Goal: Task Accomplishment & Management: Manage account settings

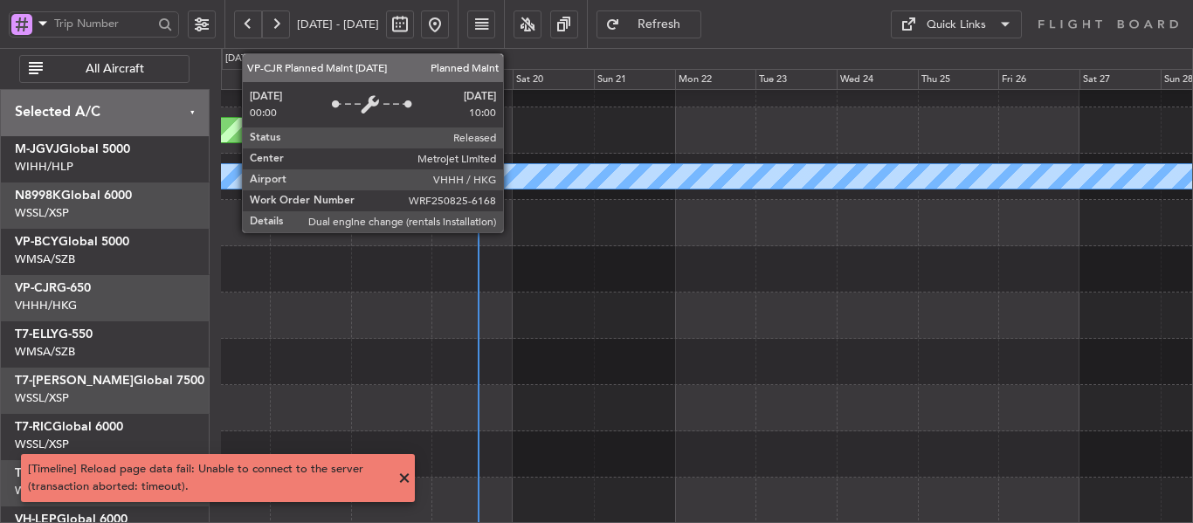
scroll to position [168, 0]
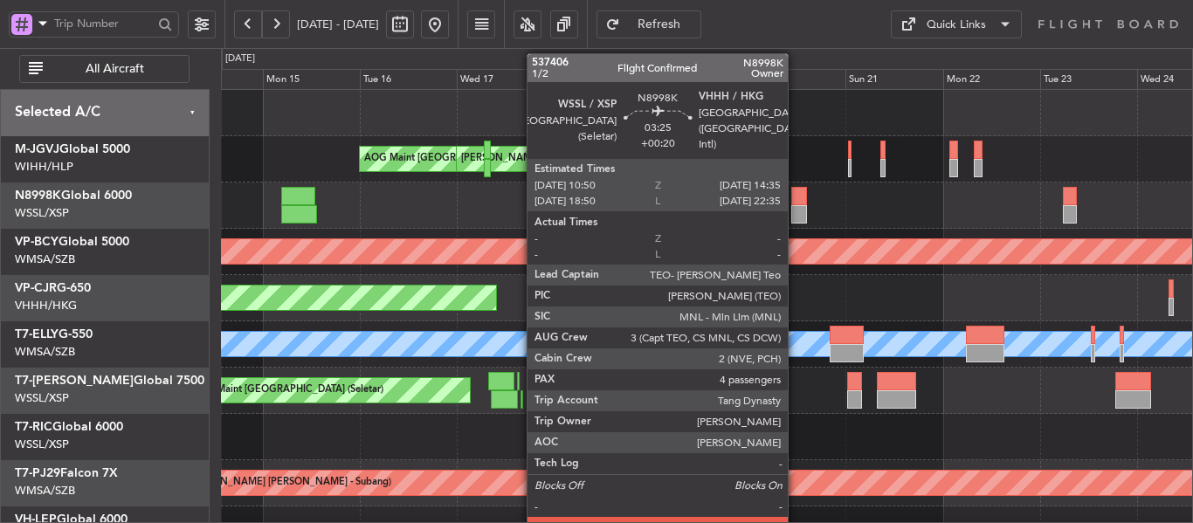
click at [796, 201] on div at bounding box center [799, 196] width 16 height 18
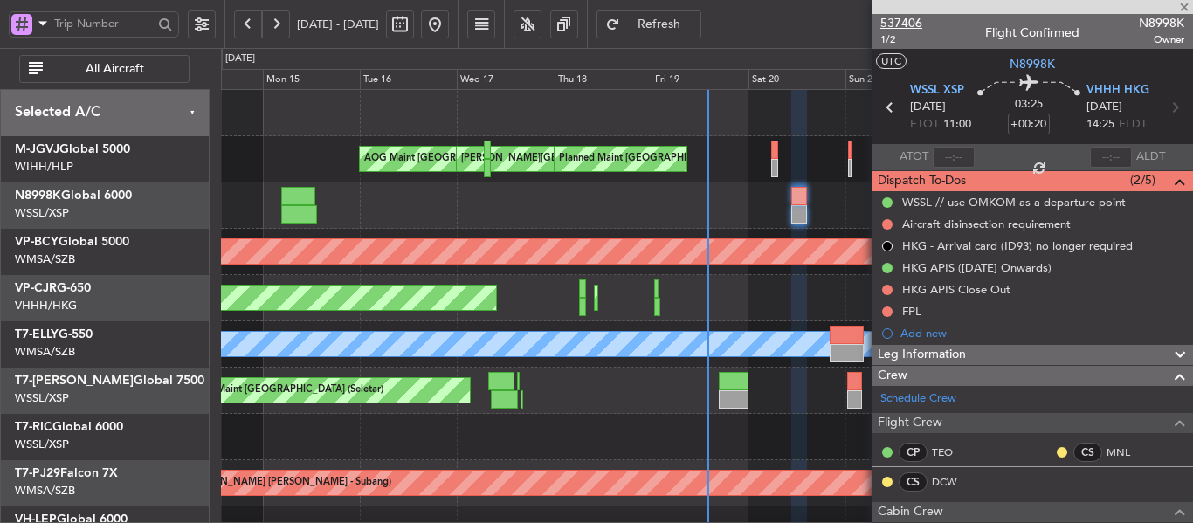
click at [891, 22] on span "537406" at bounding box center [901, 23] width 42 height 18
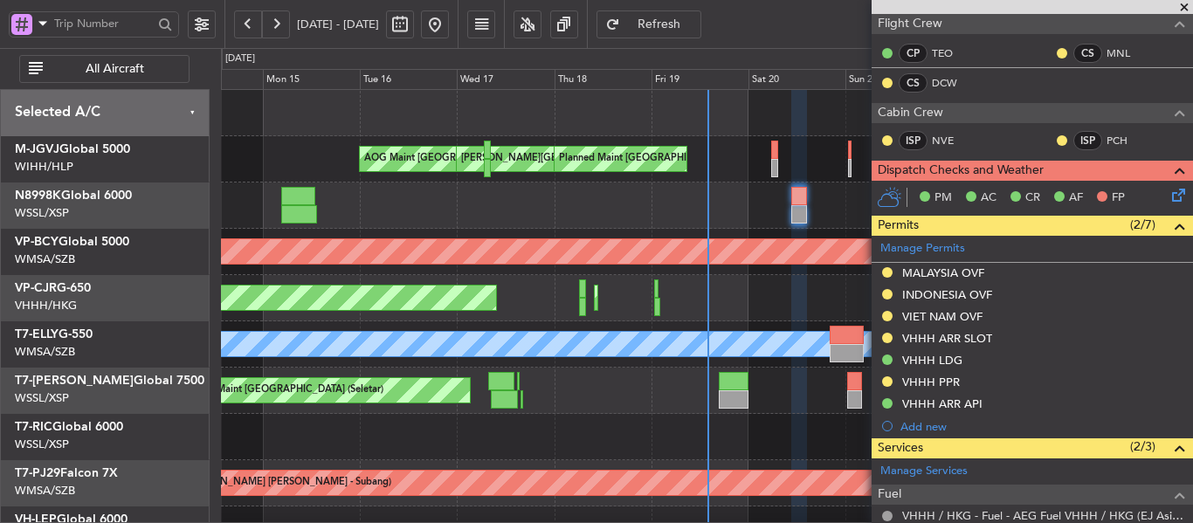
scroll to position [349, 0]
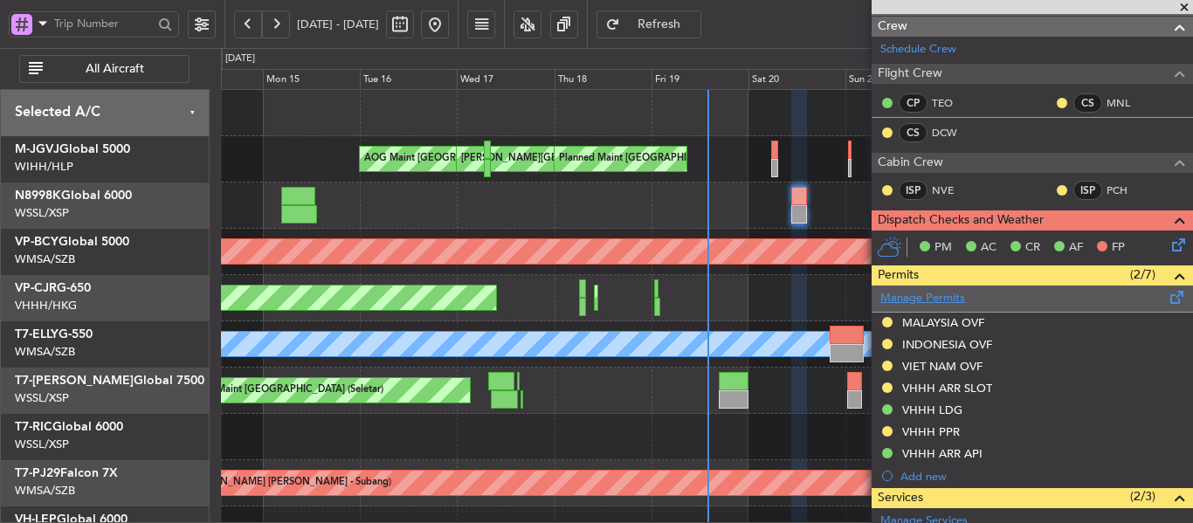
click at [910, 290] on link "Manage Permits" at bounding box center [922, 298] width 85 height 17
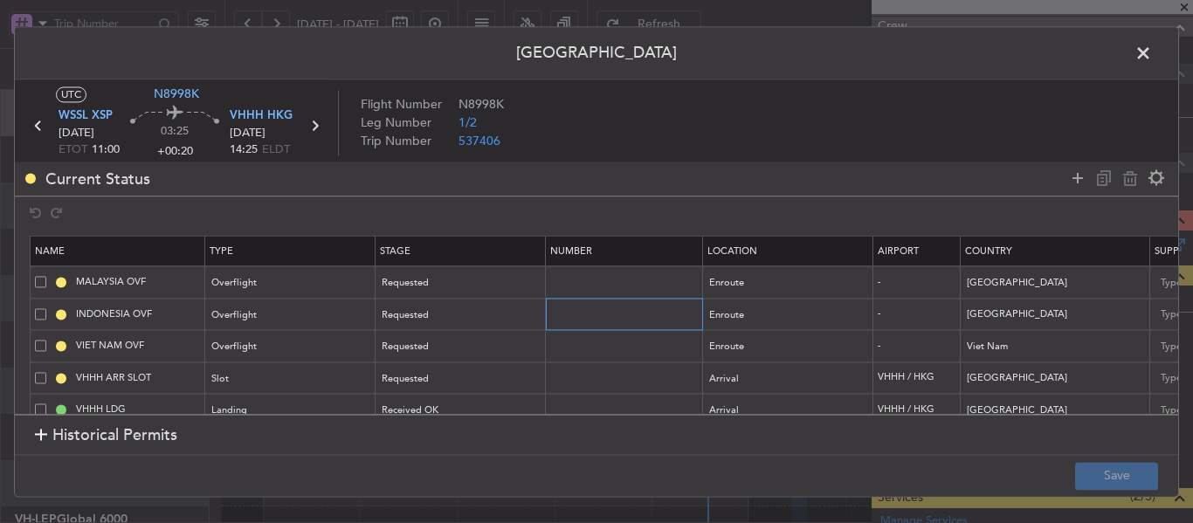
click at [573, 314] on input "text" at bounding box center [626, 314] width 152 height 15
paste input "SI14272"
type input "SI14272"
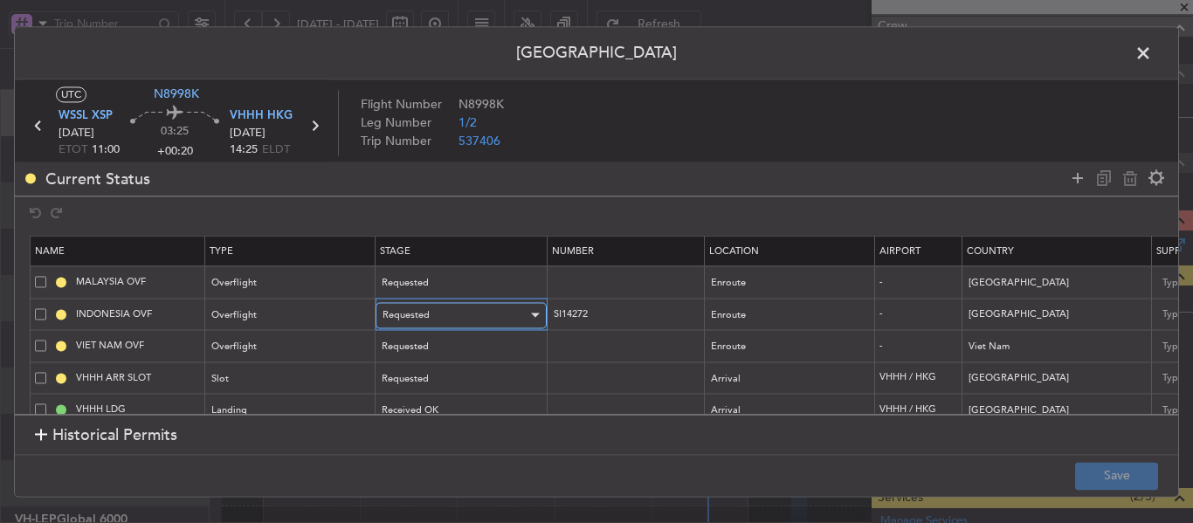
click at [507, 315] on div "Requested" at bounding box center [455, 315] width 145 height 26
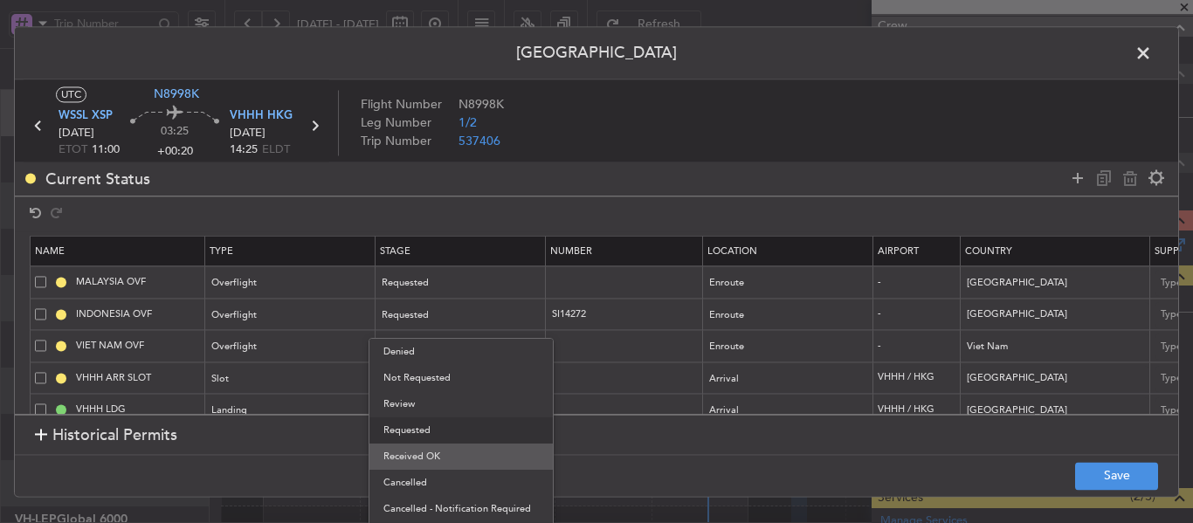
click at [465, 465] on span "Received OK" at bounding box center [460, 457] width 155 height 26
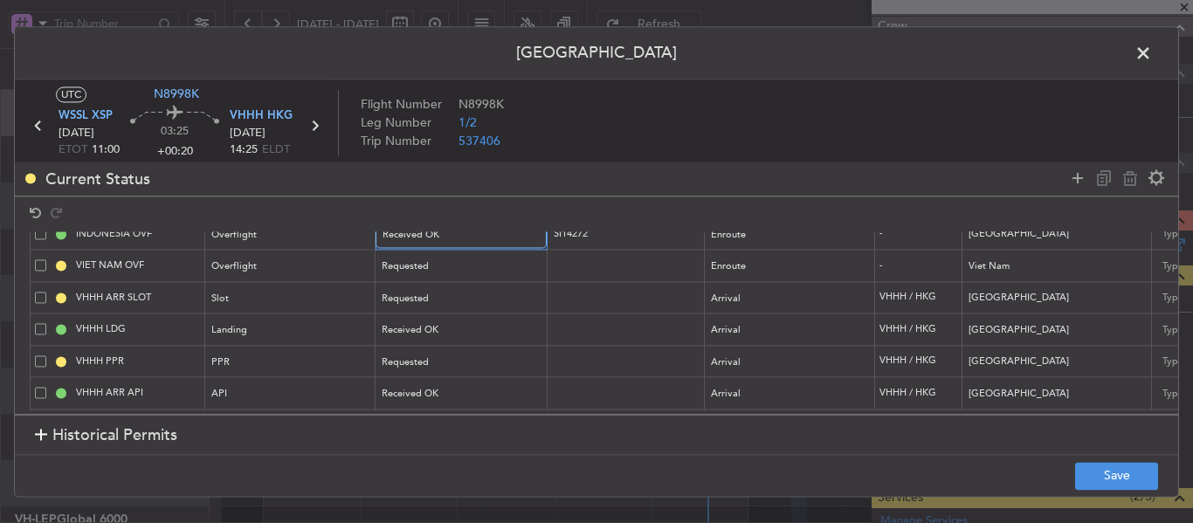
scroll to position [0, 39]
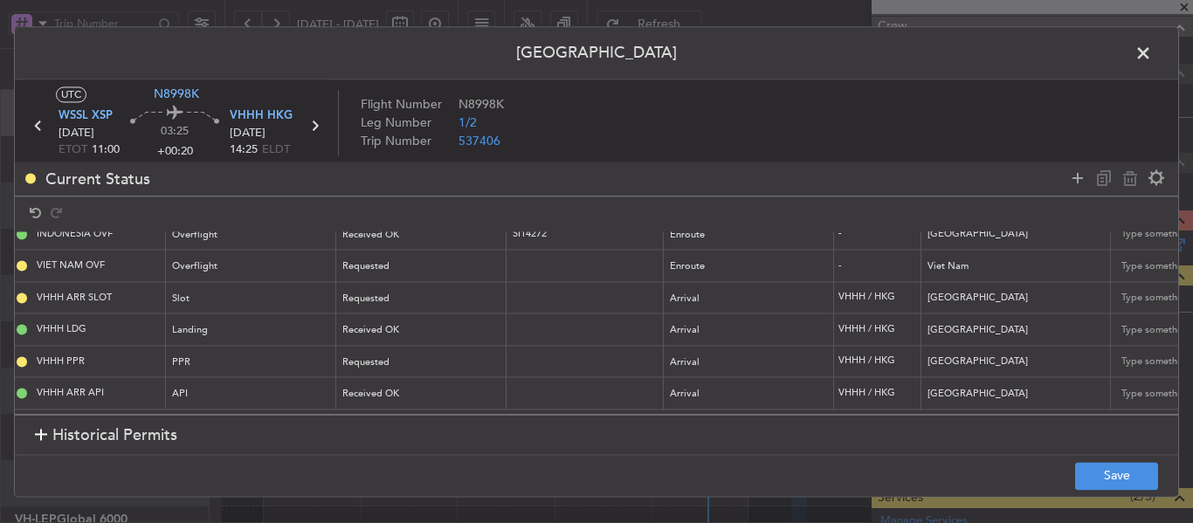
click at [1152, 49] on span at bounding box center [1152, 57] width 0 height 35
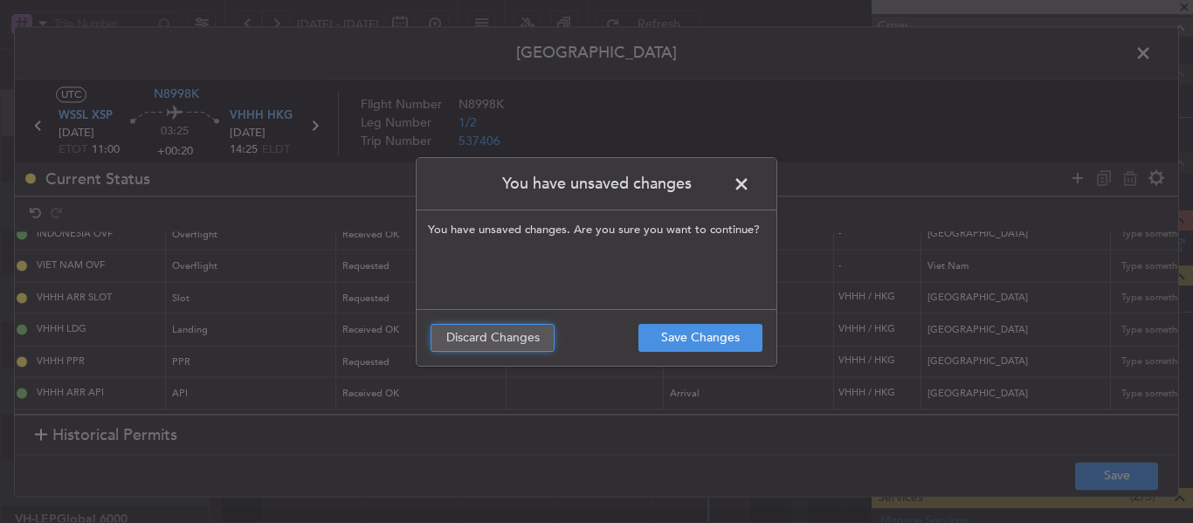
click at [493, 342] on button "Discard Changes" at bounding box center [493, 338] width 124 height 28
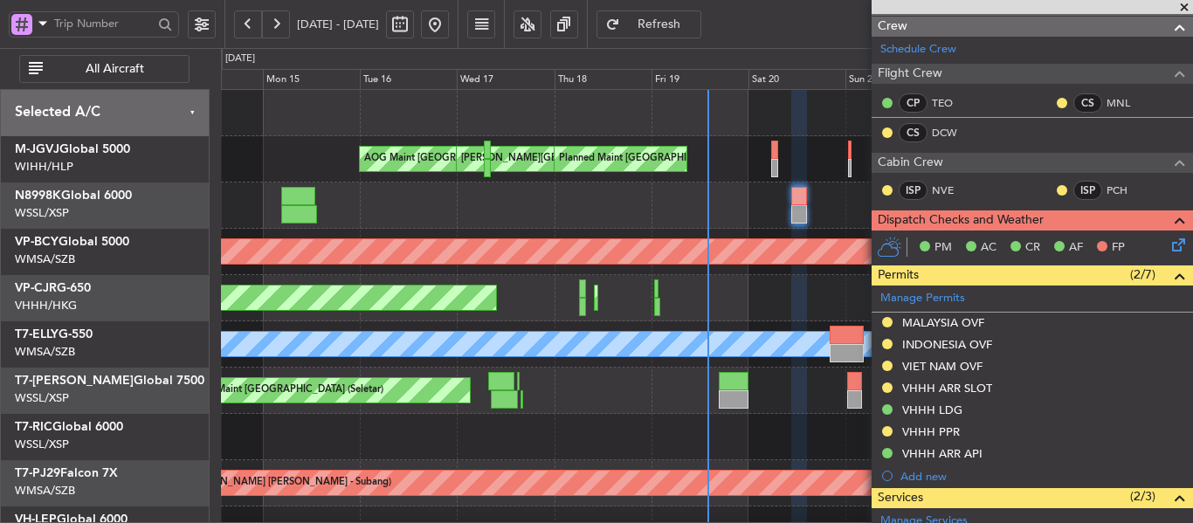
click at [679, 26] on span "Refresh" at bounding box center [660, 24] width 72 height 12
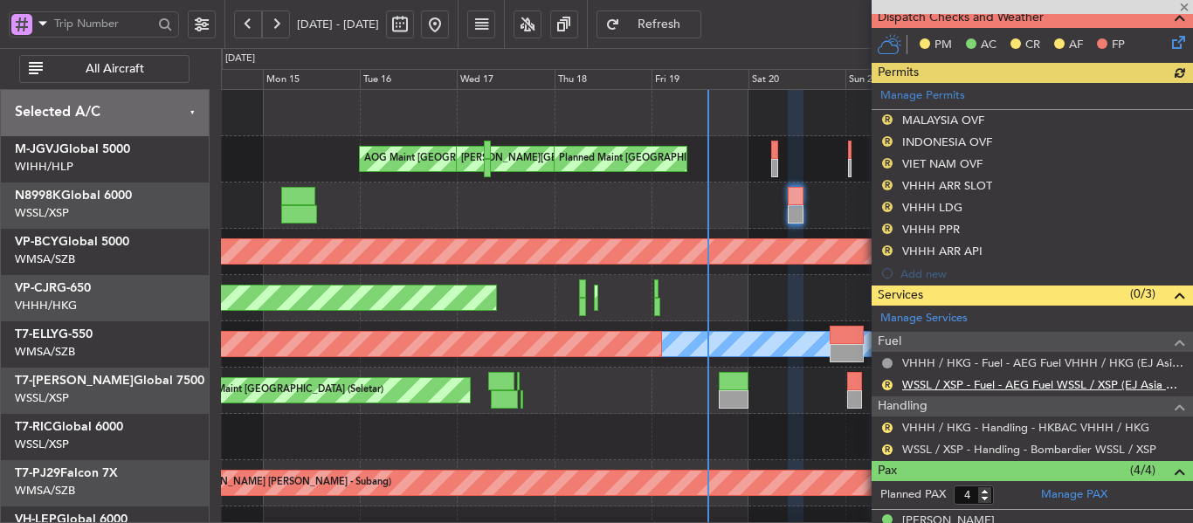
scroll to position [671, 0]
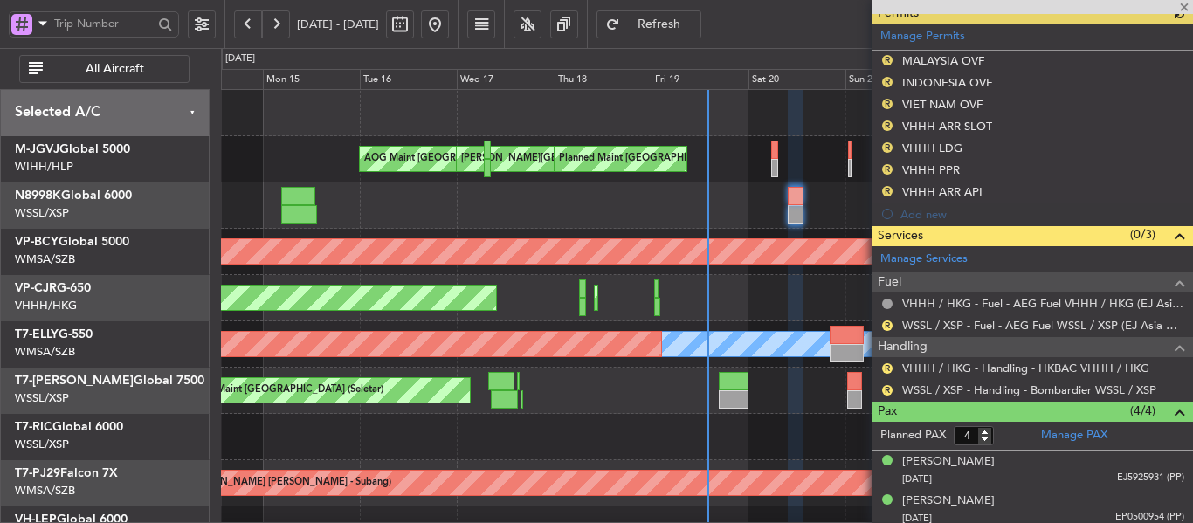
click at [929, 31] on div "Manage Permits R MALAYSIA OVF R INDONESIA OVF R VIET NAM OVF R VHHH ARR SLOT R …" at bounding box center [1032, 125] width 321 height 202
click at [927, 35] on link "Manage Permits" at bounding box center [922, 36] width 85 height 17
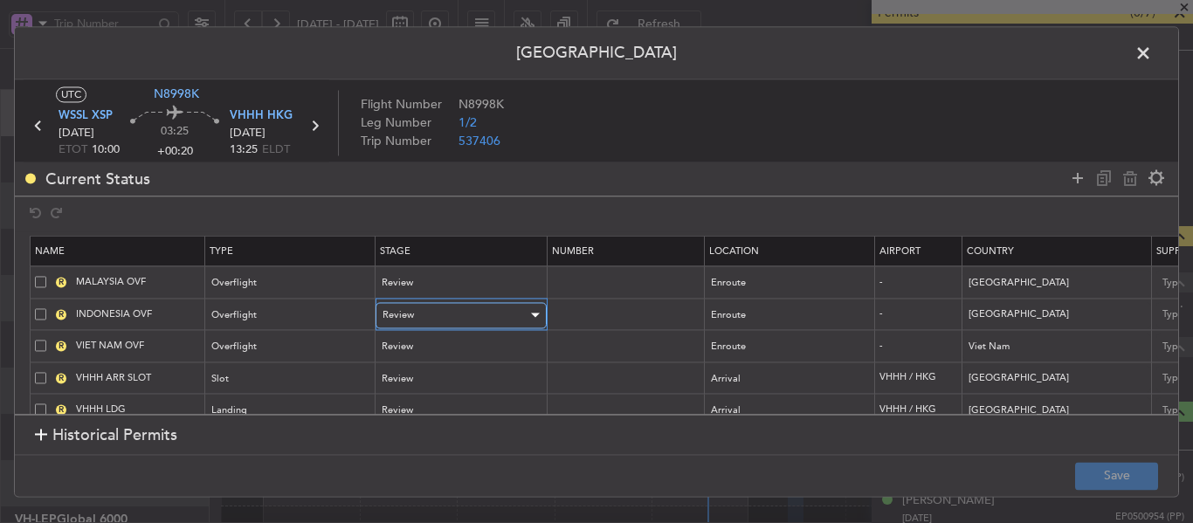
click at [437, 317] on div "Review" at bounding box center [455, 315] width 145 height 26
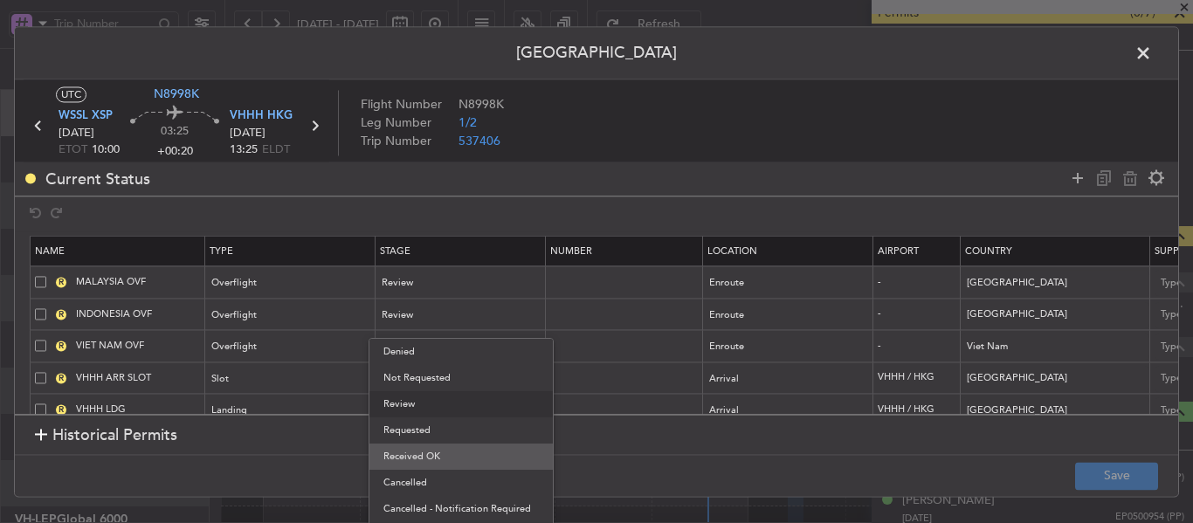
click at [424, 458] on span "Received OK" at bounding box center [460, 457] width 155 height 26
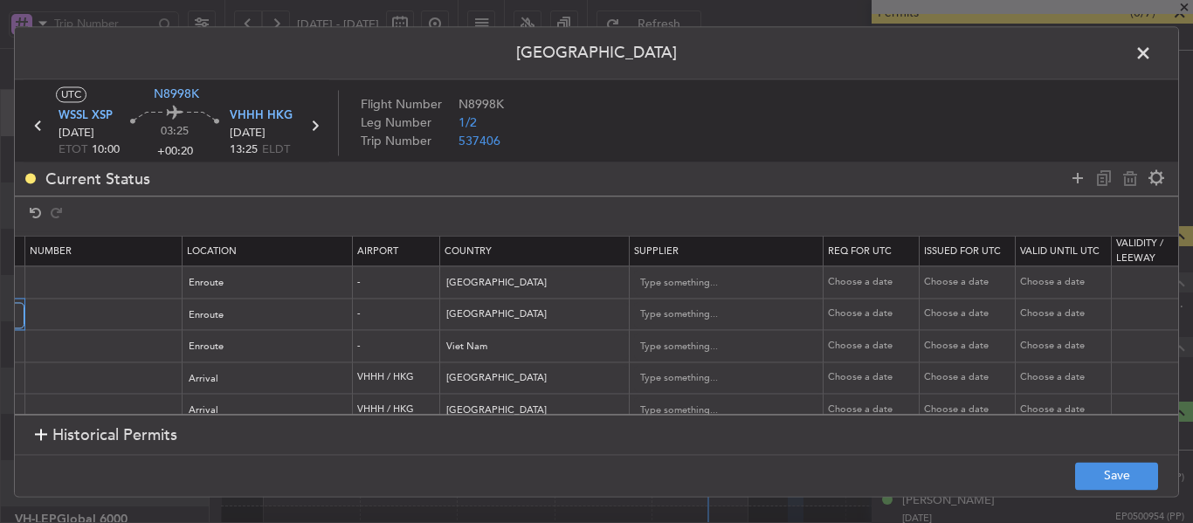
scroll to position [0, 0]
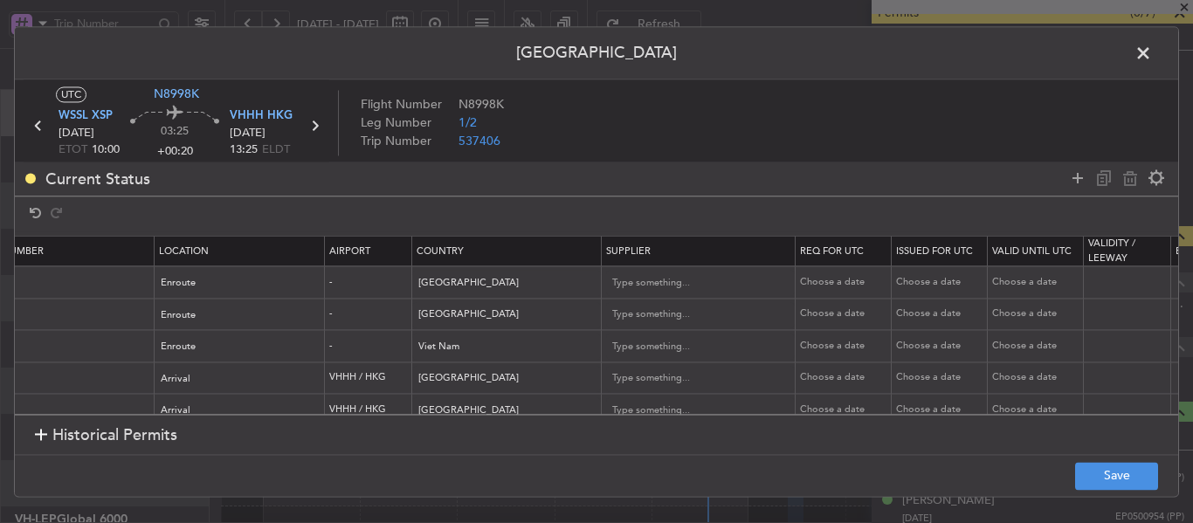
click at [817, 315] on div "Choose a date" at bounding box center [845, 314] width 91 height 15
select select "9"
select select "2025"
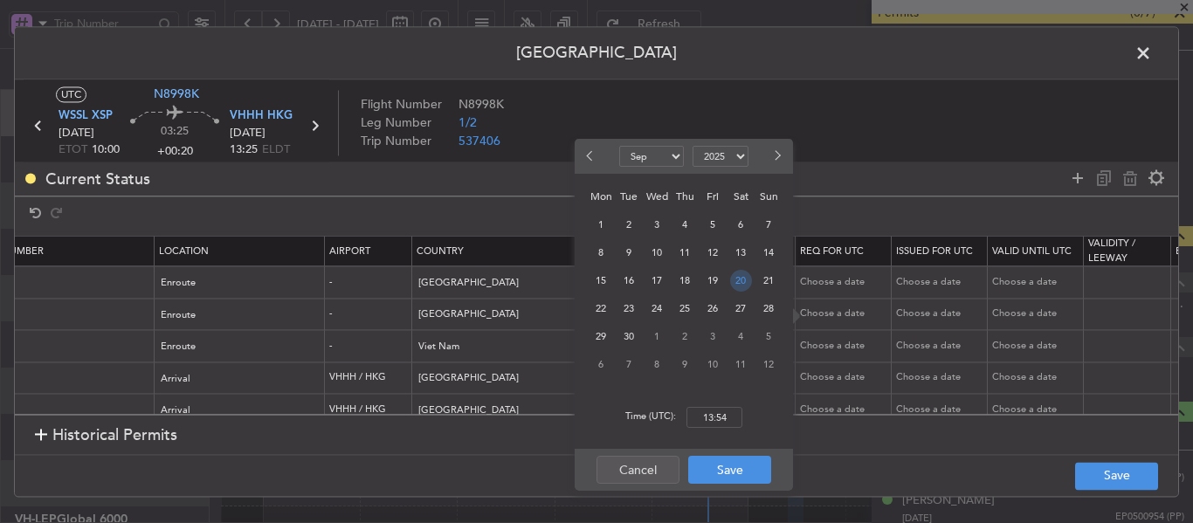
click at [741, 278] on span "20" at bounding box center [741, 281] width 22 height 22
click at [715, 420] on input "00:00" at bounding box center [714, 417] width 56 height 21
type input "10:00"
click at [726, 473] on button "Save" at bounding box center [729, 470] width 83 height 28
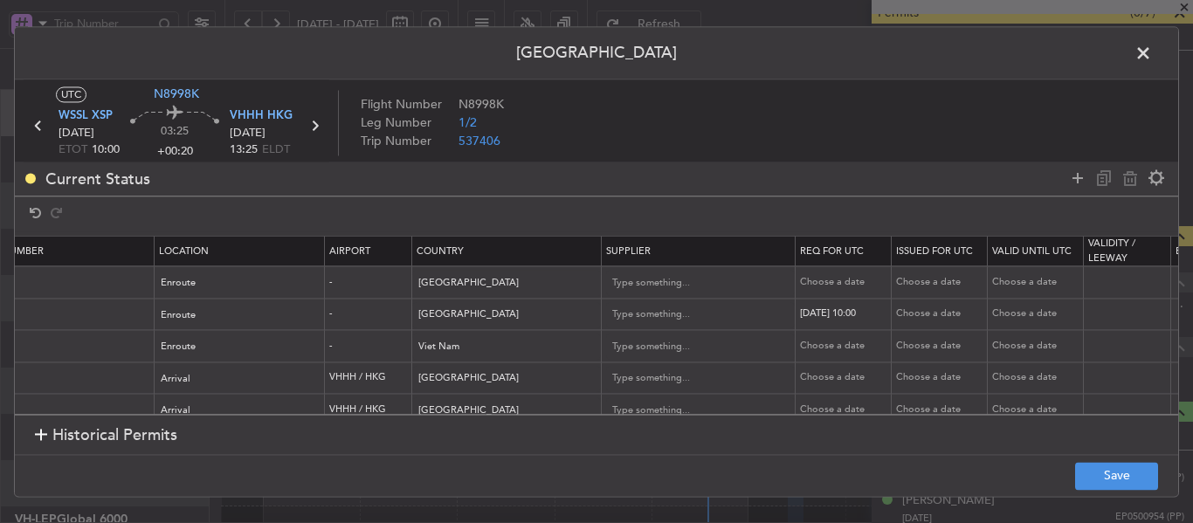
click at [913, 307] on div "Choose a date" at bounding box center [941, 314] width 91 height 15
select select "9"
select select "2025"
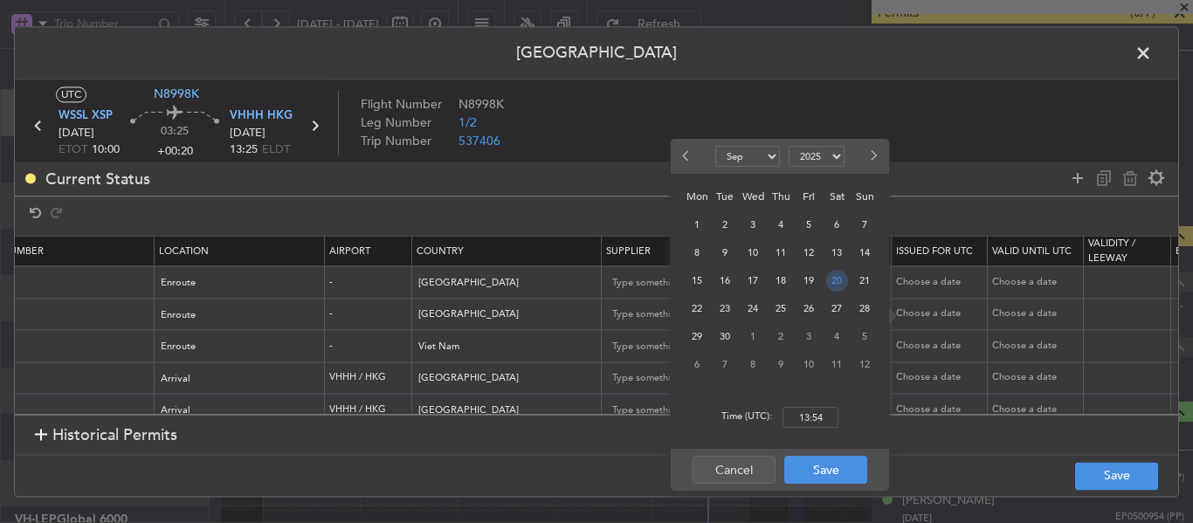
click at [839, 283] on span "20" at bounding box center [837, 281] width 22 height 22
click at [814, 419] on input "00:00" at bounding box center [810, 417] width 56 height 21
type input "10:00"
click at [821, 482] on button "Save" at bounding box center [825, 470] width 83 height 28
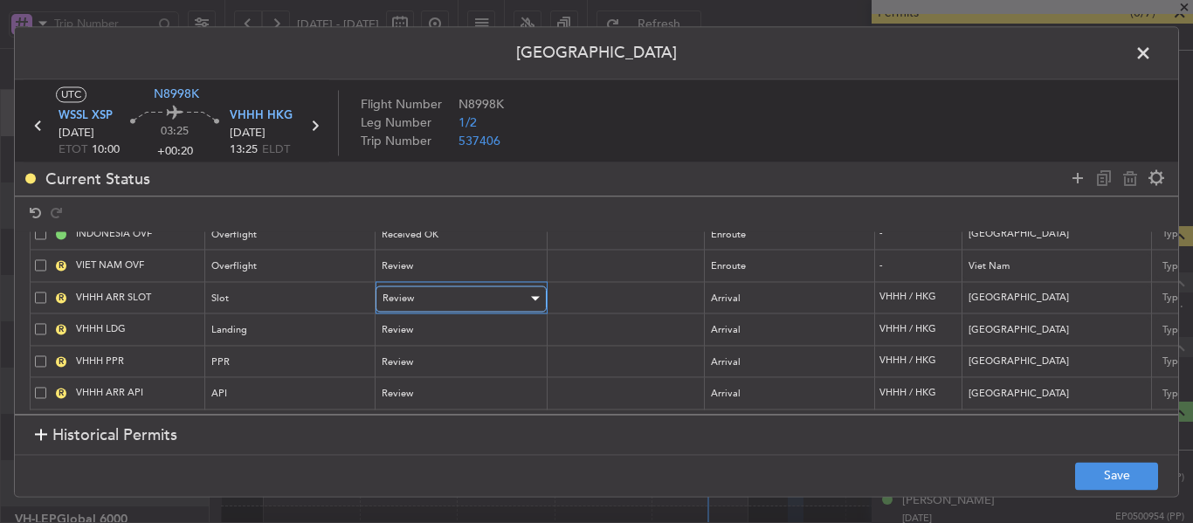
click at [431, 291] on div "Review" at bounding box center [455, 299] width 145 height 26
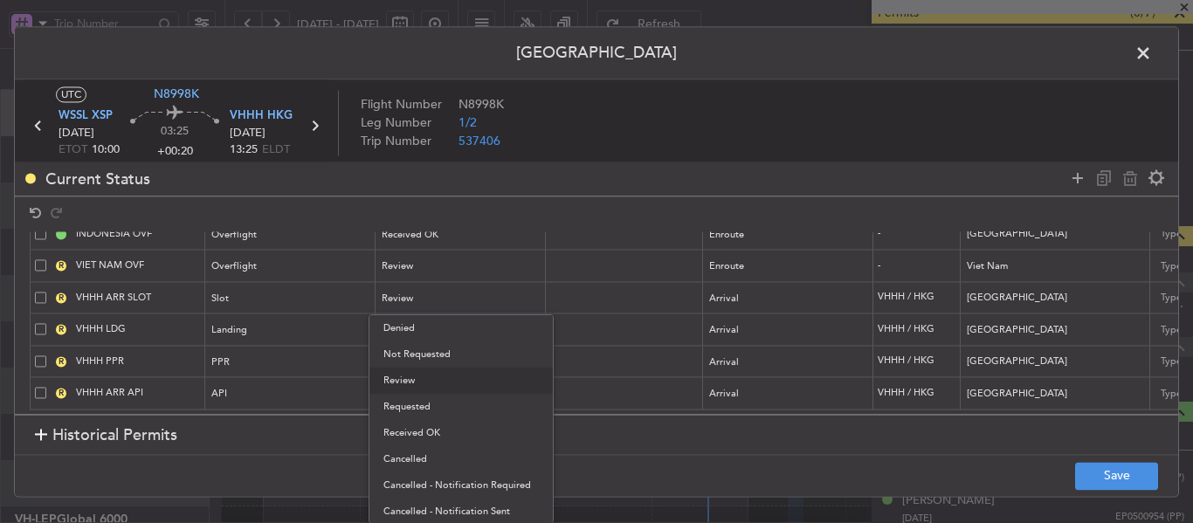
click at [424, 431] on span "Received OK" at bounding box center [460, 433] width 155 height 26
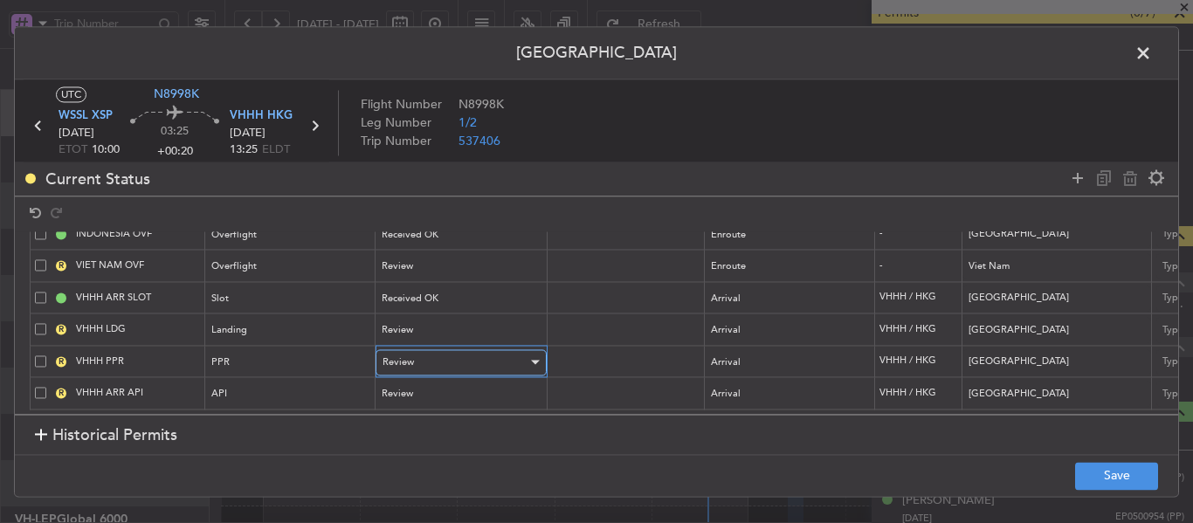
click at [419, 353] on div "Review" at bounding box center [455, 362] width 145 height 26
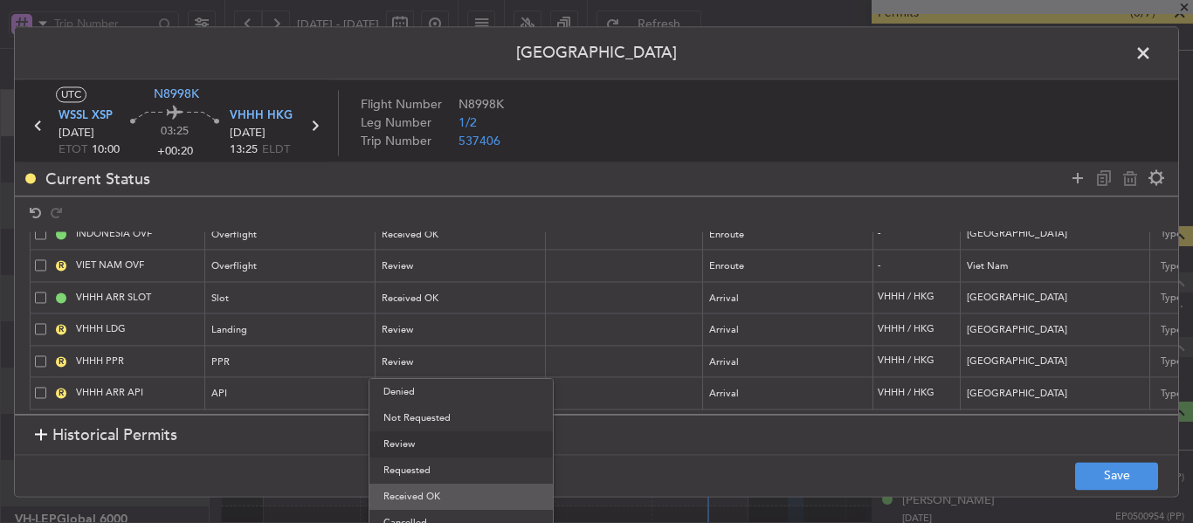
click at [438, 491] on span "Received OK" at bounding box center [460, 497] width 155 height 26
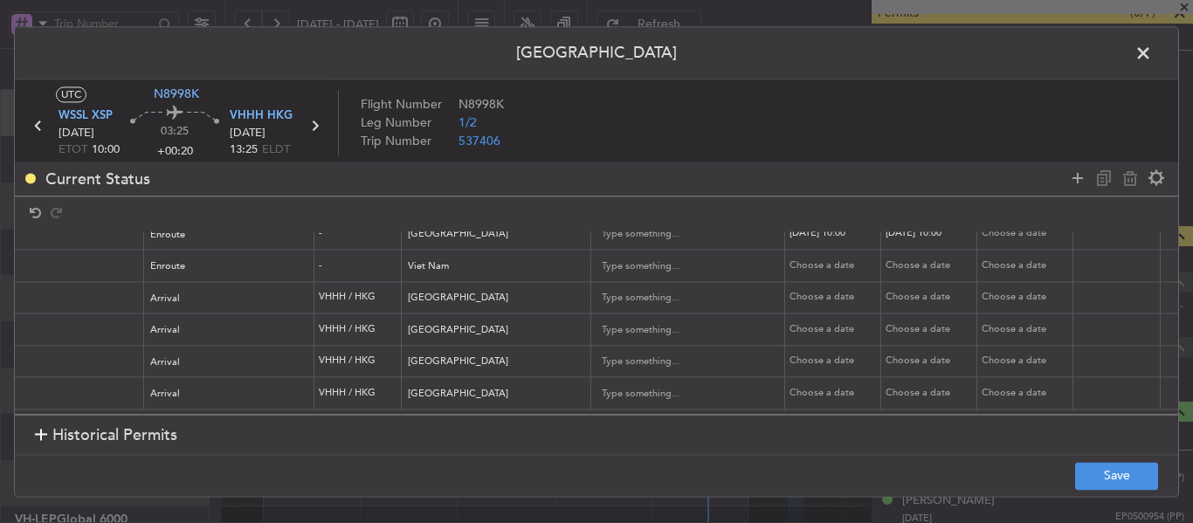
scroll to position [0, 639]
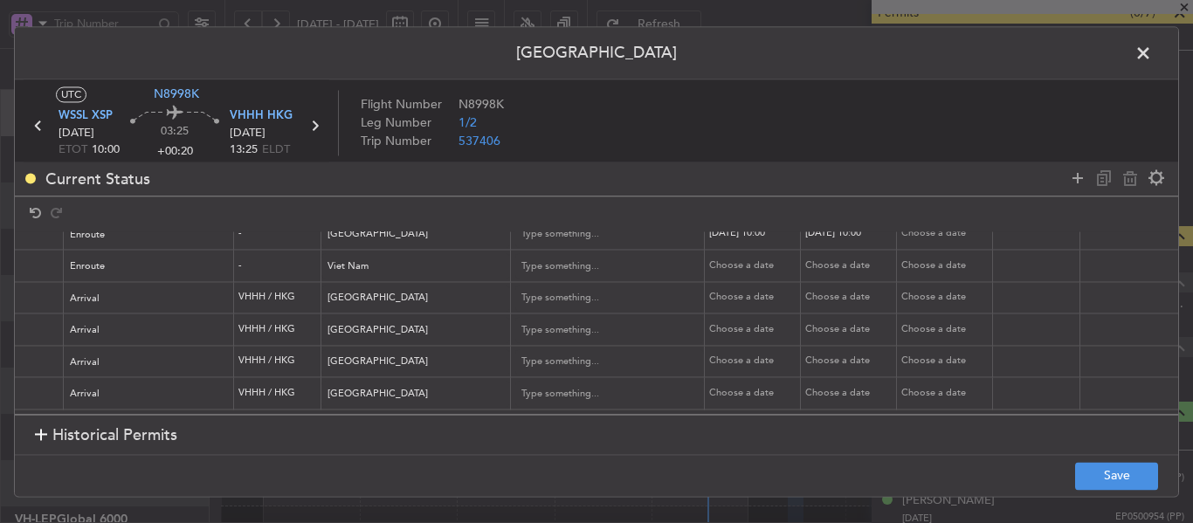
click at [748, 357] on div "Choose a date" at bounding box center [754, 362] width 91 height 15
select select "9"
select select "2025"
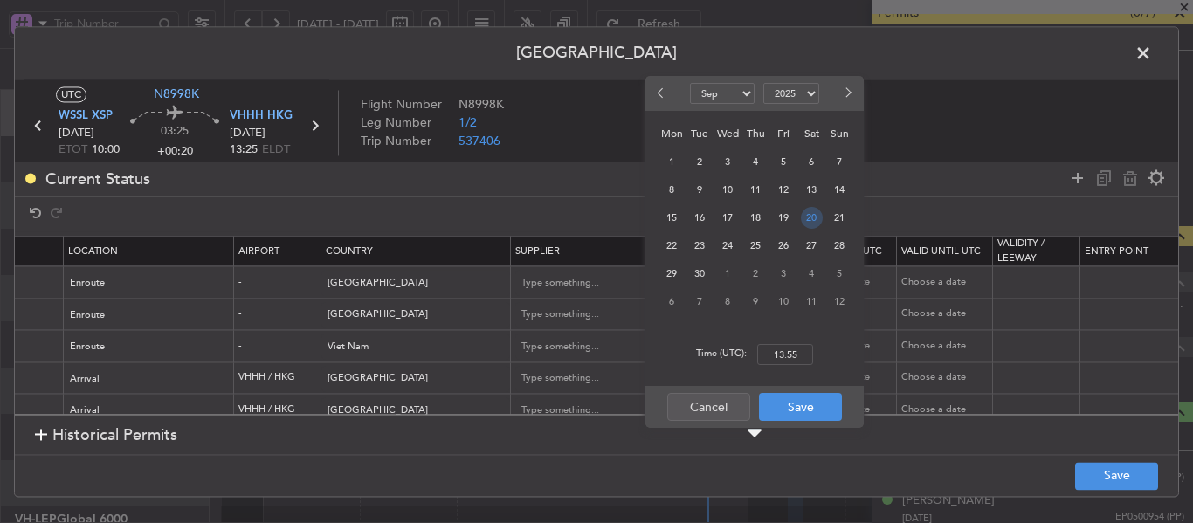
click at [809, 217] on span "20" at bounding box center [812, 218] width 22 height 22
click at [781, 358] on input "00:00" at bounding box center [785, 354] width 56 height 21
click at [768, 352] on input "00:15" at bounding box center [785, 354] width 56 height 21
drag, startPoint x: 770, startPoint y: 349, endPoint x: 810, endPoint y: 354, distance: 40.4
click at [810, 354] on input "00:15" at bounding box center [785, 354] width 56 height 21
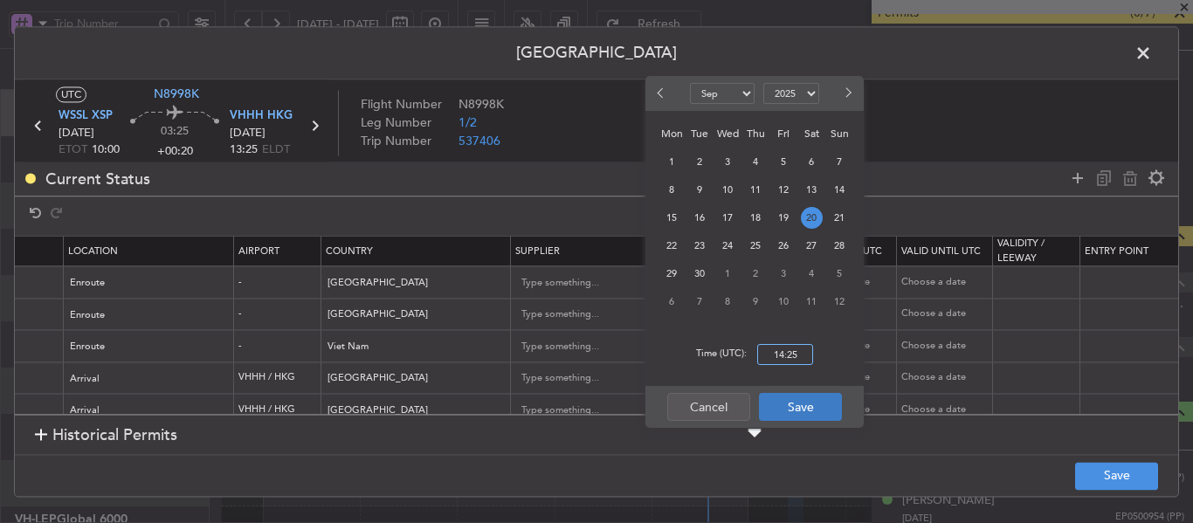
type input "14:25"
click at [806, 417] on button "Save" at bounding box center [800, 407] width 83 height 28
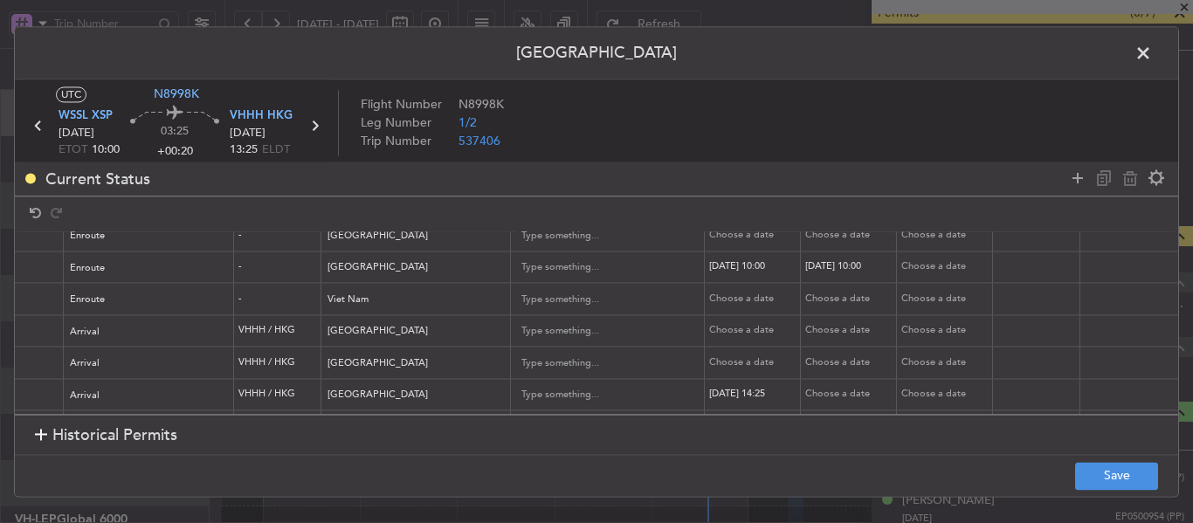
scroll to position [87, 639]
click at [831, 347] on td "Choose a date" at bounding box center [849, 362] width 96 height 32
click at [833, 355] on div "Choose a date" at bounding box center [850, 362] width 91 height 15
select select "9"
select select "2025"
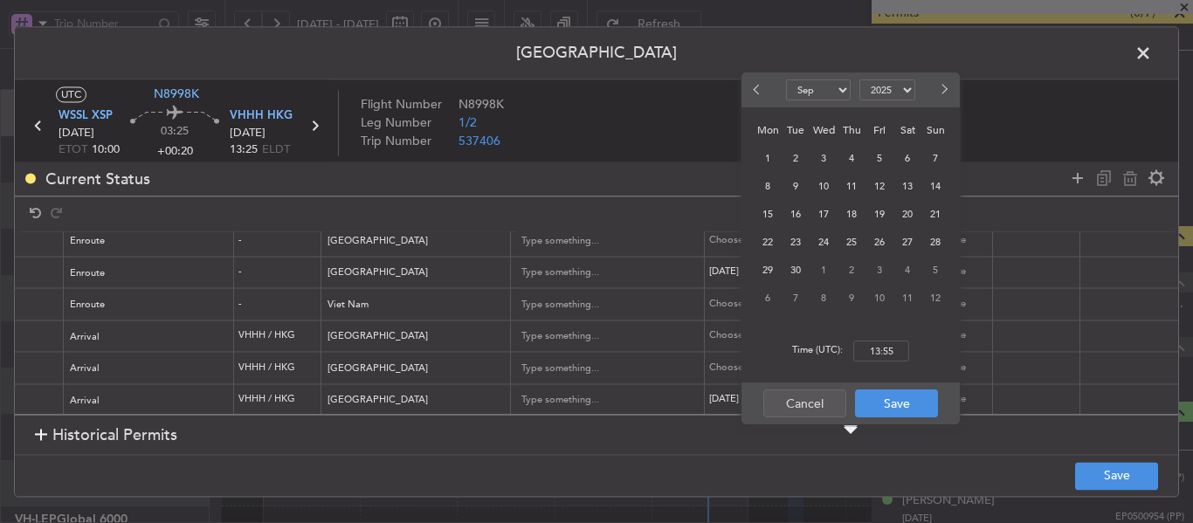
scroll to position [0, 639]
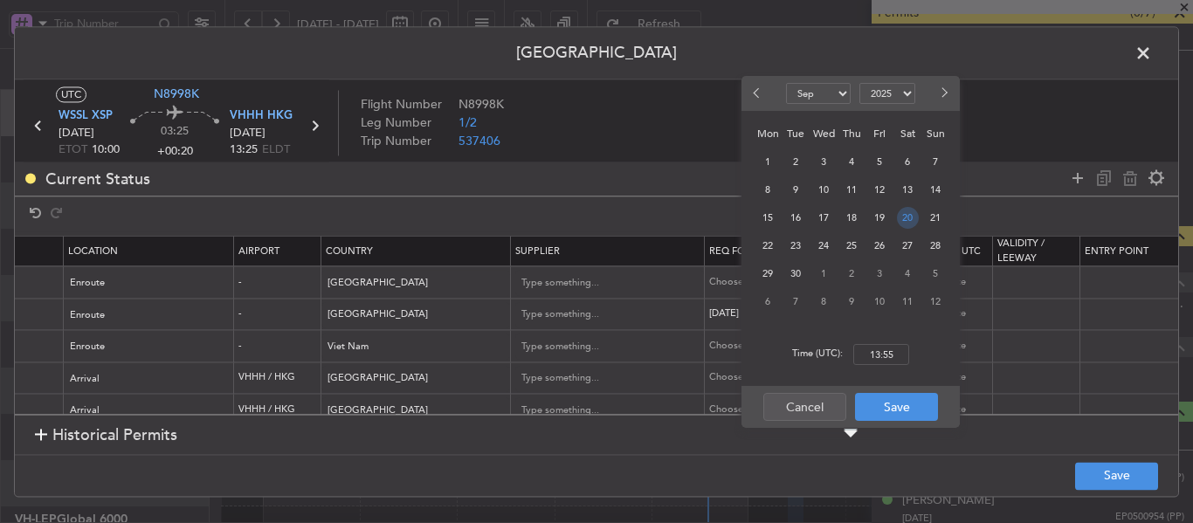
click at [907, 226] on span "20" at bounding box center [908, 218] width 22 height 22
click at [873, 353] on input "00:00" at bounding box center [881, 354] width 56 height 21
type input "14:25"
click at [902, 420] on button "Save" at bounding box center [896, 407] width 83 height 28
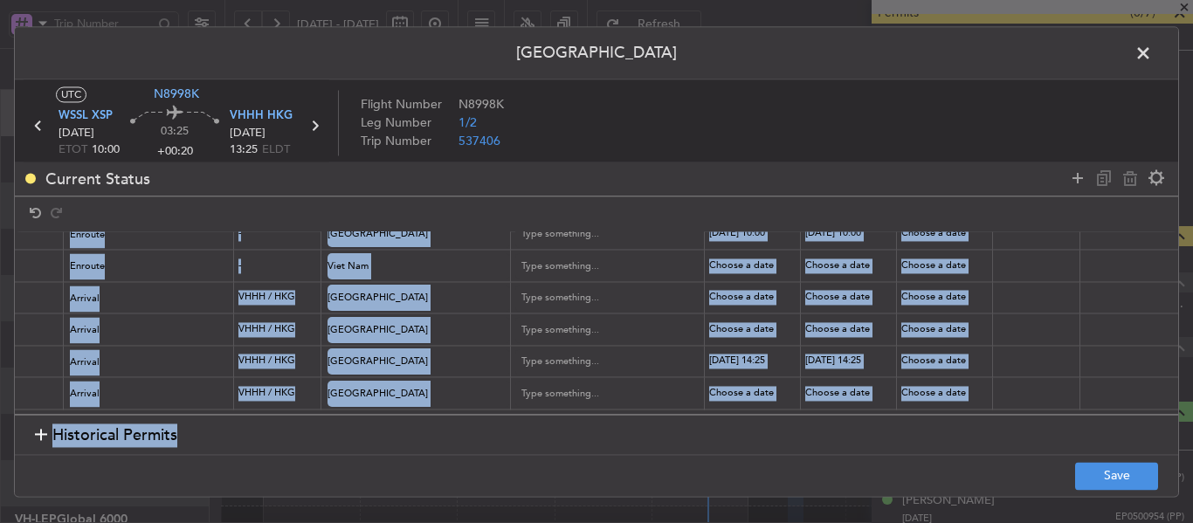
scroll to position [93, 639]
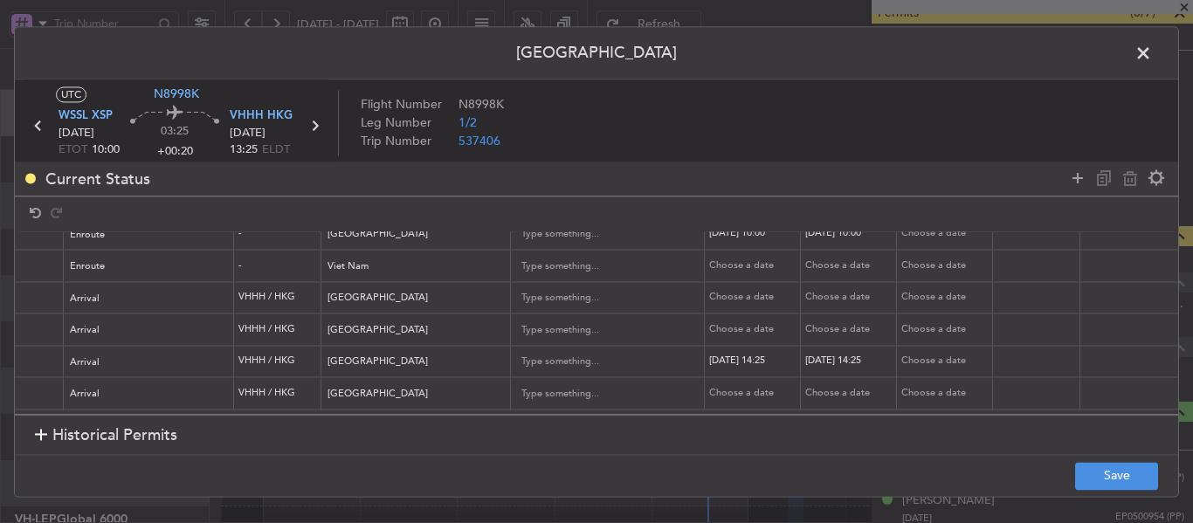
drag, startPoint x: 849, startPoint y: 414, endPoint x: 1027, endPoint y: 417, distance: 178.2
click at [1027, 417] on section "Historical Permits" at bounding box center [596, 436] width 1163 height 42
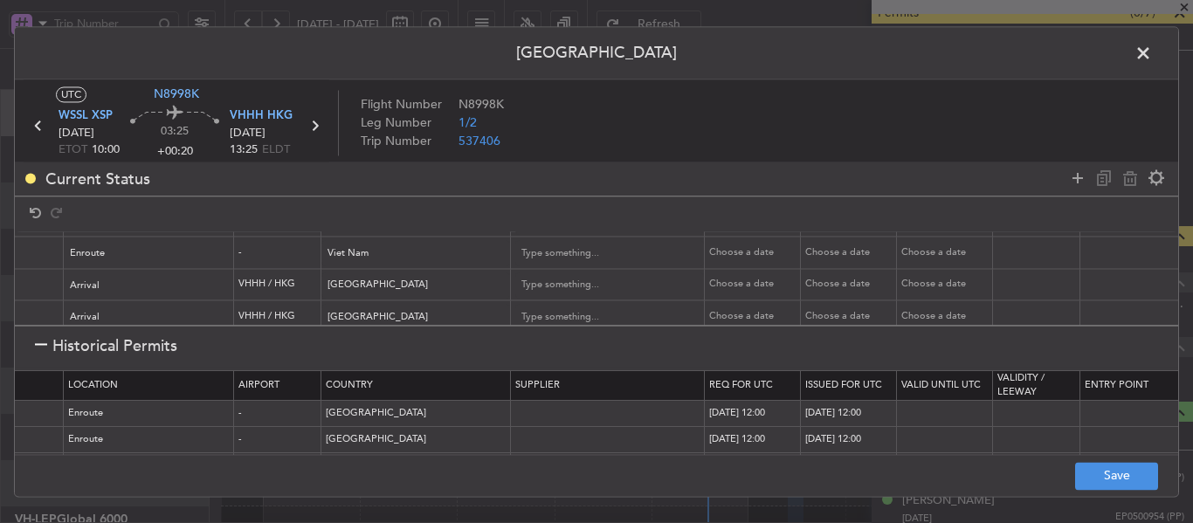
click at [47, 351] on h1 "Historical Permits" at bounding box center [106, 346] width 142 height 24
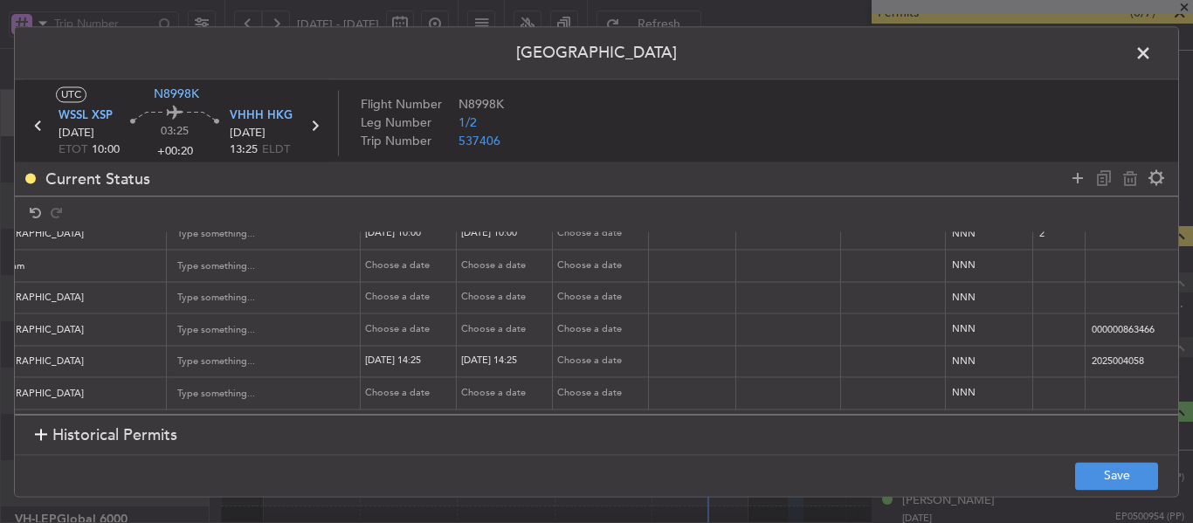
scroll to position [0, 1093]
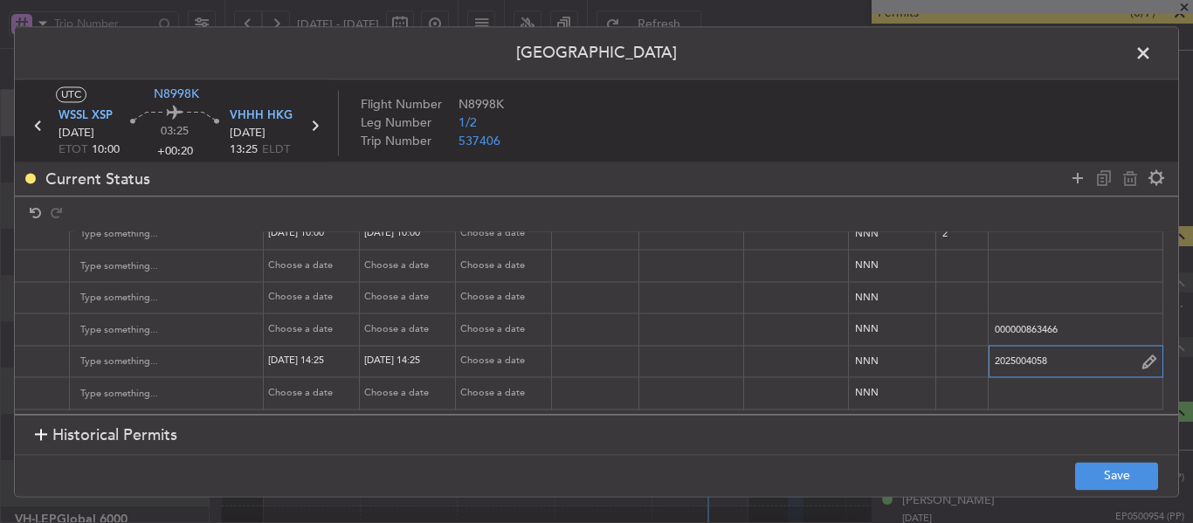
drag, startPoint x: 1053, startPoint y: 353, endPoint x: 1014, endPoint y: 352, distance: 39.3
click at [1014, 352] on input "2025004058" at bounding box center [1076, 361] width 174 height 26
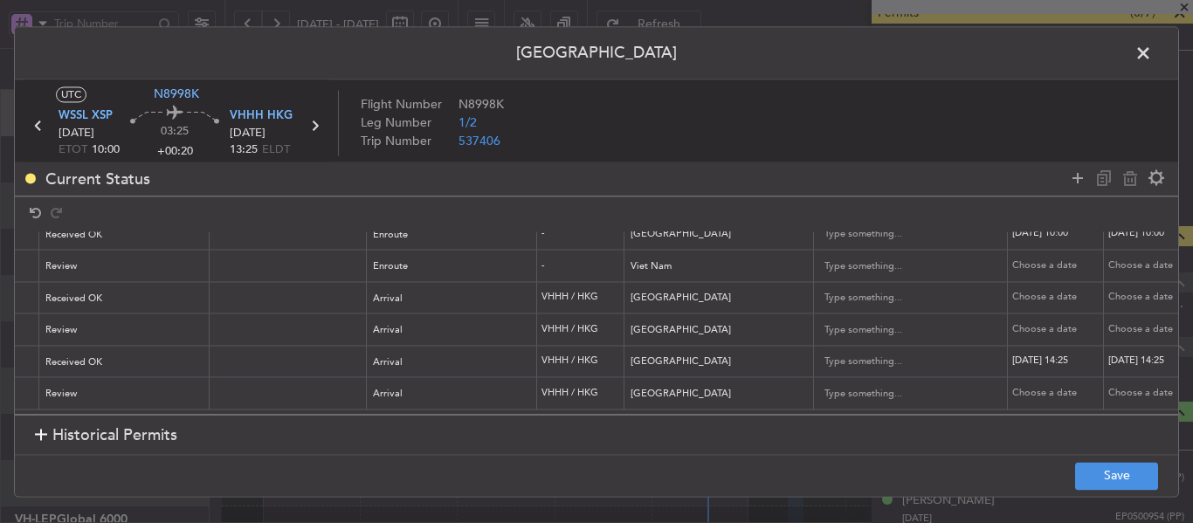
scroll to position [0, 247]
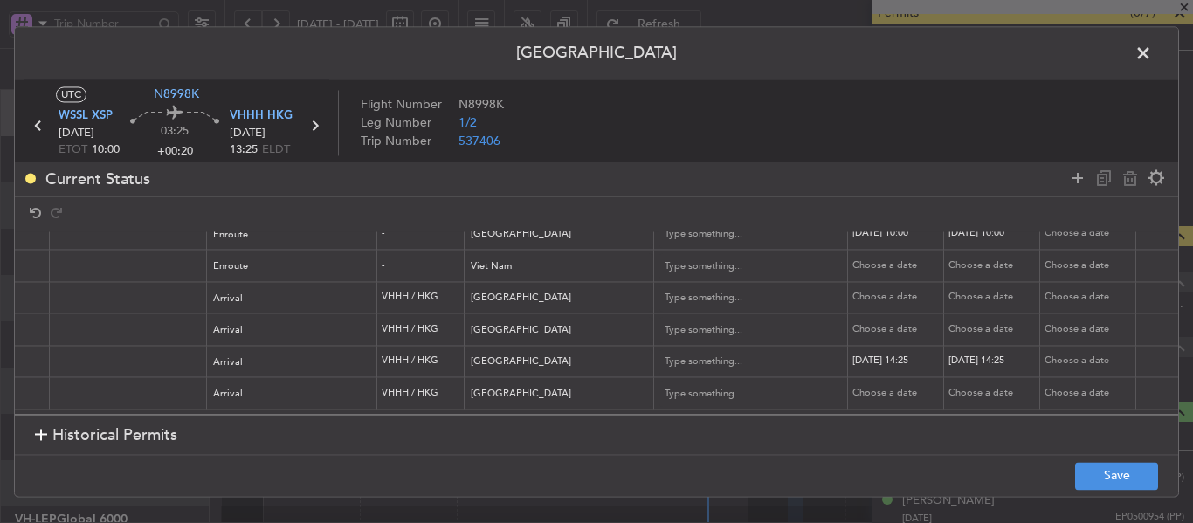
click at [865, 291] on div "Choose a date" at bounding box center [897, 298] width 91 height 15
select select "9"
select select "2025"
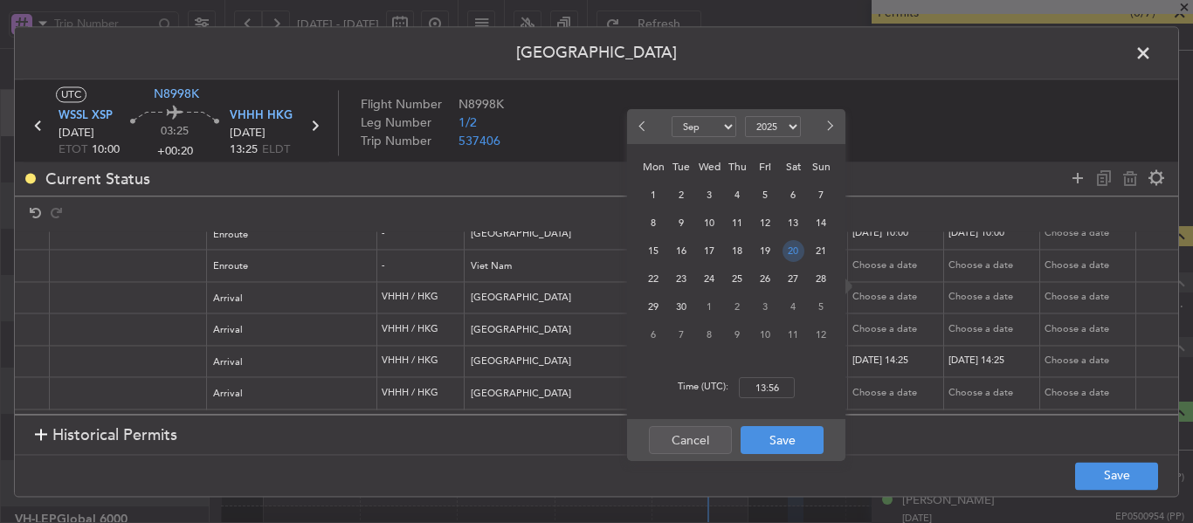
click at [792, 244] on span "20" at bounding box center [793, 251] width 22 height 22
click at [770, 389] on input "00:00" at bounding box center [767, 387] width 56 height 21
type input "14:25"
click at [769, 450] on button "Save" at bounding box center [782, 440] width 83 height 28
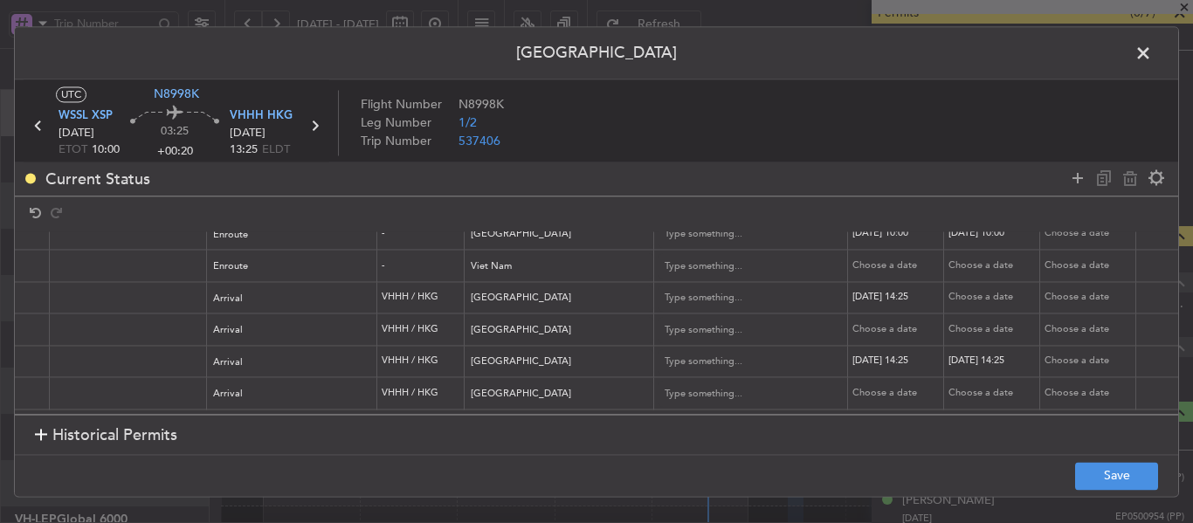
click at [990, 291] on div "Choose a date" at bounding box center [993, 298] width 91 height 15
select select "9"
select select "2025"
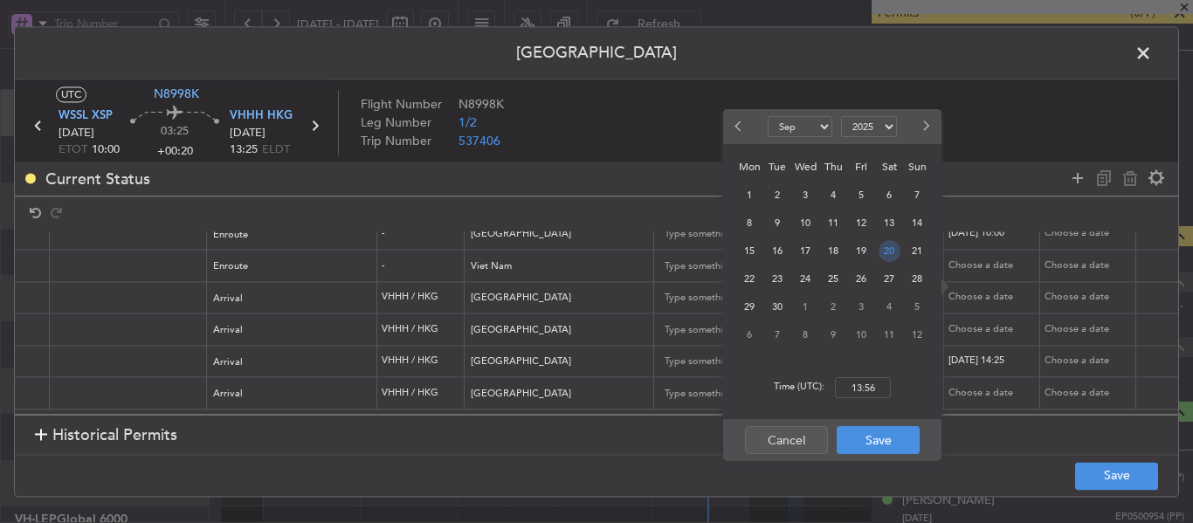
click at [880, 253] on span "20" at bounding box center [890, 251] width 22 height 22
click at [861, 385] on input "00:00" at bounding box center [863, 387] width 56 height 21
type input "14:25"
click at [880, 443] on button "Save" at bounding box center [878, 440] width 83 height 28
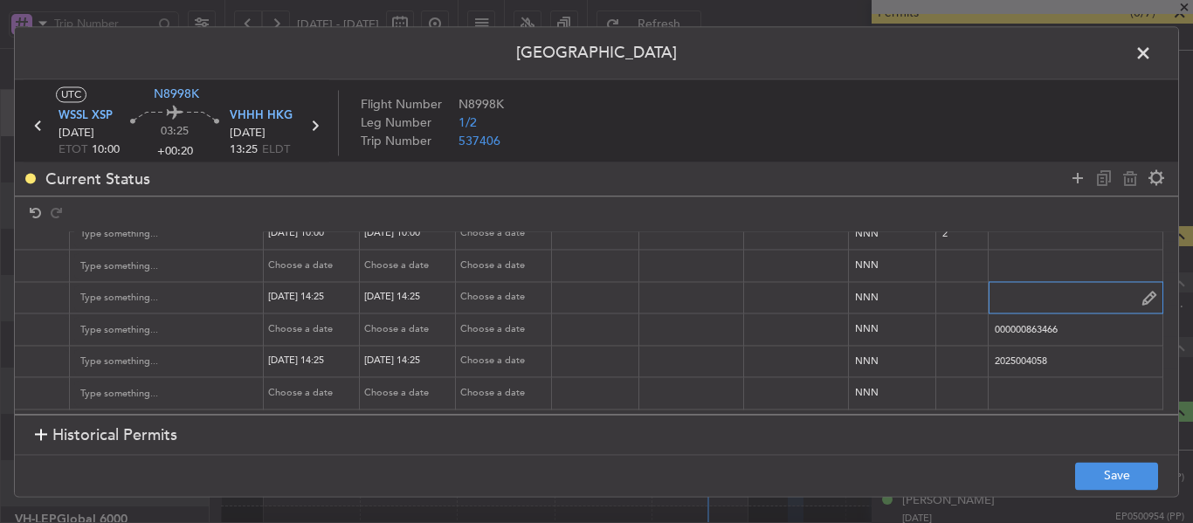
click at [1001, 286] on input "text" at bounding box center [1076, 298] width 174 height 26
paste input "KN8998K 20SEP 014GLEX WSSL1425 D / RE.N8998K IDA.VHHHAGN2024000/"
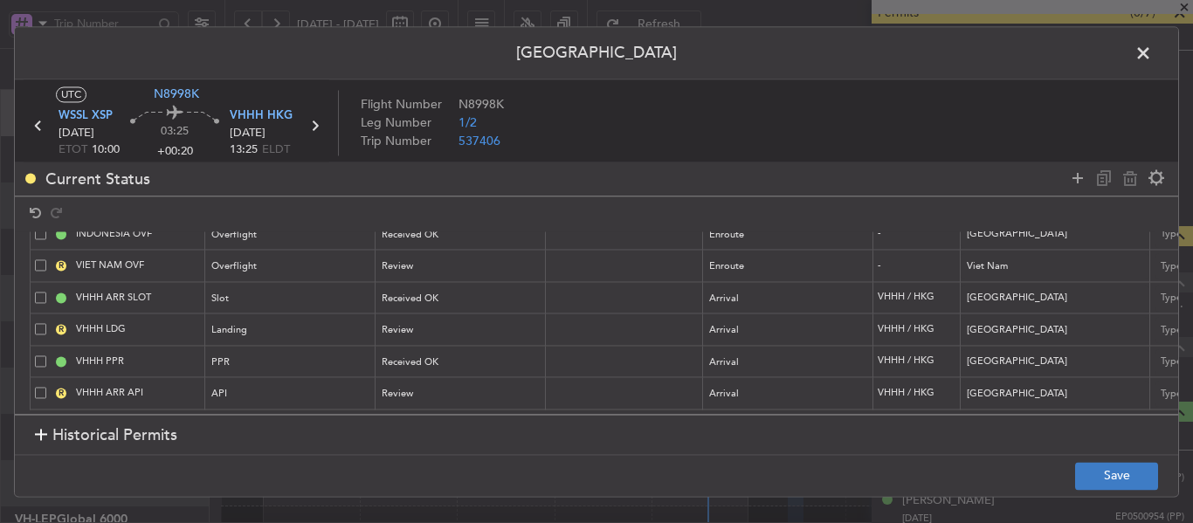
type input "KN8998K 20SEP 014GLEX WSSL1425 D / RE.N8998K IDA.VHHHAGN2024000/"
click at [1109, 473] on button "Save" at bounding box center [1116, 476] width 83 height 28
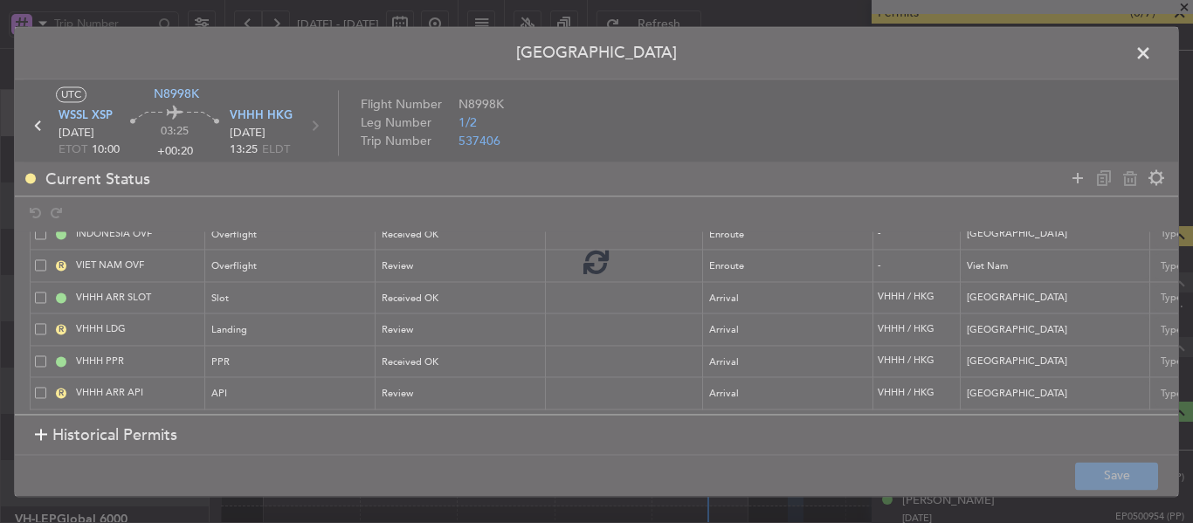
type input "VHHH ARR SLOT 1425Z"
type input "VHHH PPR 1425Z"
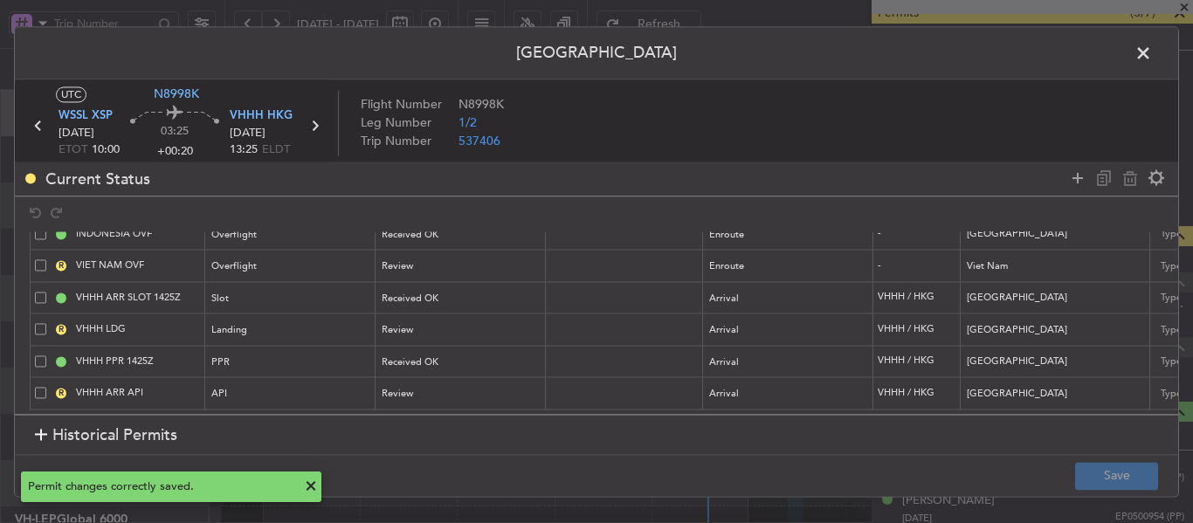
click at [1152, 55] on span at bounding box center [1152, 57] width 0 height 35
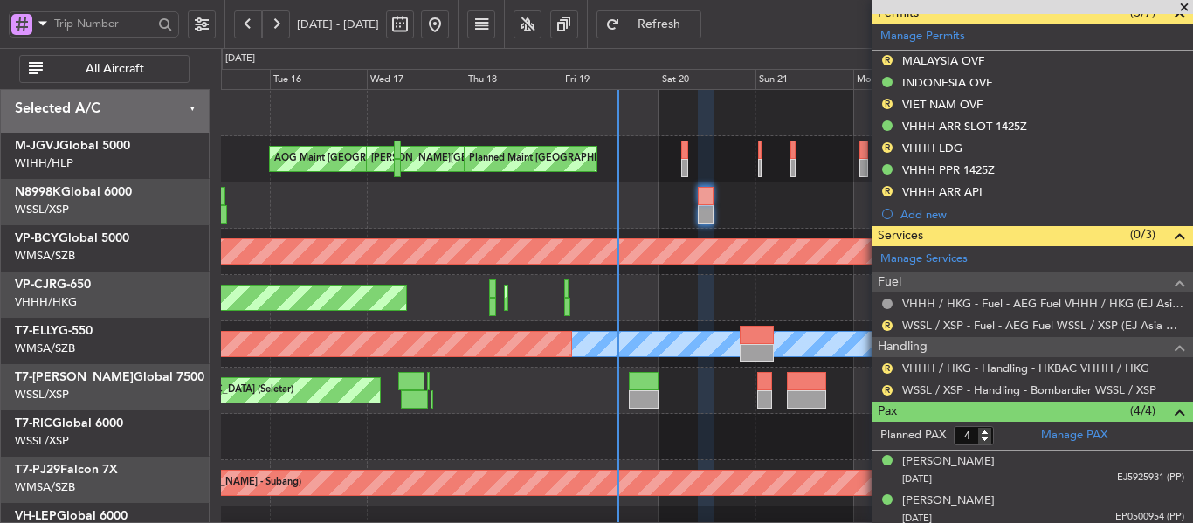
click at [584, 282] on div "Planned Maint [GEOGRAPHIC_DATA] ([GEOGRAPHIC_DATA] Intl) Planned Maint [GEOGRAP…" at bounding box center [706, 298] width 971 height 46
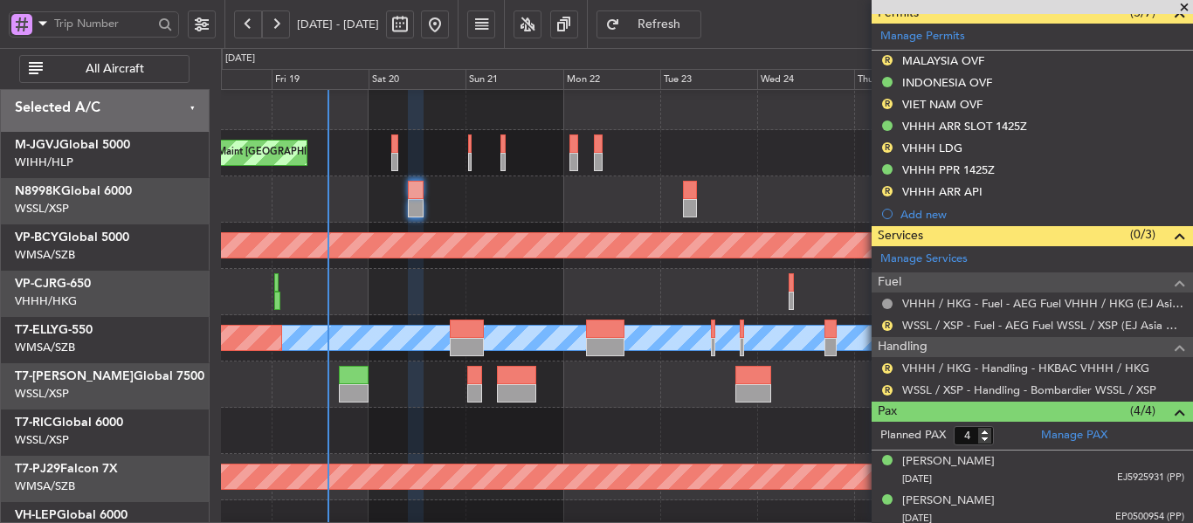
click at [588, 224] on div "Unplanned Maint [GEOGRAPHIC_DATA] (Sultan [PERSON_NAME] [PERSON_NAME] - Subang)" at bounding box center [706, 246] width 971 height 46
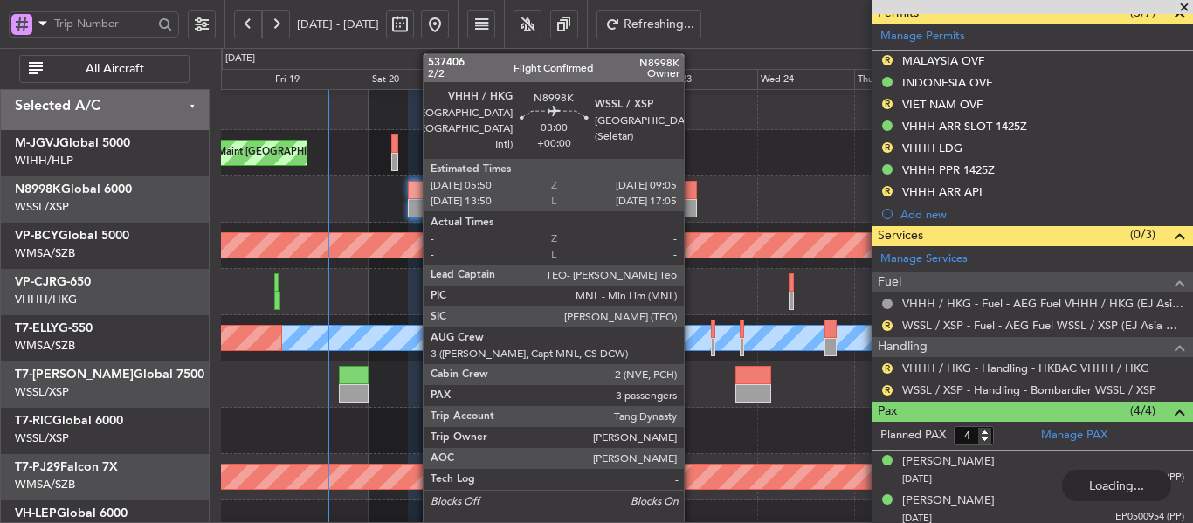
click at [691, 204] on div at bounding box center [690, 208] width 14 height 18
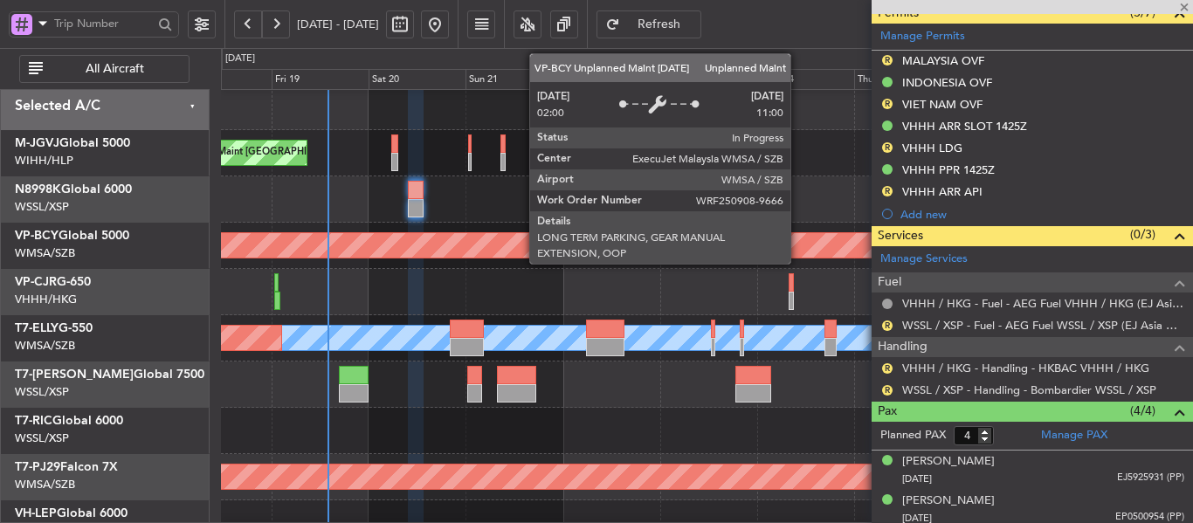
type input "3"
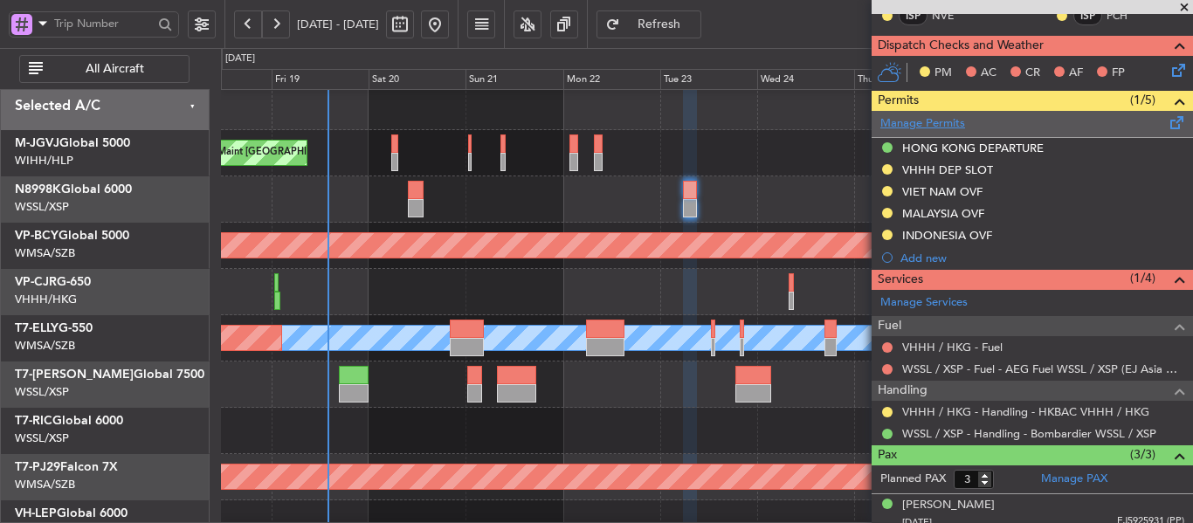
click at [919, 125] on link "Manage Permits" at bounding box center [922, 123] width 85 height 17
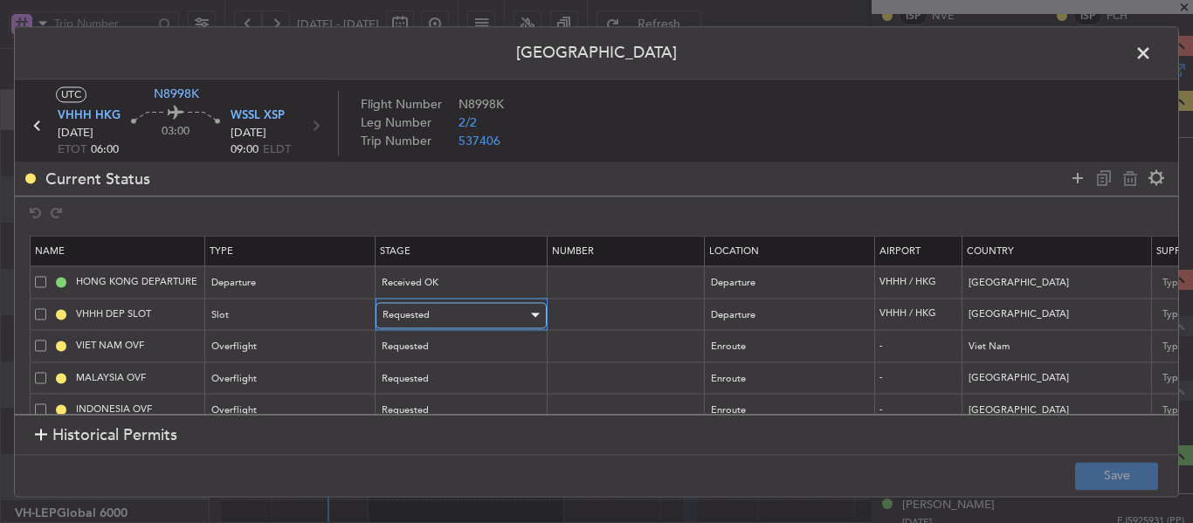
click at [507, 312] on div "Requested" at bounding box center [455, 315] width 145 height 26
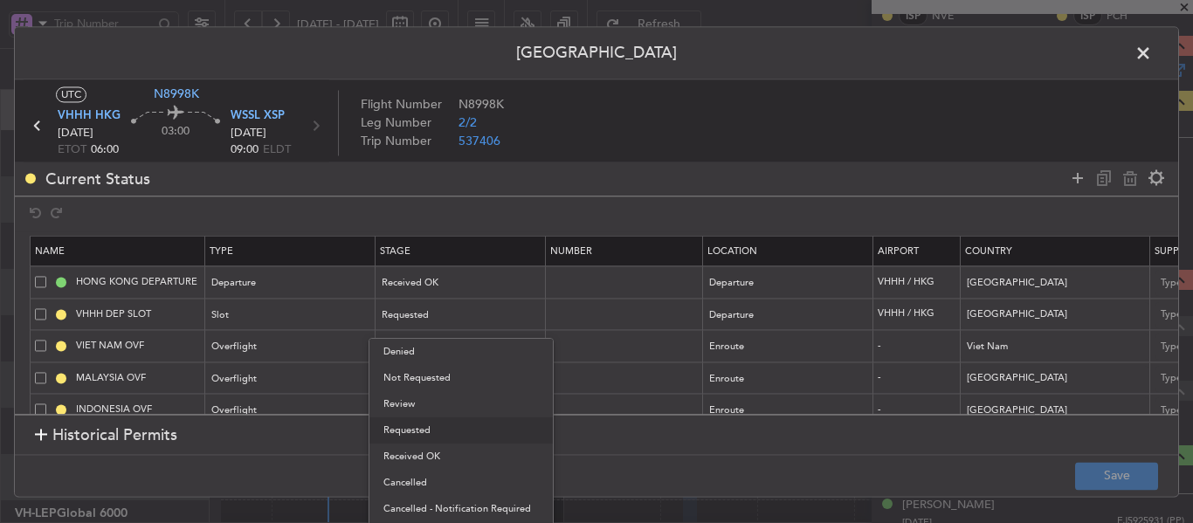
click at [440, 438] on span "Requested" at bounding box center [460, 430] width 155 height 26
click at [440, 439] on section "Historical Permits" at bounding box center [596, 436] width 1163 height 42
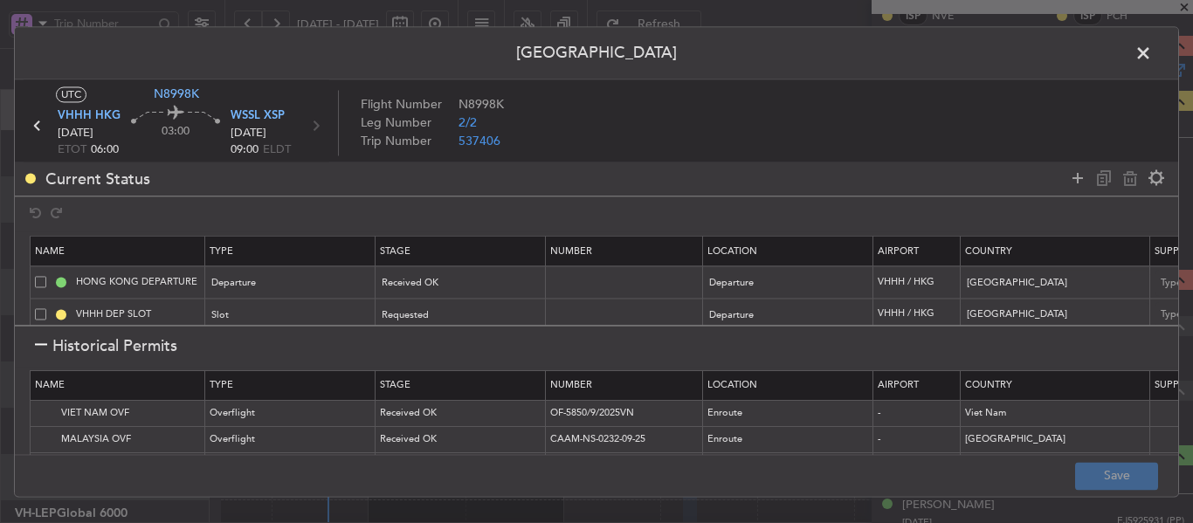
click at [31, 347] on section "Historical Permits" at bounding box center [596, 346] width 1163 height 42
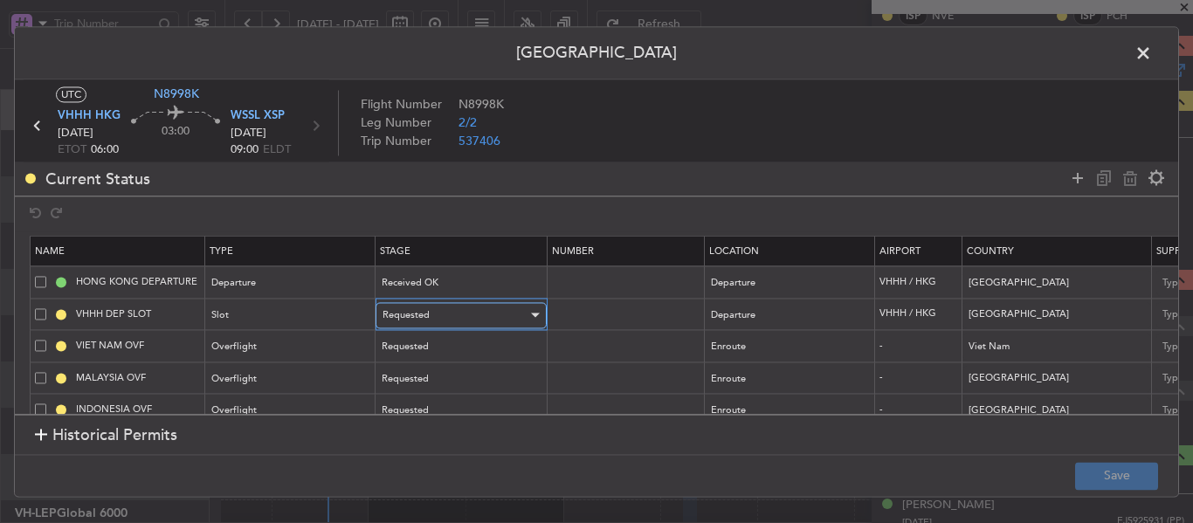
click at [472, 313] on div "Requested" at bounding box center [455, 315] width 145 height 26
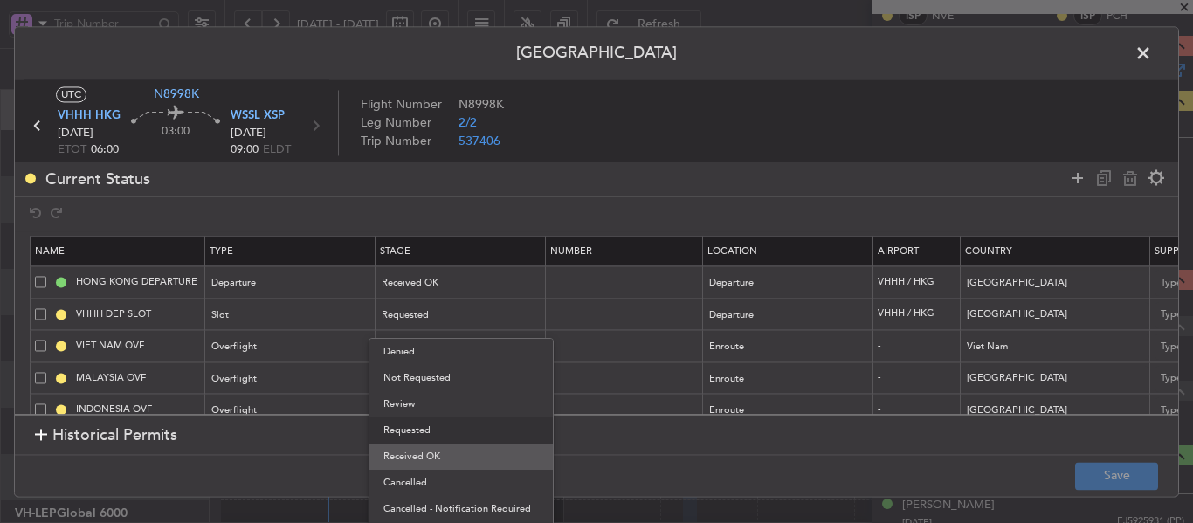
click at [430, 447] on span "Received OK" at bounding box center [460, 457] width 155 height 26
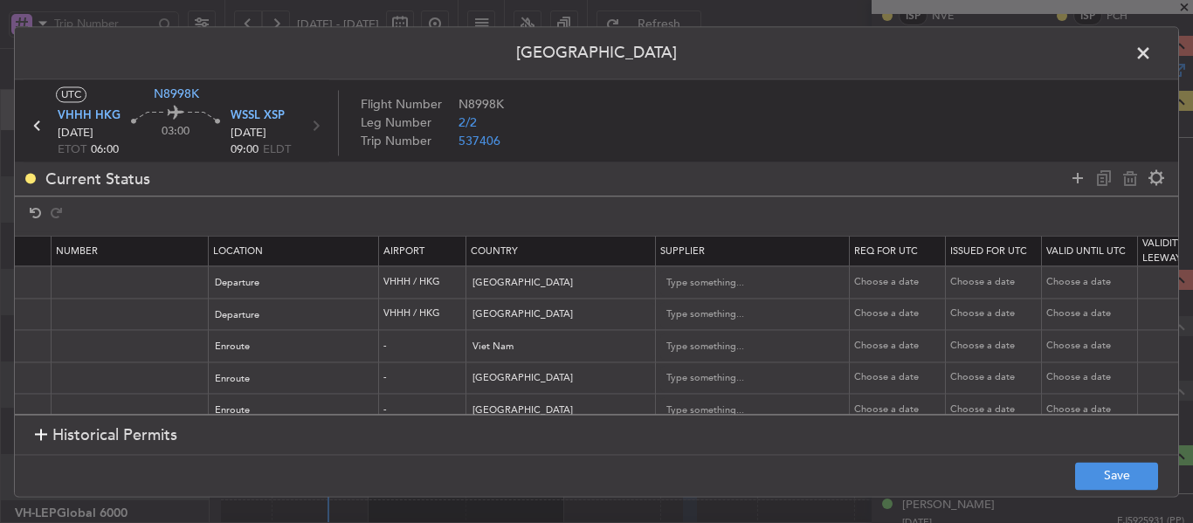
click at [864, 318] on div "Choose a date" at bounding box center [899, 314] width 91 height 15
select select "9"
select select "2025"
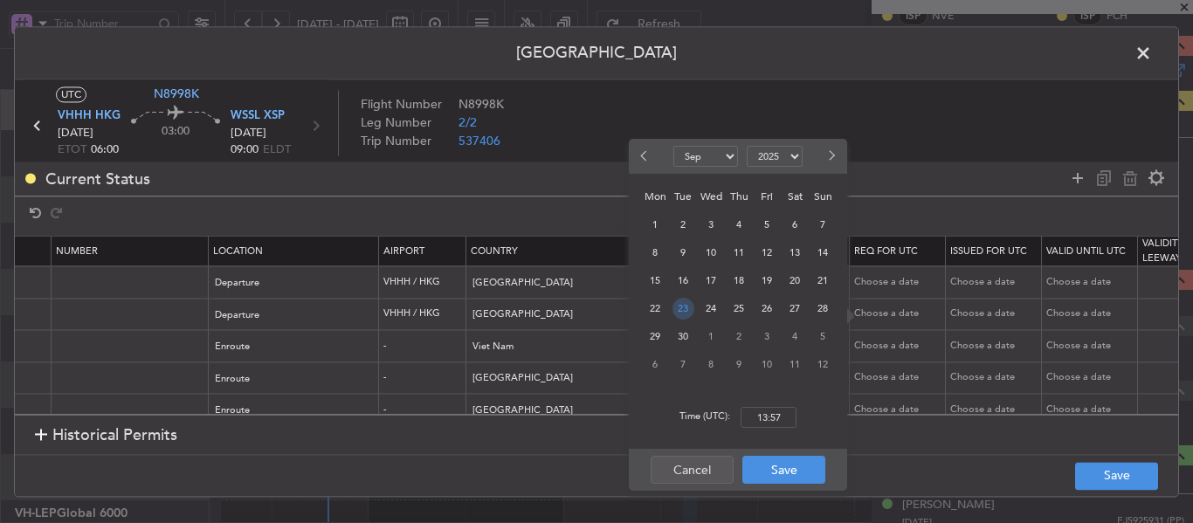
click at [684, 316] on span "23" at bounding box center [683, 309] width 22 height 22
click at [779, 418] on input "00:00" at bounding box center [769, 417] width 56 height 21
type input "06:00"
click at [792, 469] on button "Save" at bounding box center [783, 470] width 83 height 28
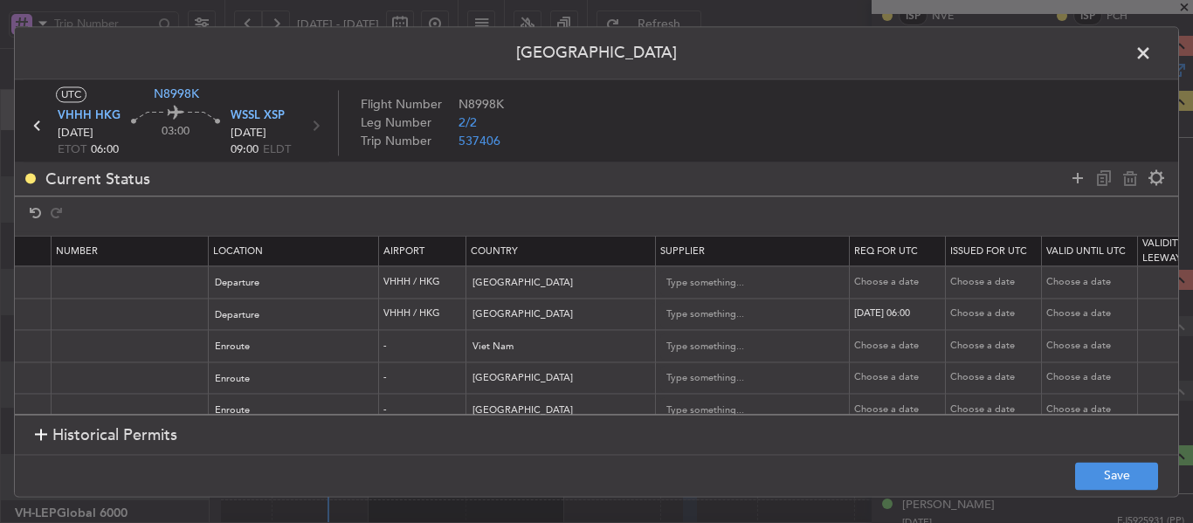
click at [988, 316] on div "Choose a date" at bounding box center [995, 314] width 91 height 15
select select "9"
select select "2025"
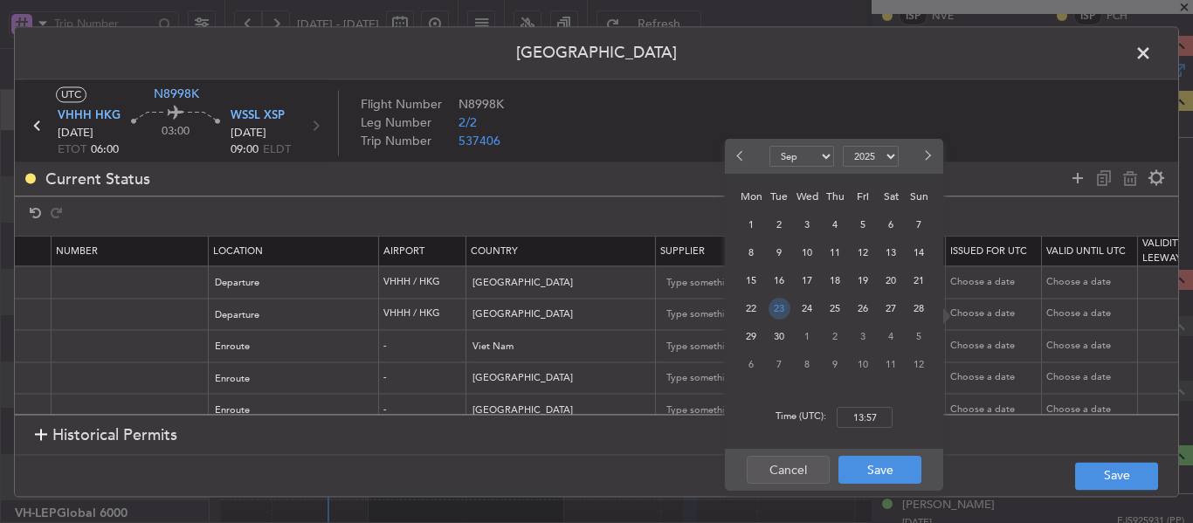
click at [771, 303] on span "23" at bounding box center [780, 309] width 22 height 22
click at [857, 415] on input "00:00" at bounding box center [865, 417] width 56 height 21
type input "06:00"
click at [884, 472] on button "Save" at bounding box center [879, 470] width 83 height 28
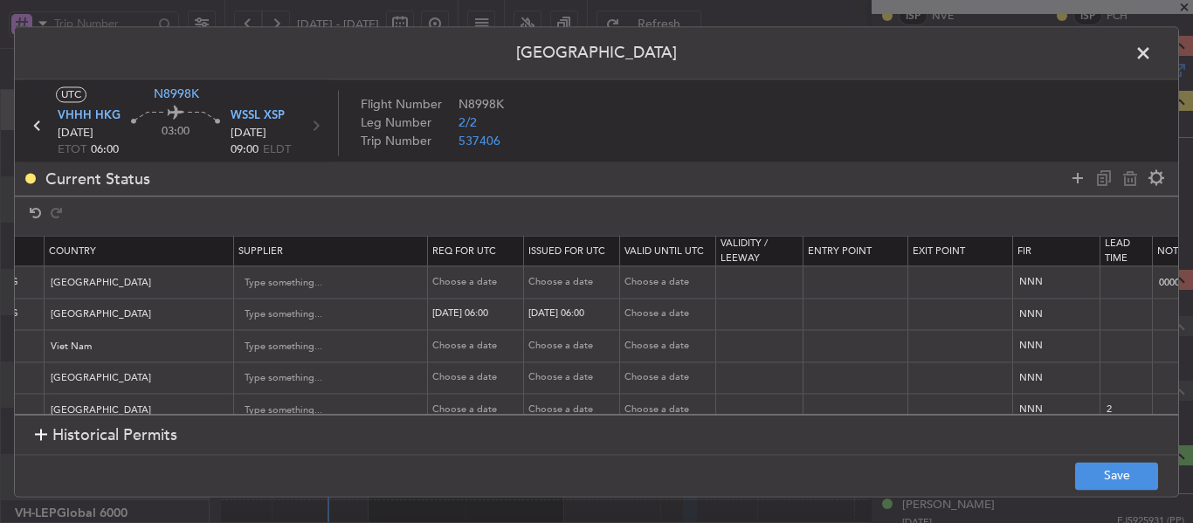
scroll to position [0, 1093]
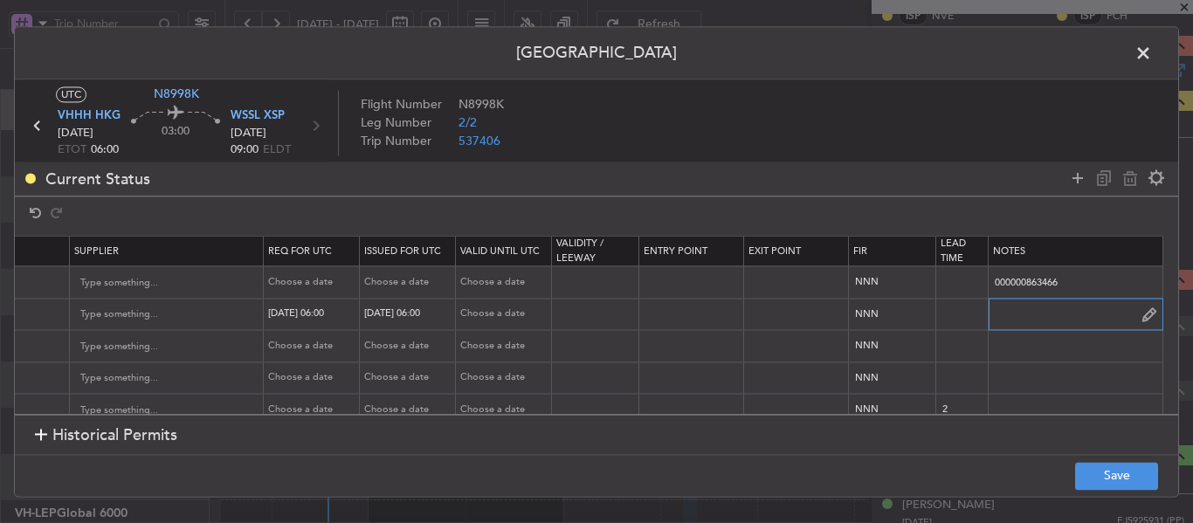
click at [1040, 308] on input "text" at bounding box center [1076, 314] width 174 height 26
paste input "K N8998K 23SEP 014GLEX 0600WSSL D / RE.N8998K IDD.VHHHDGN2027000/"
type input "K N8998K 23SEP 014GLEX 0600WSSL D / RE.N8998K IDD.VHHHDGN2027000/"
click at [1101, 484] on button "Save" at bounding box center [1116, 476] width 83 height 28
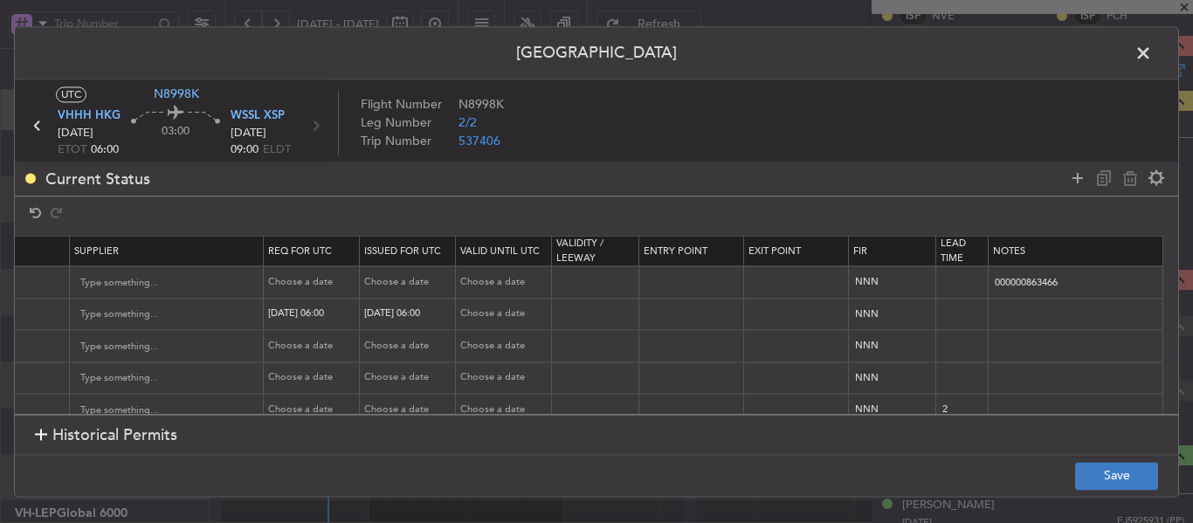
scroll to position [0, 0]
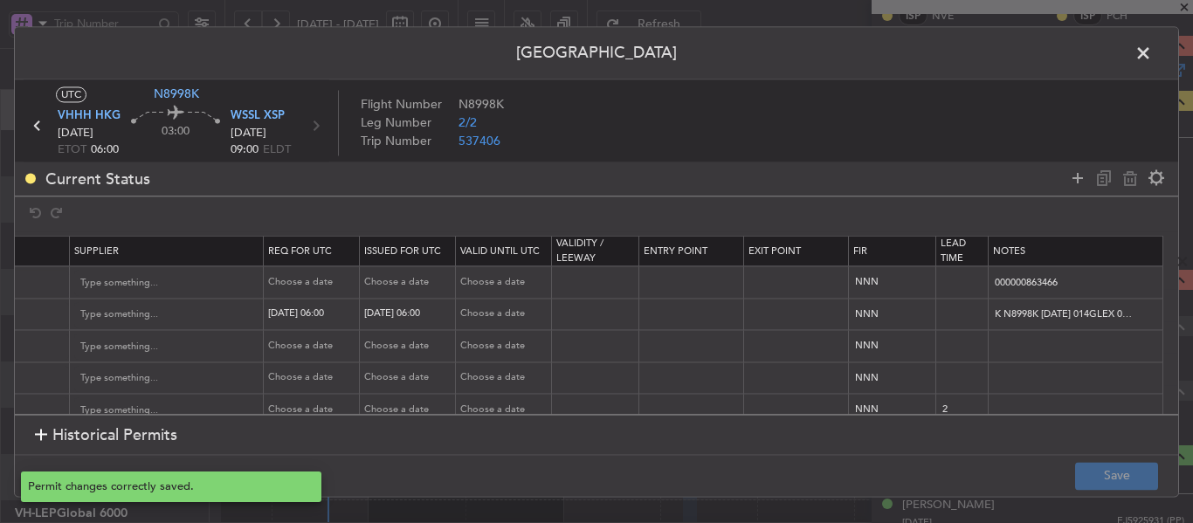
type input "VHHH DEP SLOT 0600Z"
click at [1152, 50] on span at bounding box center [1152, 57] width 0 height 35
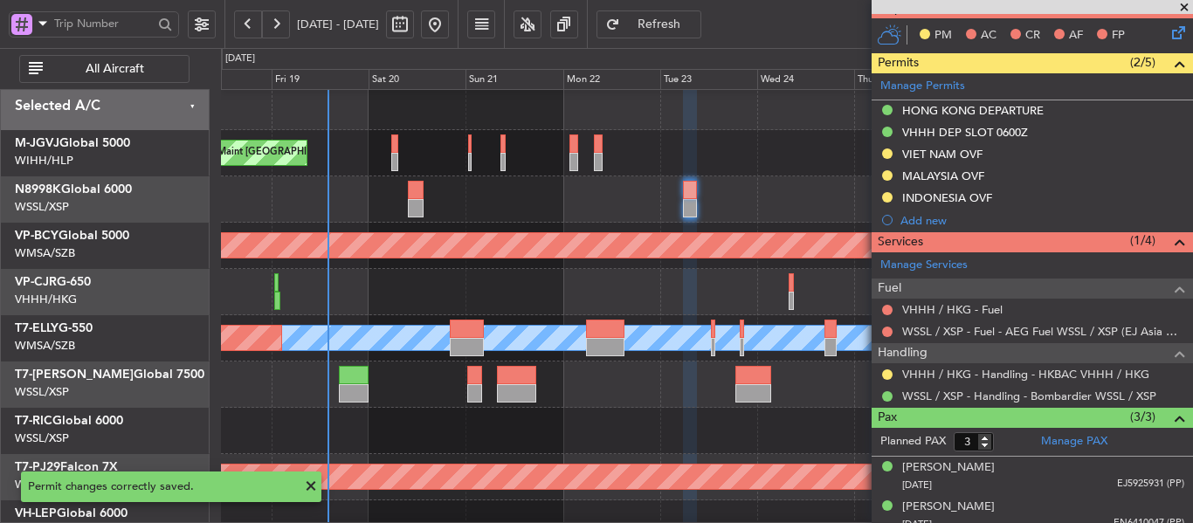
scroll to position [502, 0]
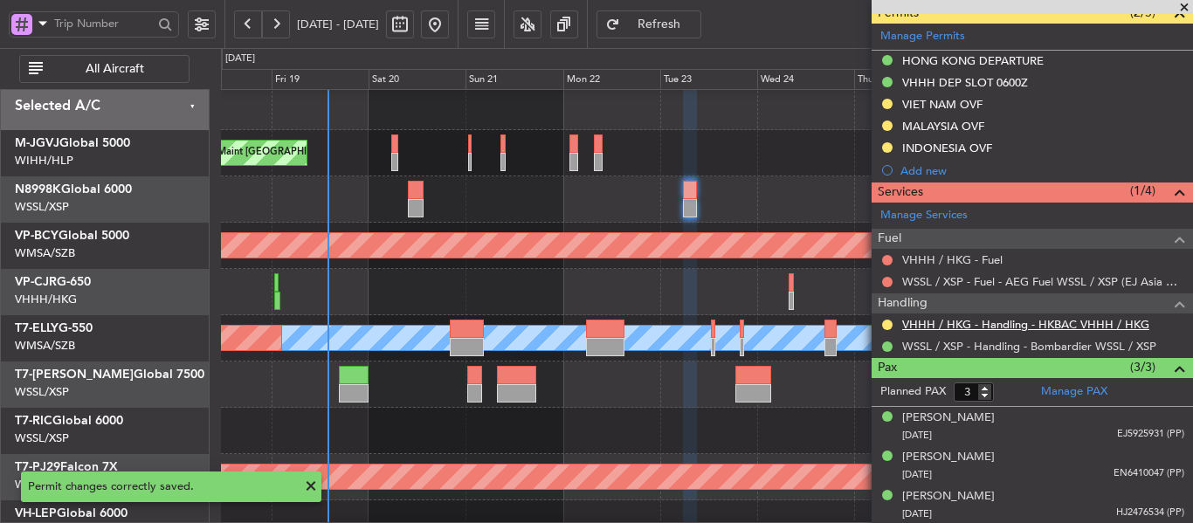
click at [982, 321] on link "VHHH / HKG - Handling - HKBAC VHHH / HKG" at bounding box center [1025, 324] width 247 height 15
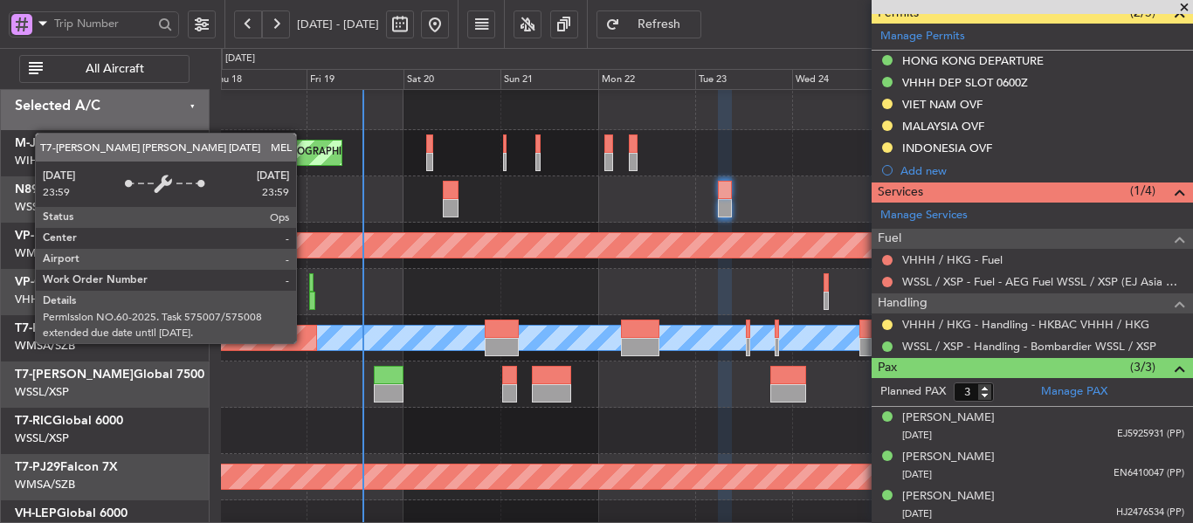
click at [417, 342] on div "MEL" at bounding box center [361, 338] width 2220 height 24
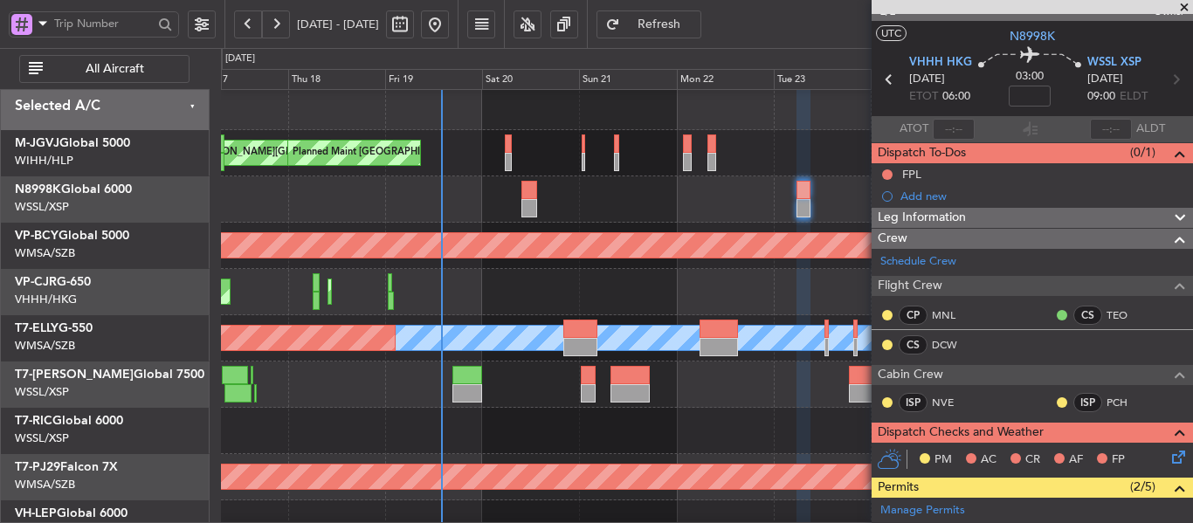
scroll to position [0, 0]
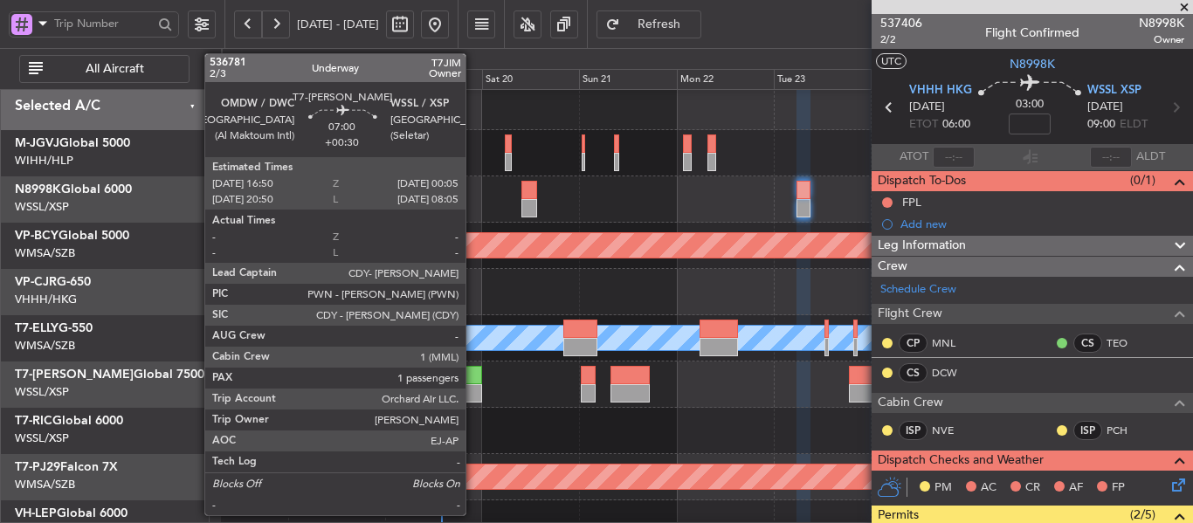
click at [473, 385] on div at bounding box center [467, 393] width 30 height 18
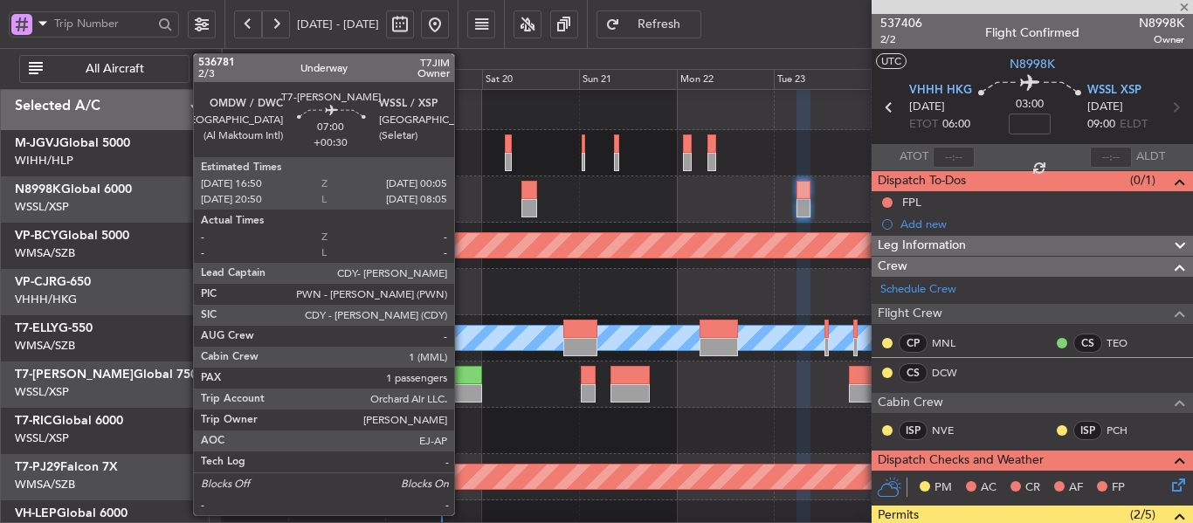
click at [462, 385] on div at bounding box center [467, 393] width 30 height 18
type input "+00:30"
type input "1"
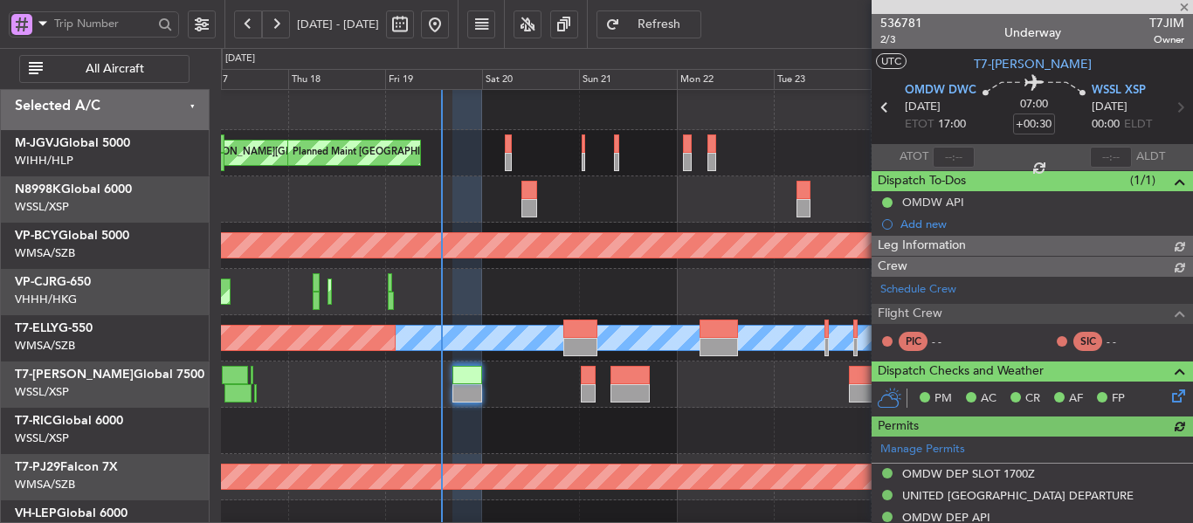
type input "Brien Tan (BTA)"
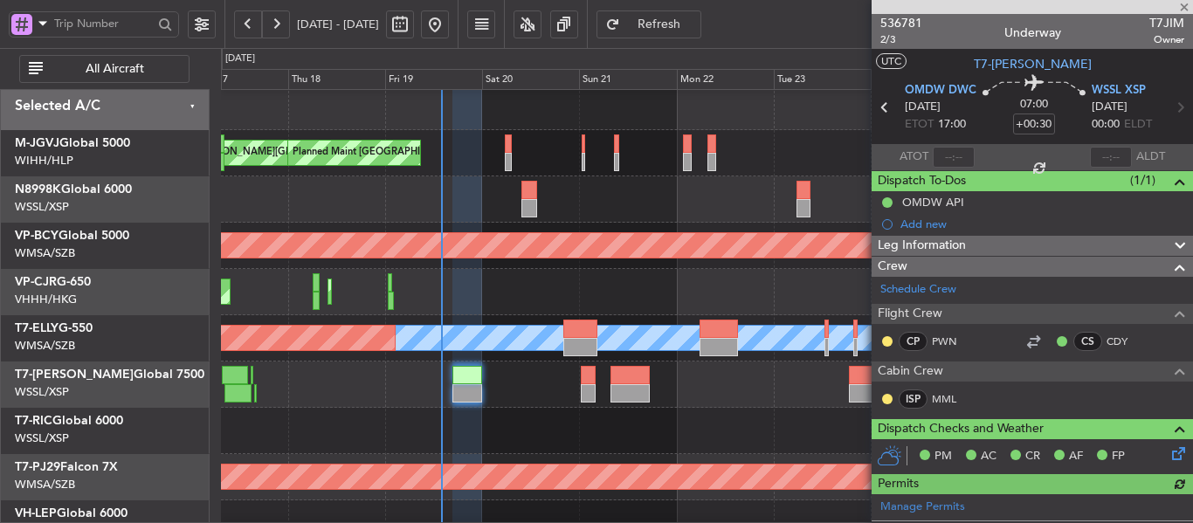
type input "Brien Tan (BTA)"
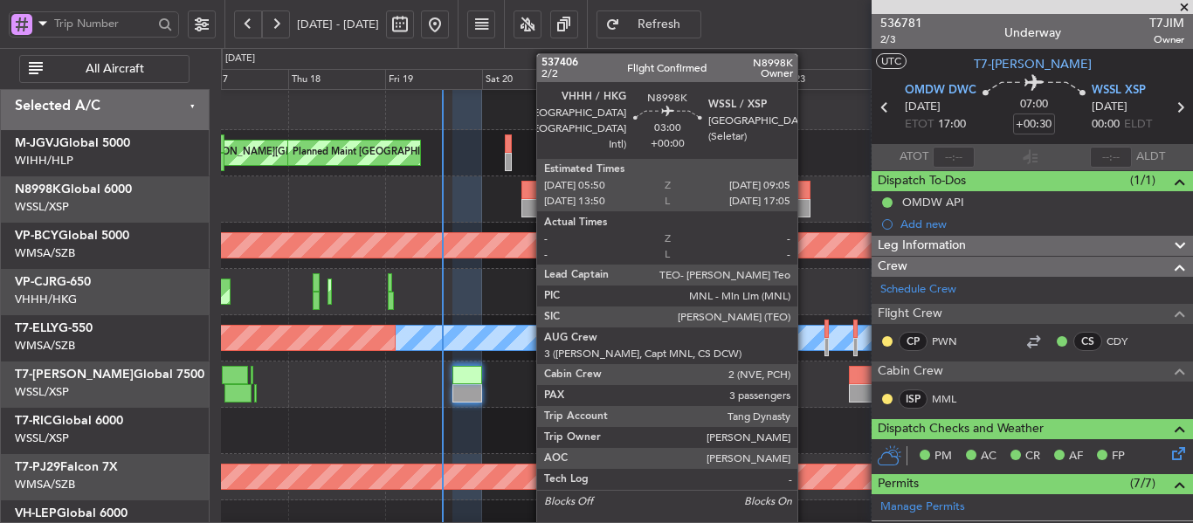
click at [806, 208] on div at bounding box center [803, 208] width 14 height 18
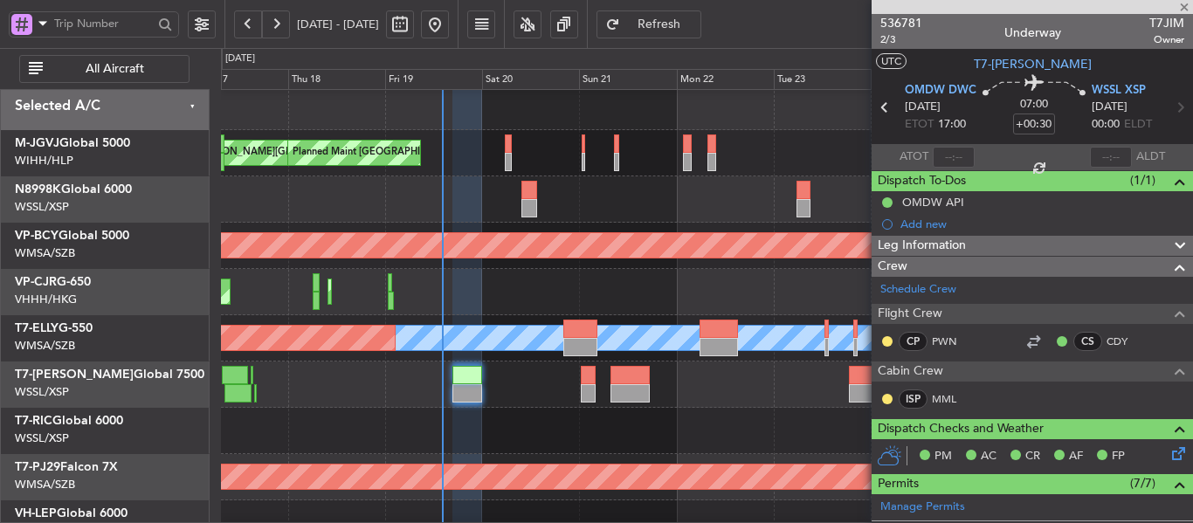
type input "3"
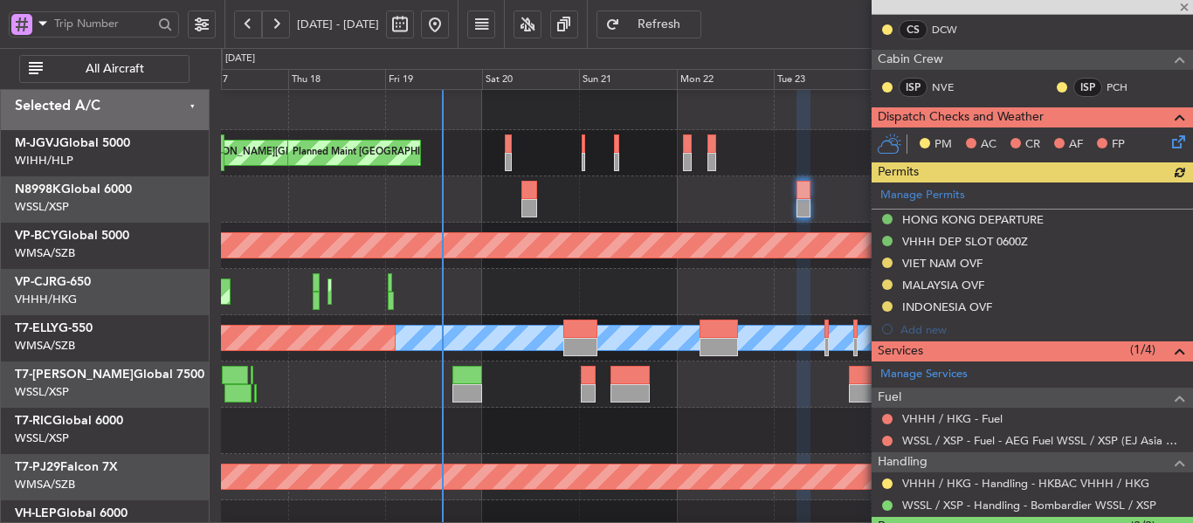
scroll to position [349, 0]
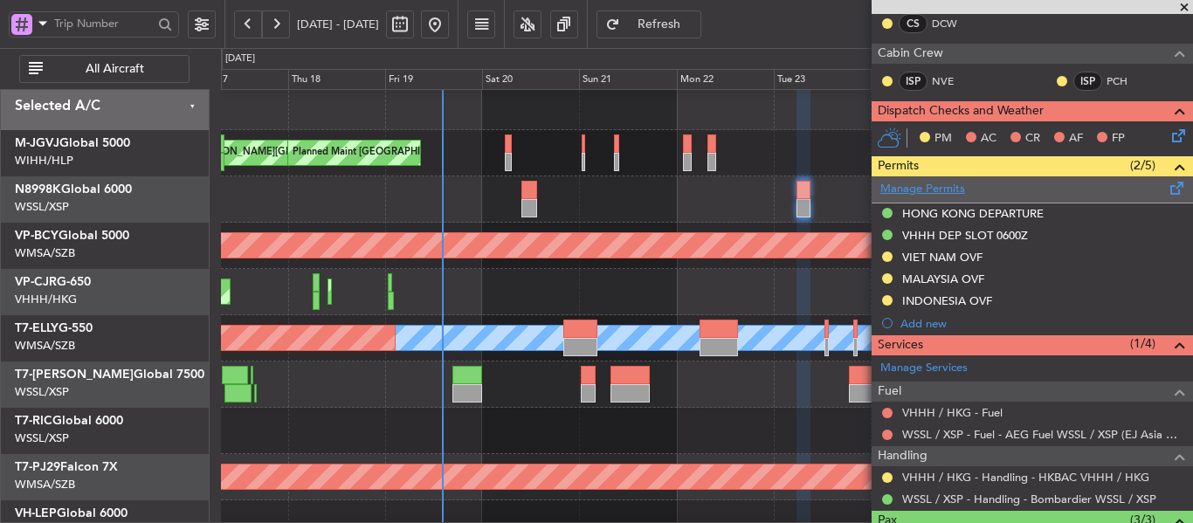
click at [910, 190] on link "Manage Permits" at bounding box center [922, 189] width 85 height 17
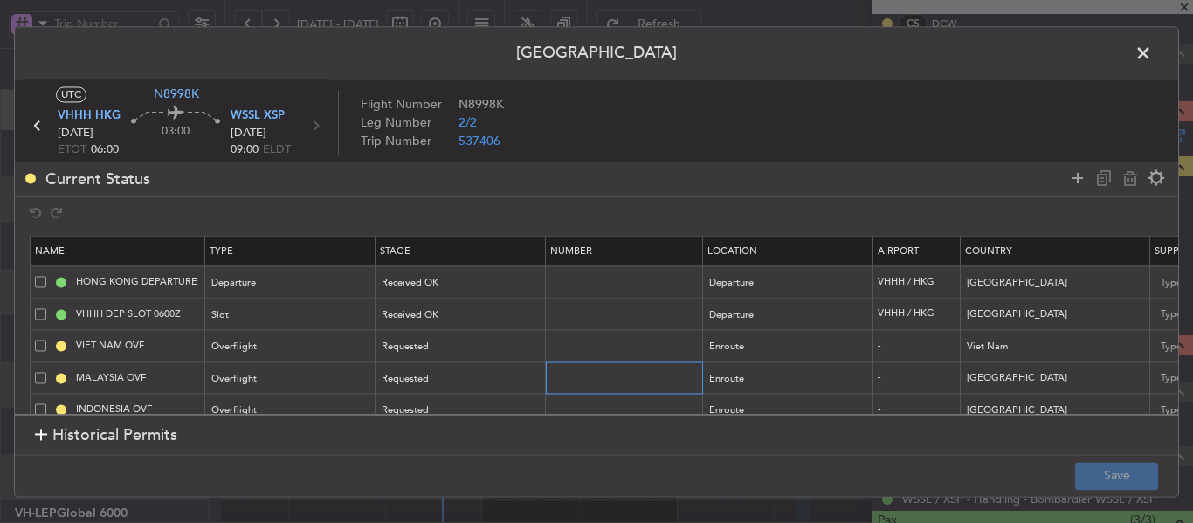
click at [622, 378] on input "text" at bounding box center [626, 377] width 152 height 15
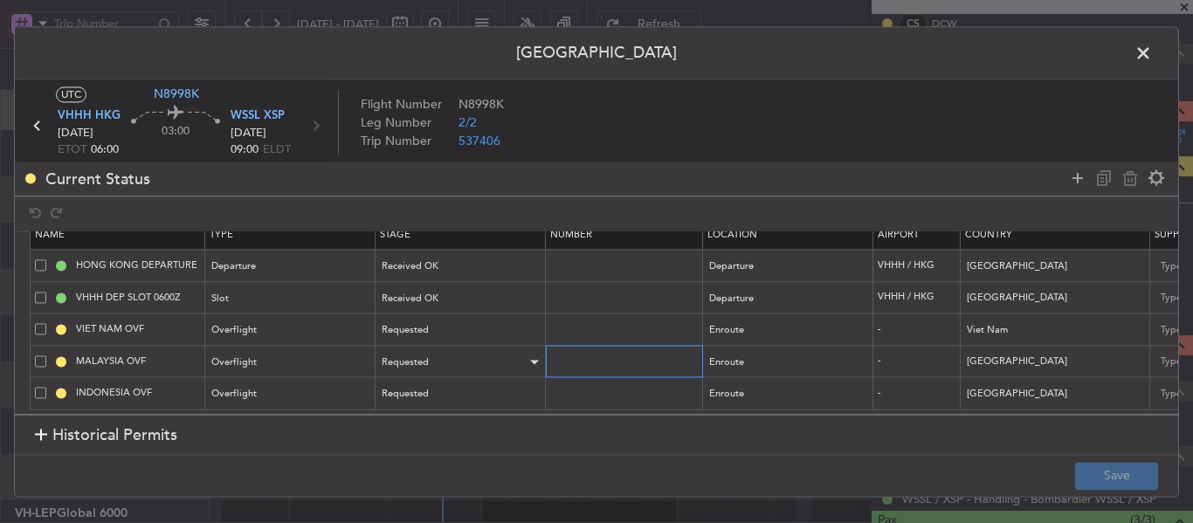
paste input "CAAM-NS-0906-09-25"
type input "CAAM-NS-0906-09-25"
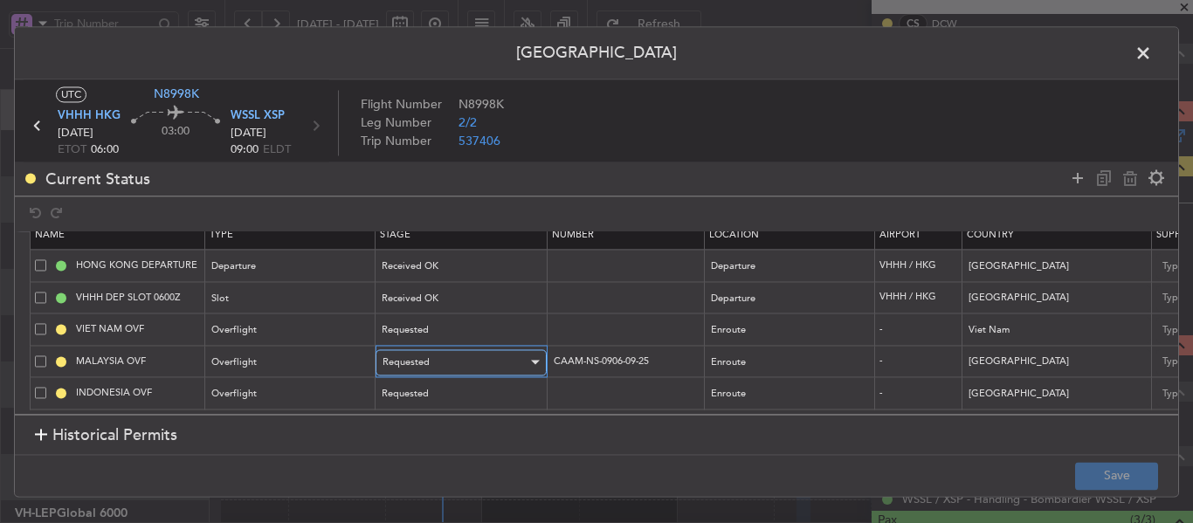
click at [505, 349] on div "Requested" at bounding box center [455, 362] width 145 height 26
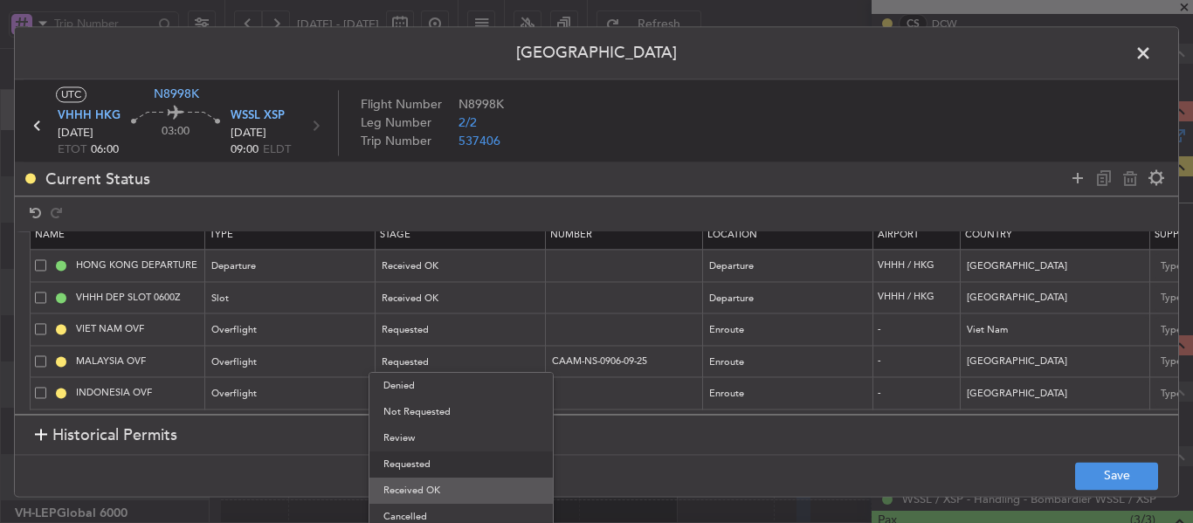
click at [441, 499] on span "Received OK" at bounding box center [460, 491] width 155 height 26
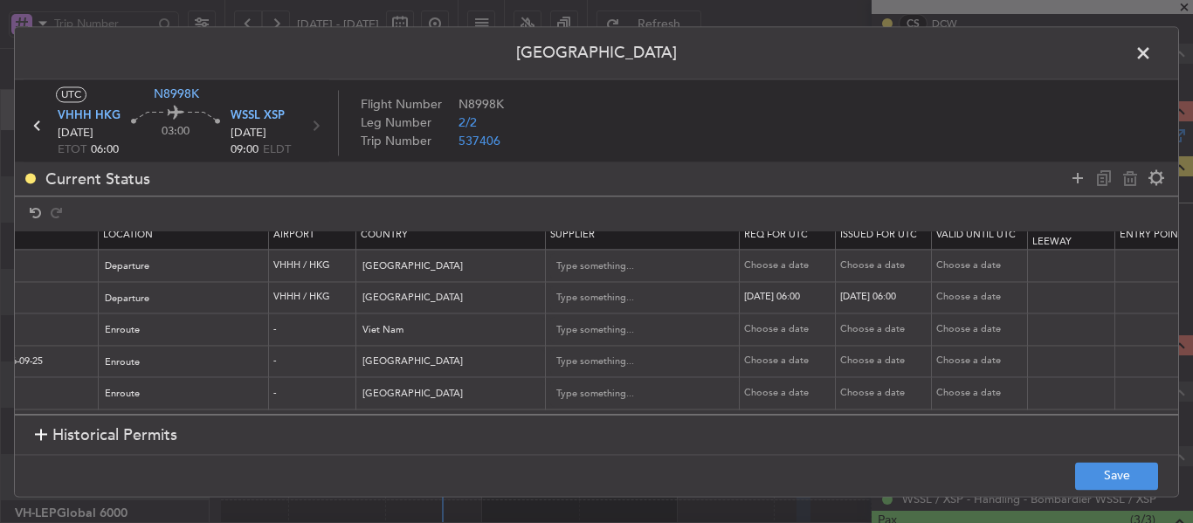
scroll to position [0, 693]
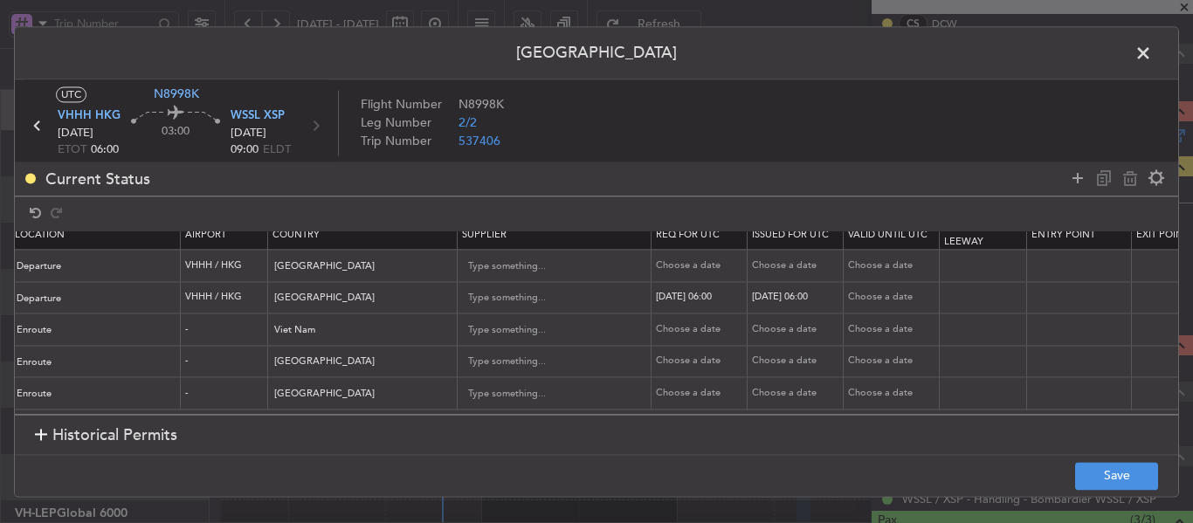
click at [679, 355] on div "Choose a date" at bounding box center [701, 362] width 91 height 15
select select "9"
select select "2025"
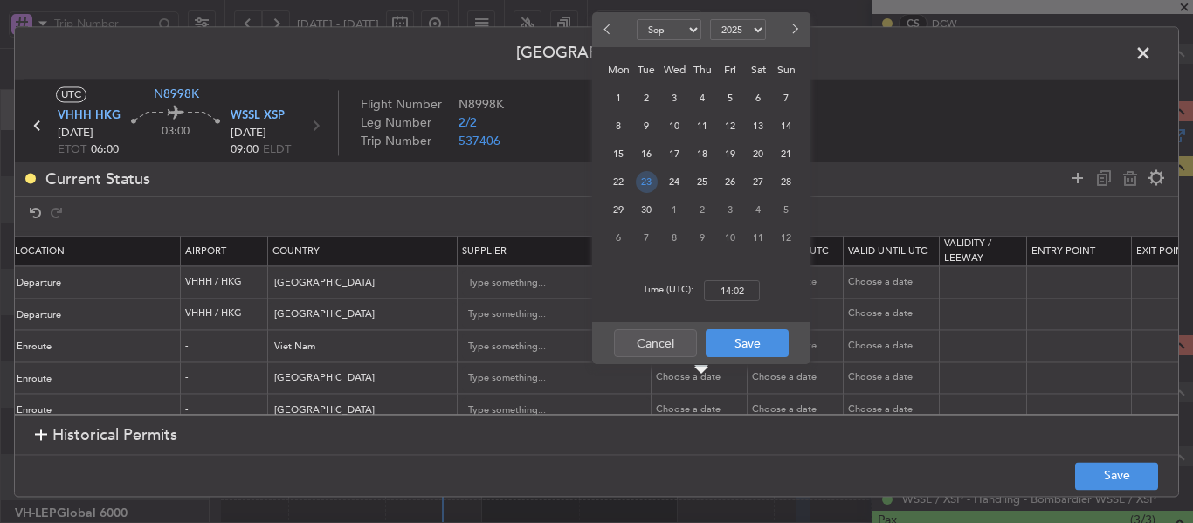
click at [644, 182] on span "23" at bounding box center [647, 182] width 22 height 22
click at [727, 288] on input "00:00" at bounding box center [732, 290] width 56 height 21
type input "06:00"
click at [764, 338] on button "Save" at bounding box center [747, 343] width 83 height 28
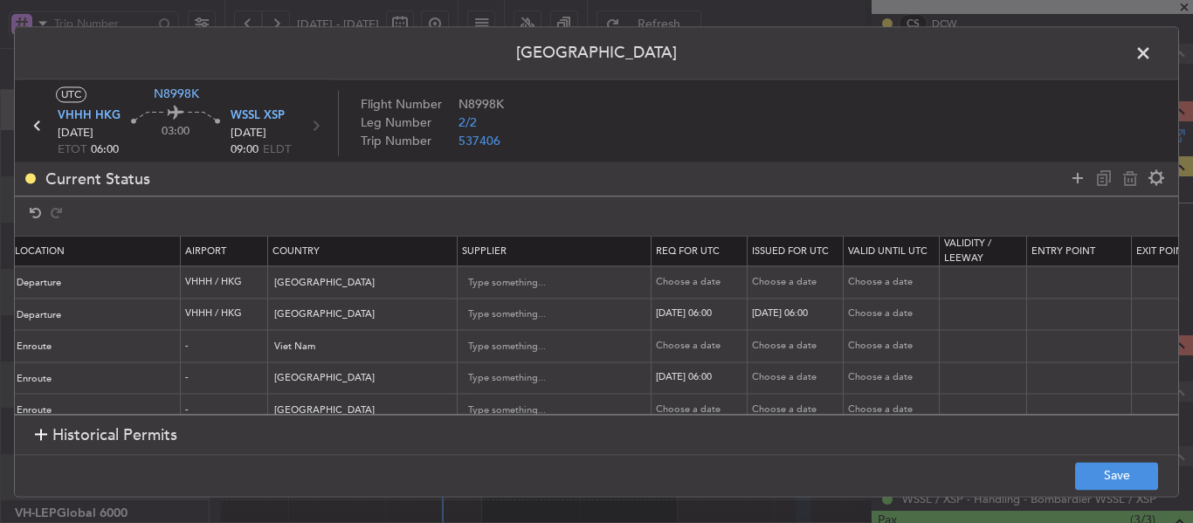
click at [783, 375] on div "Choose a date" at bounding box center [797, 378] width 91 height 15
select select "9"
select select "2025"
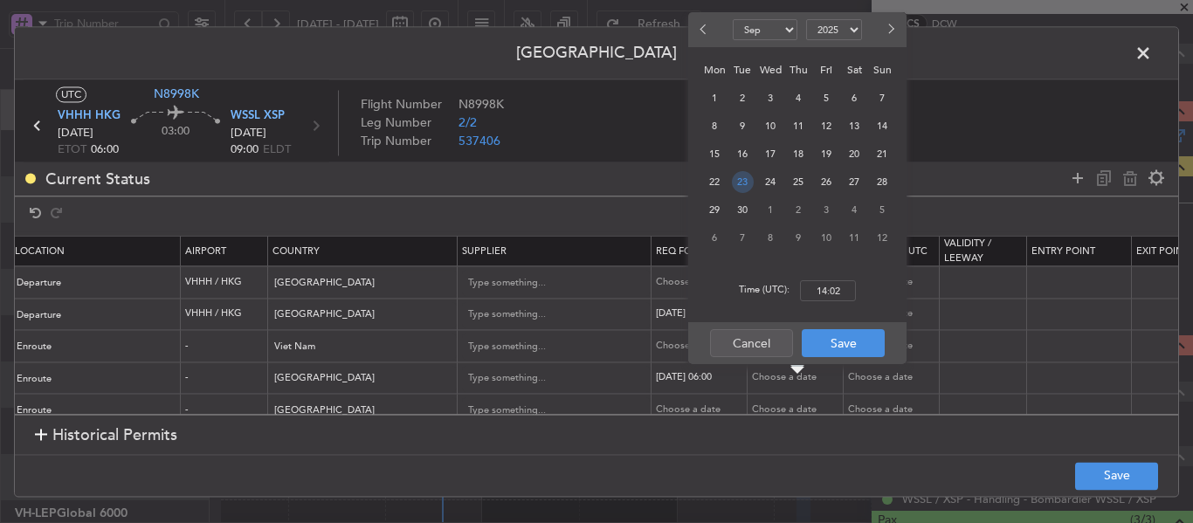
click at [749, 186] on span "23" at bounding box center [743, 182] width 22 height 22
click at [825, 293] on input "00:00" at bounding box center [828, 290] width 56 height 21
type input "06:00"
click at [854, 345] on button "Save" at bounding box center [843, 343] width 83 height 28
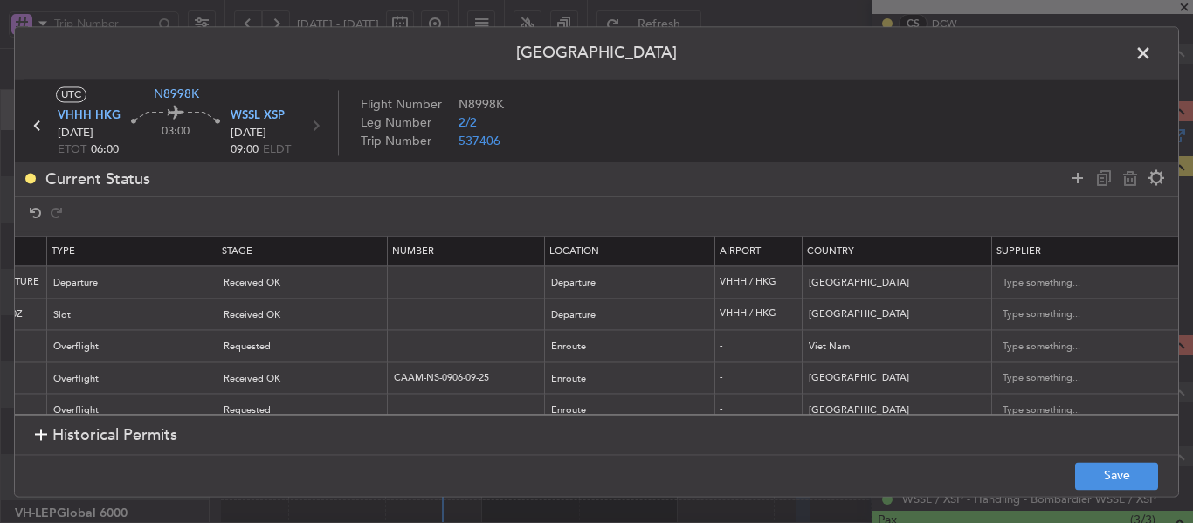
scroll to position [0, 0]
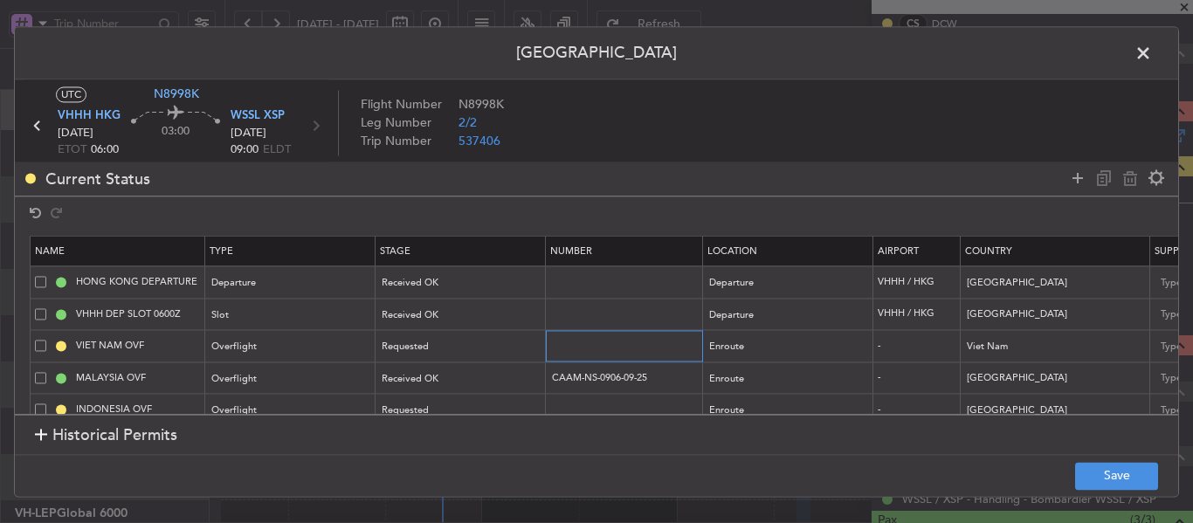
click at [583, 348] on input "text" at bounding box center [626, 346] width 152 height 15
paste input "OF-6272/9/2025VN"
type input "OF-6272/9/2025VN"
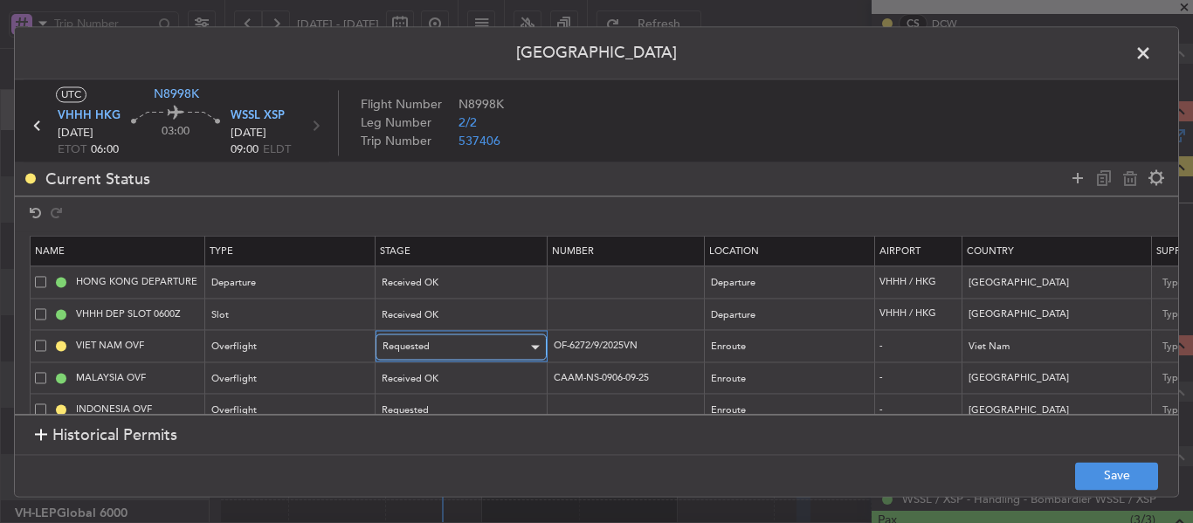
click at [485, 346] on div "Requested" at bounding box center [455, 347] width 145 height 26
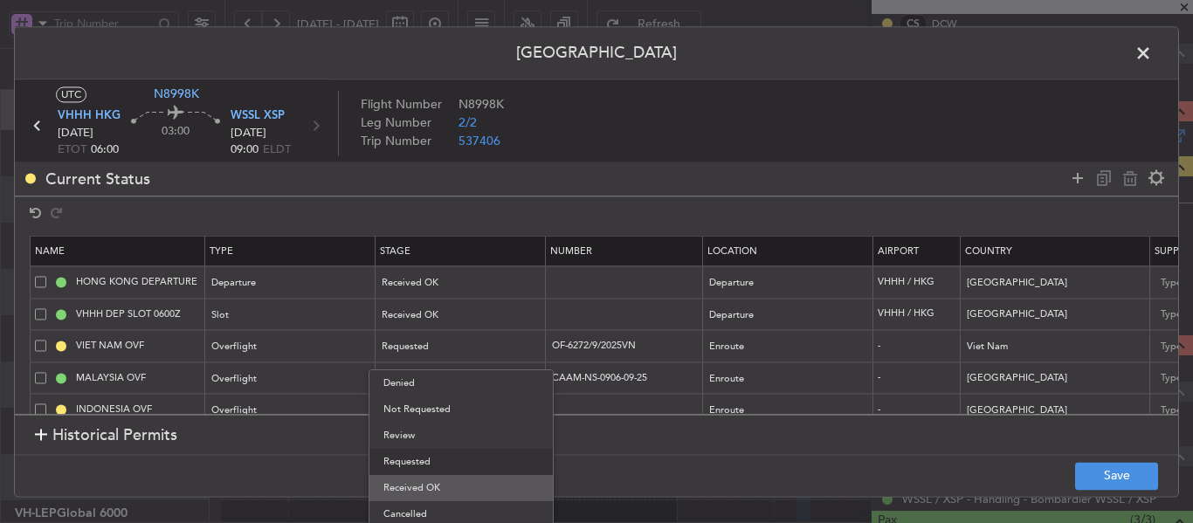
click at [441, 500] on span "Received OK" at bounding box center [460, 488] width 155 height 26
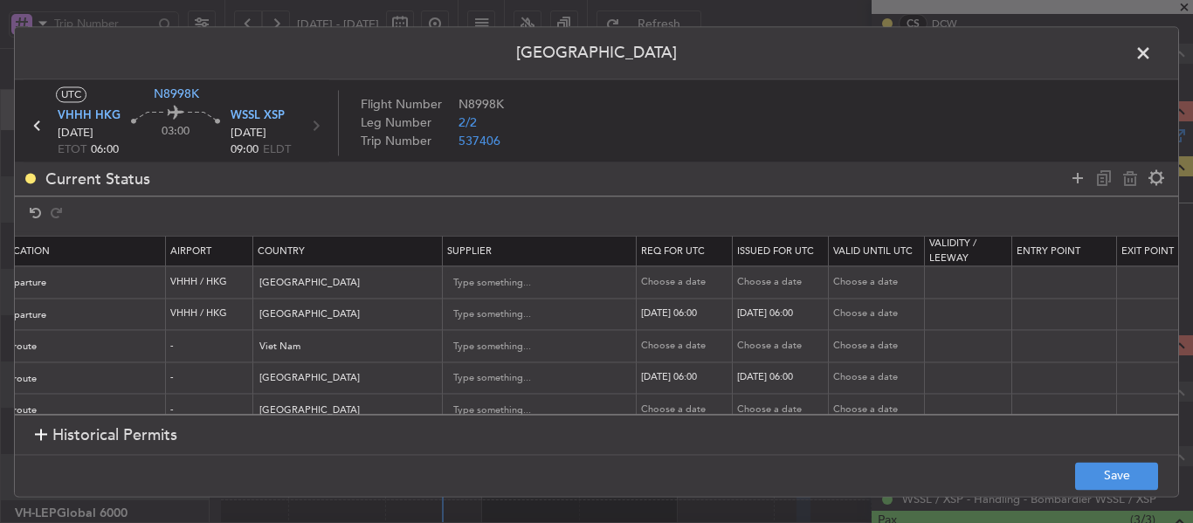
scroll to position [0, 717]
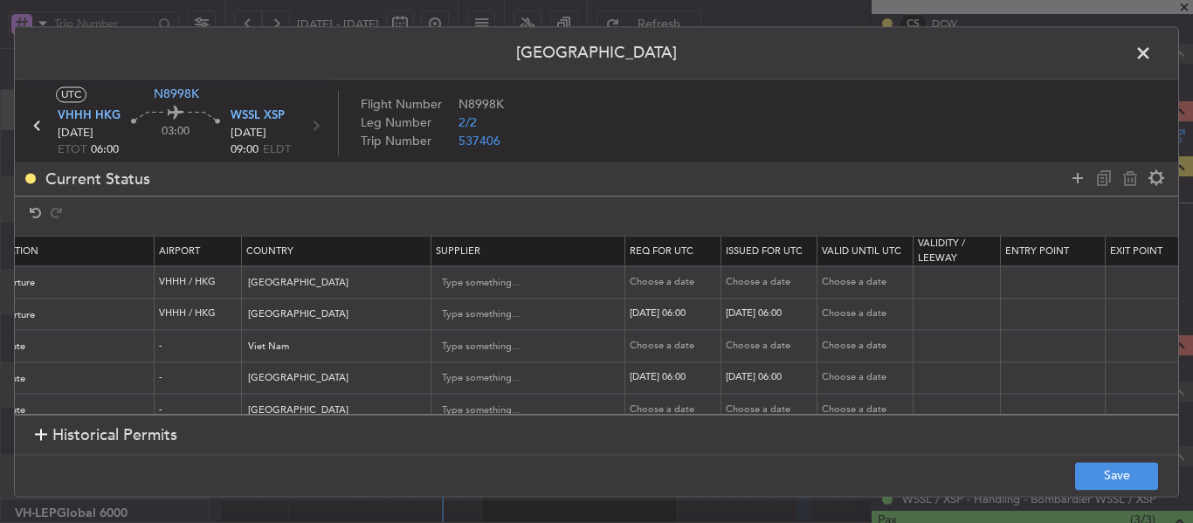
click at [656, 352] on div "Choose a date" at bounding box center [675, 346] width 91 height 15
select select "9"
select select "2025"
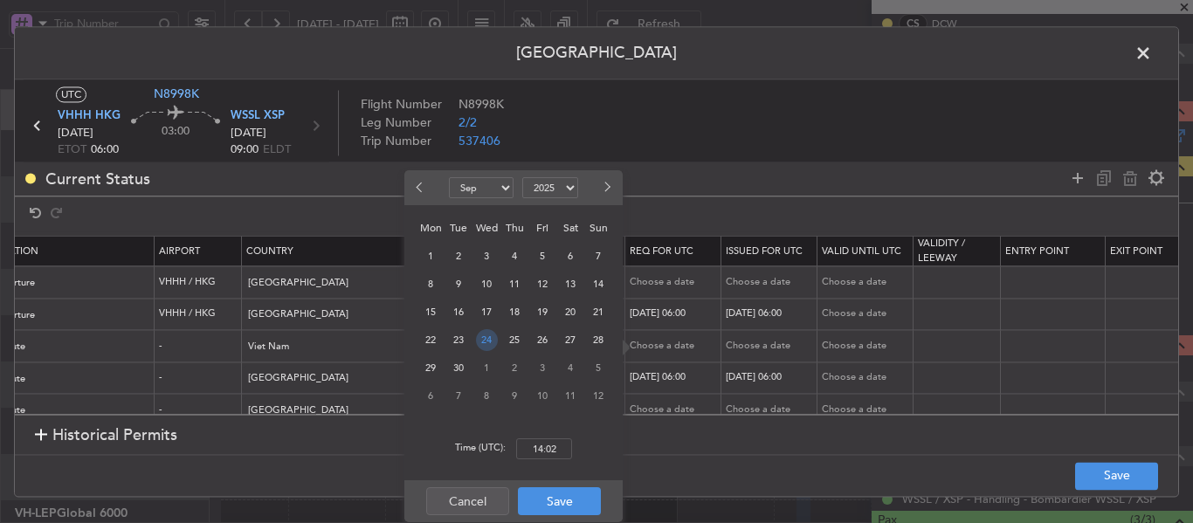
click at [473, 340] on div "24" at bounding box center [486, 340] width 28 height 28
click at [459, 341] on span "23" at bounding box center [459, 340] width 22 height 22
click at [541, 447] on input "00:00" at bounding box center [544, 448] width 56 height 21
type input "06:00"
drag, startPoint x: 555, startPoint y: 503, endPoint x: 575, endPoint y: 474, distance: 34.6
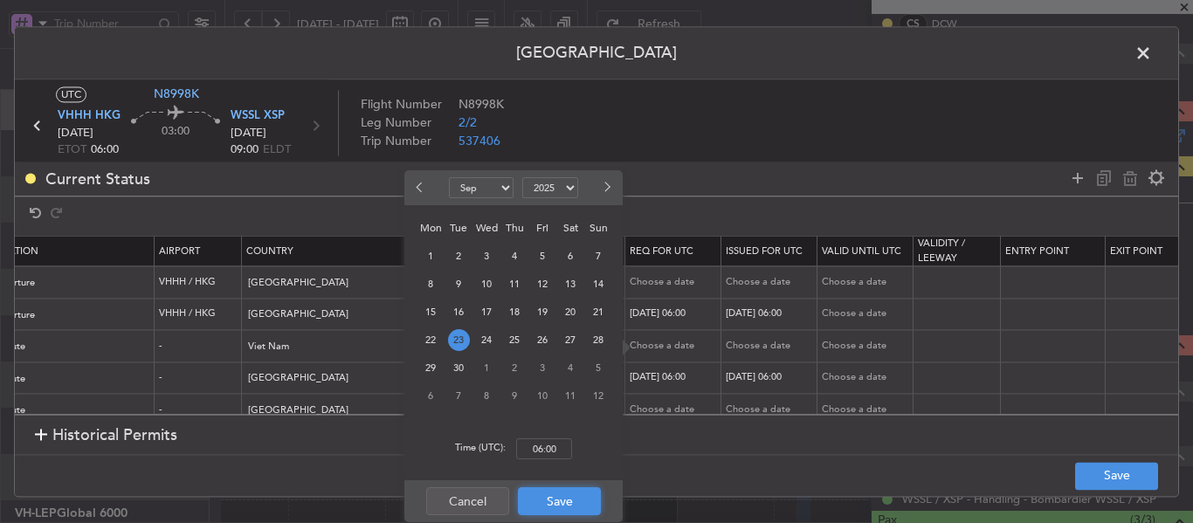
click at [555, 505] on button "Save" at bounding box center [559, 501] width 83 height 28
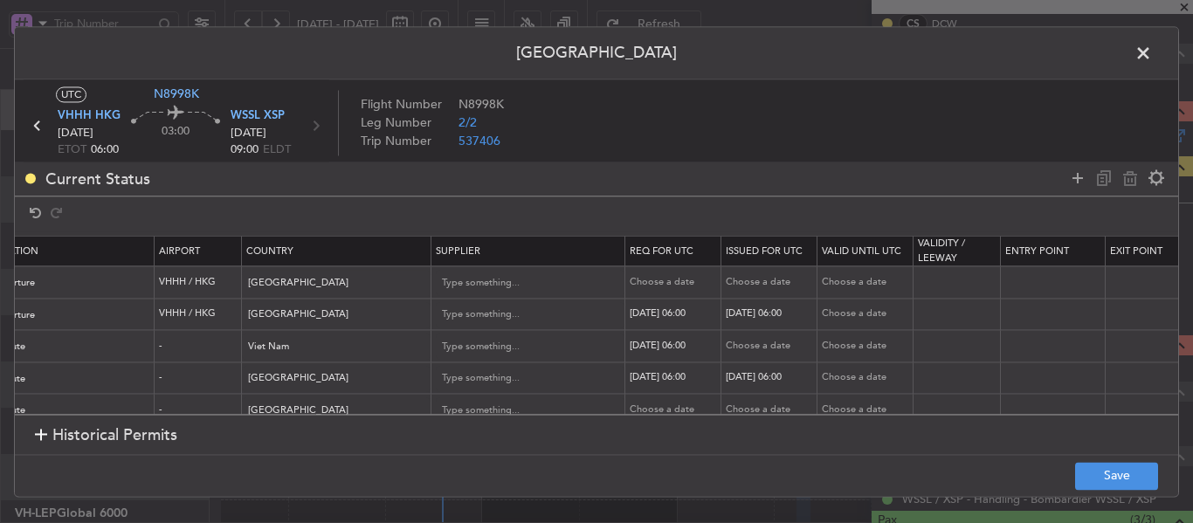
click at [746, 342] on div "Choose a date" at bounding box center [771, 346] width 91 height 15
select select "9"
select select "2025"
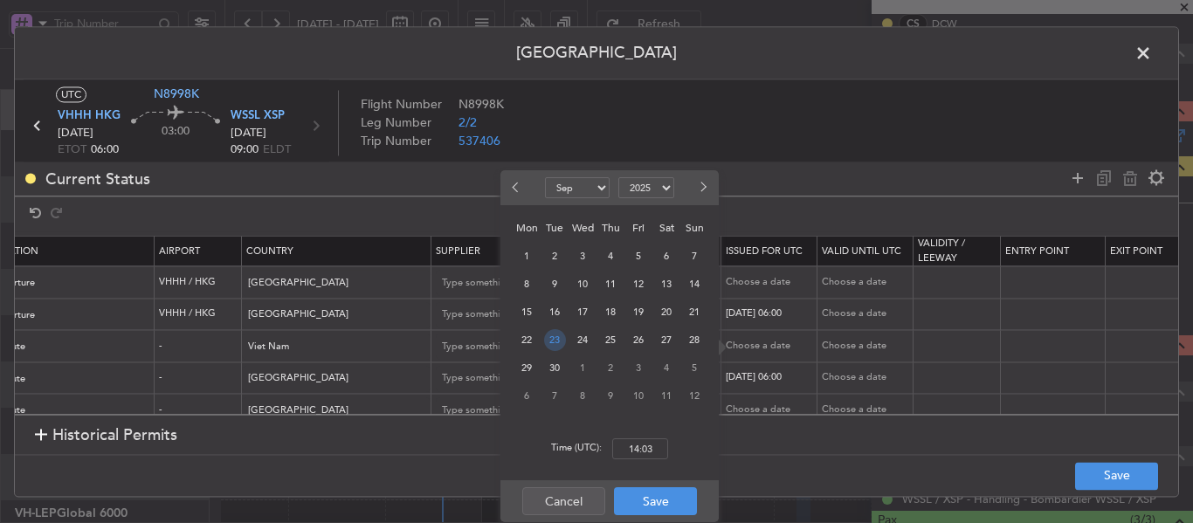
click at [561, 341] on span "23" at bounding box center [555, 340] width 22 height 22
click at [640, 446] on input "00:00" at bounding box center [640, 448] width 56 height 21
type input "06:00"
click at [644, 508] on button "Save" at bounding box center [655, 501] width 83 height 28
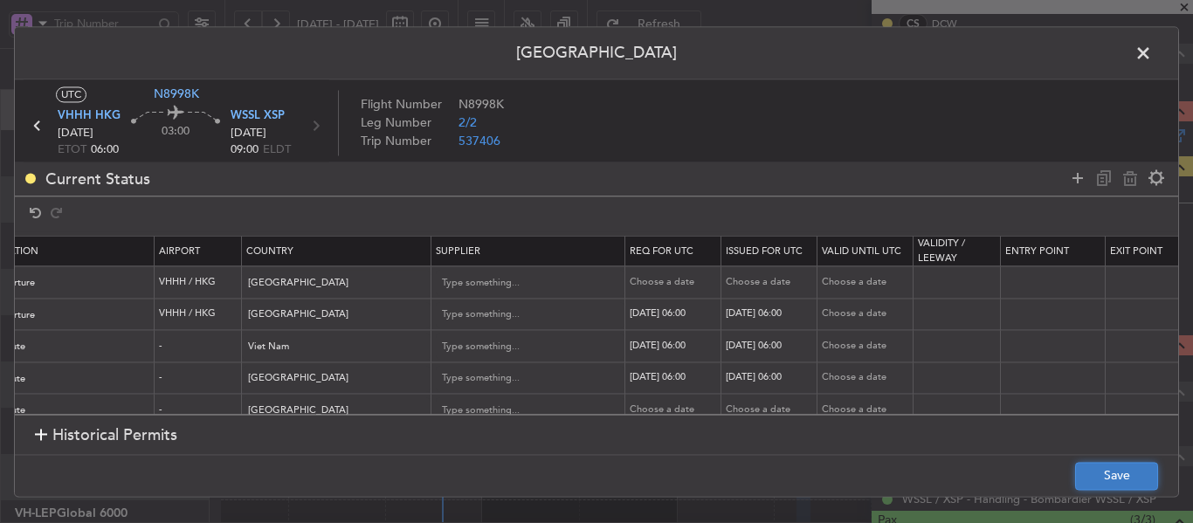
click at [1121, 486] on button "Save" at bounding box center [1116, 476] width 83 height 28
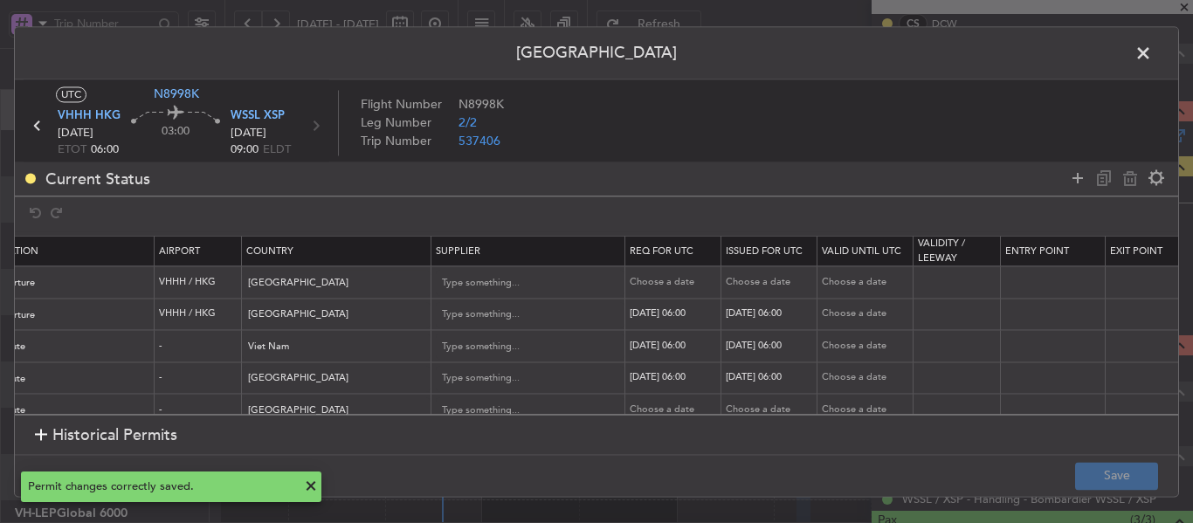
click at [1152, 52] on span at bounding box center [1152, 57] width 0 height 35
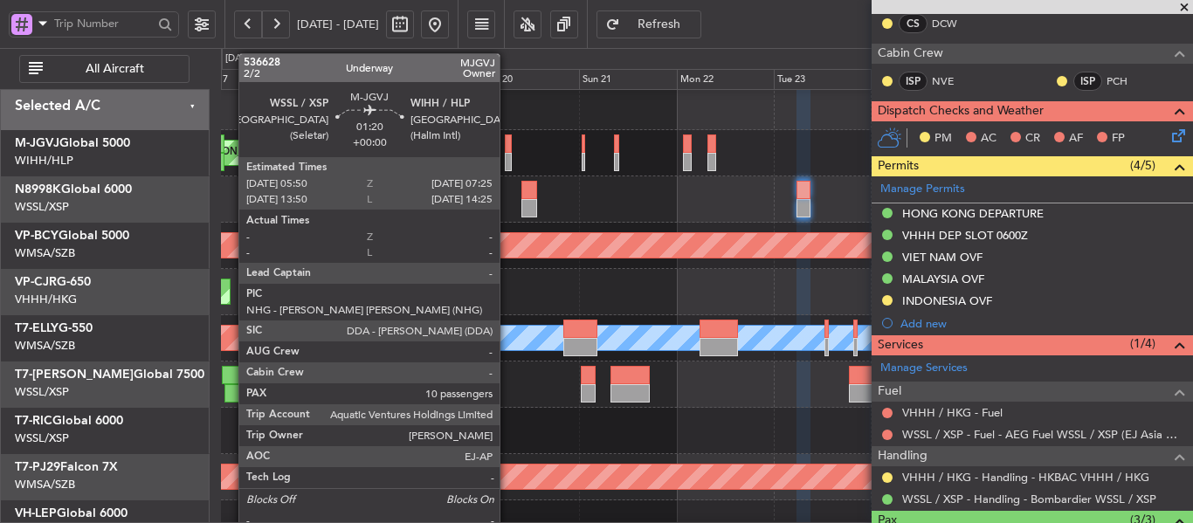
click at [507, 151] on div at bounding box center [508, 143] width 7 height 18
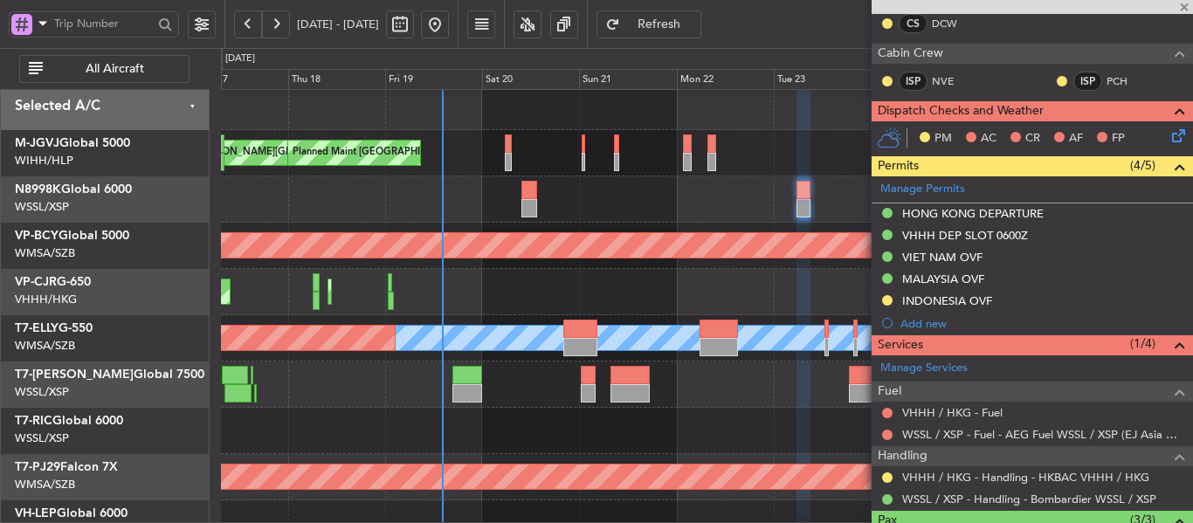
type input "10"
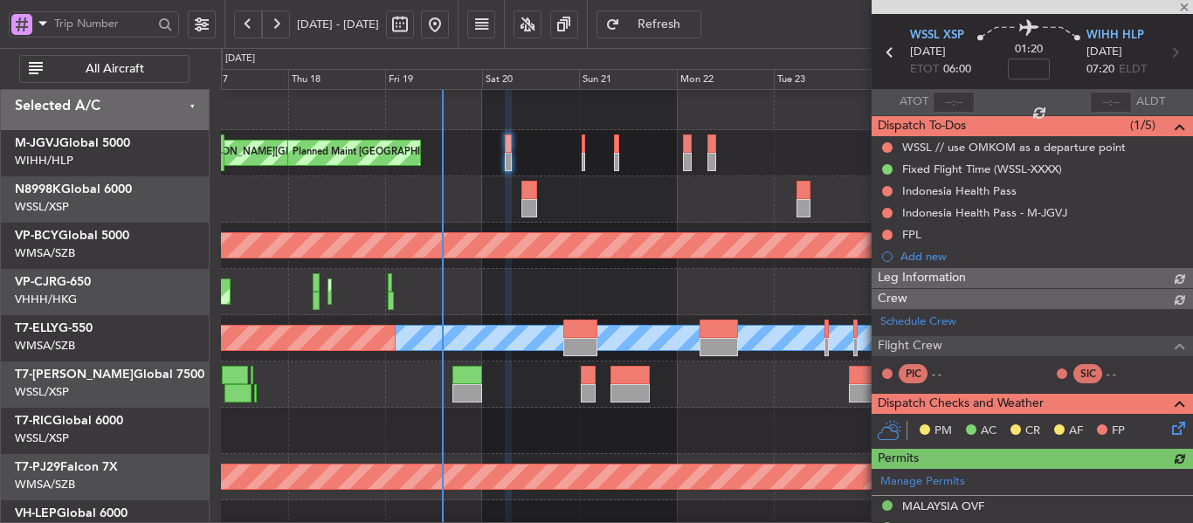
scroll to position [435, 0]
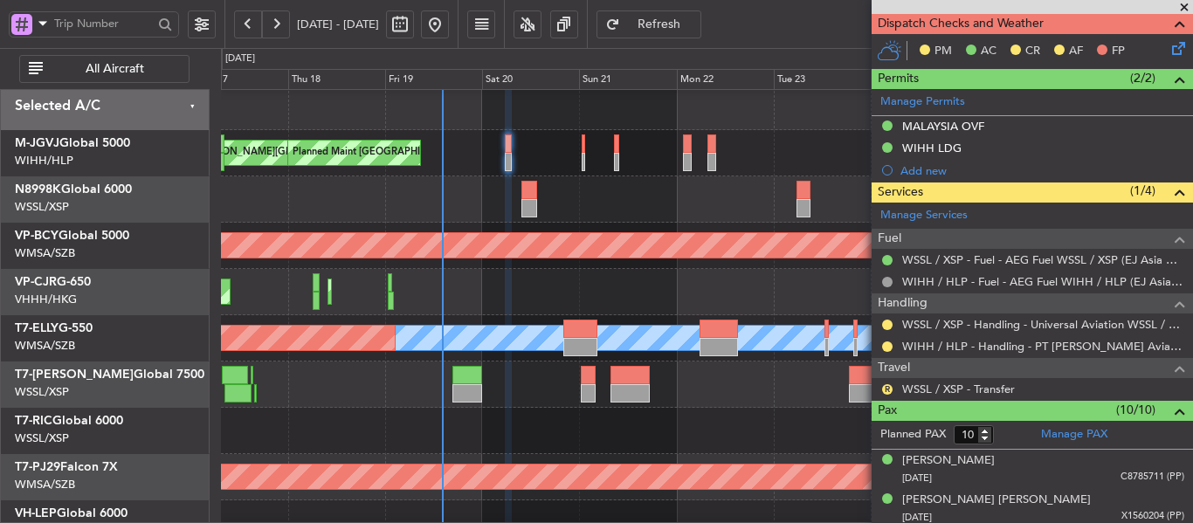
click at [746, 312] on div "Planned Maint [GEOGRAPHIC_DATA] ([GEOGRAPHIC_DATA] Intl) Planned Maint [GEOGRAP…" at bounding box center [706, 292] width 971 height 46
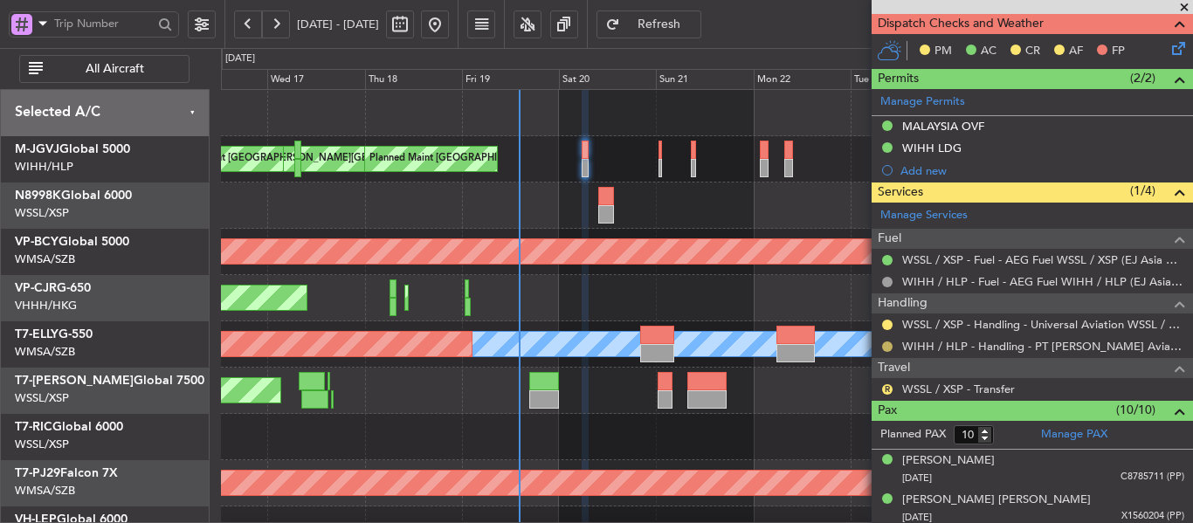
click at [887, 341] on button at bounding box center [887, 346] width 10 height 10
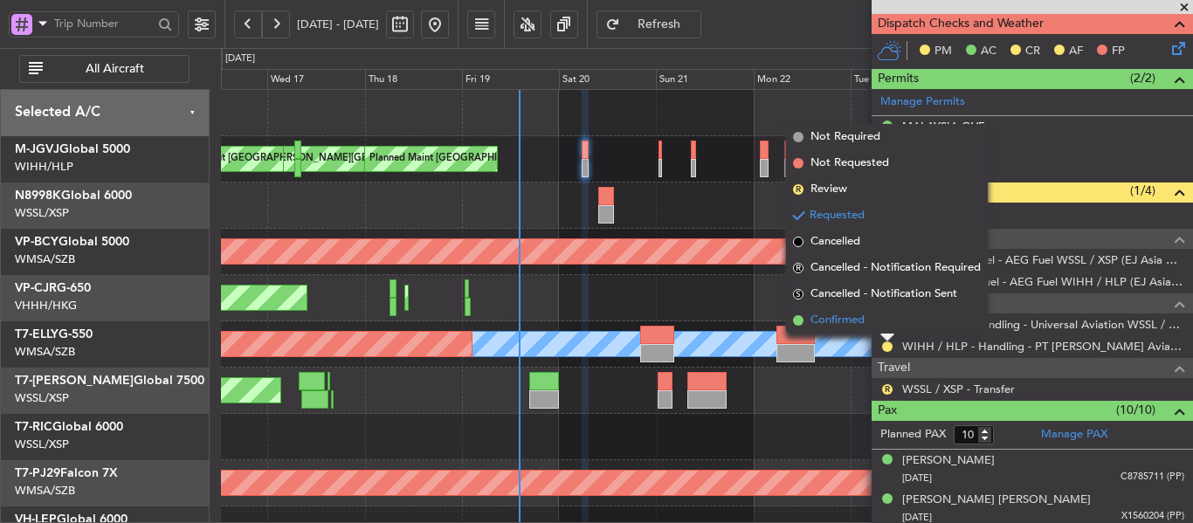
click at [800, 320] on span at bounding box center [798, 320] width 10 height 10
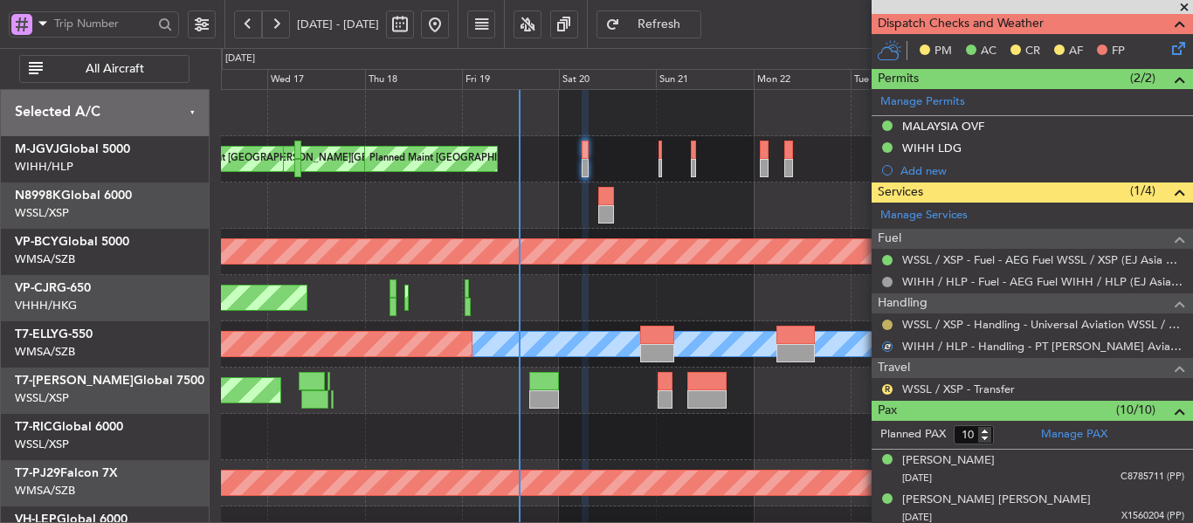
click at [892, 326] on button at bounding box center [887, 325] width 10 height 10
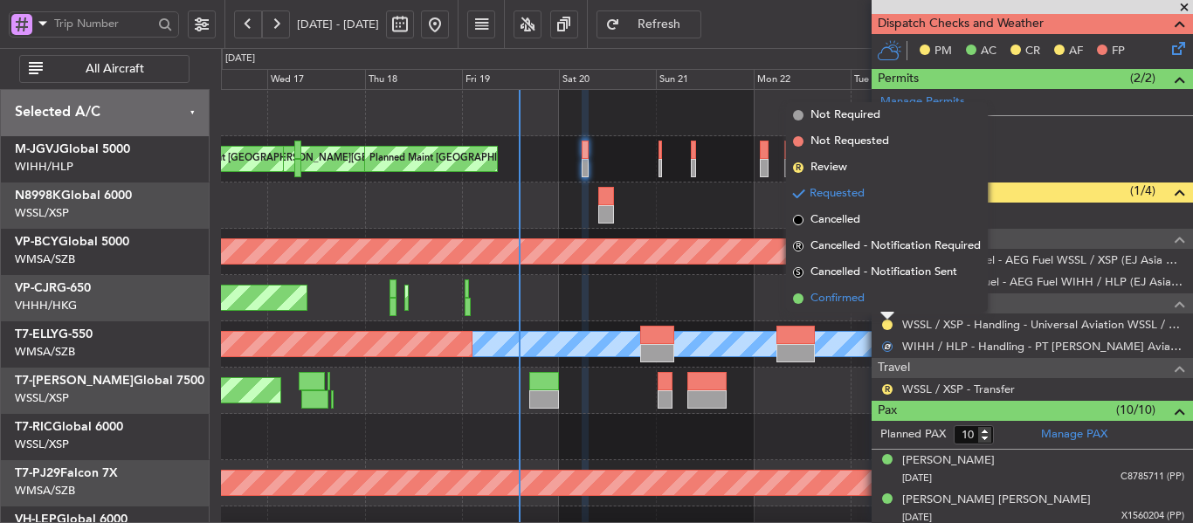
click at [798, 300] on span at bounding box center [798, 298] width 10 height 10
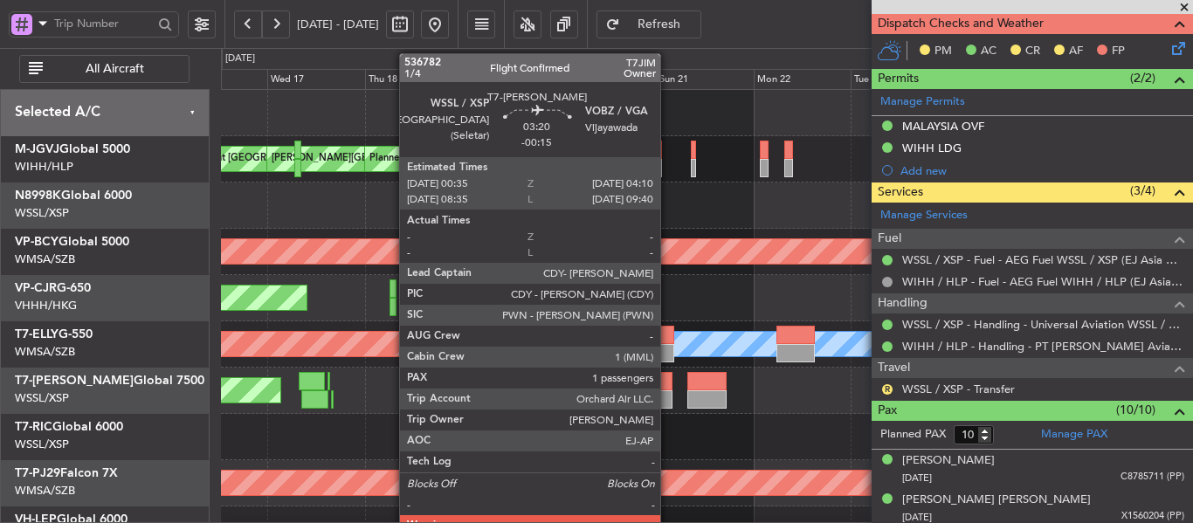
click at [668, 384] on div at bounding box center [665, 381] width 15 height 18
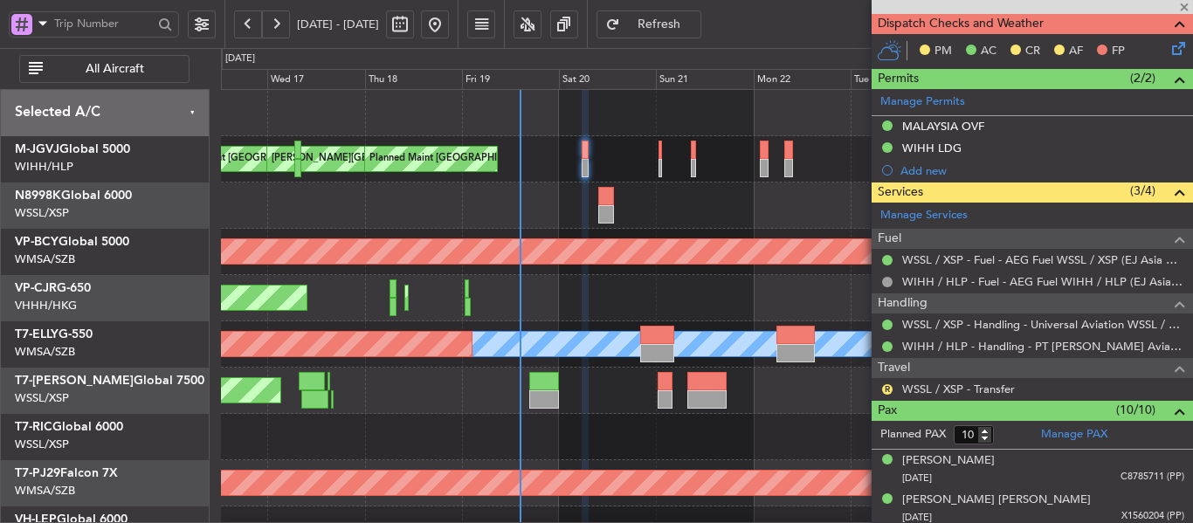
type input "-00:15"
type input "1"
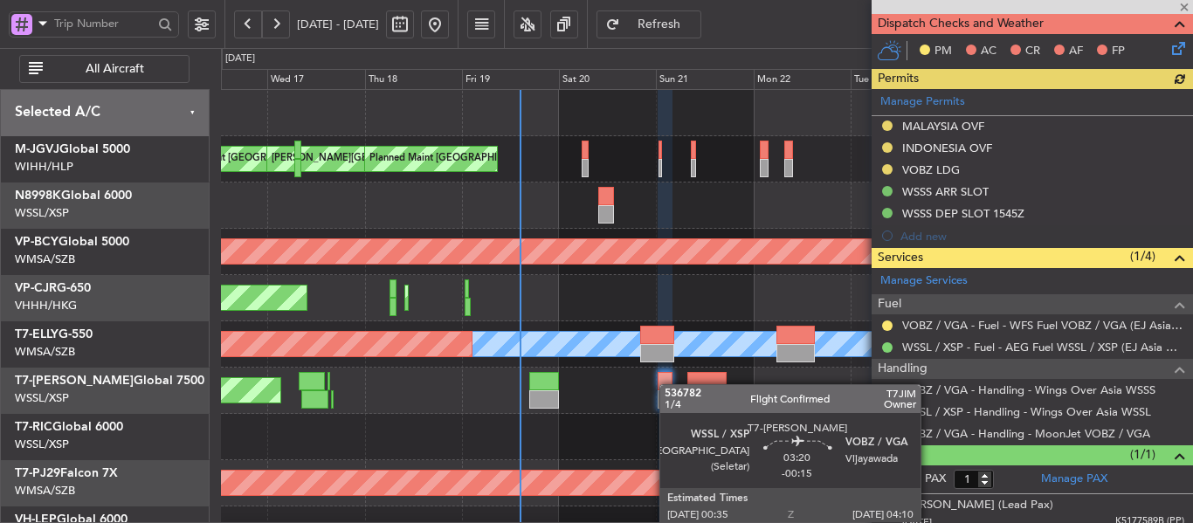
scroll to position [427, 0]
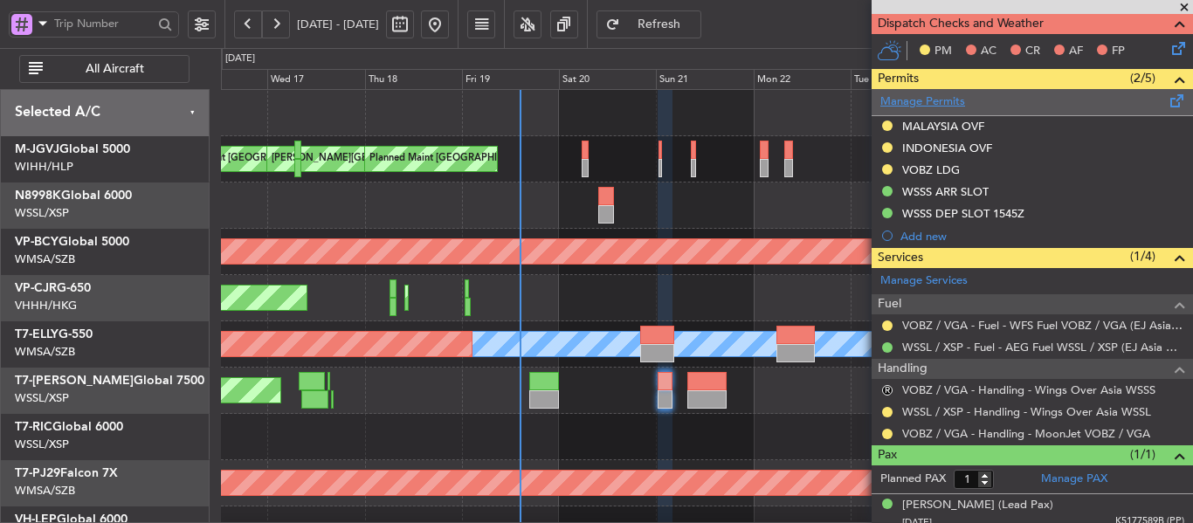
click at [948, 101] on link "Manage Permits" at bounding box center [922, 101] width 85 height 17
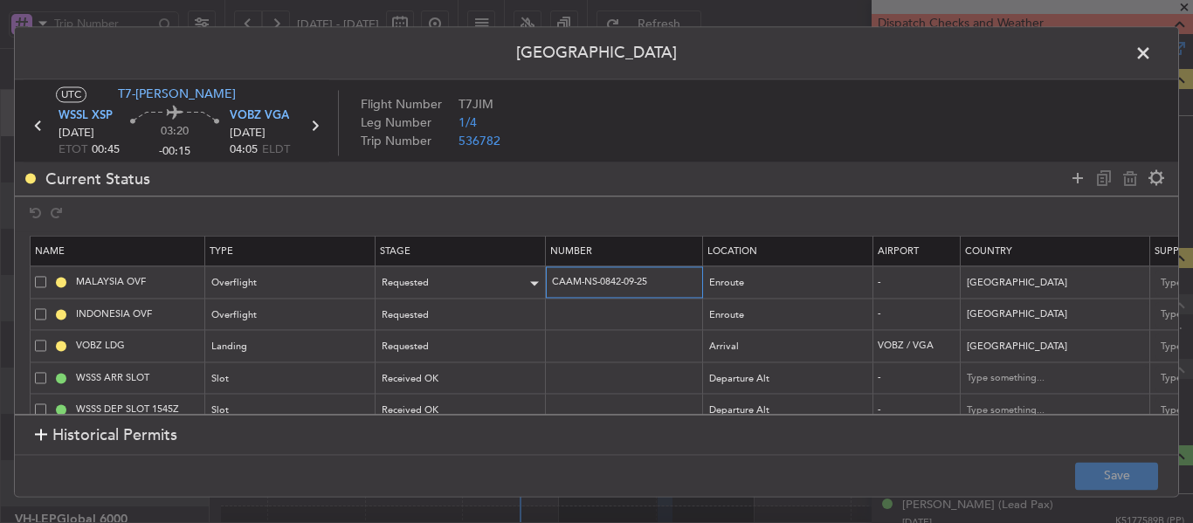
drag, startPoint x: 664, startPoint y: 286, endPoint x: 520, endPoint y: 279, distance: 143.4
click at [520, 279] on tr "MALAYSIA OVF Overflight Requested CAAM-NS-0842-09-25 Enroute - Malaysia 20/09/2…" at bounding box center [1145, 282] width 2228 height 32
click at [511, 277] on div "Requested" at bounding box center [455, 284] width 145 height 26
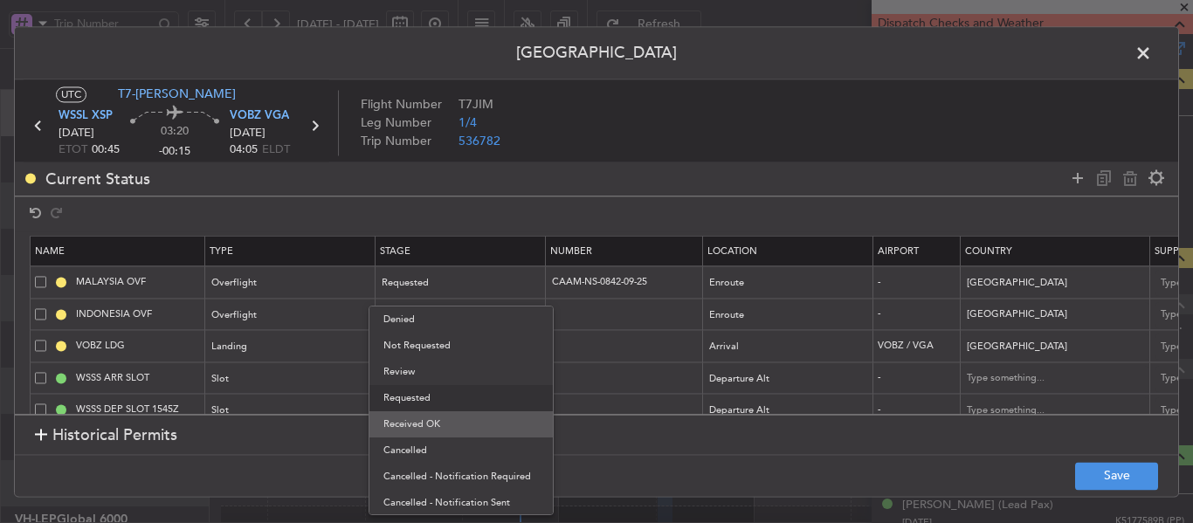
click at [471, 422] on span "Received OK" at bounding box center [460, 424] width 155 height 26
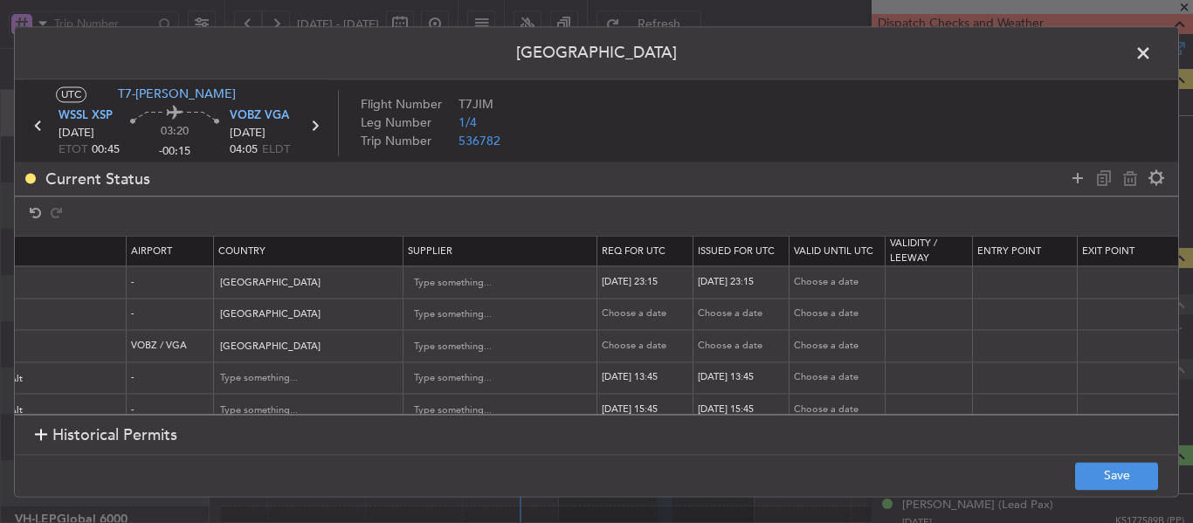
scroll to position [0, 782]
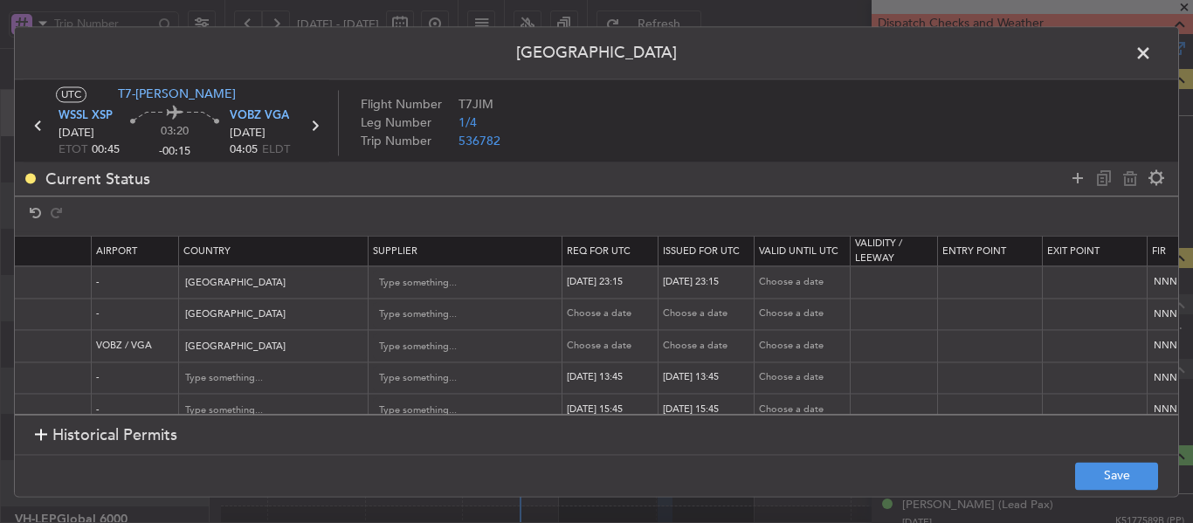
click at [627, 285] on div "20/09/2025 23:15" at bounding box center [612, 282] width 91 height 15
select select "9"
select select "2025"
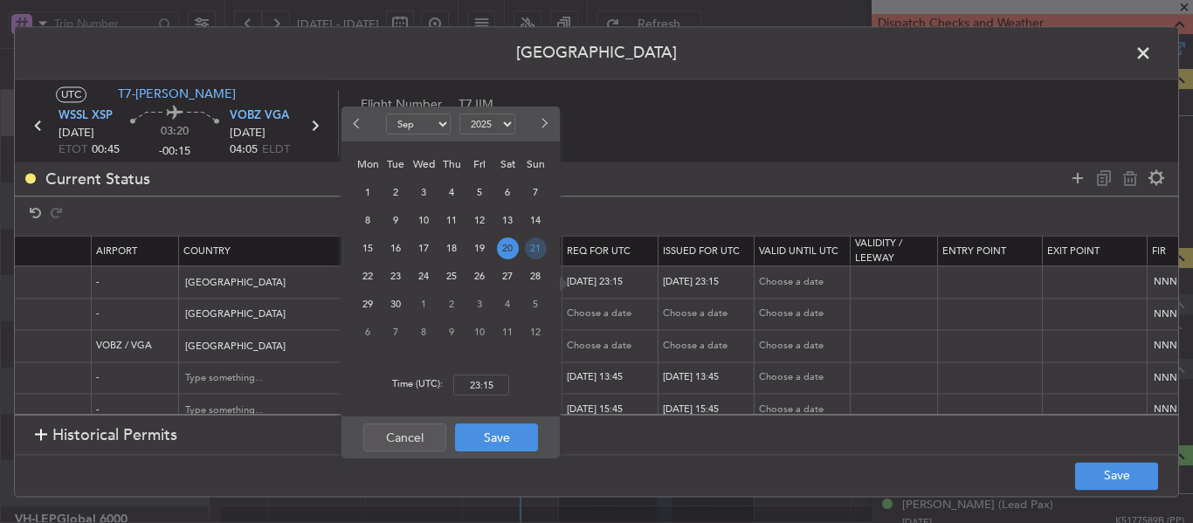
click at [538, 246] on span "21" at bounding box center [536, 249] width 22 height 22
click at [484, 383] on input "00:00" at bounding box center [481, 385] width 56 height 21
type input "00:45"
click at [485, 431] on button "Save" at bounding box center [496, 438] width 83 height 28
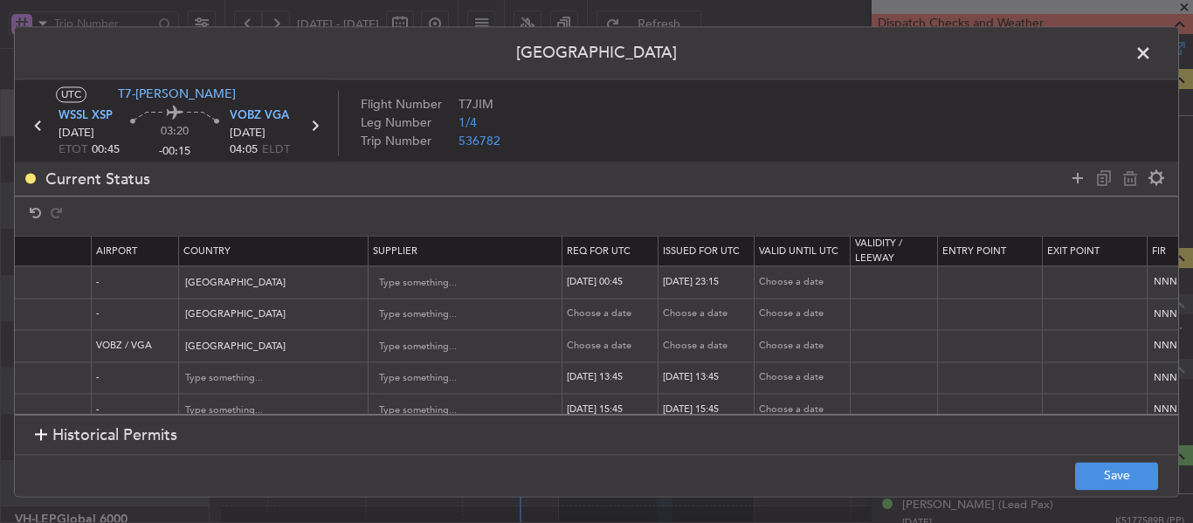
click at [671, 283] on div "20/09/2025 23:15" at bounding box center [708, 282] width 91 height 15
select select "9"
select select "2025"
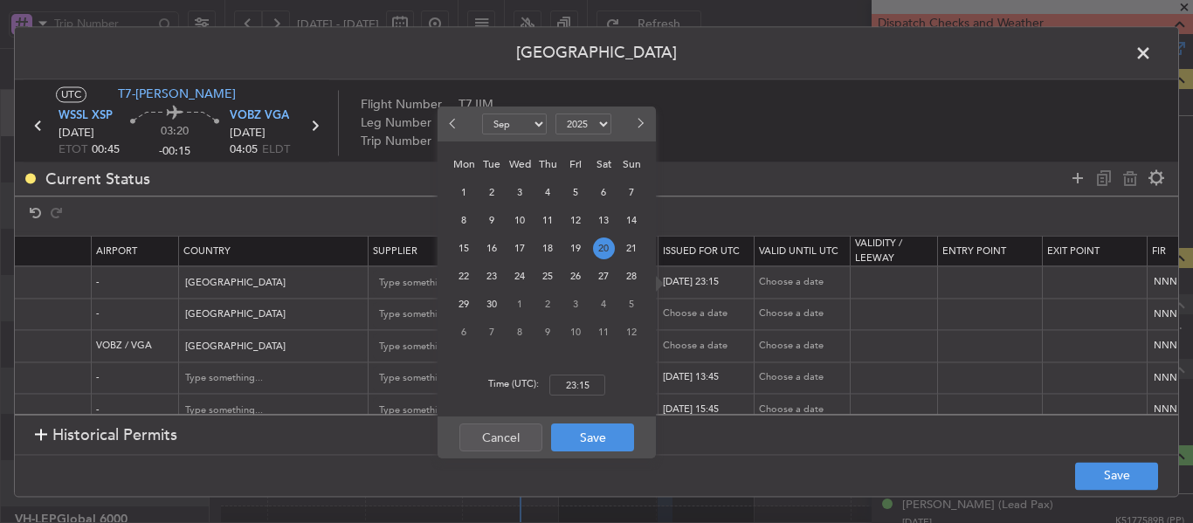
click at [624, 251] on span "21" at bounding box center [632, 249] width 22 height 22
click at [578, 388] on input "00:00" at bounding box center [577, 385] width 56 height 21
type input "00:45"
click at [602, 433] on button "Save" at bounding box center [592, 438] width 83 height 28
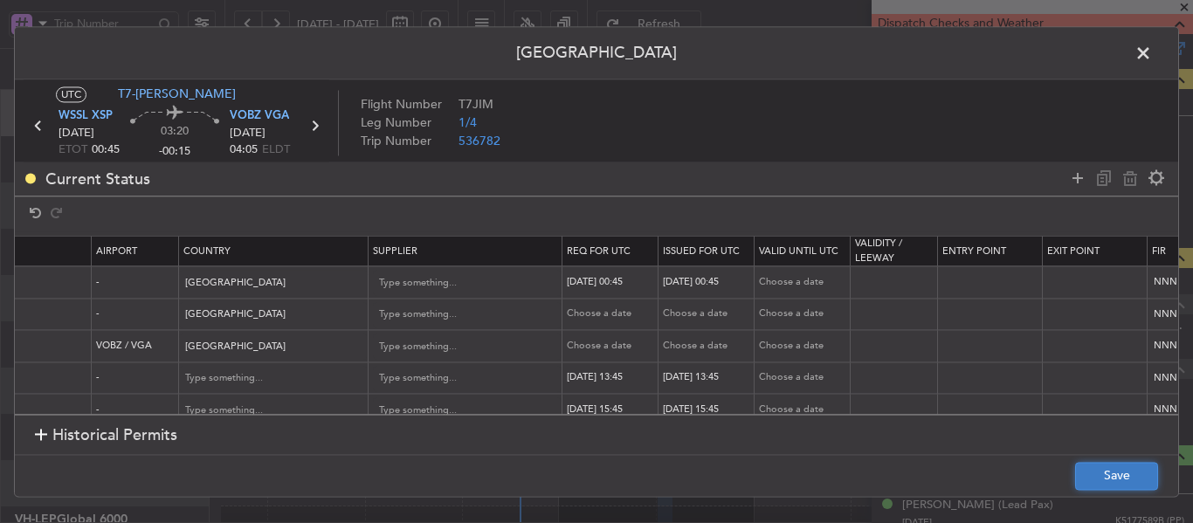
click at [1095, 469] on button "Save" at bounding box center [1116, 476] width 83 height 28
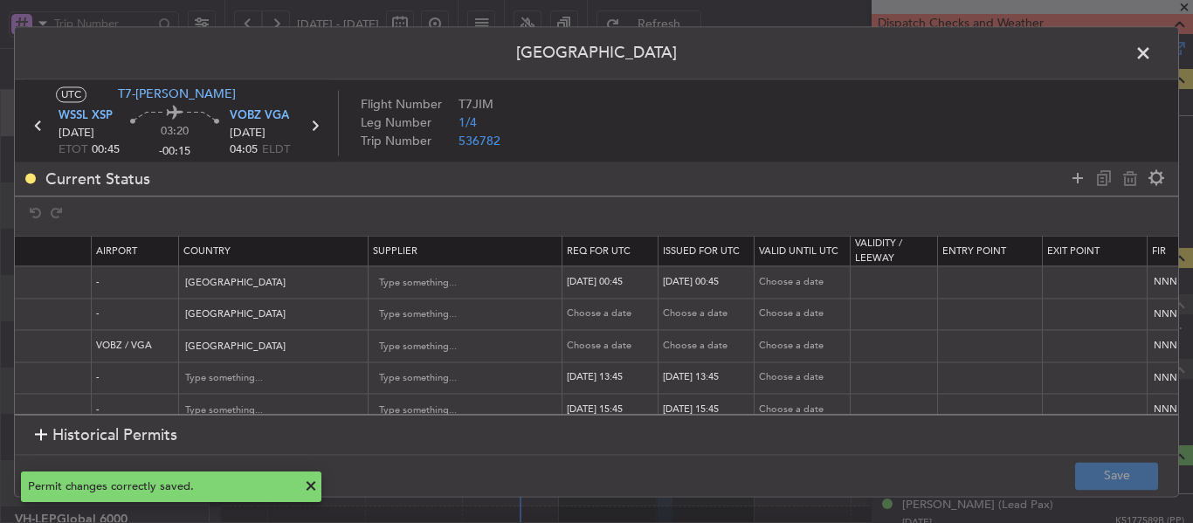
click at [316, 125] on icon at bounding box center [314, 125] width 23 height 23
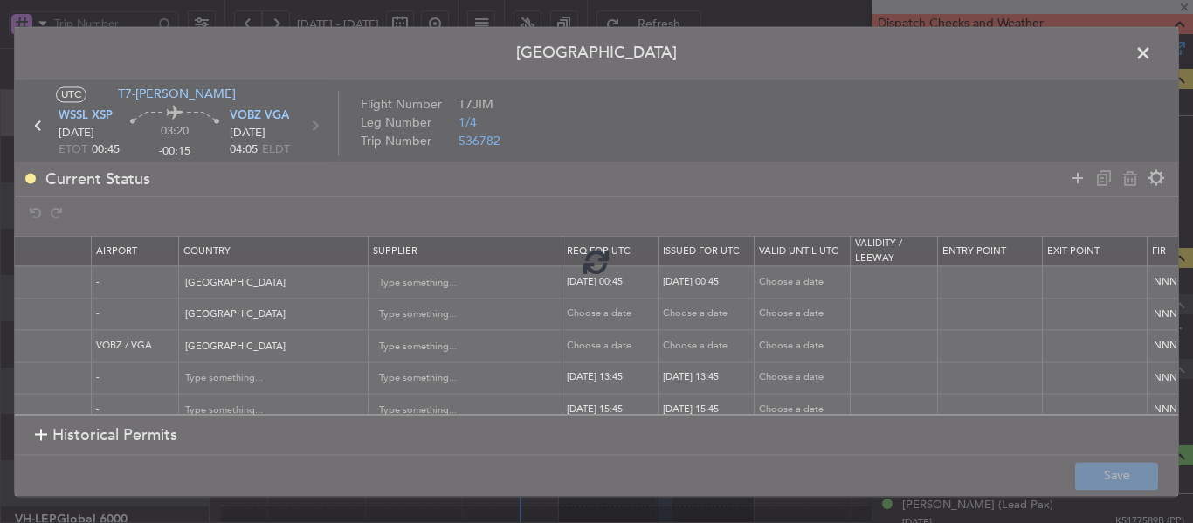
type input "+00:15"
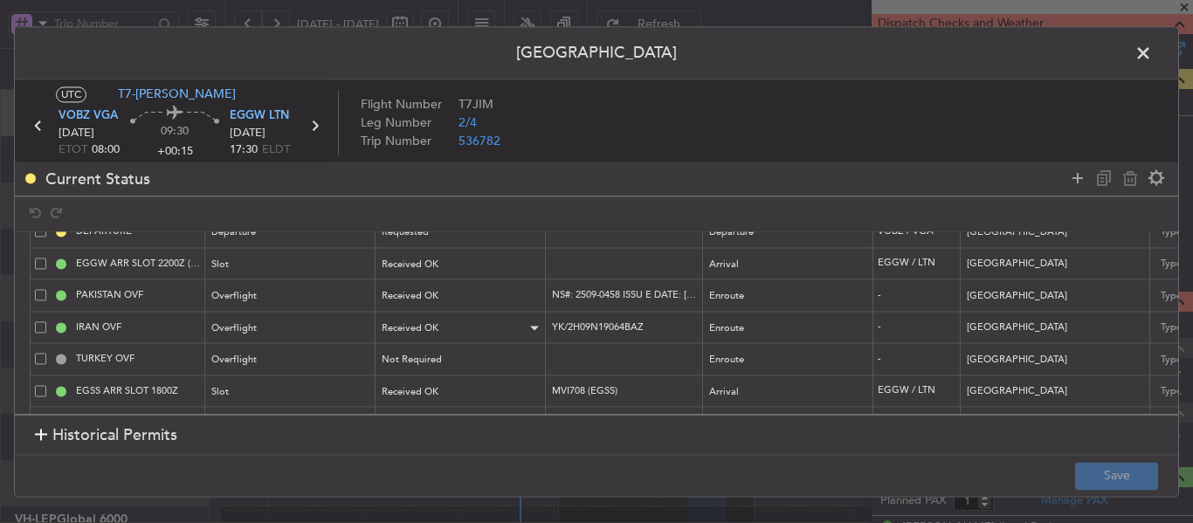
scroll to position [93, 0]
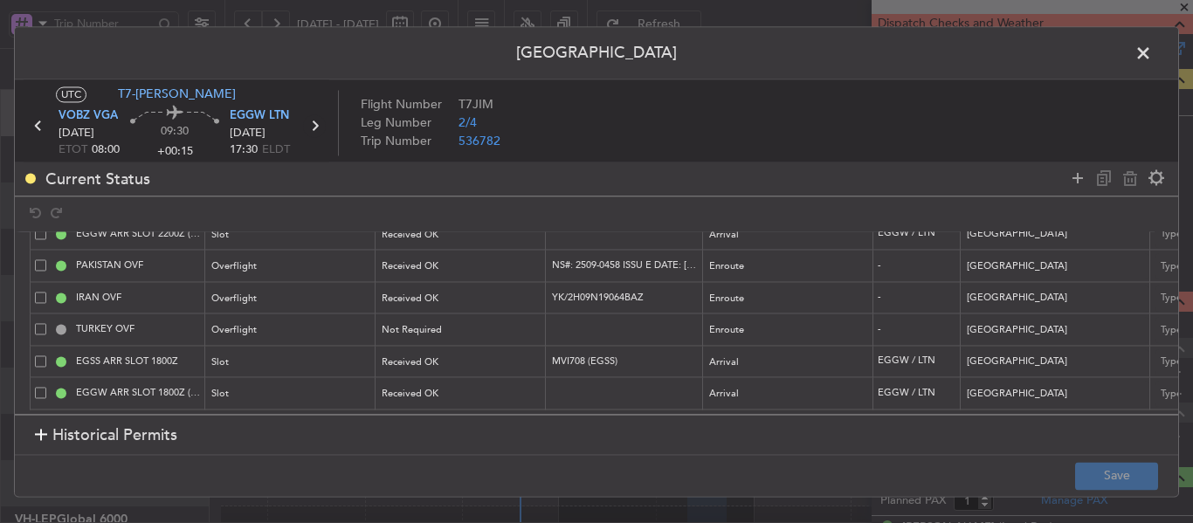
click at [313, 122] on icon at bounding box center [314, 125] width 23 height 23
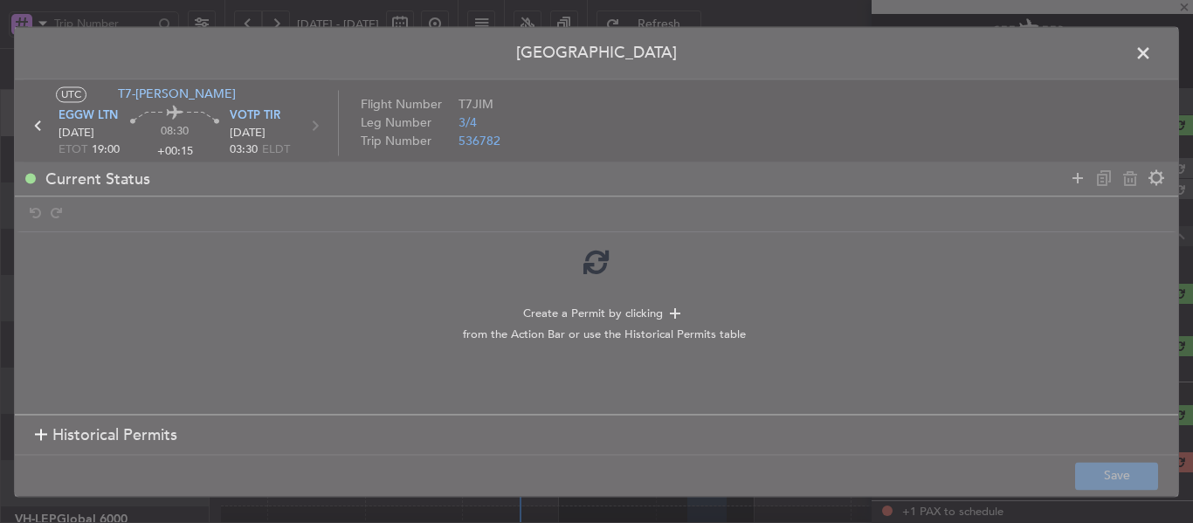
type input "-00:25"
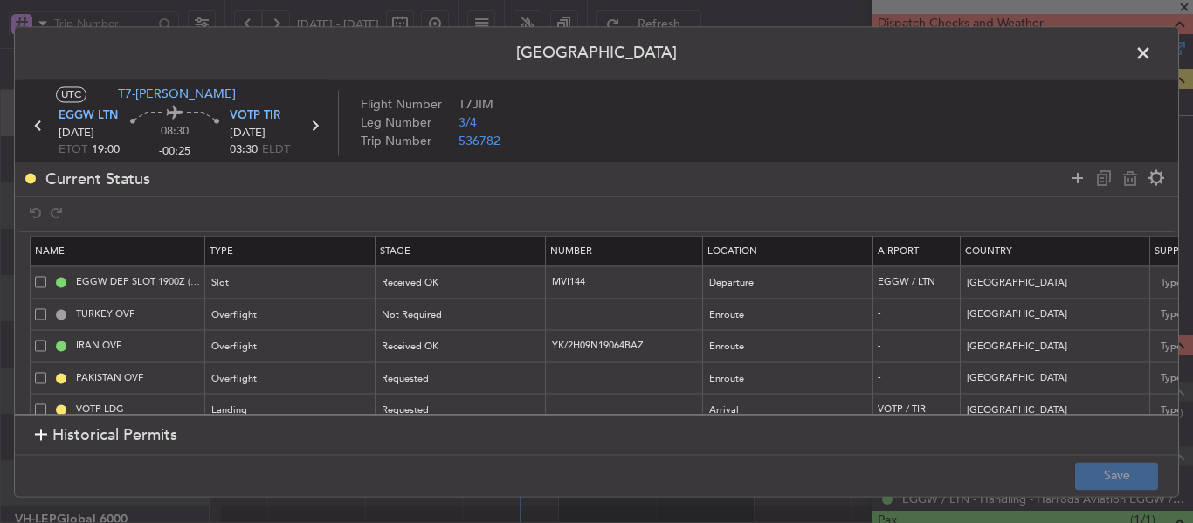
scroll to position [87, 0]
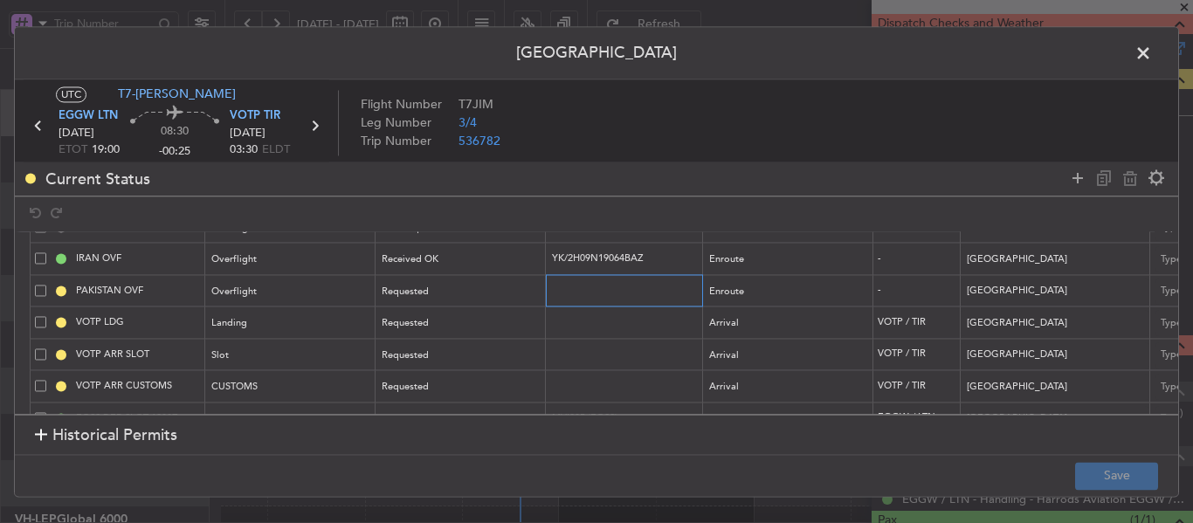
click at [568, 294] on input "text" at bounding box center [626, 290] width 152 height 15
paste input "NS#: 2509-0500 ISSU E DATE: 19-SEP-2025"
type input "NS#: 2509-0500 ISSU E DATE: 19-SEP-2025"
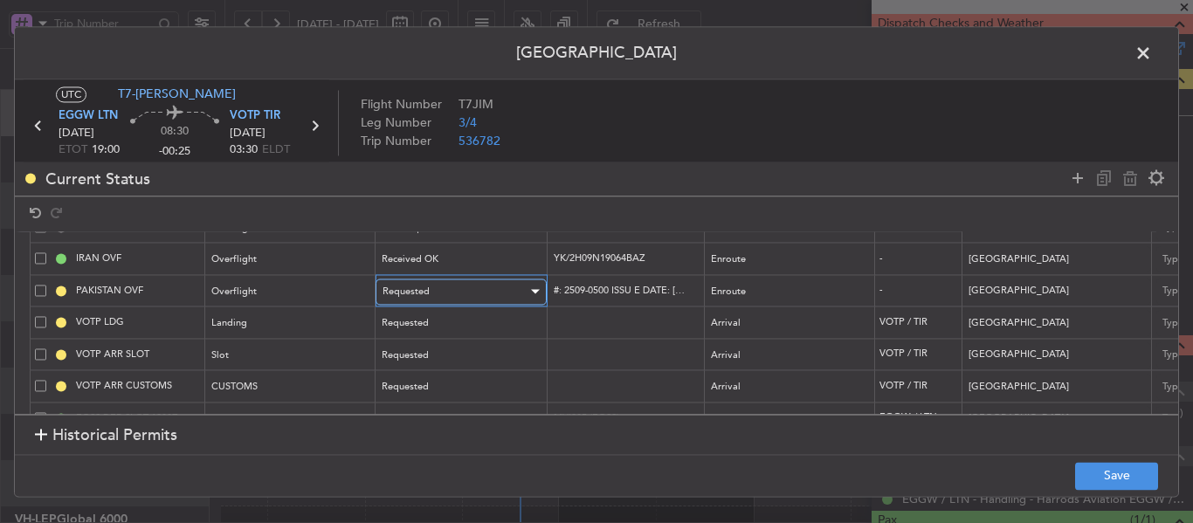
click at [514, 294] on div "Requested" at bounding box center [455, 292] width 145 height 26
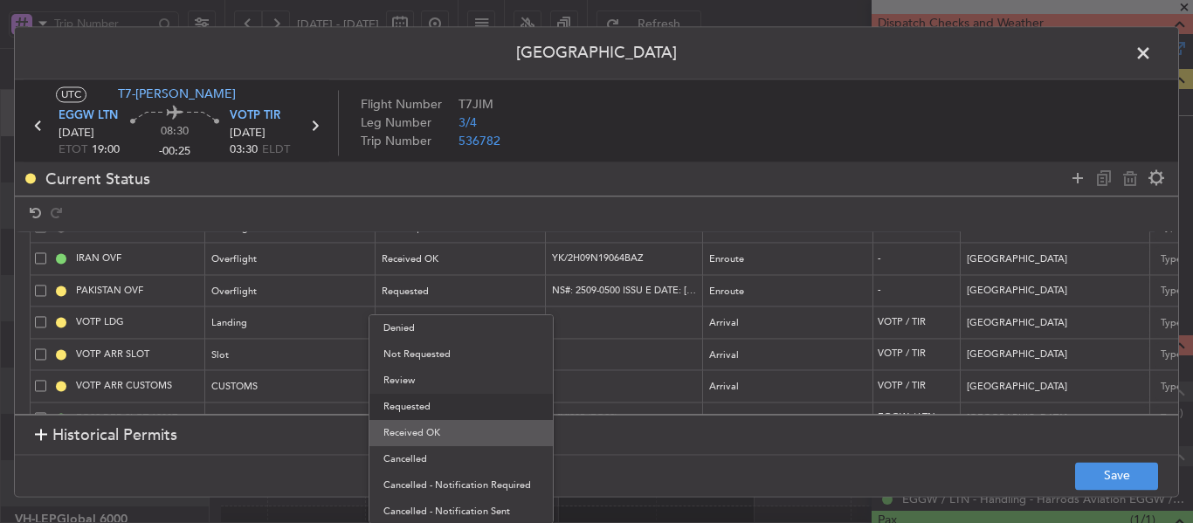
click at [452, 438] on span "Received OK" at bounding box center [460, 433] width 155 height 26
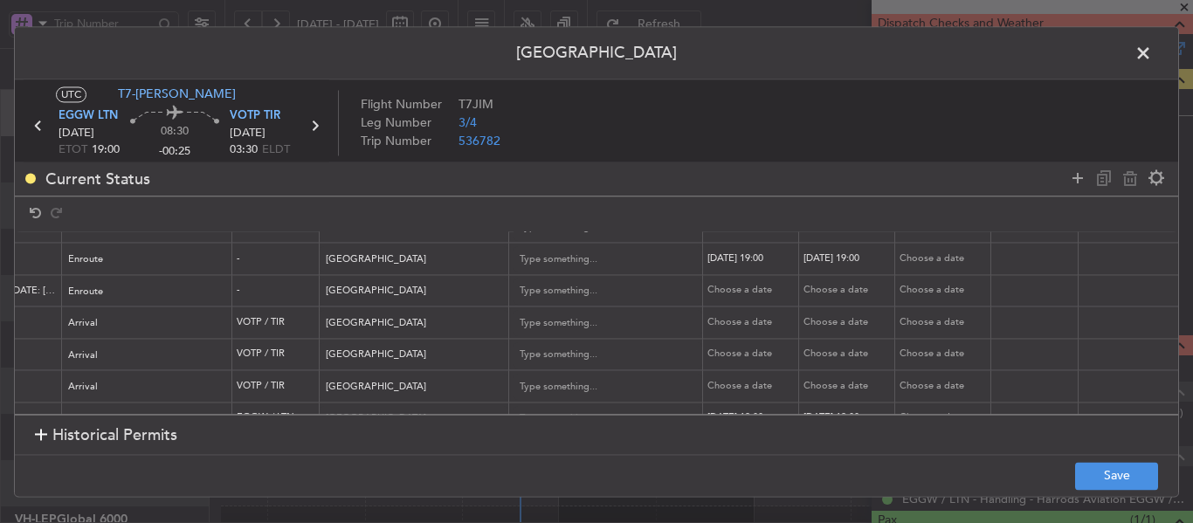
scroll to position [87, 640]
click at [734, 287] on div "Choose a date" at bounding box center [753, 291] width 91 height 15
select select "9"
select select "2025"
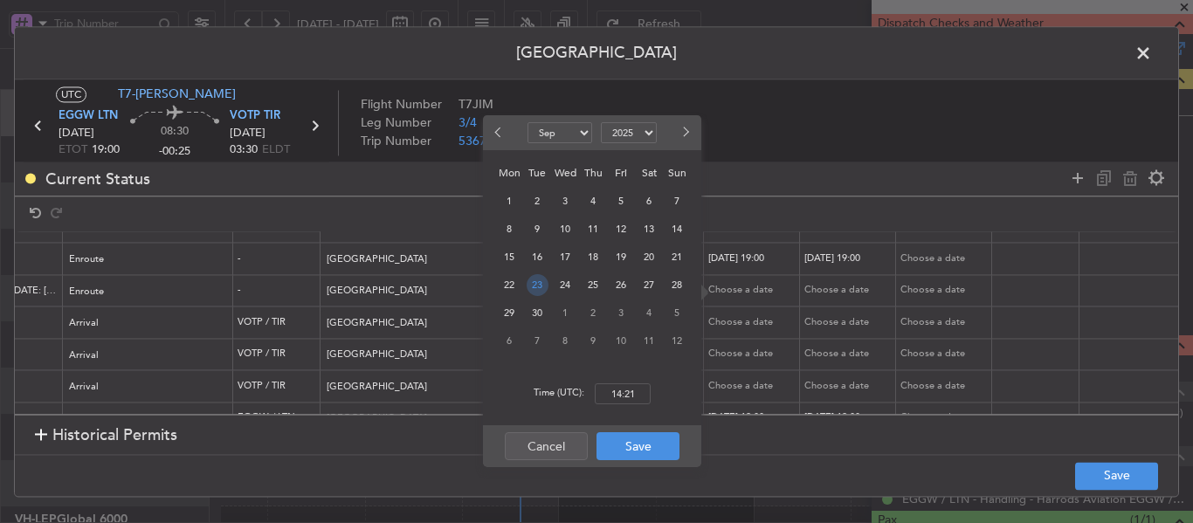
click at [538, 279] on span "23" at bounding box center [538, 285] width 22 height 22
click at [634, 390] on input "00:00" at bounding box center [623, 393] width 56 height 21
type input "19:00"
click at [649, 443] on button "Save" at bounding box center [637, 446] width 83 height 28
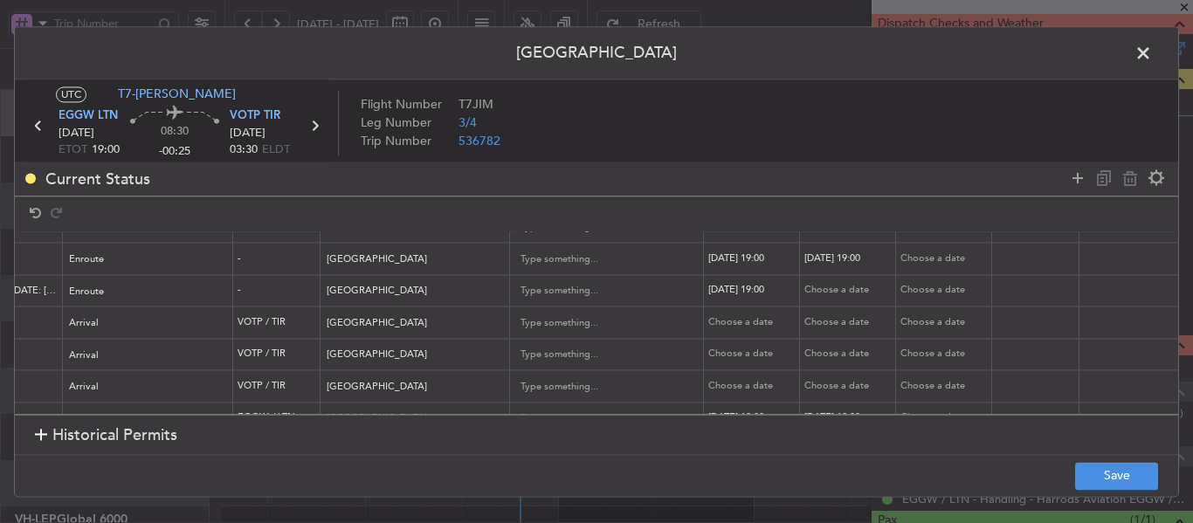
click at [831, 275] on td "Choose a date" at bounding box center [848, 291] width 96 height 32
click at [831, 293] on div "Choose a date" at bounding box center [849, 291] width 91 height 15
select select "9"
select select "2025"
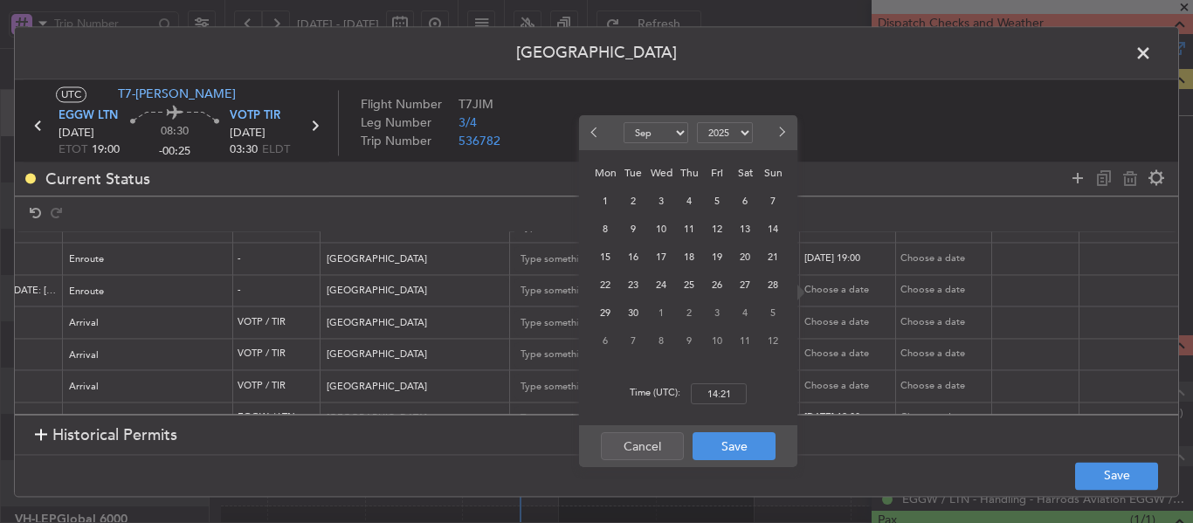
click at [639, 286] on span "23" at bounding box center [634, 285] width 22 height 22
click at [716, 398] on input "00:00" at bounding box center [719, 393] width 56 height 21
type input "19:00"
click at [720, 441] on button "Save" at bounding box center [734, 446] width 83 height 28
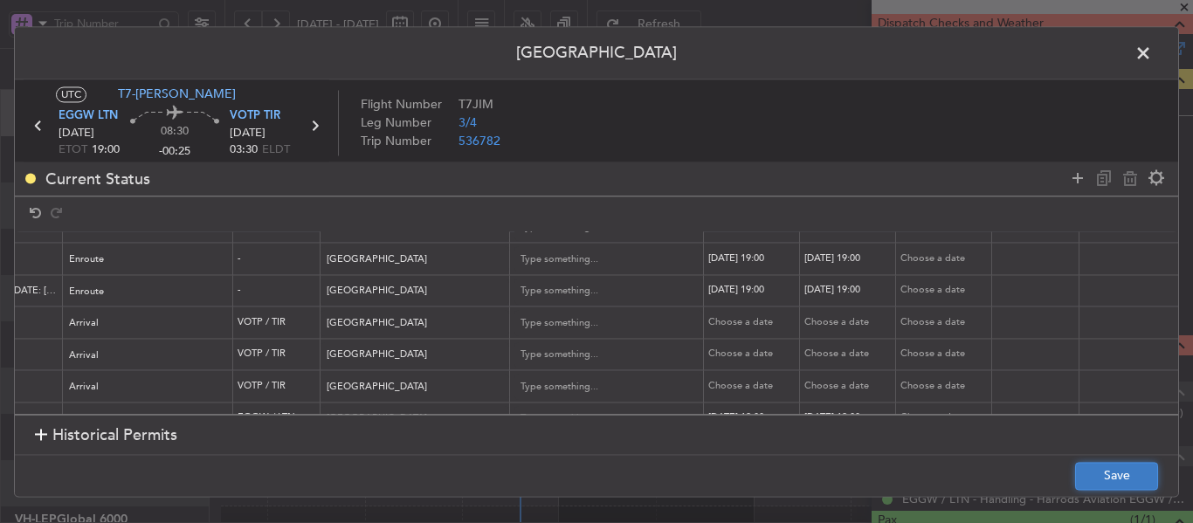
click at [1088, 466] on button "Save" at bounding box center [1116, 476] width 83 height 28
click at [309, 123] on icon at bounding box center [314, 125] width 23 height 23
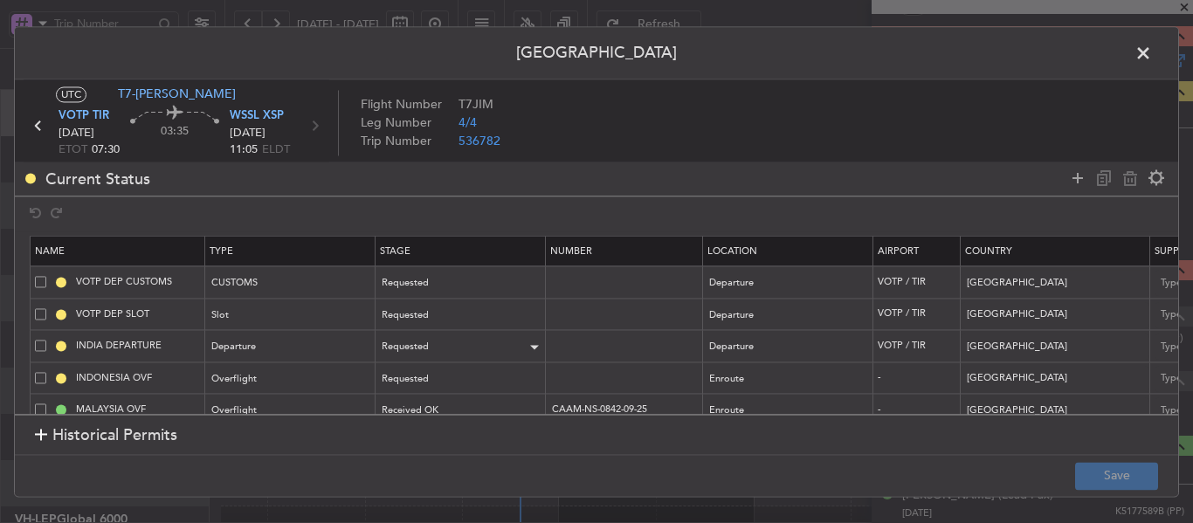
scroll to position [30, 0]
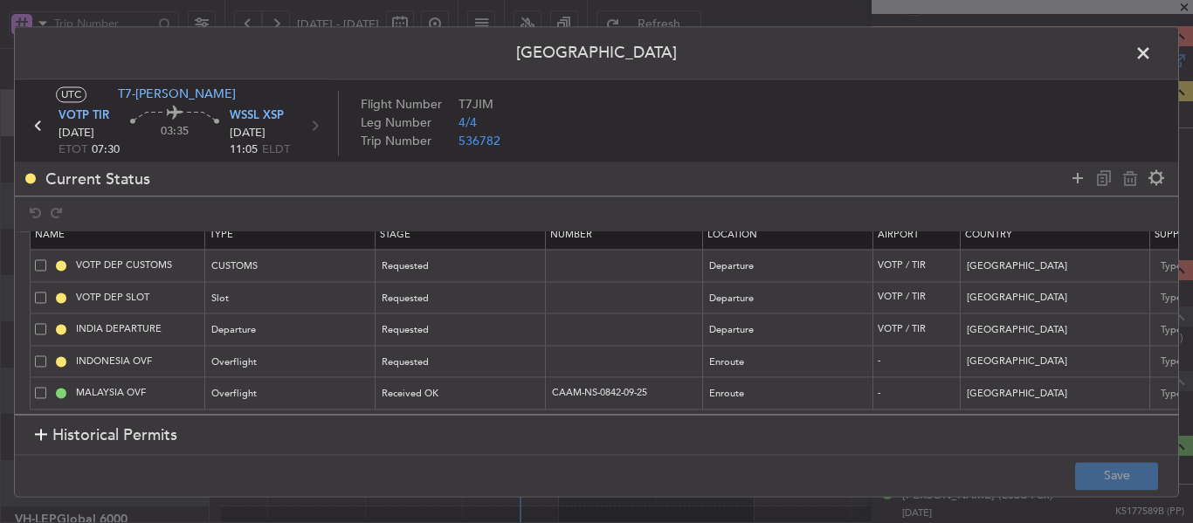
click at [1152, 50] on span at bounding box center [1152, 57] width 0 height 35
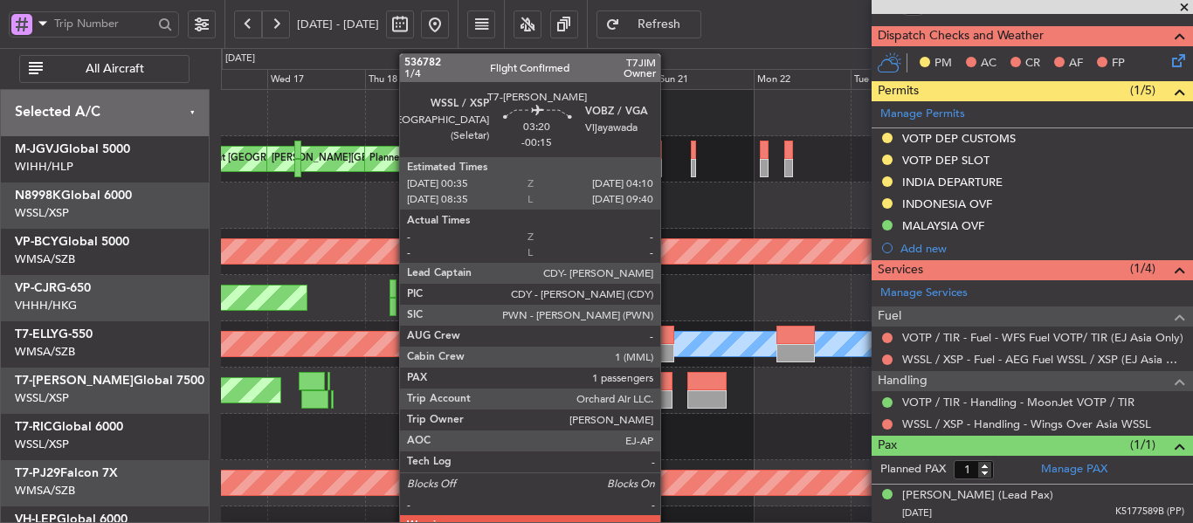
click at [668, 390] on div at bounding box center [665, 399] width 15 height 18
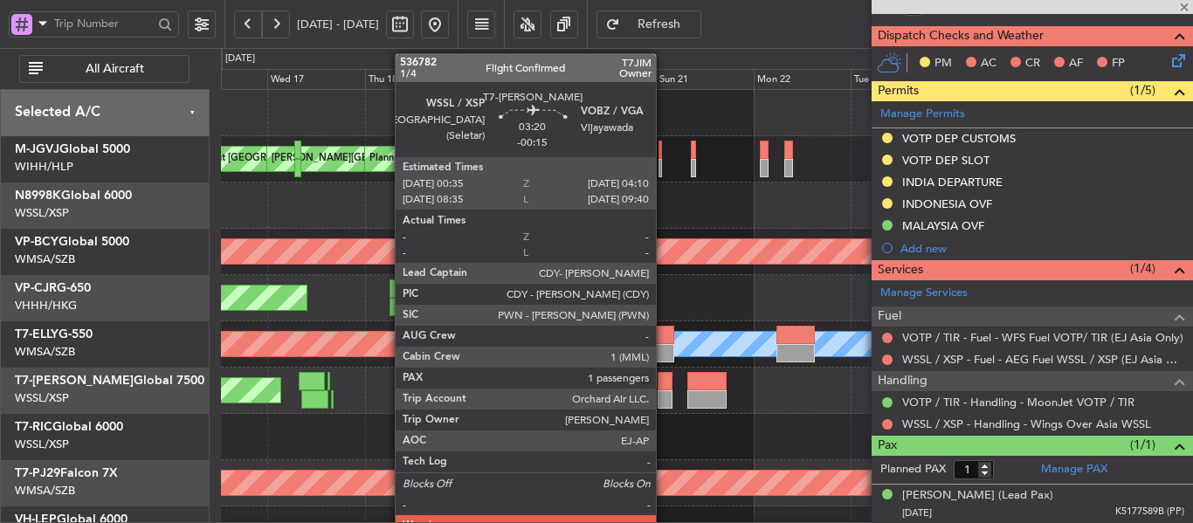
click at [664, 386] on div at bounding box center [665, 381] width 15 height 18
type input "-00:15"
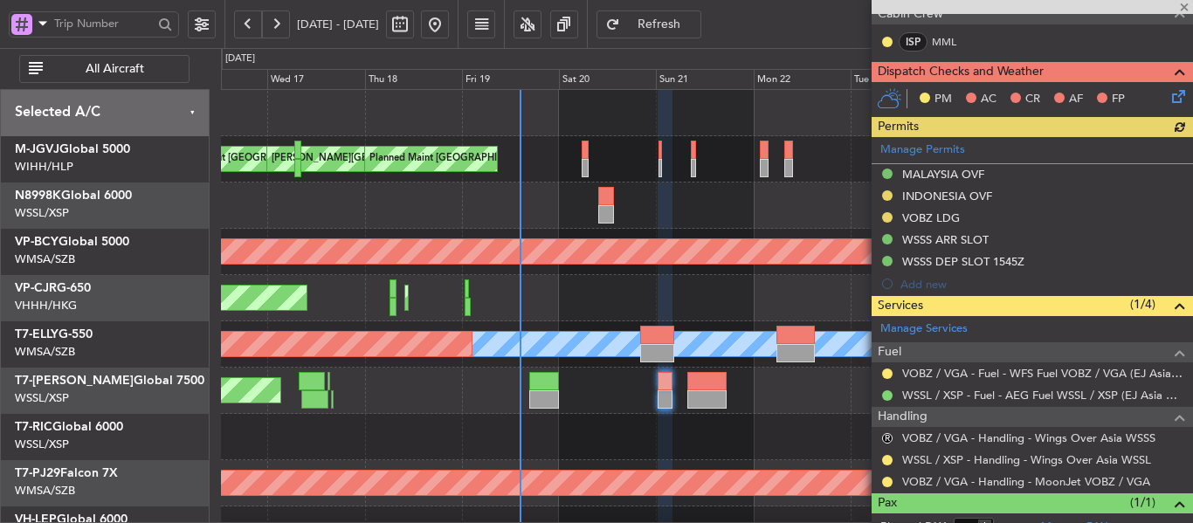
scroll to position [415, 0]
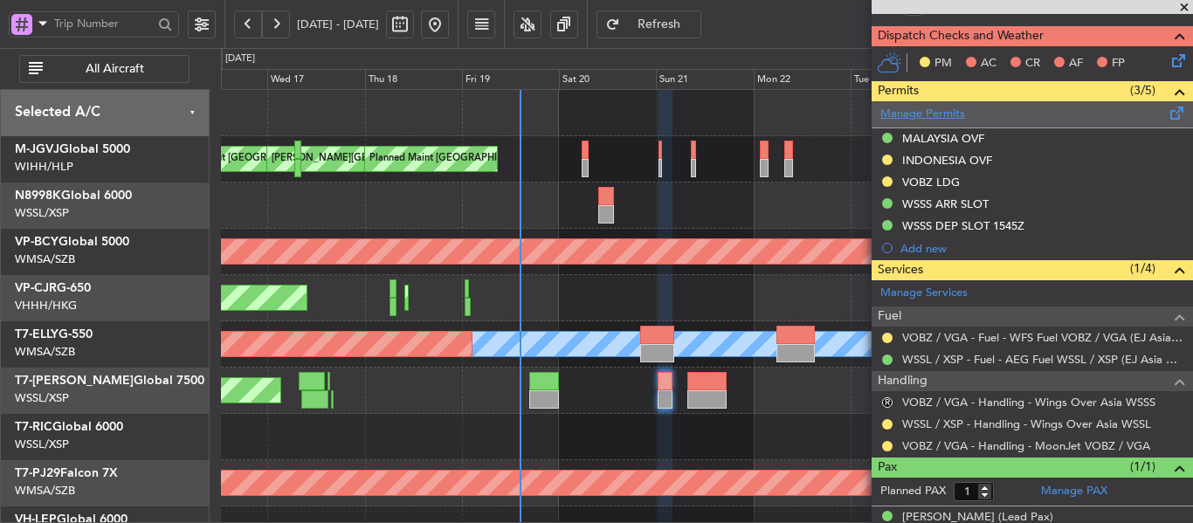
click at [951, 115] on link "Manage Permits" at bounding box center [922, 114] width 85 height 17
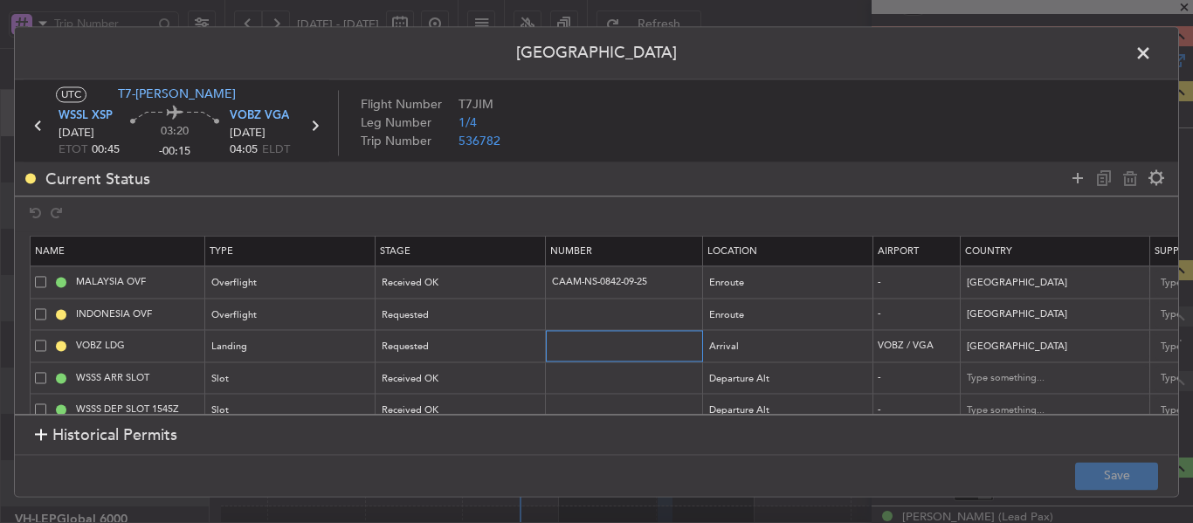
click at [567, 348] on input "text" at bounding box center [626, 346] width 152 height 15
paste input "YA/N/1910/09/19"
type input "YA/N/1910/09/19"
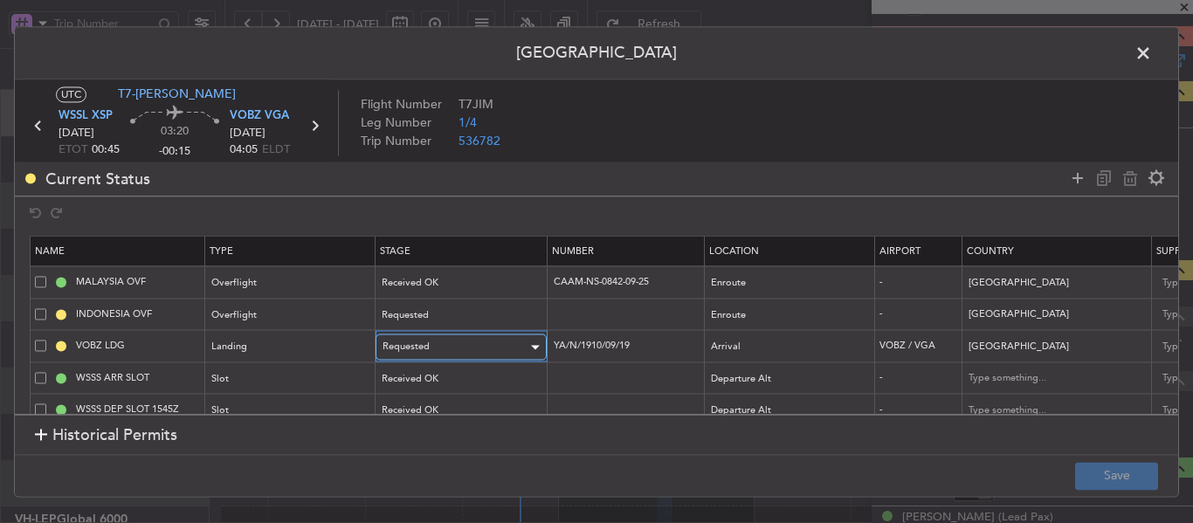
click at [486, 350] on div "Requested" at bounding box center [455, 347] width 145 height 26
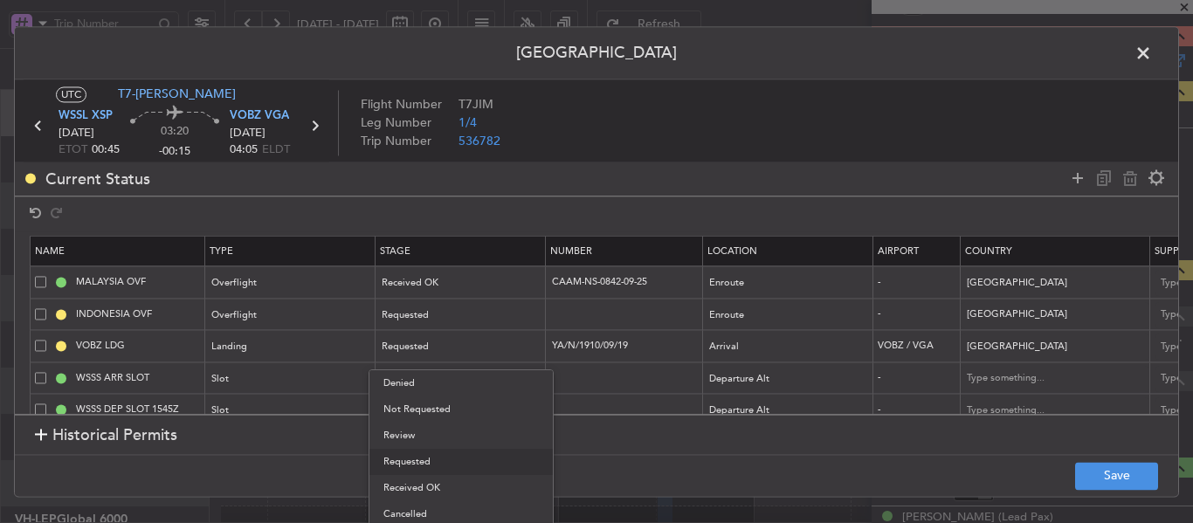
drag, startPoint x: 436, startPoint y: 490, endPoint x: 433, endPoint y: 424, distance: 65.6
click at [435, 488] on span "Received OK" at bounding box center [460, 488] width 155 height 26
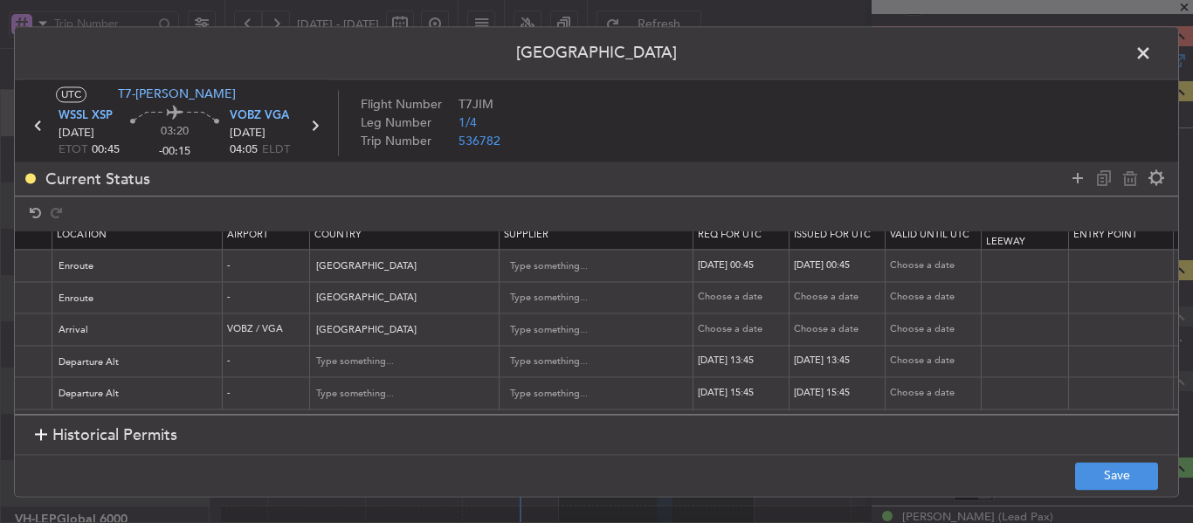
scroll to position [30, 658]
click at [716, 322] on div "Choose a date" at bounding box center [736, 329] width 91 height 15
select select "9"
select select "2025"
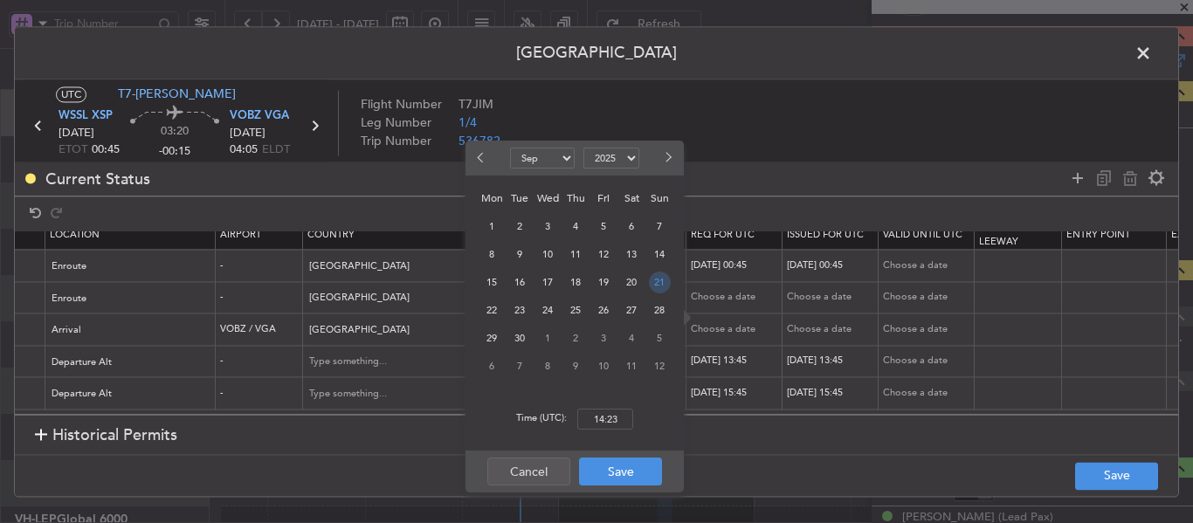
click at [655, 284] on span "21" at bounding box center [660, 283] width 22 height 22
click at [608, 423] on input "00:00" at bounding box center [605, 419] width 56 height 21
type input "00:45"
click at [609, 479] on button "Save" at bounding box center [620, 472] width 83 height 28
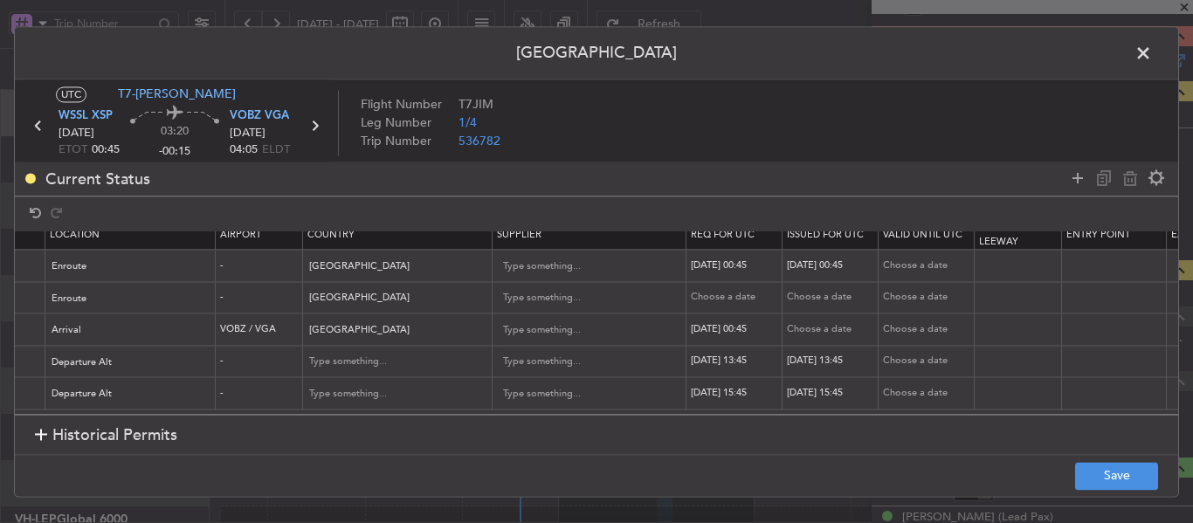
click at [805, 323] on div "Choose a date" at bounding box center [832, 329] width 91 height 15
select select "9"
select select "2025"
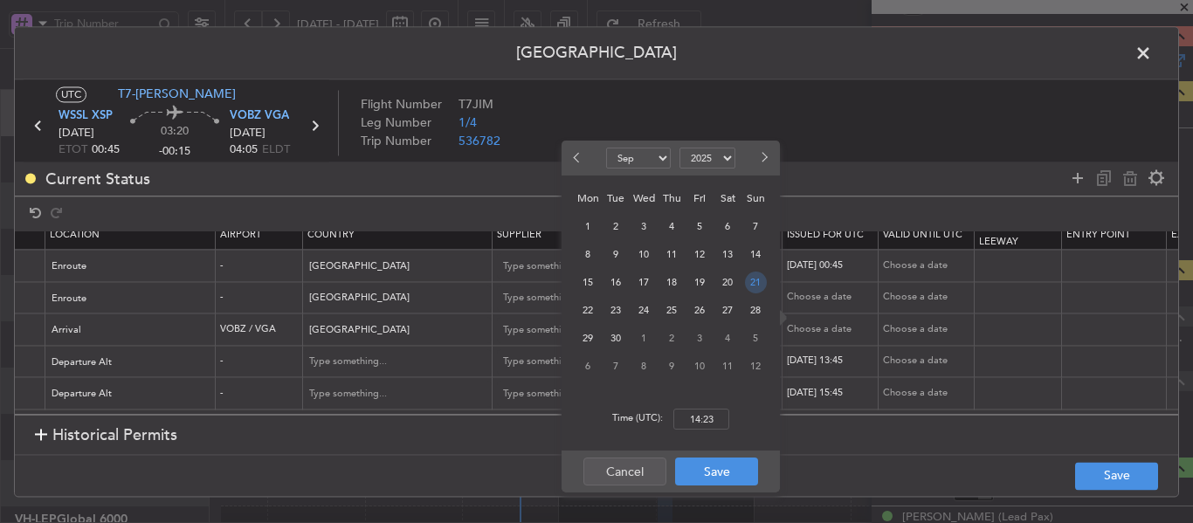
drag, startPoint x: 760, startPoint y: 285, endPoint x: 737, endPoint y: 327, distance: 47.7
click at [762, 286] on span "21" at bounding box center [756, 283] width 22 height 22
click at [692, 421] on input "00:00" at bounding box center [701, 419] width 56 height 21
type input "00:45"
click at [720, 472] on button "Save" at bounding box center [716, 472] width 83 height 28
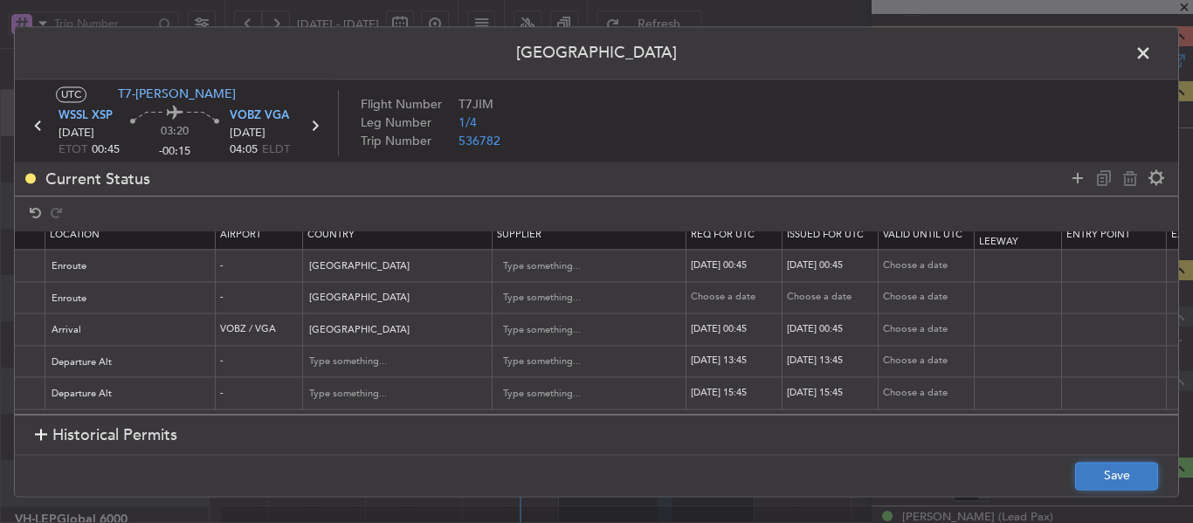
click at [1093, 474] on button "Save" at bounding box center [1116, 476] width 83 height 28
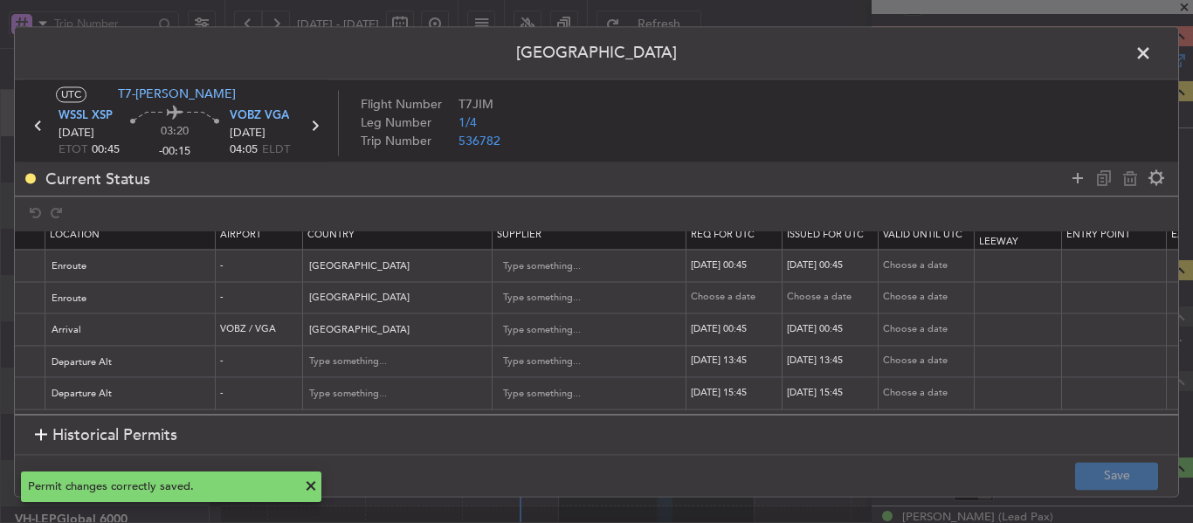
click at [314, 123] on icon at bounding box center [314, 125] width 23 height 23
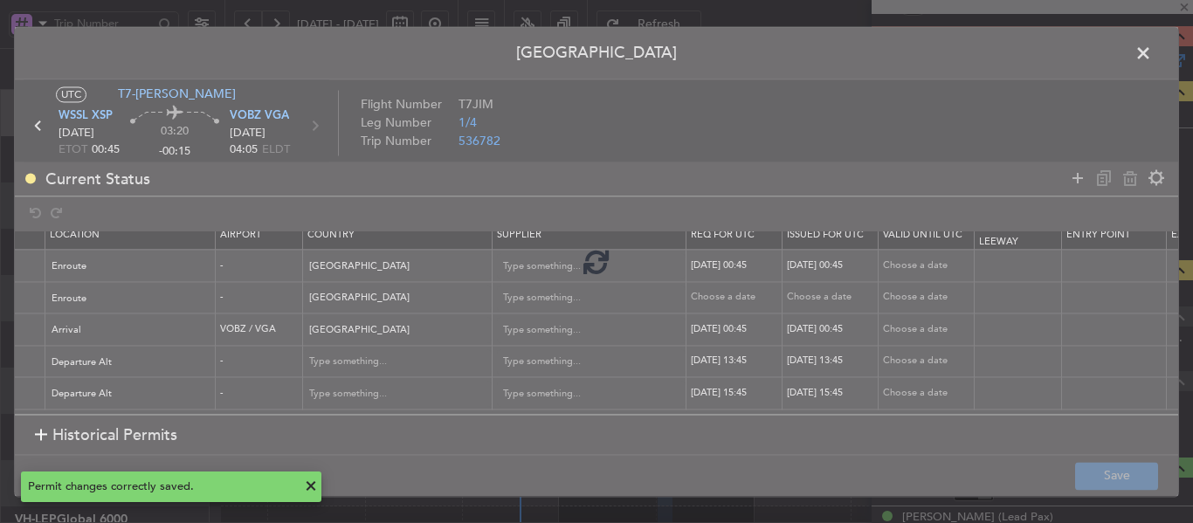
type input "+00:15"
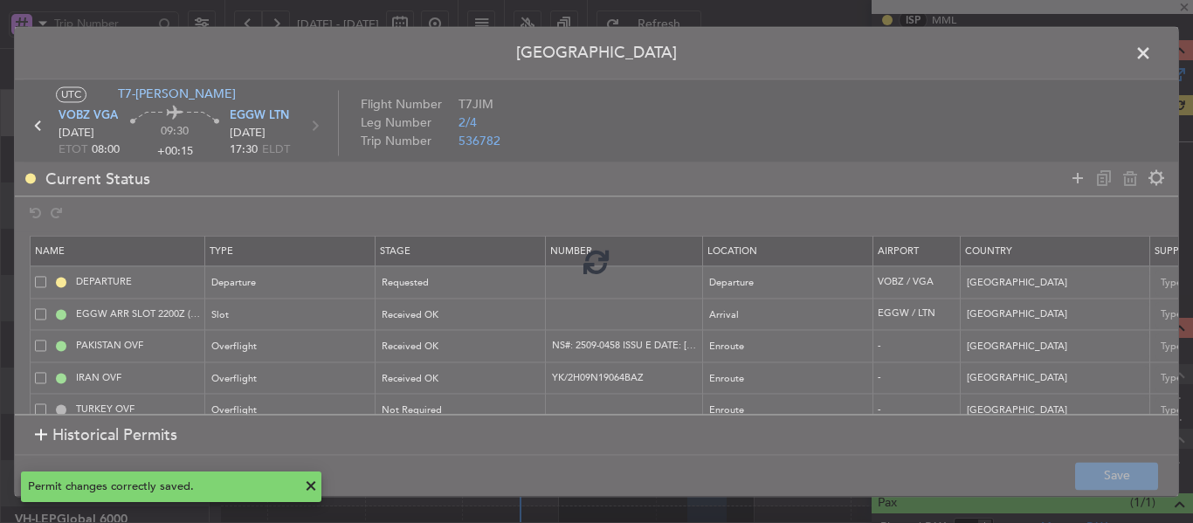
scroll to position [502, 0]
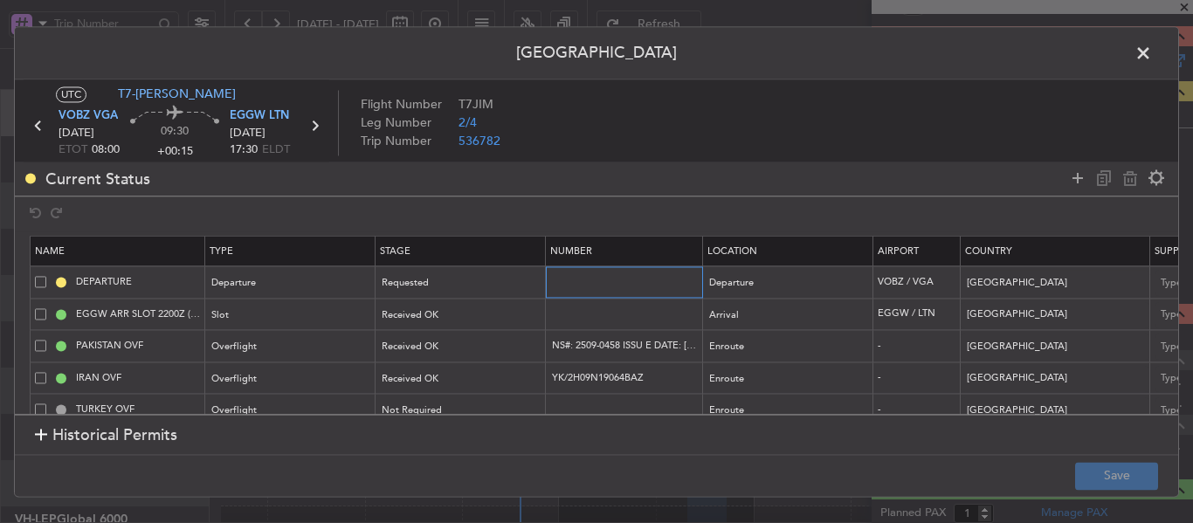
click at [607, 279] on input "text" at bounding box center [626, 282] width 152 height 15
paste input "YA/N/1910/09/19"
type input "YA/N/1910/09/19"
click at [506, 289] on div "Requested" at bounding box center [455, 284] width 145 height 26
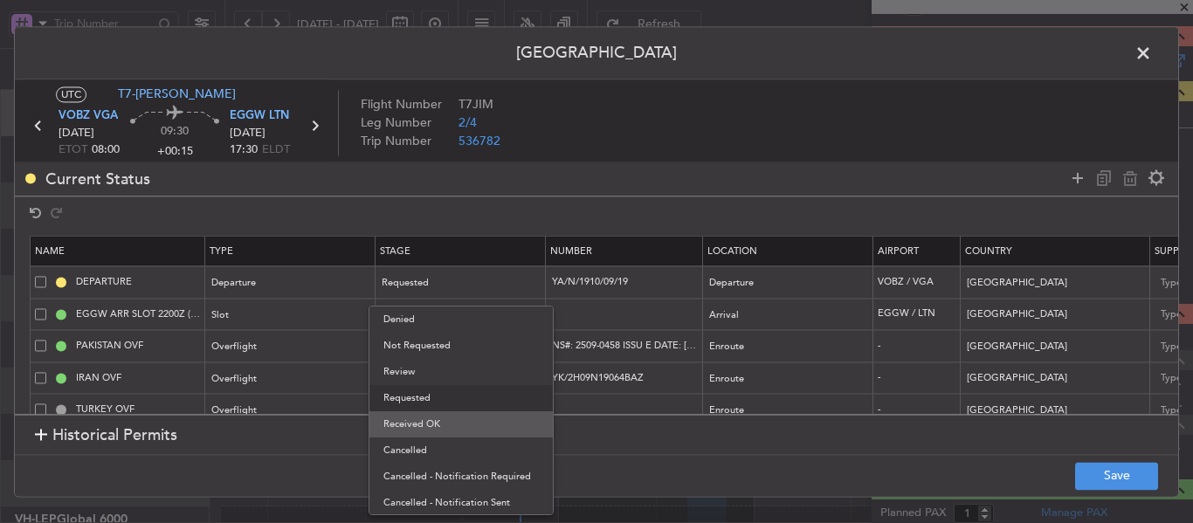
click at [445, 421] on span "Received OK" at bounding box center [460, 424] width 155 height 26
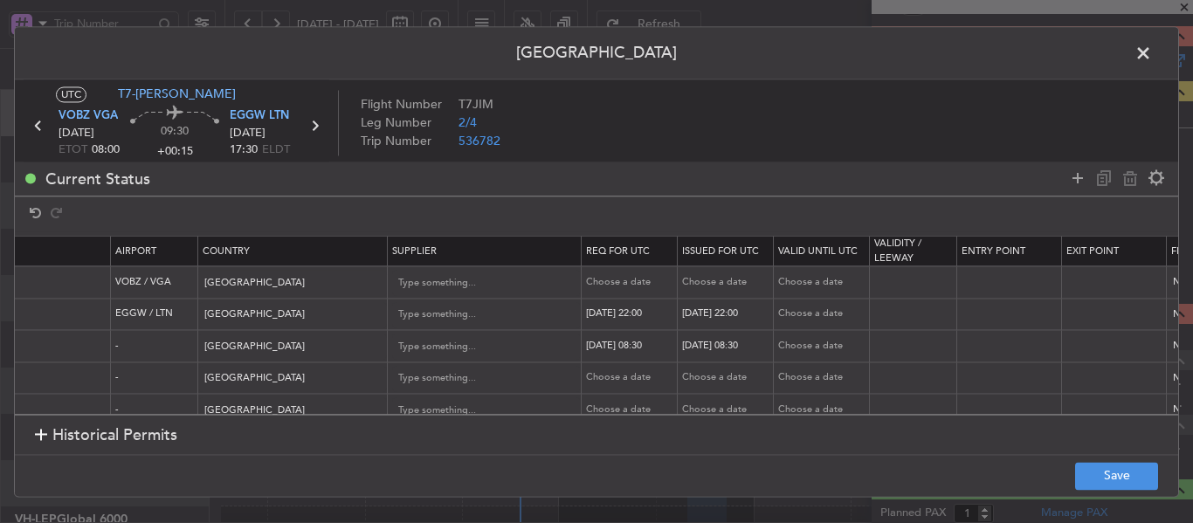
scroll to position [0, 831]
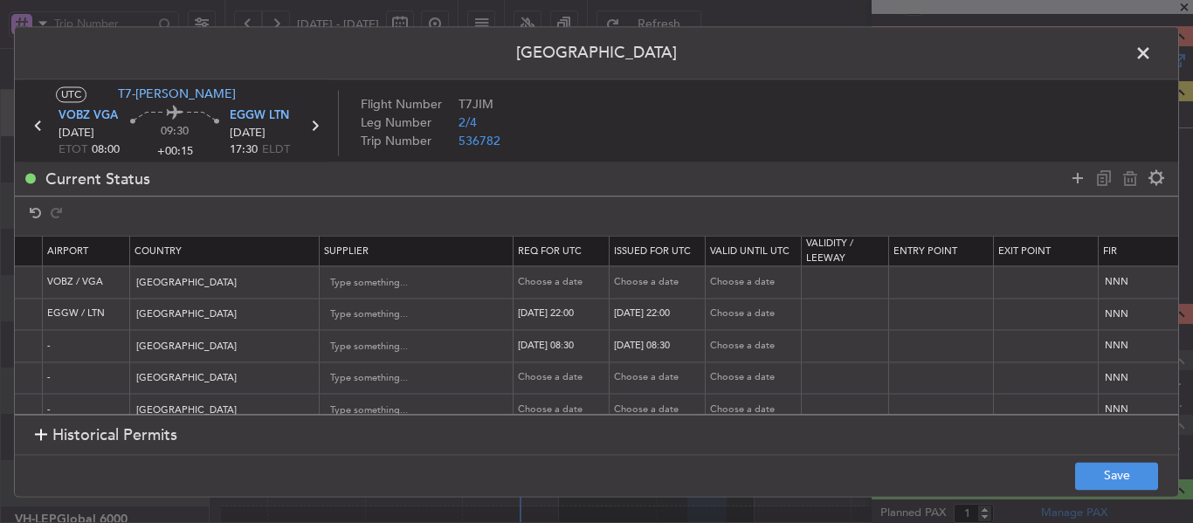
click at [563, 284] on div "Choose a date" at bounding box center [563, 282] width 91 height 15
select select "9"
select select "2025"
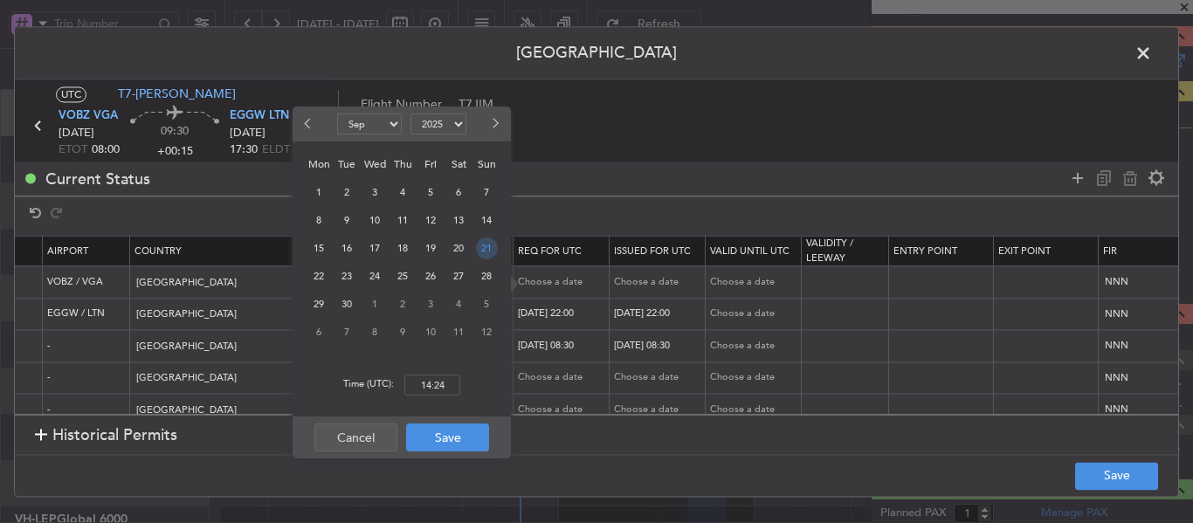
click at [479, 256] on span "21" at bounding box center [487, 249] width 22 height 22
click at [437, 384] on input "00:00" at bounding box center [432, 385] width 56 height 21
type input "08:00"
click at [441, 448] on button "Save" at bounding box center [447, 438] width 83 height 28
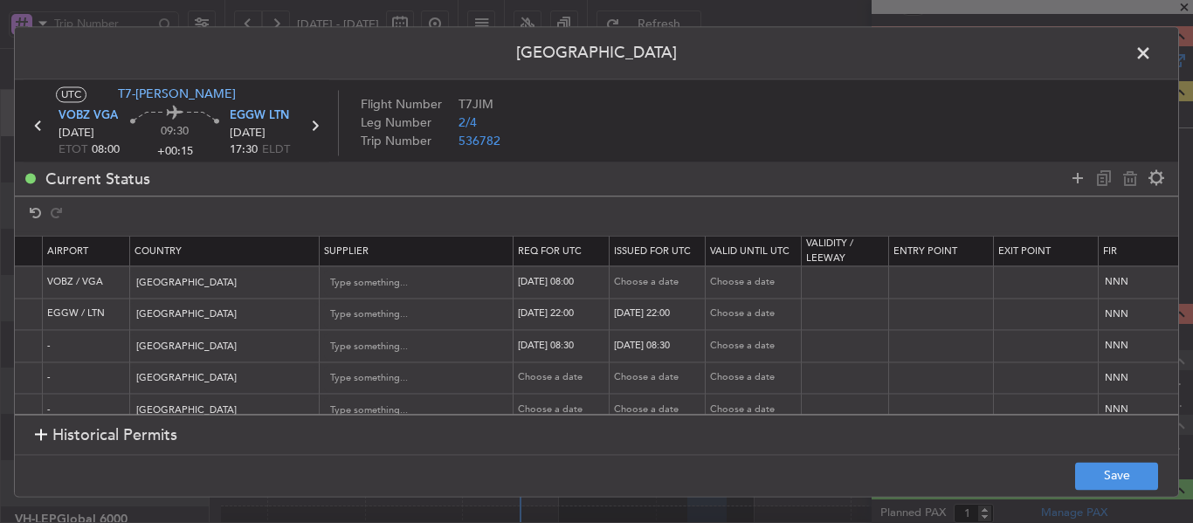
click at [653, 283] on div "Choose a date" at bounding box center [659, 282] width 91 height 15
select select "9"
select select "2025"
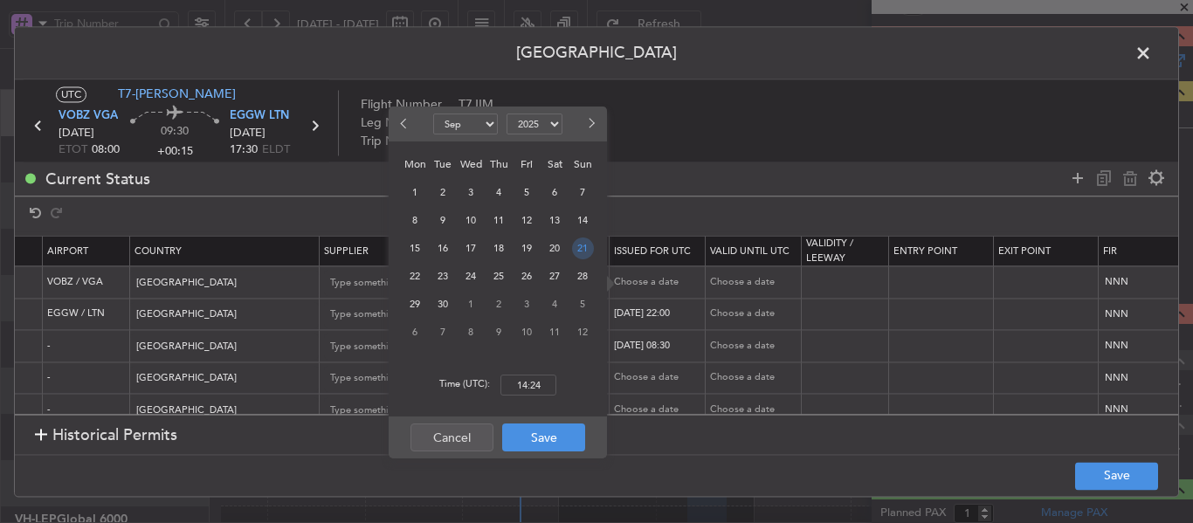
click at [580, 250] on span "21" at bounding box center [583, 249] width 22 height 22
click at [539, 391] on input "00:00" at bounding box center [528, 385] width 56 height 21
type input "08:00"
click at [555, 434] on button "Save" at bounding box center [543, 438] width 83 height 28
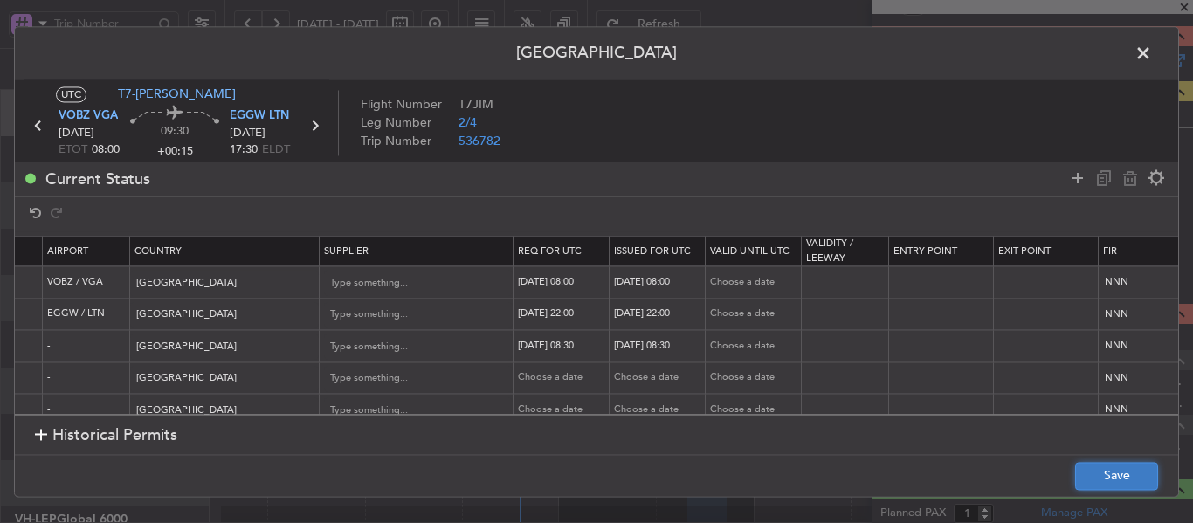
click at [1105, 475] on button "Save" at bounding box center [1116, 476] width 83 height 28
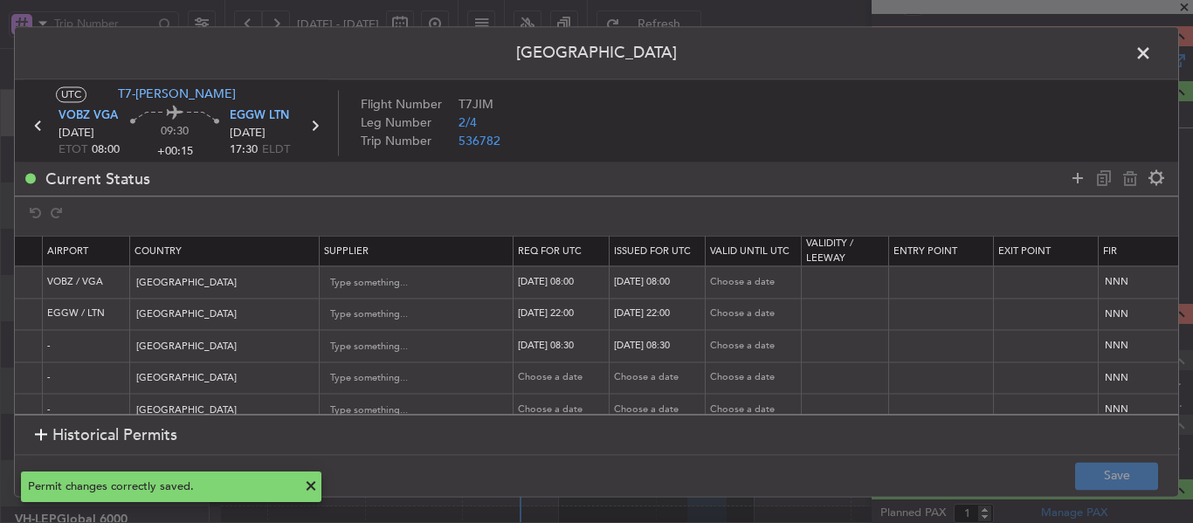
click at [1152, 60] on span at bounding box center [1152, 57] width 0 height 35
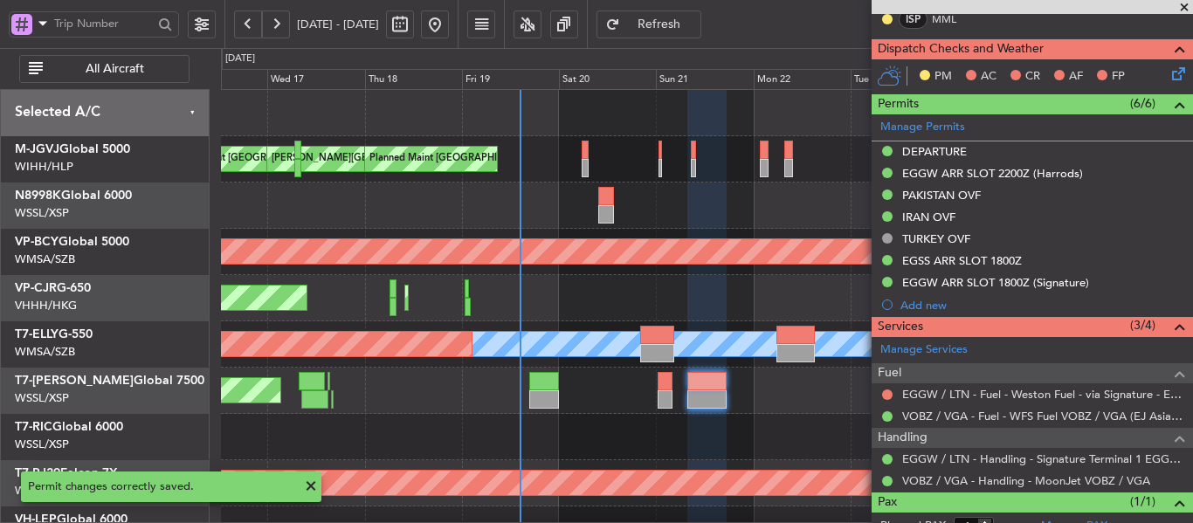
scroll to position [546, 0]
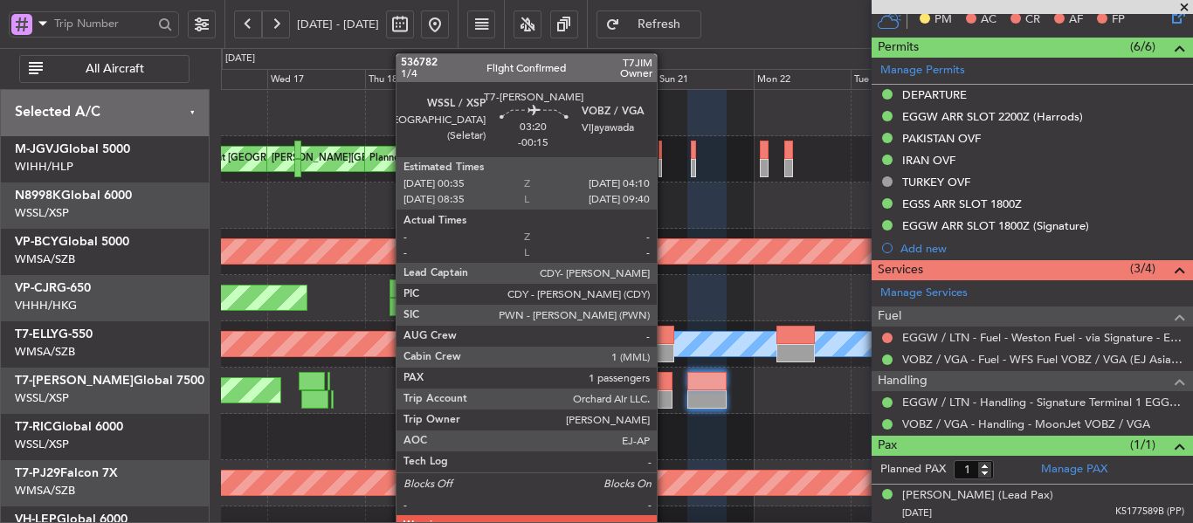
click at [665, 393] on div at bounding box center [665, 399] width 15 height 18
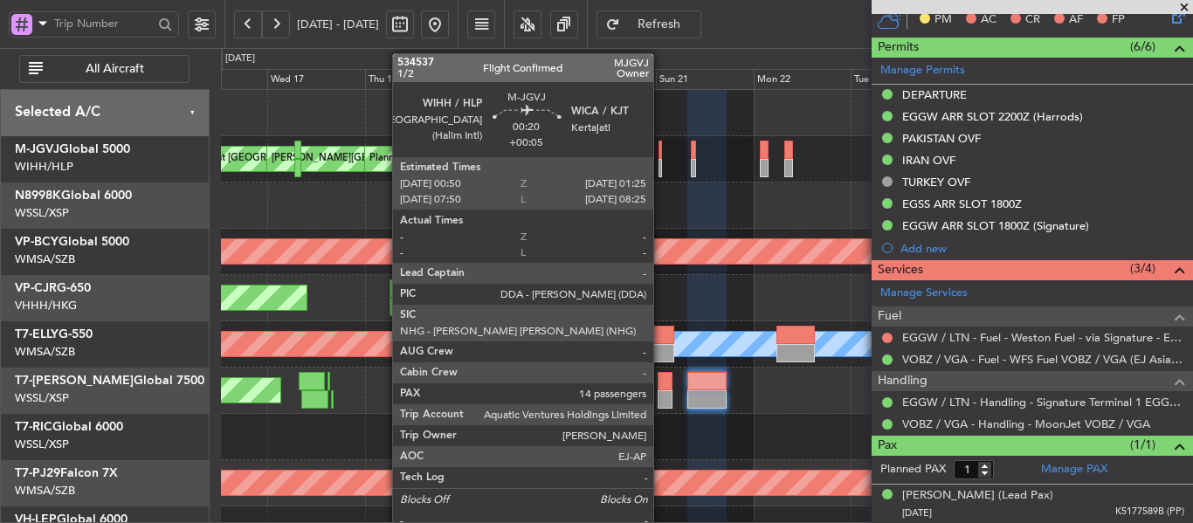
click at [661, 155] on div at bounding box center [659, 150] width 3 height 18
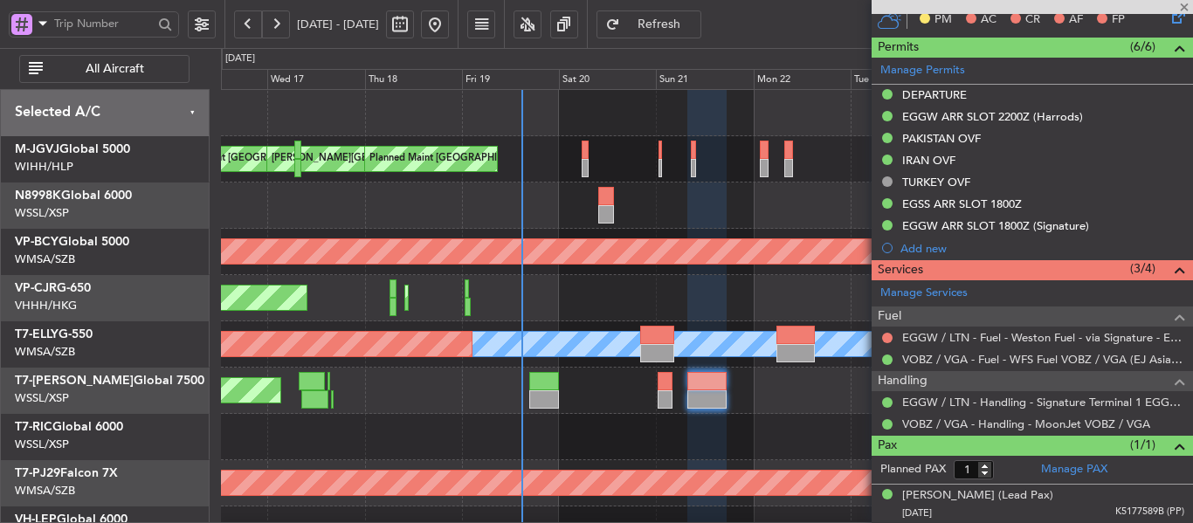
type input "+00:05"
type input "14"
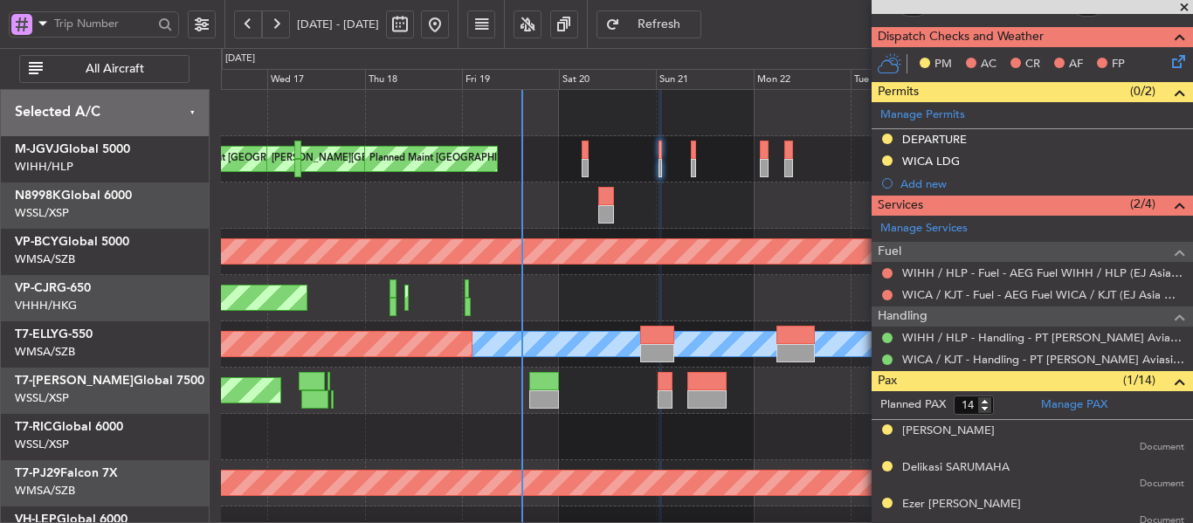
scroll to position [437, 0]
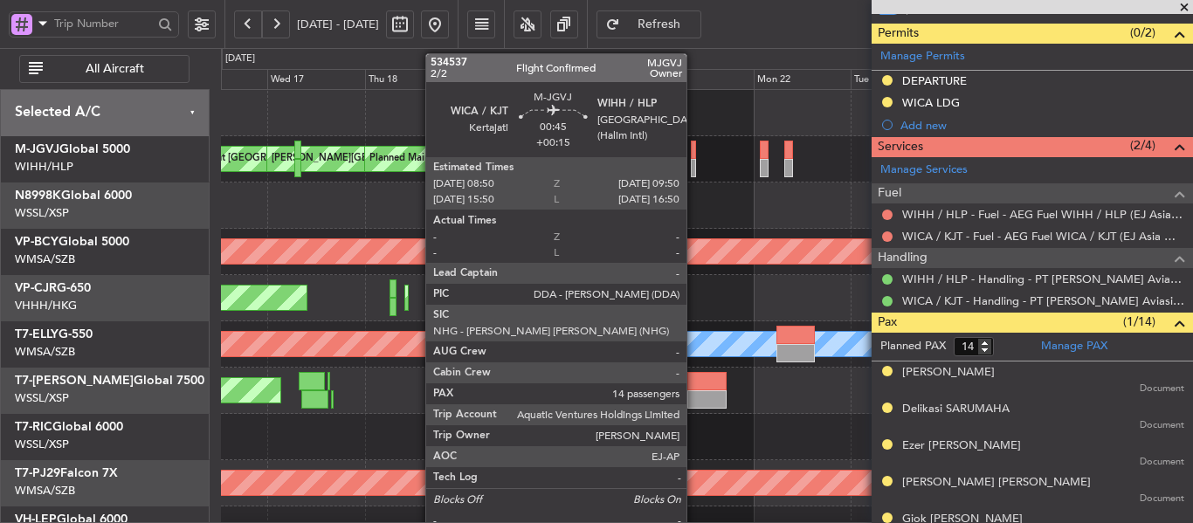
click at [694, 157] on div at bounding box center [693, 150] width 4 height 18
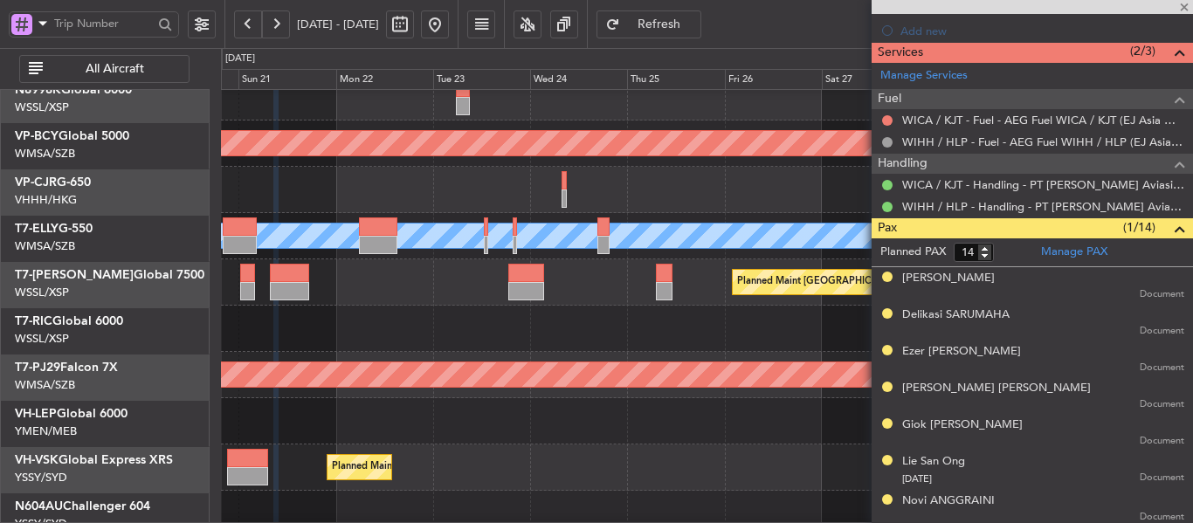
scroll to position [108, 0]
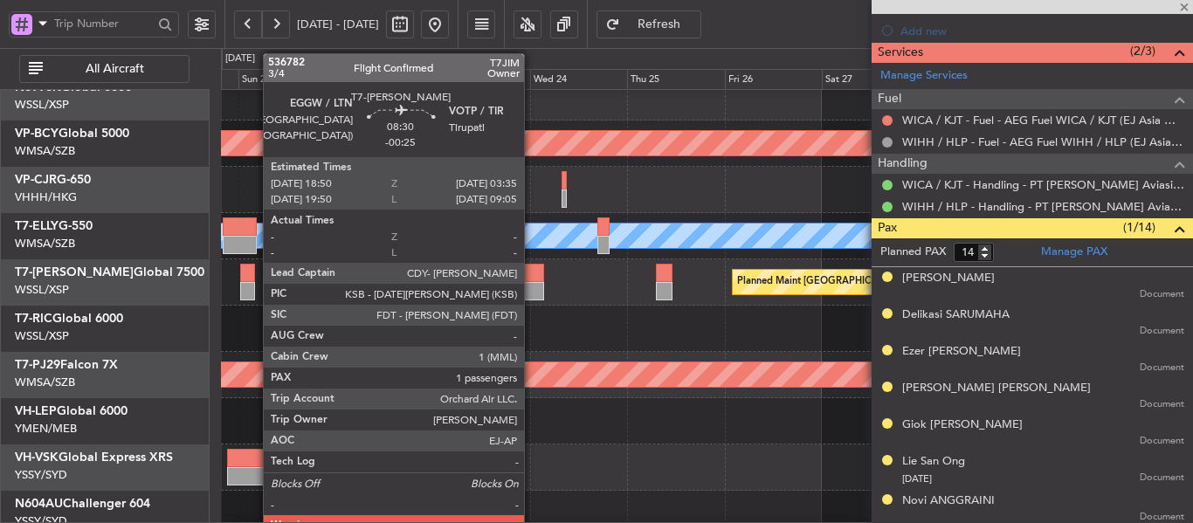
click at [532, 286] on div at bounding box center [526, 291] width 36 height 18
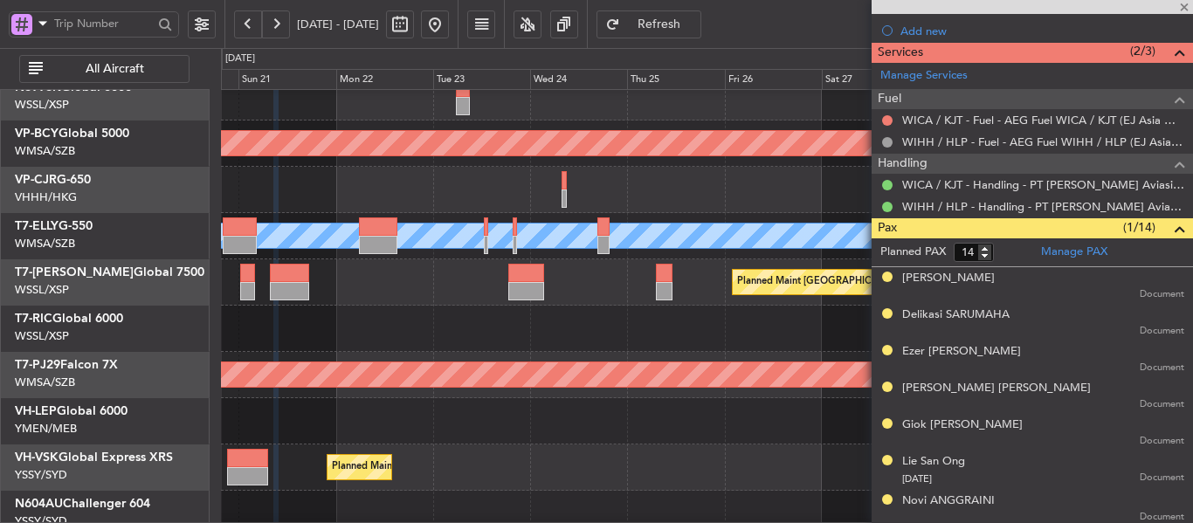
type input "-00:25"
type input "1"
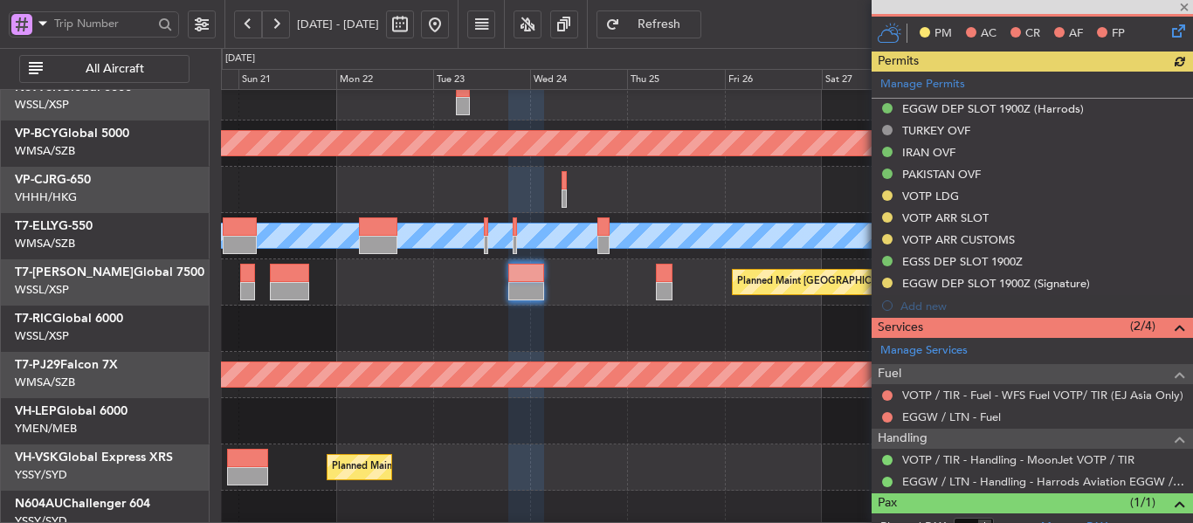
scroll to position [546, 0]
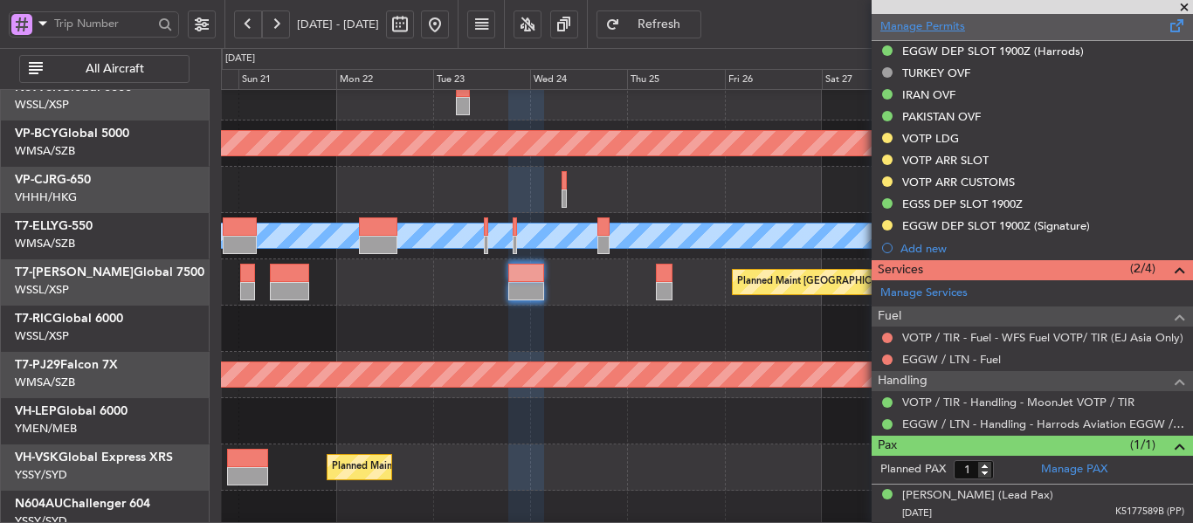
click at [930, 30] on link "Manage Permits" at bounding box center [922, 26] width 85 height 17
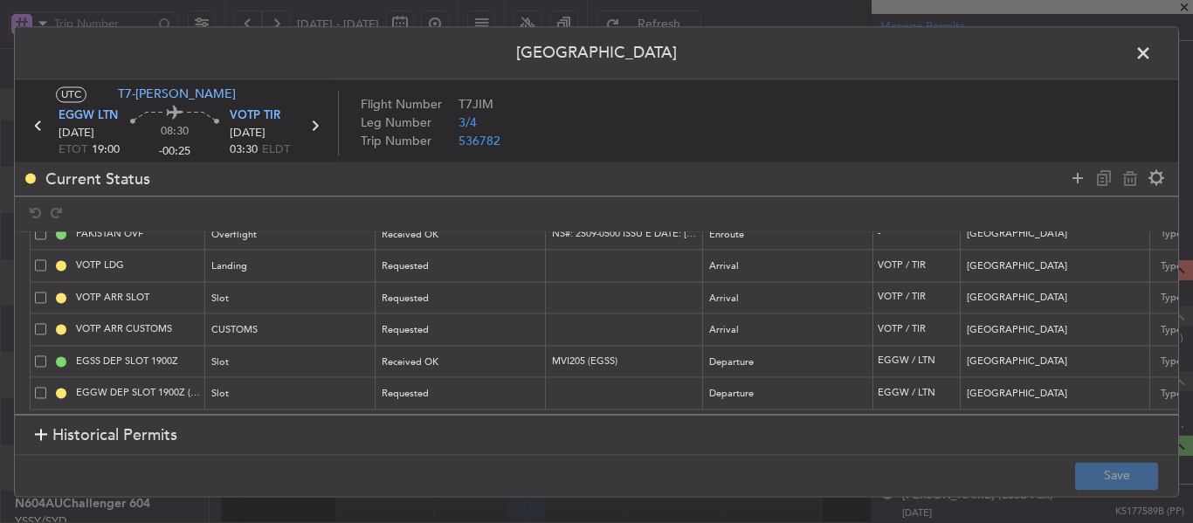
scroll to position [157, 0]
click at [434, 387] on div "Requested" at bounding box center [455, 395] width 145 height 26
click at [430, 514] on span "Received OK" at bounding box center [460, 522] width 155 height 26
click at [589, 386] on input "text" at bounding box center [626, 393] width 152 height 15
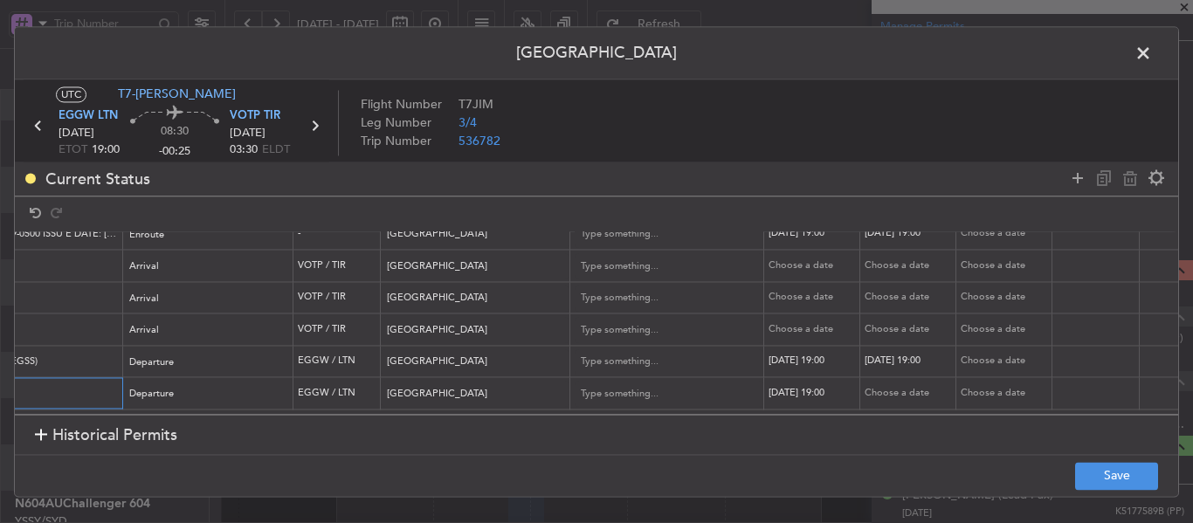
scroll to position [157, 618]
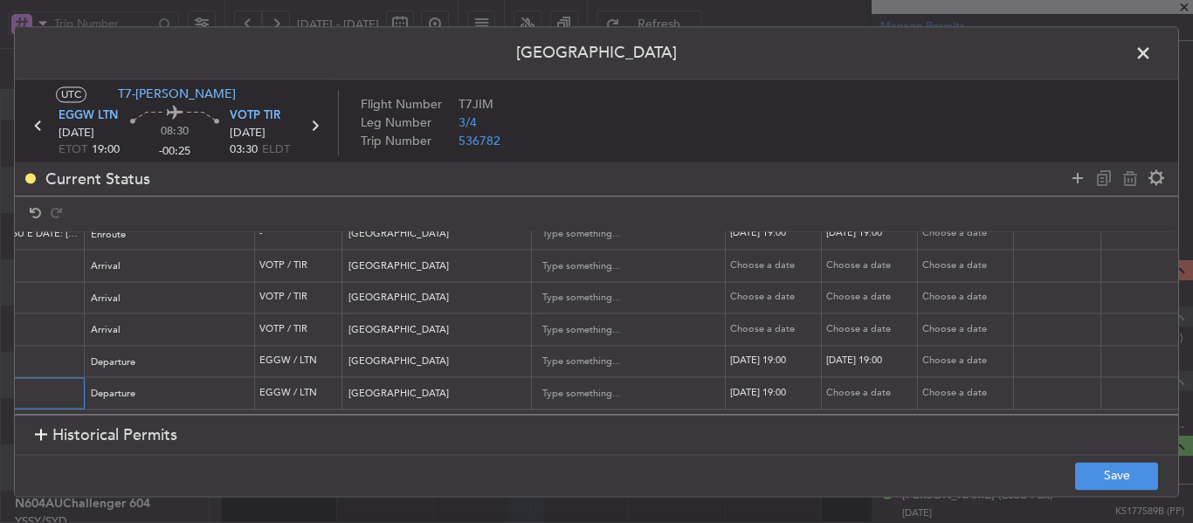
type input "MVI144"
click at [839, 386] on div "Choose a date" at bounding box center [871, 393] width 91 height 15
select select "9"
select select "2025"
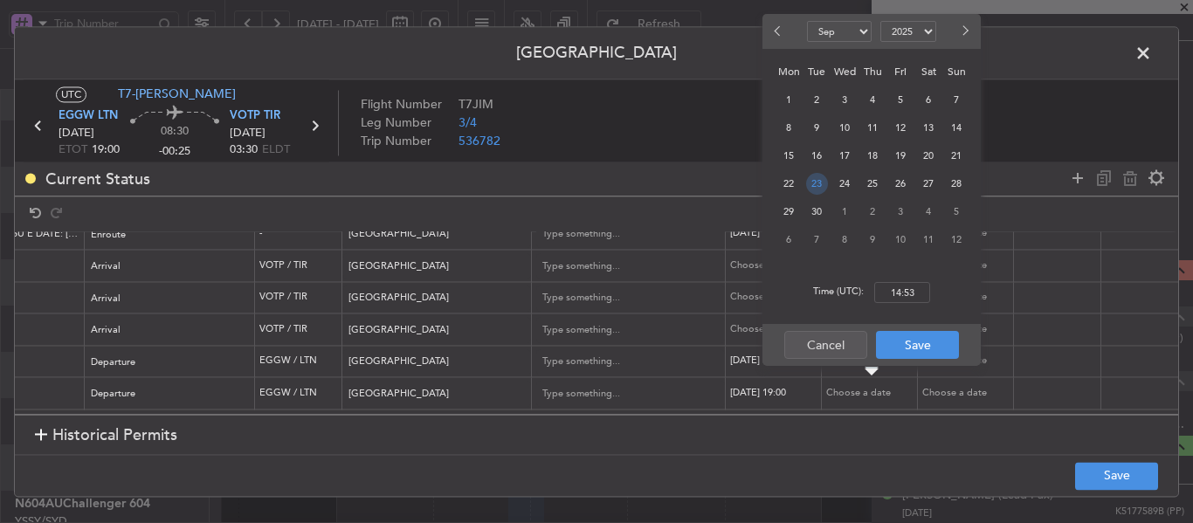
click at [821, 190] on span "23" at bounding box center [817, 184] width 22 height 22
click at [894, 291] on input "00:00" at bounding box center [902, 292] width 56 height 21
type input "19:05"
click at [934, 340] on button "Save" at bounding box center [917, 345] width 83 height 28
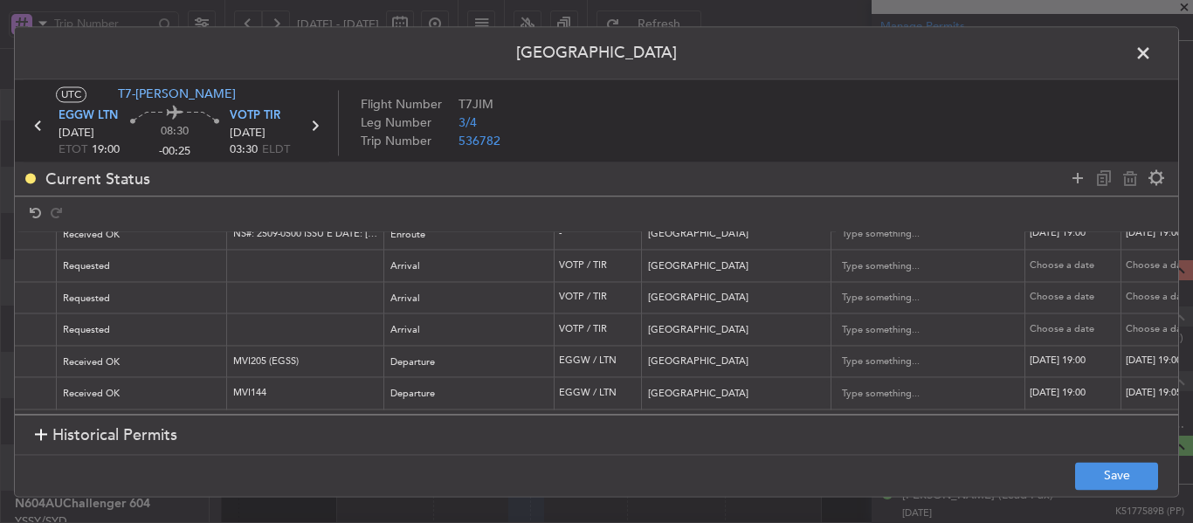
scroll to position [157, 0]
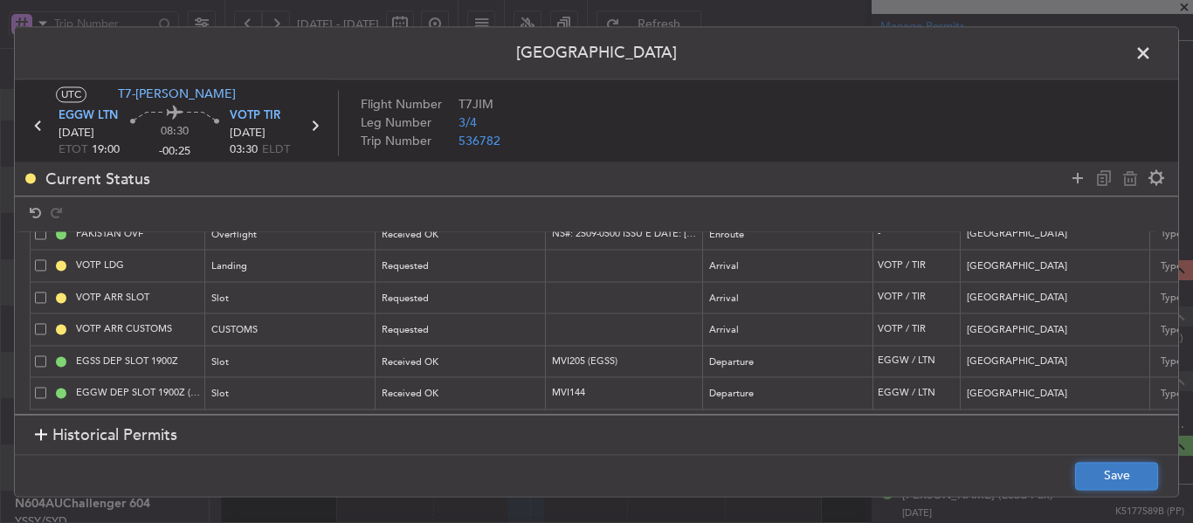
click at [1108, 484] on button "Save" at bounding box center [1116, 476] width 83 height 28
click at [38, 355] on span at bounding box center [40, 360] width 11 height 11
click at [47, 355] on input "checkbox" at bounding box center [47, 355] width 0 height 0
click at [1127, 179] on icon at bounding box center [1130, 178] width 21 height 21
type input "EGGW DEP SLOT 1900Z (Signature)"
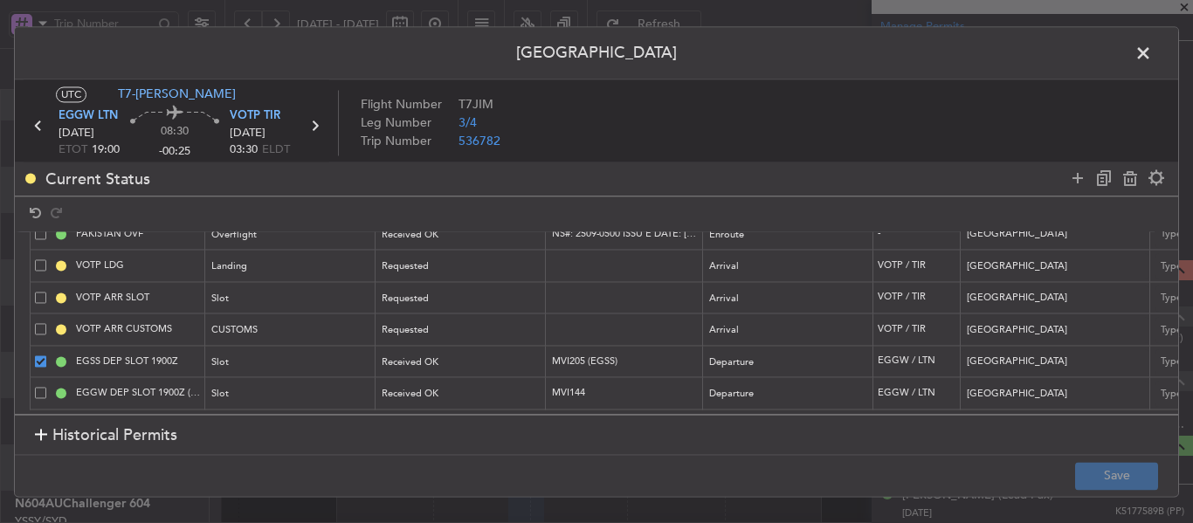
type input "MVI144"
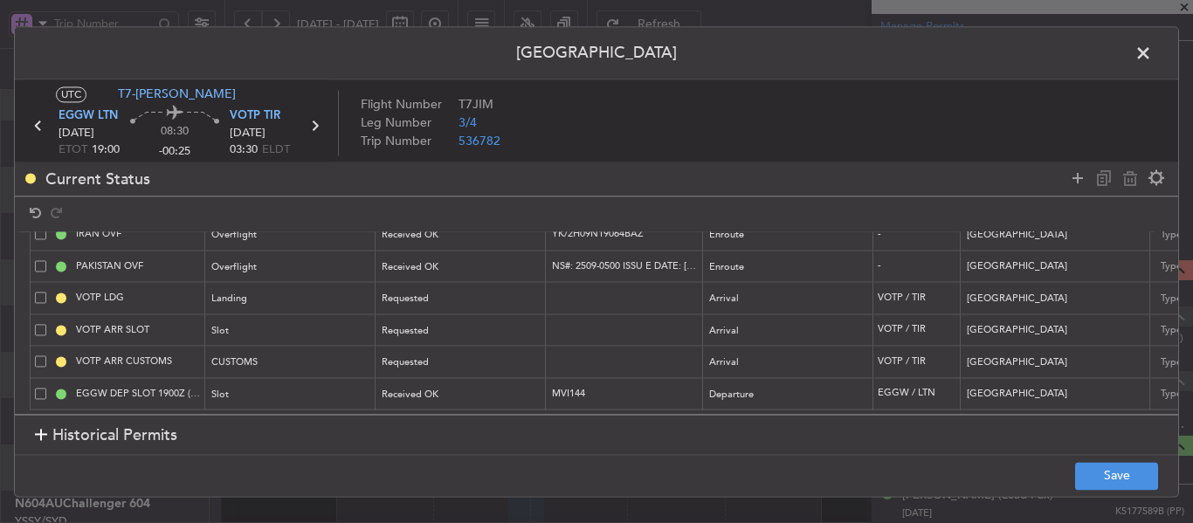
scroll to position [125, 0]
click at [1100, 483] on button "Save" at bounding box center [1116, 476] width 83 height 28
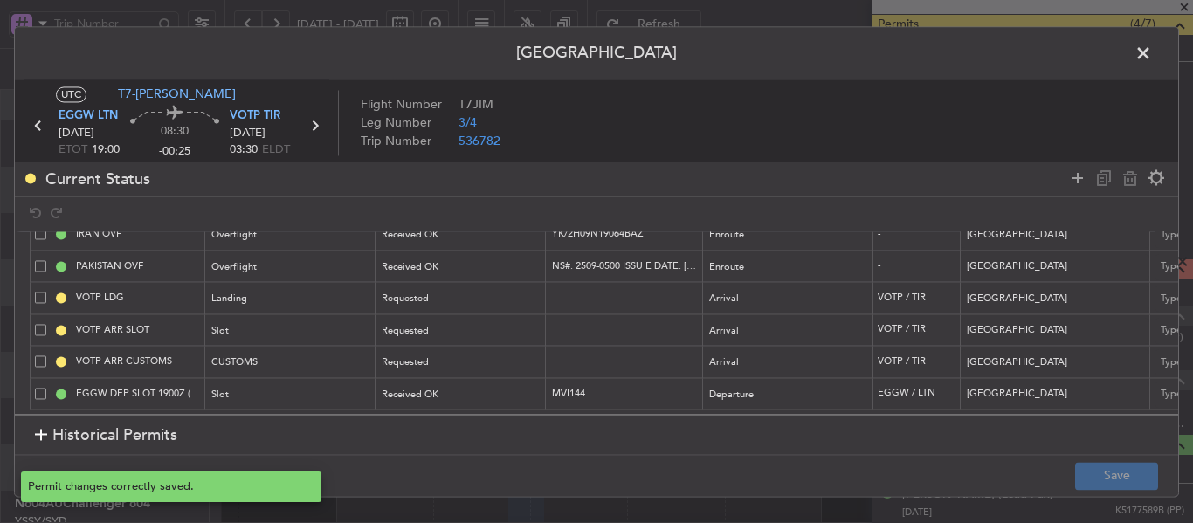
scroll to position [524, 0]
click at [1152, 44] on span at bounding box center [1152, 57] width 0 height 35
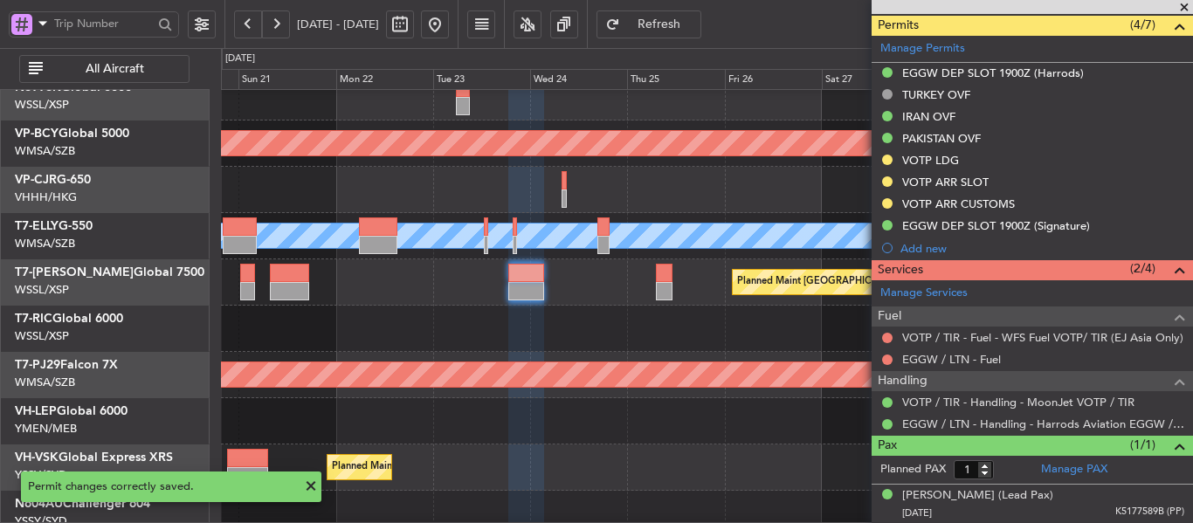
scroll to position [104, 0]
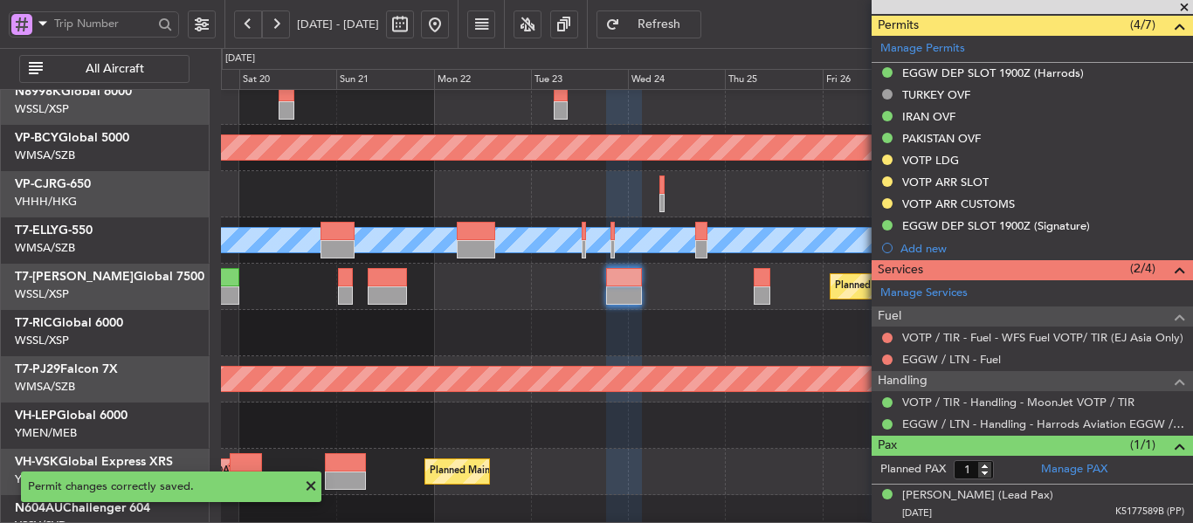
click at [484, 316] on div at bounding box center [706, 333] width 971 height 46
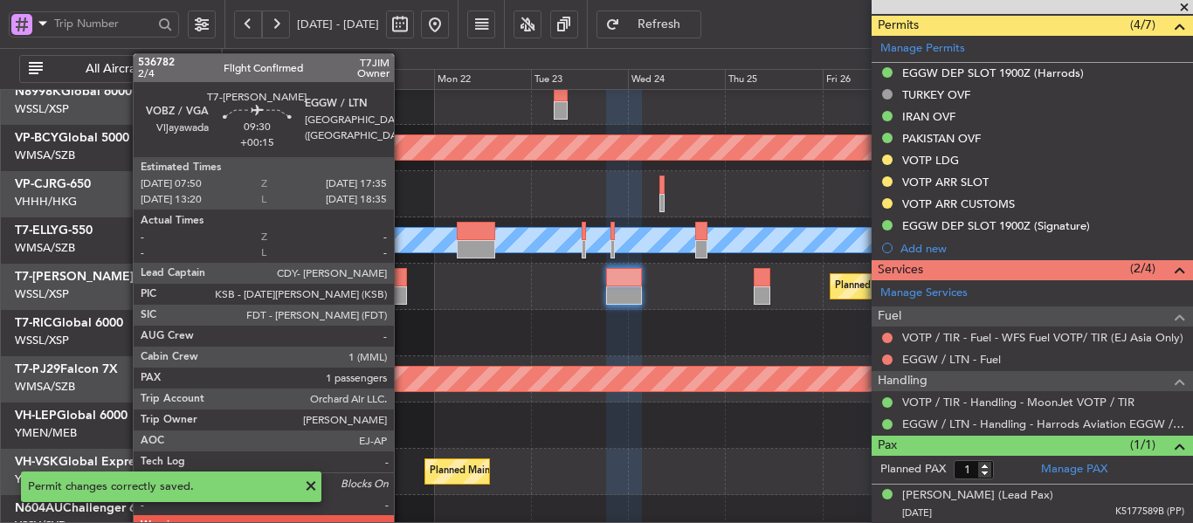
click at [400, 287] on div at bounding box center [388, 295] width 40 height 18
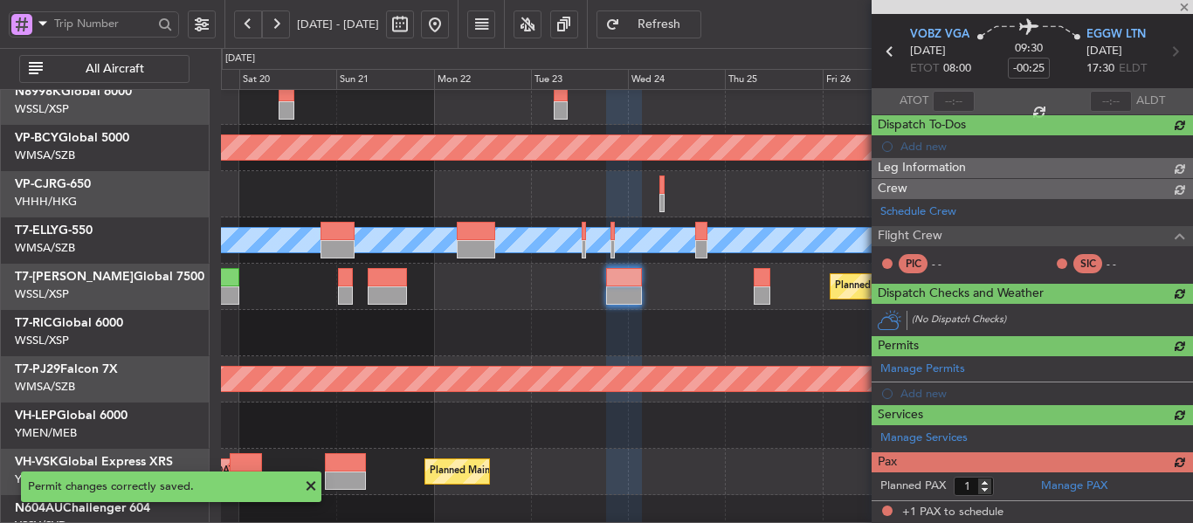
type input "+00:15"
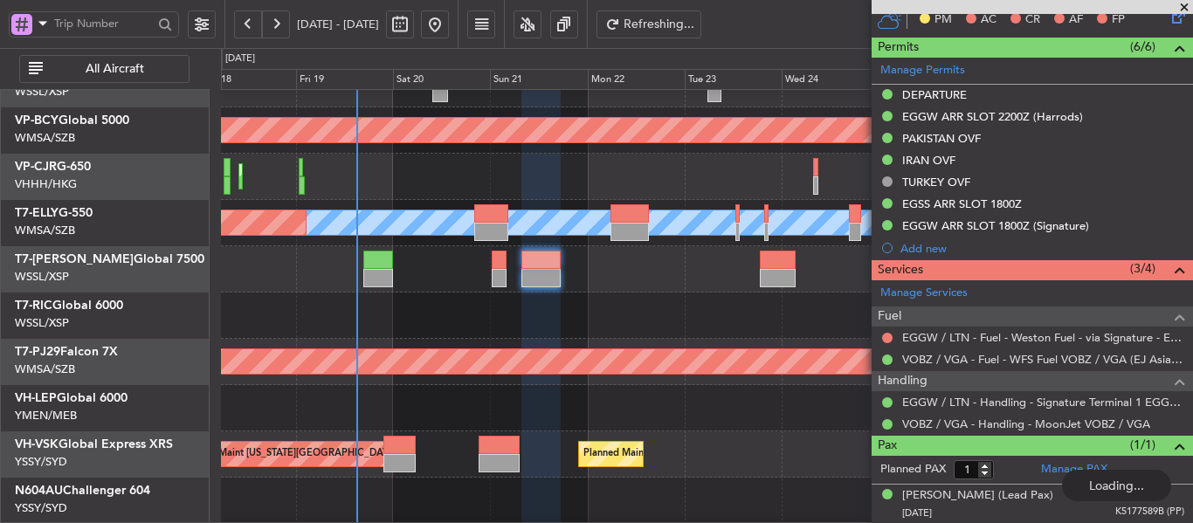
scroll to position [121, 0]
click at [549, 342] on div "Planned Maint [GEOGRAPHIC_DATA] (Sultan [PERSON_NAME] [PERSON_NAME] - Subang)" at bounding box center [706, 362] width 971 height 46
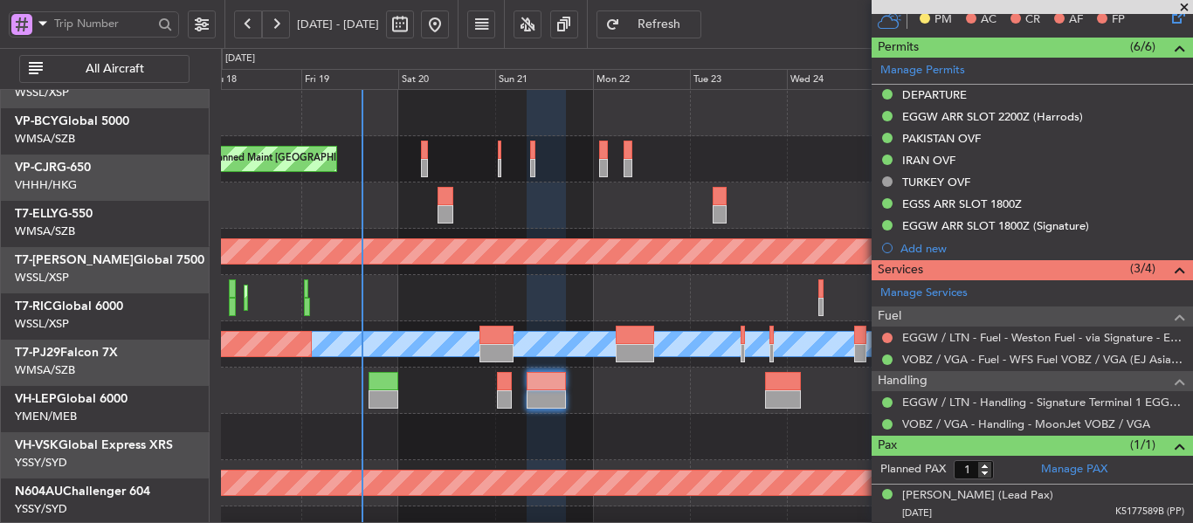
scroll to position [0, 0]
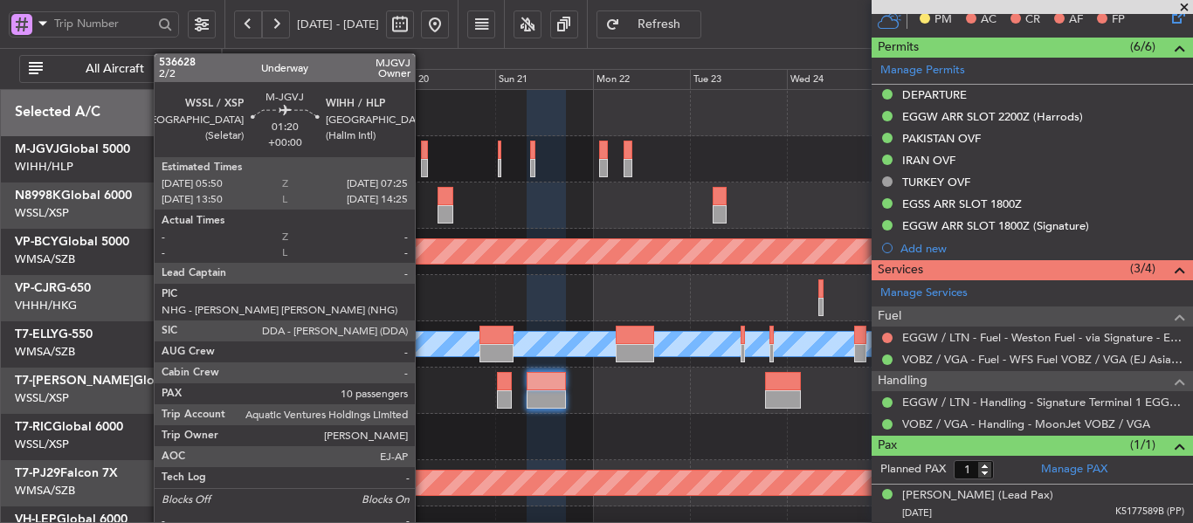
click at [423, 161] on div at bounding box center [424, 168] width 7 height 18
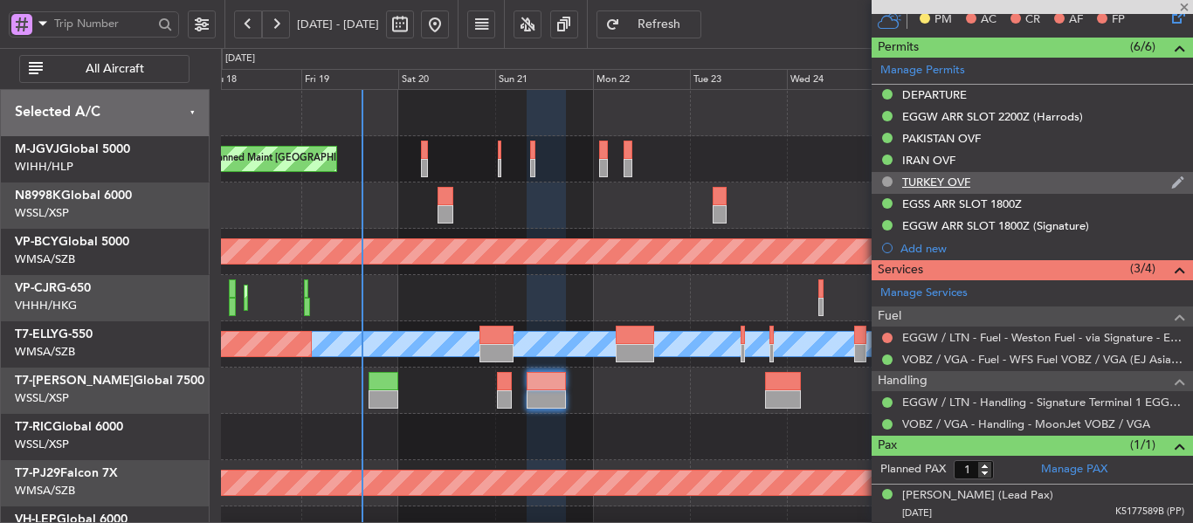
type input "10"
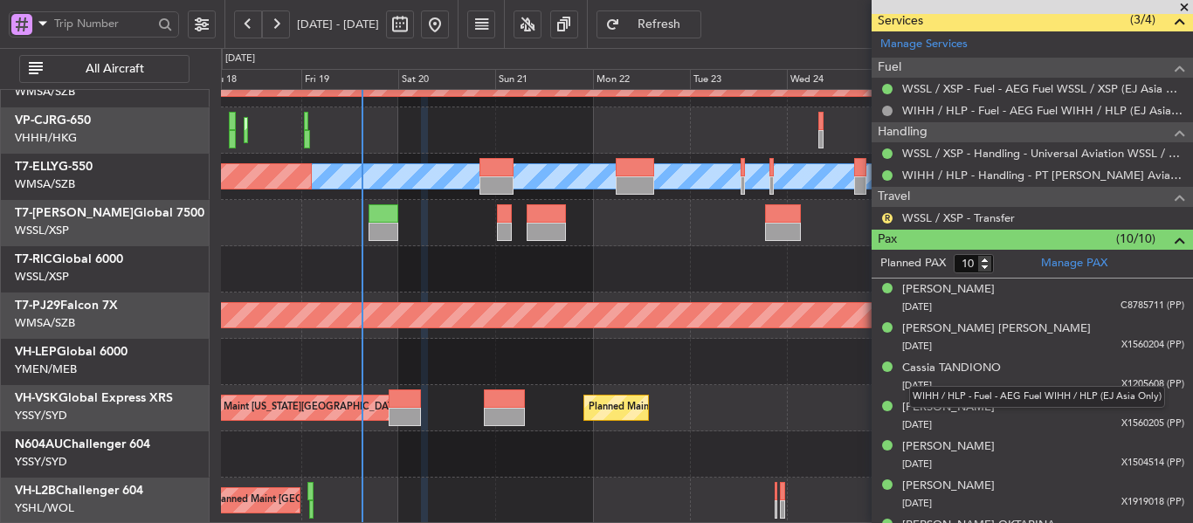
scroll to position [611, 0]
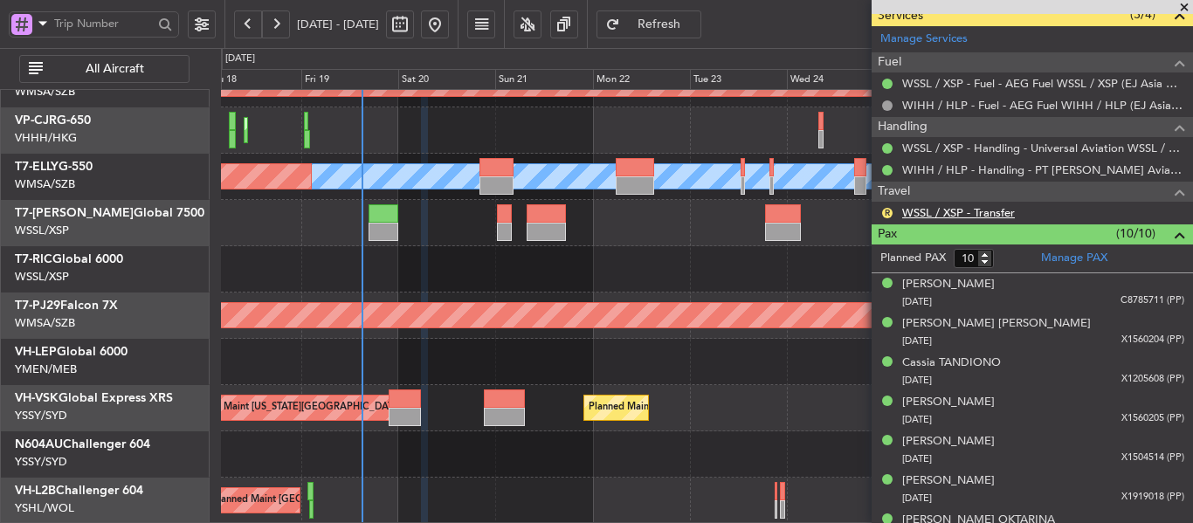
click at [930, 212] on link "WSSL / XSP - Transfer" at bounding box center [958, 212] width 113 height 15
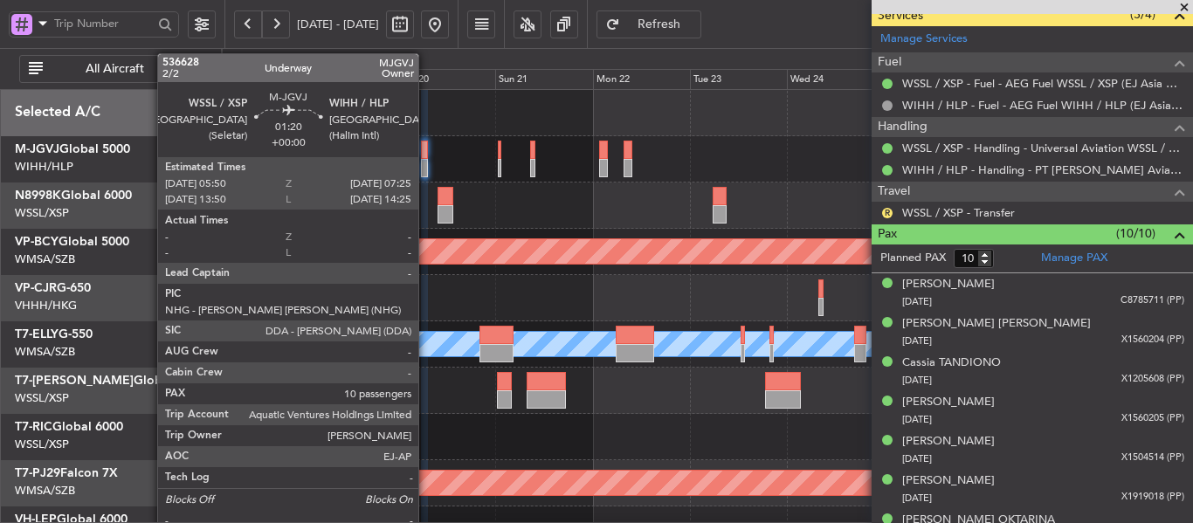
click at [426, 162] on div at bounding box center [424, 168] width 7 height 18
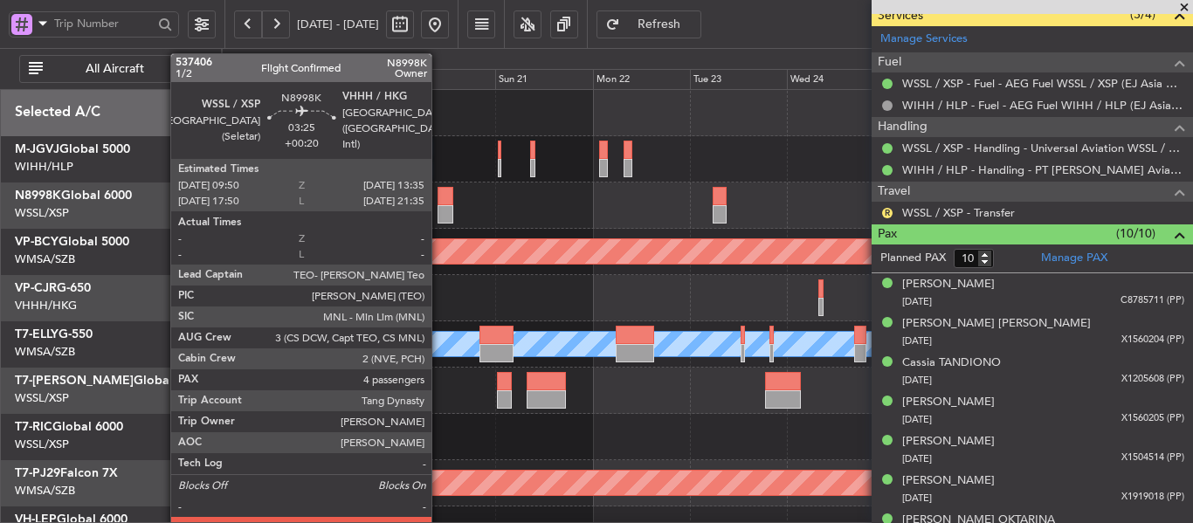
click at [440, 215] on div at bounding box center [446, 214] width 16 height 18
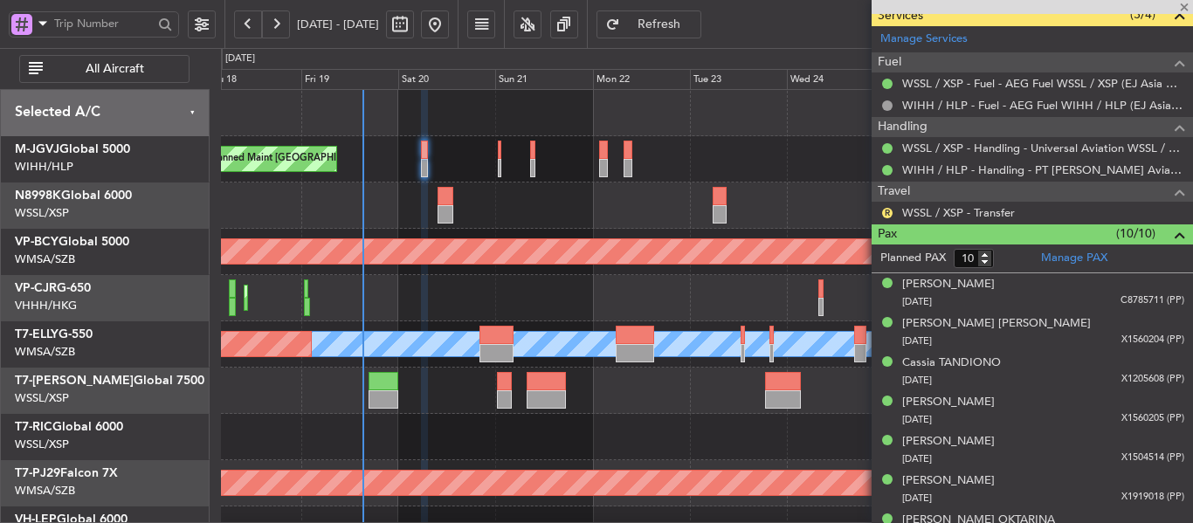
type input "+00:20"
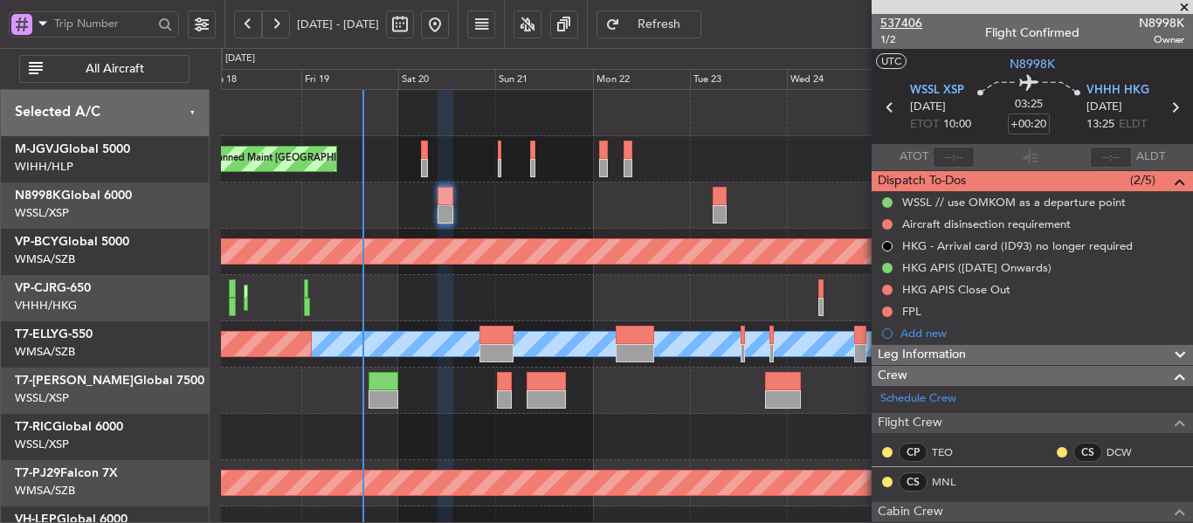
click at [907, 25] on span "537406" at bounding box center [901, 23] width 42 height 18
click at [1184, 3] on span at bounding box center [1183, 8] width 17 height 16
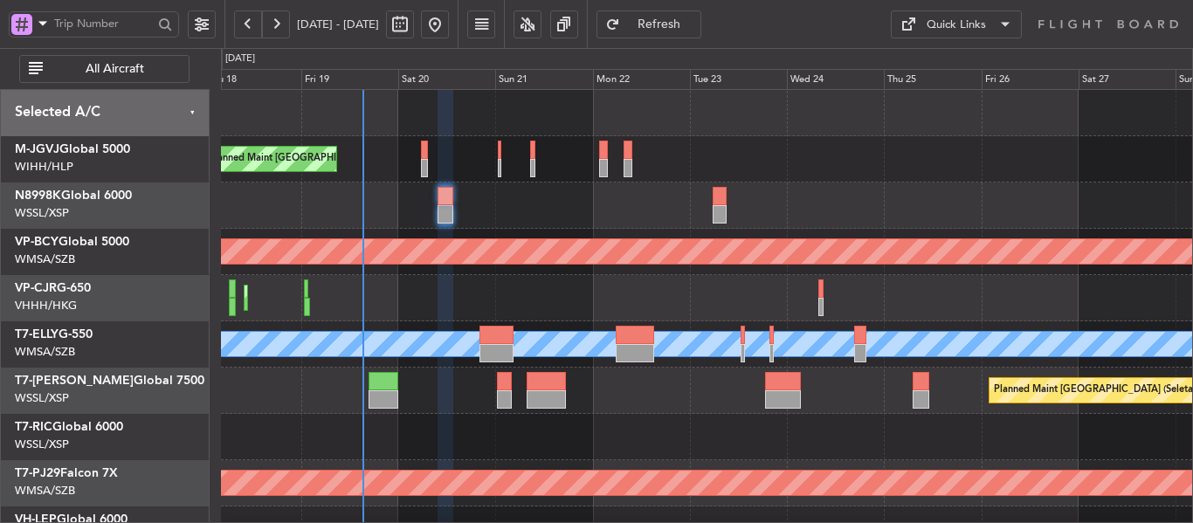
type input "0"
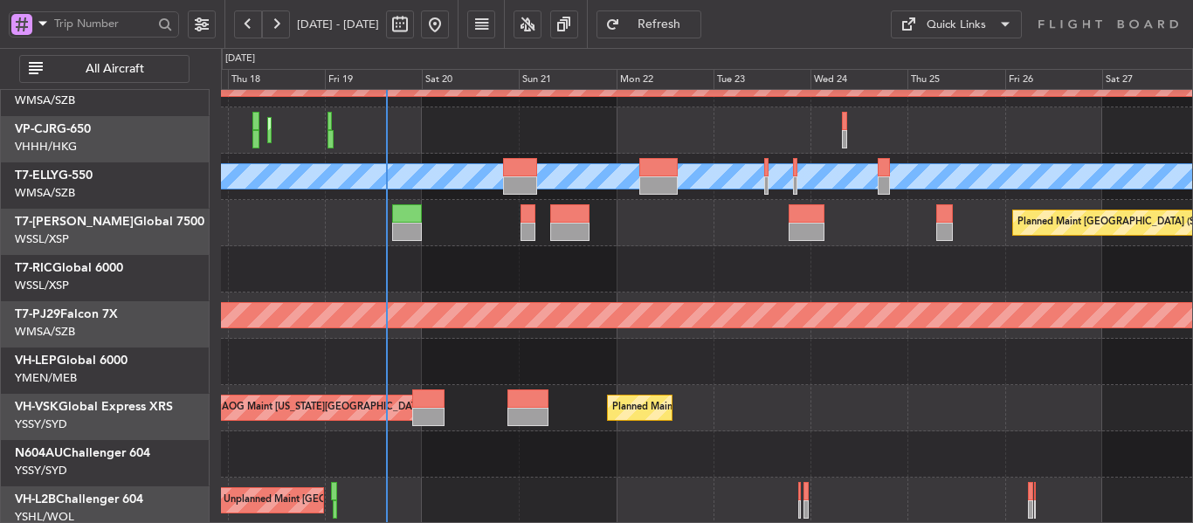
click at [504, 254] on div at bounding box center [706, 269] width 971 height 46
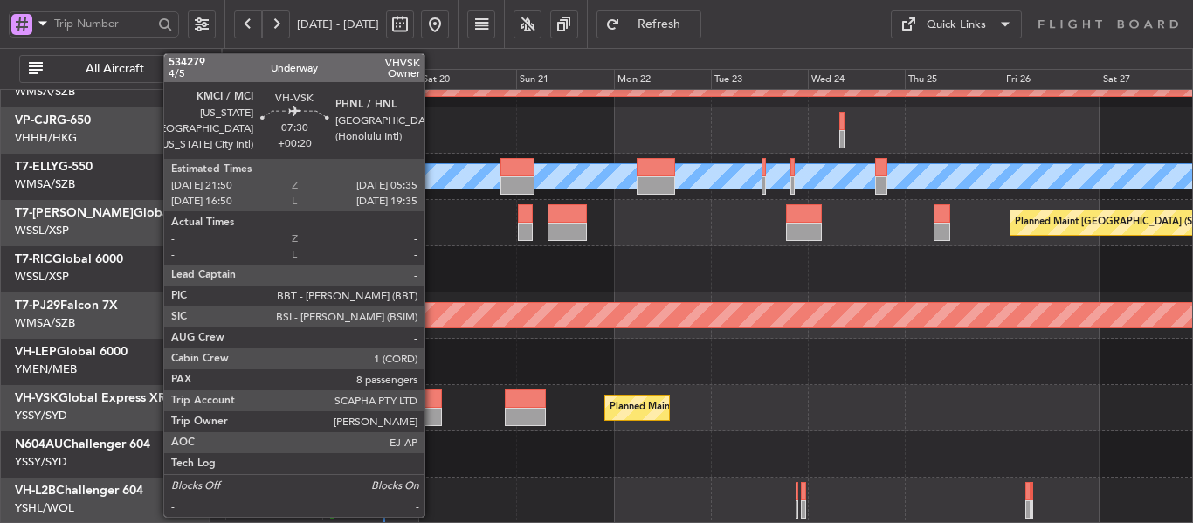
click at [427, 420] on div at bounding box center [425, 417] width 31 height 18
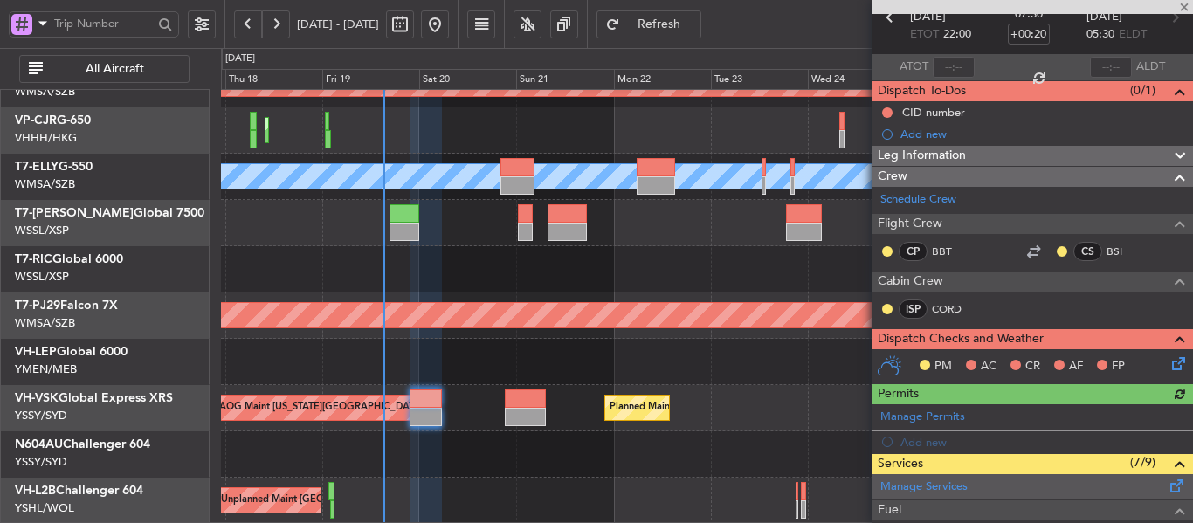
scroll to position [437, 0]
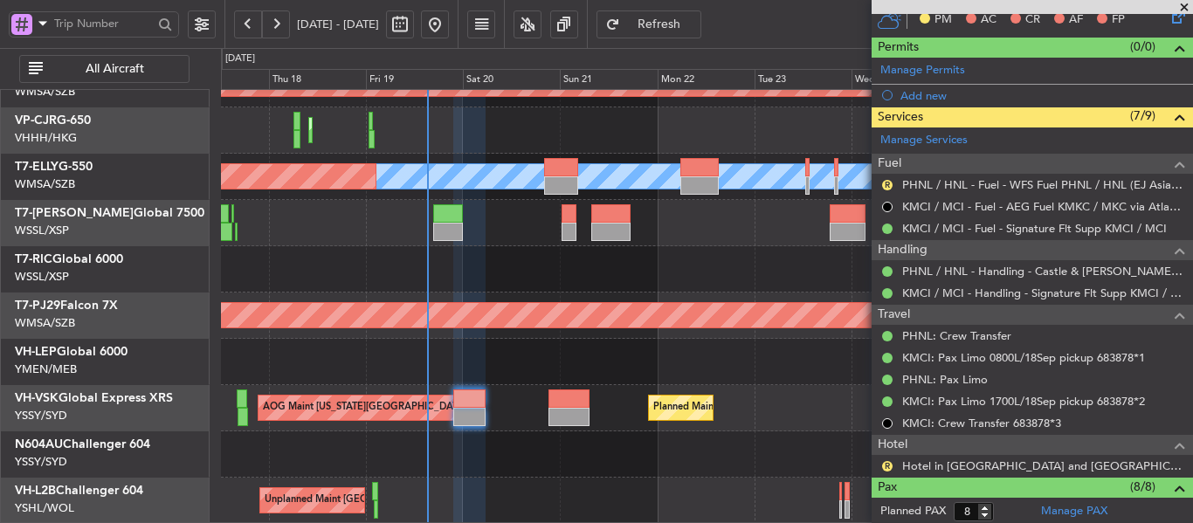
click at [520, 245] on div "Unplanned Maint Kuala Lumpur (Sultan Abdul Aziz Shah - Subang) Planned Maint Ho…" at bounding box center [706, 223] width 971 height 602
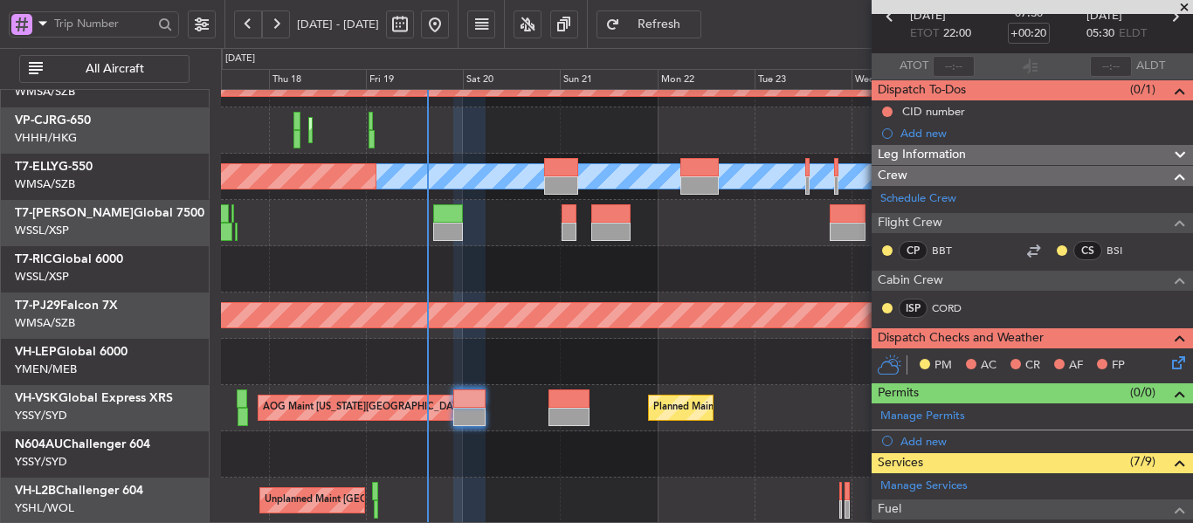
scroll to position [0, 0]
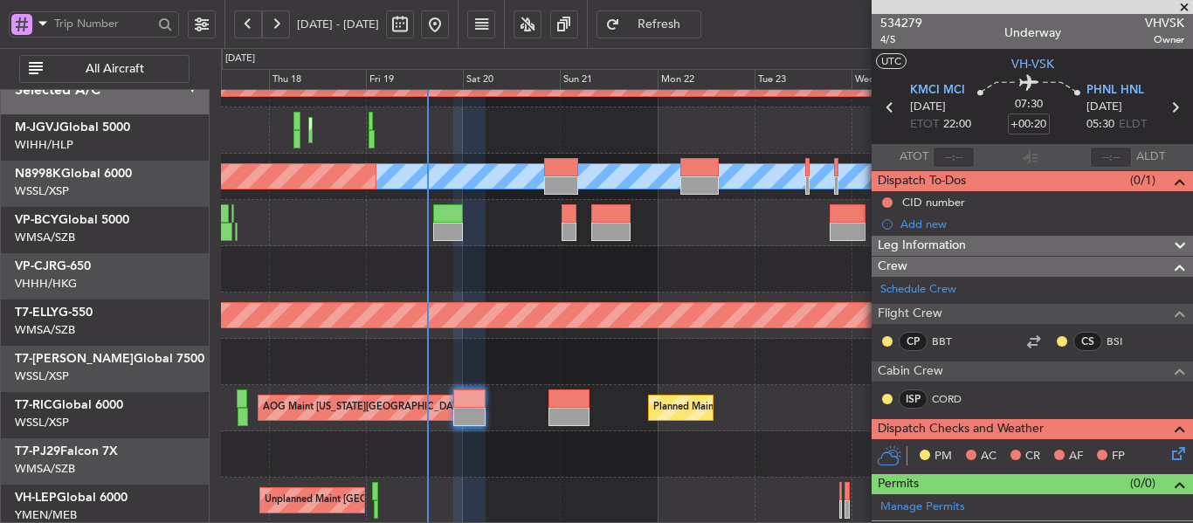
click at [528, 246] on div "Planned Maint Singapore (Seletar) Planned Maint Singapore (Seletar)" at bounding box center [706, 223] width 971 height 46
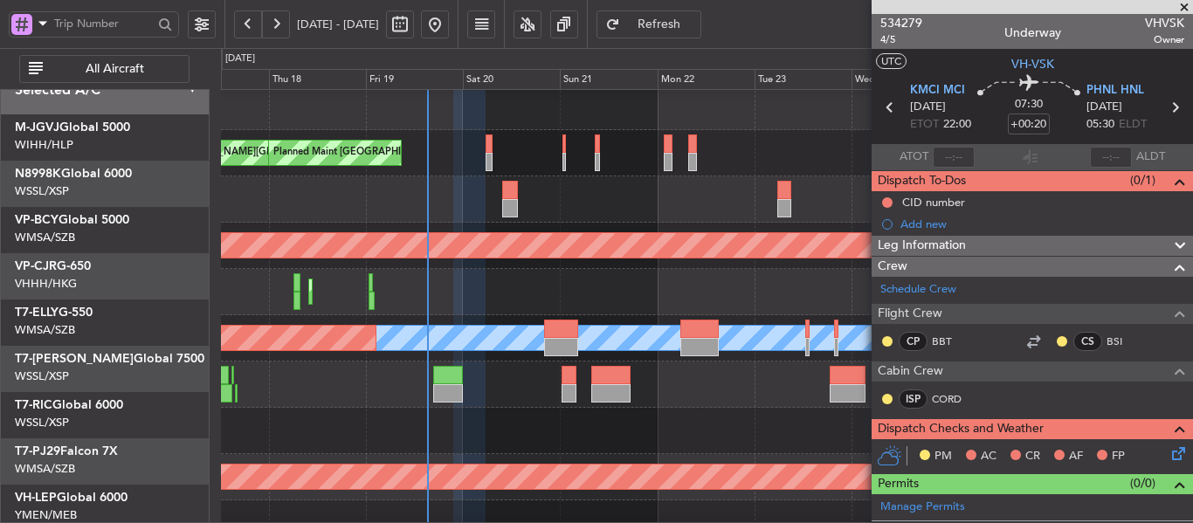
scroll to position [6, 0]
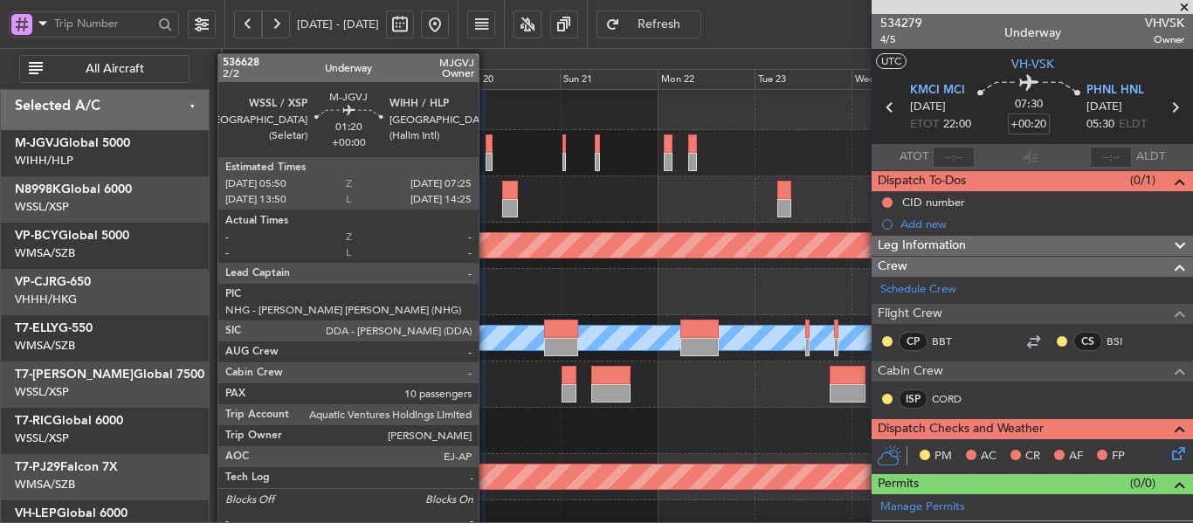
click at [486, 152] on div at bounding box center [489, 143] width 7 height 18
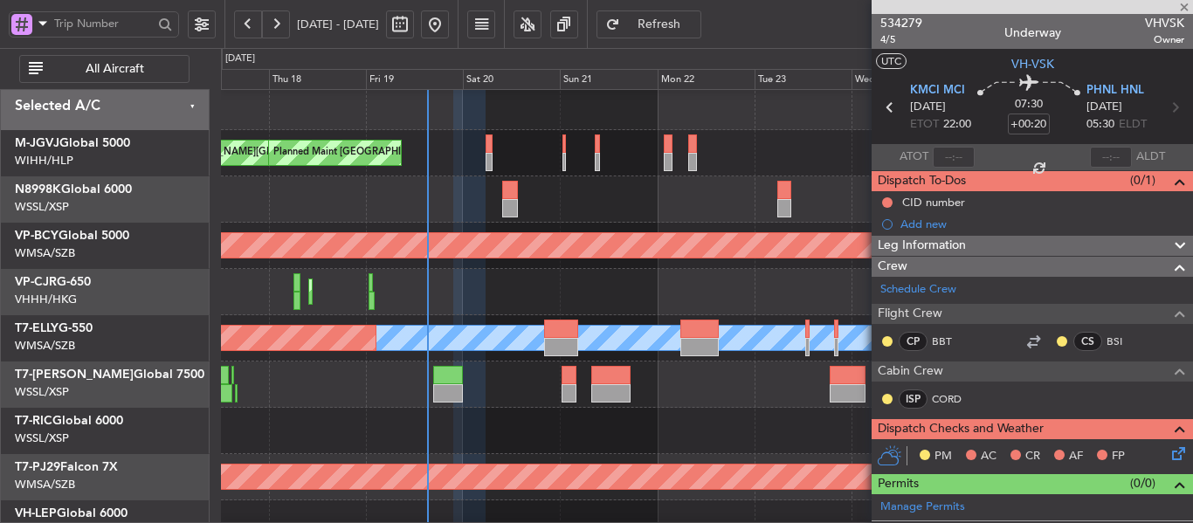
type input "10"
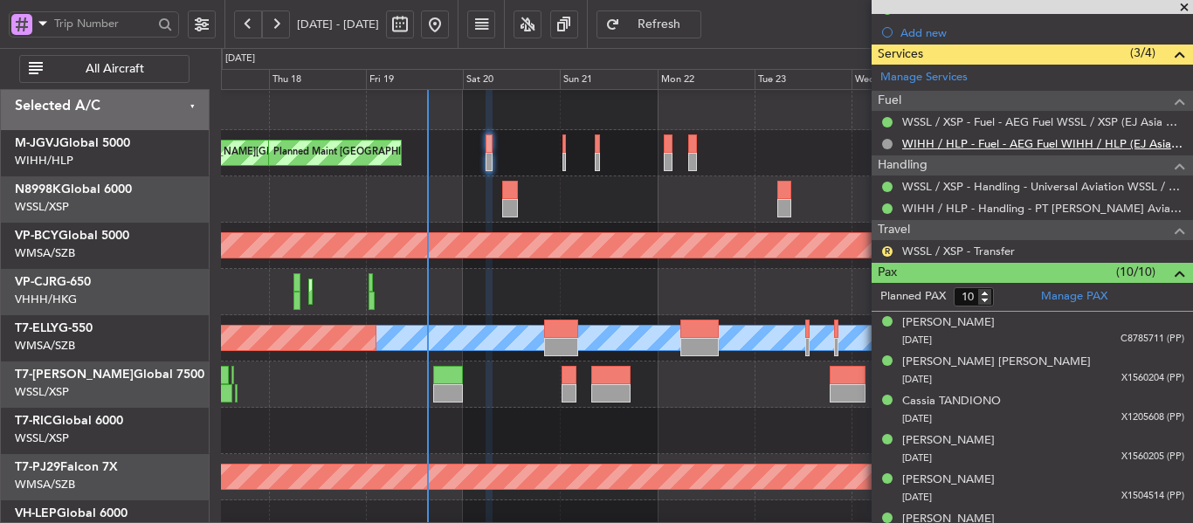
scroll to position [611, 0]
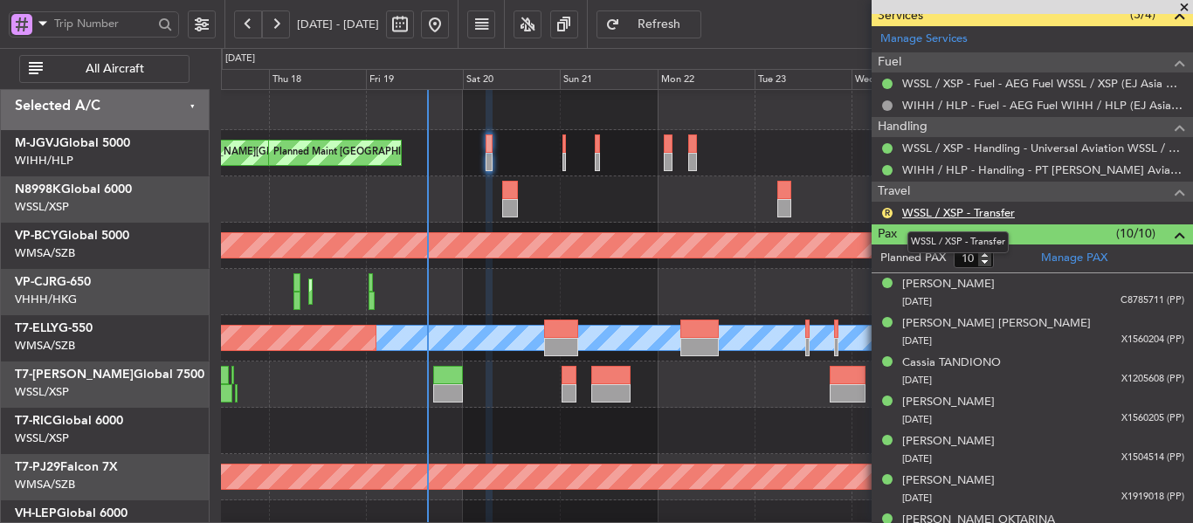
click at [970, 211] on link "WSSL / XSP - Transfer" at bounding box center [958, 212] width 113 height 15
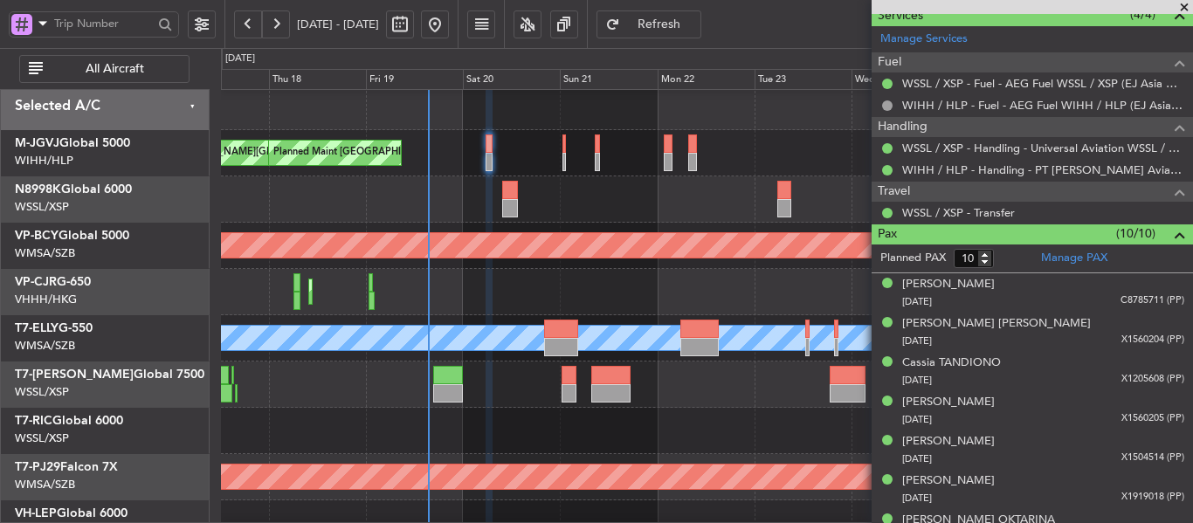
scroll to position [168, 0]
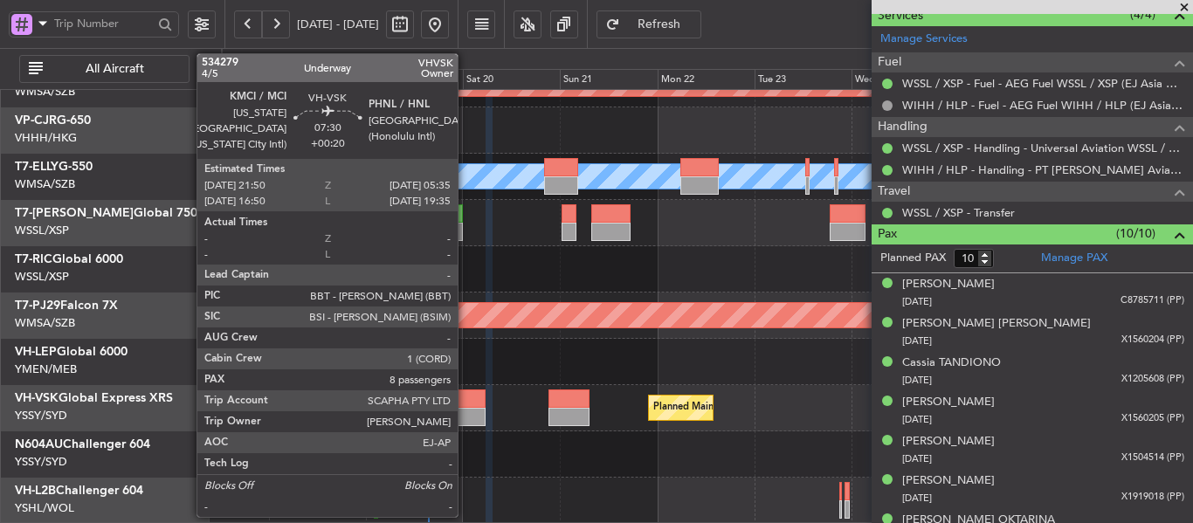
click at [465, 410] on div at bounding box center [468, 417] width 31 height 18
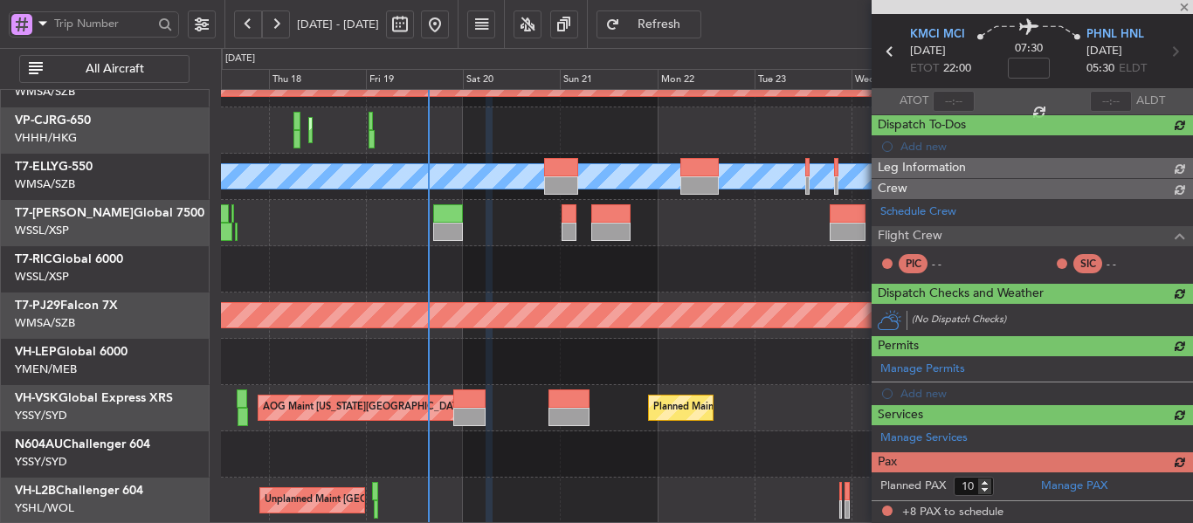
type input "+00:20"
type input "8"
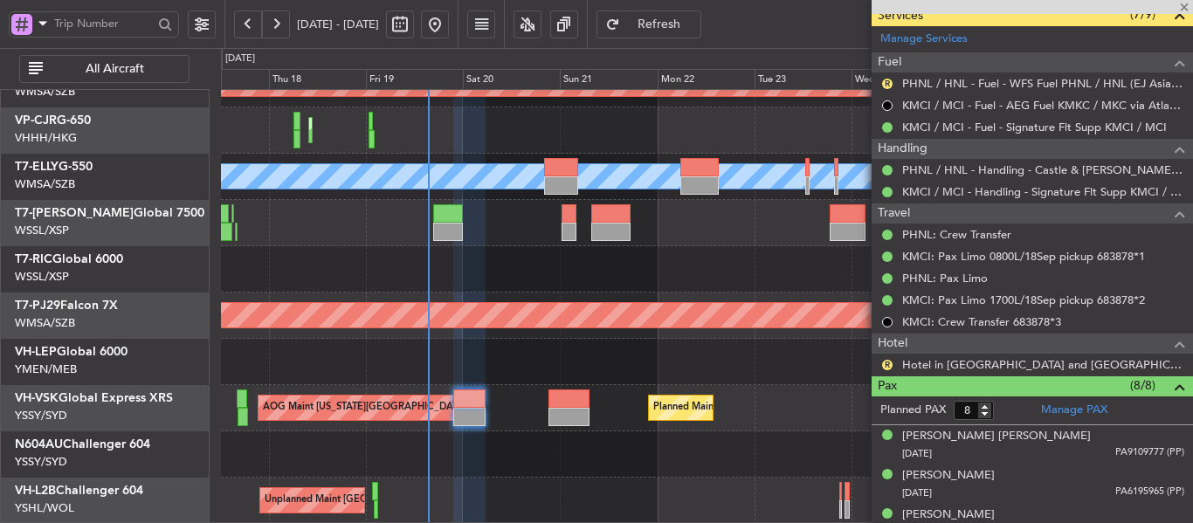
scroll to position [538, 0]
click at [1053, 303] on link "KMCI: Pax Limo 1700L/18Sep pickup 683878*2" at bounding box center [1023, 300] width 243 height 15
click at [988, 260] on link "KMCI: Pax Limo 0800L/18Sep pickup 683878*1" at bounding box center [1023, 256] width 243 height 15
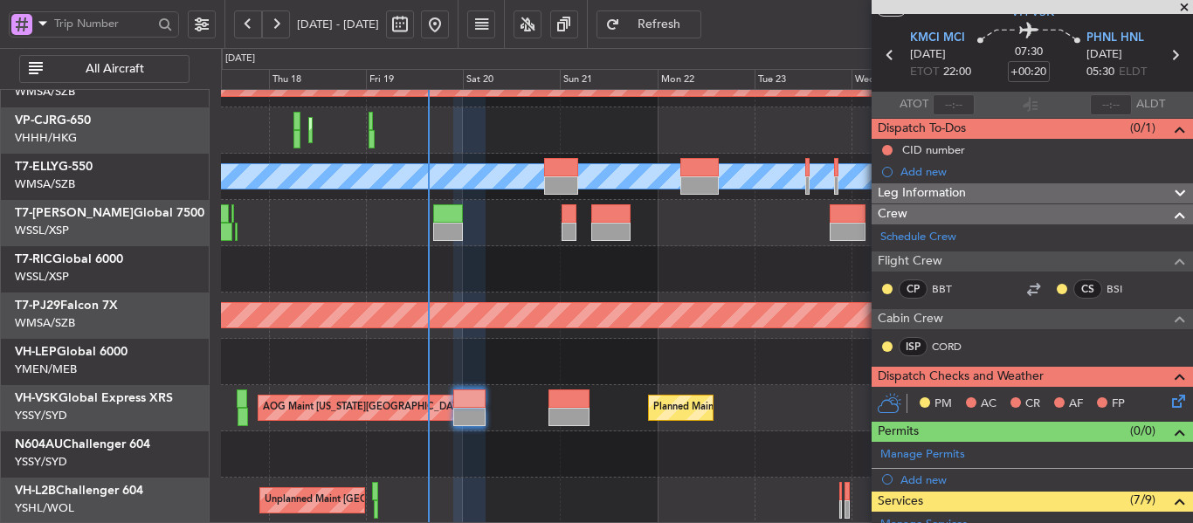
scroll to position [0, 0]
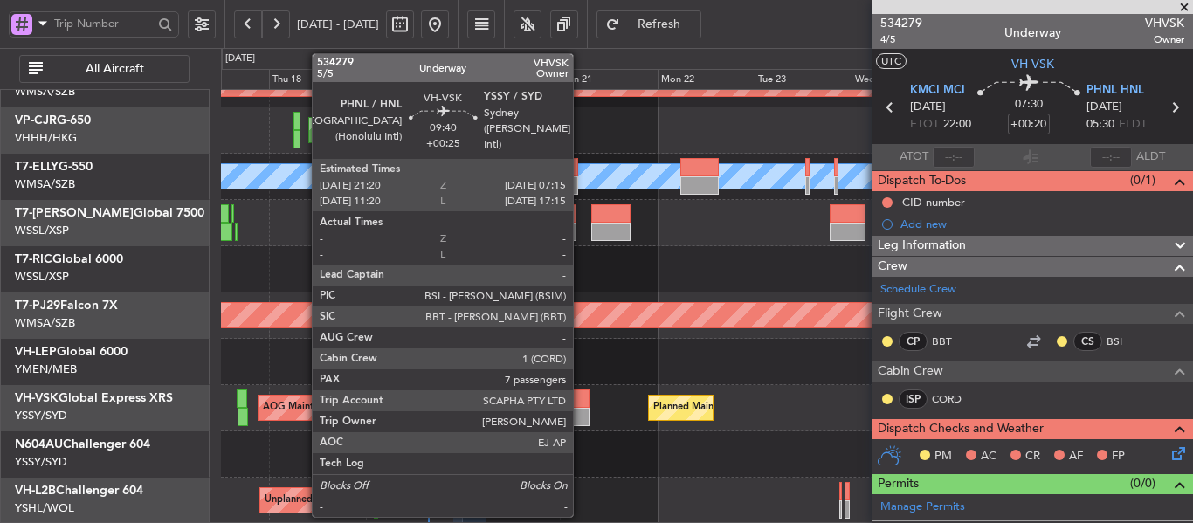
click at [581, 418] on div at bounding box center [568, 417] width 40 height 18
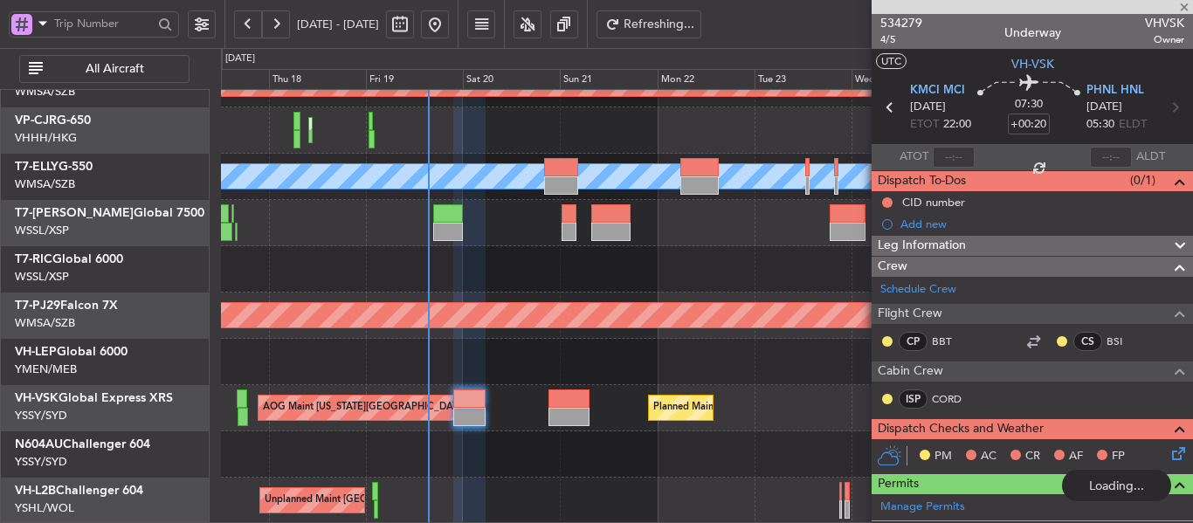
type input "+00:25"
type input "7"
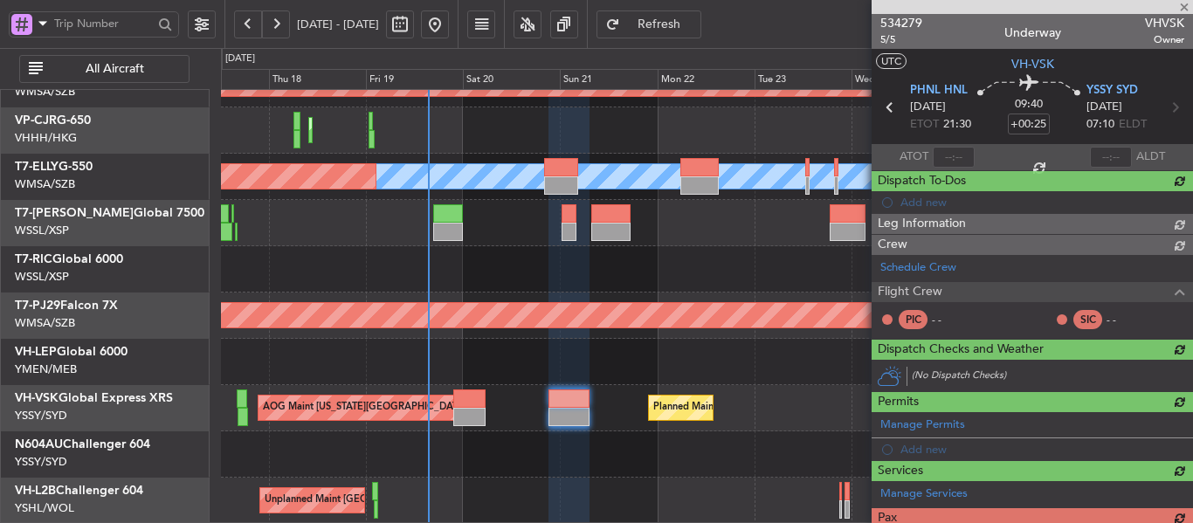
type input "+00:20"
type input "8"
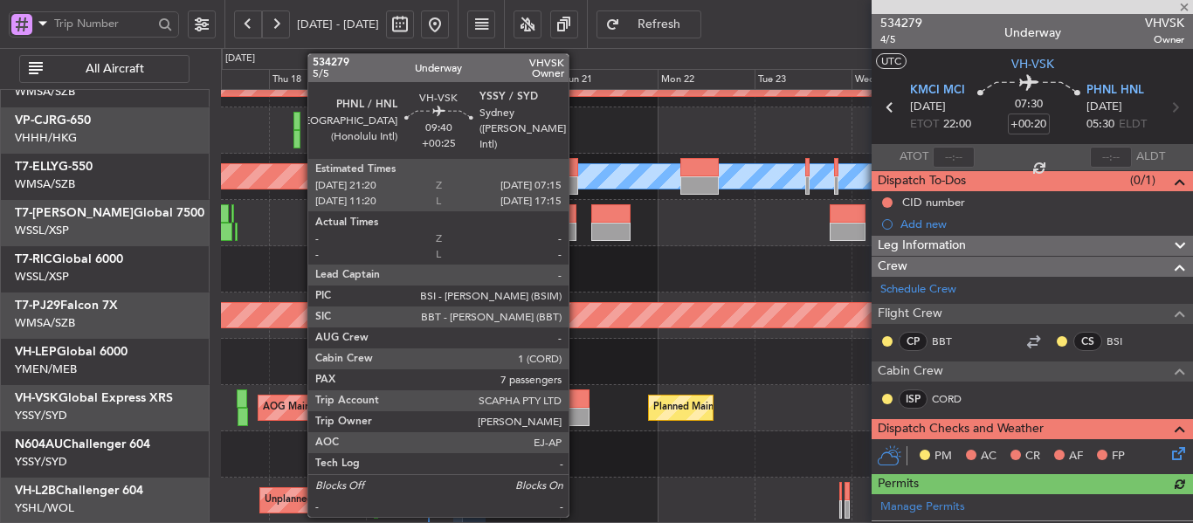
click at [571, 401] on div at bounding box center [568, 398] width 40 height 18
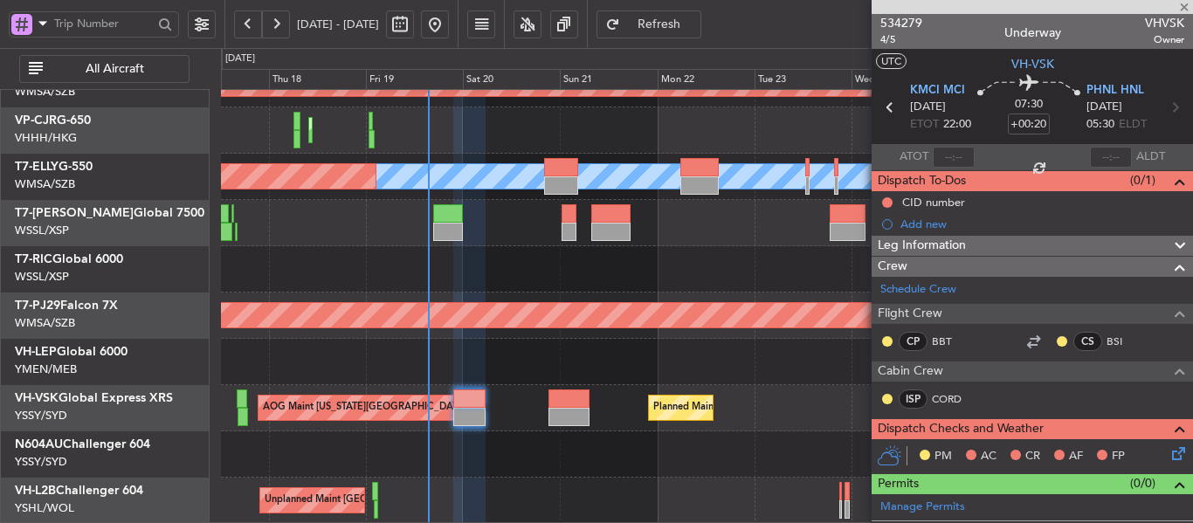
type input "+00:25"
type input "7"
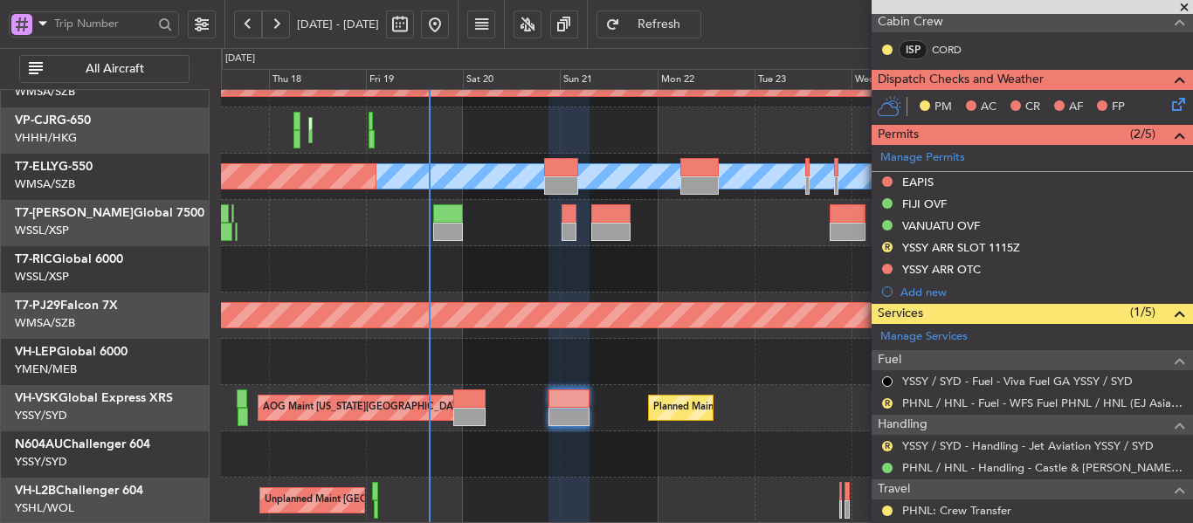
scroll to position [120, 0]
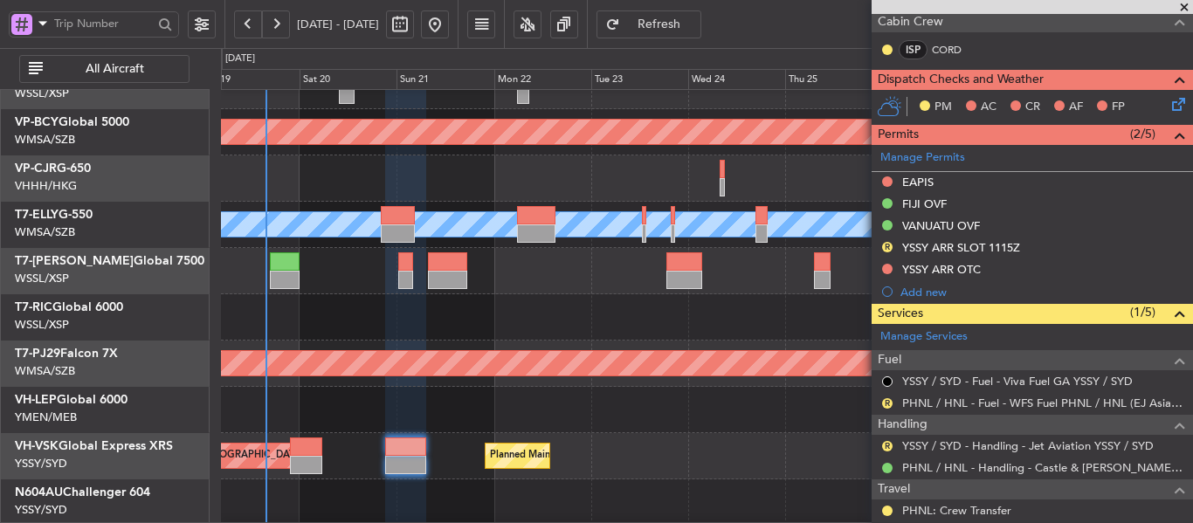
click at [612, 340] on div at bounding box center [706, 317] width 971 height 46
click at [695, 28] on span "Refresh" at bounding box center [660, 24] width 72 height 12
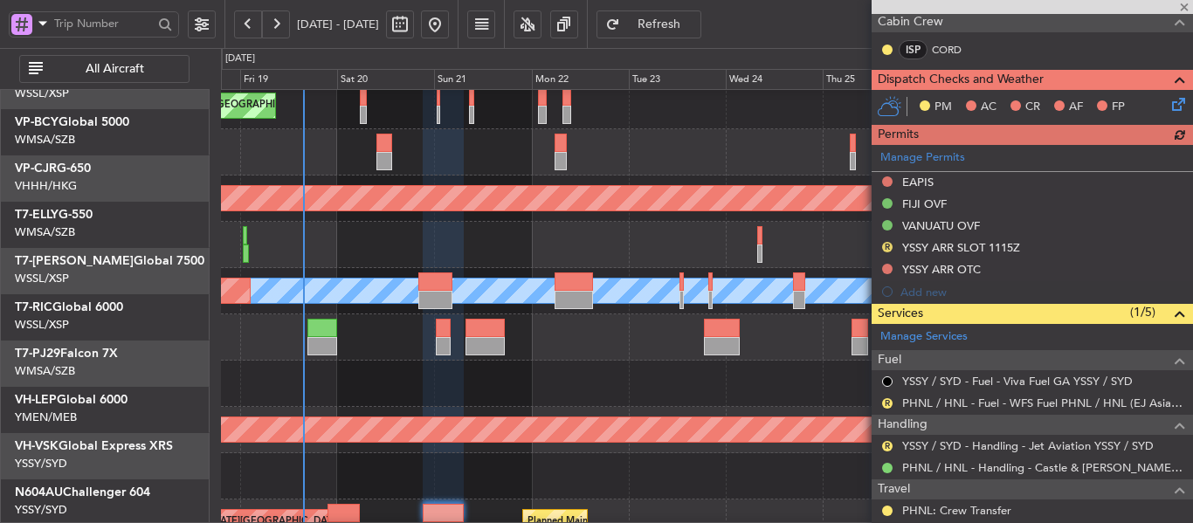
scroll to position [0, 0]
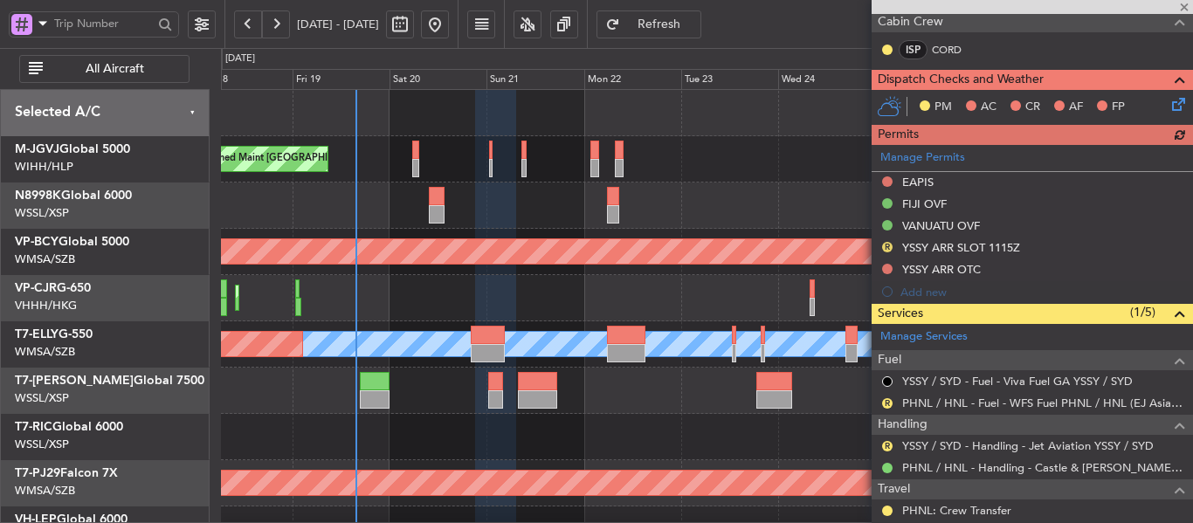
click at [599, 455] on div "MEL Jakarta (Halim Intl) MEL Jakarta (Halim Intl) MEL Jakarta (Halim Intl) Plan…" at bounding box center [706, 391] width 971 height 602
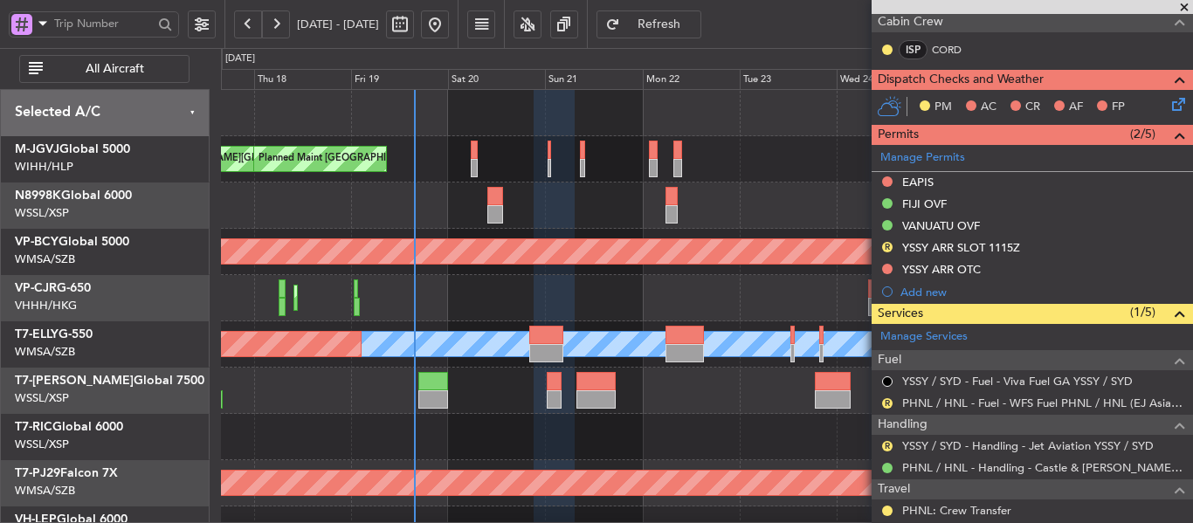
click at [604, 317] on div "MEL Jakarta (Halim Intl) MEL Jakarta (Halim Intl) MEL Jakarta (Halim Intl) Plan…" at bounding box center [706, 391] width 971 height 602
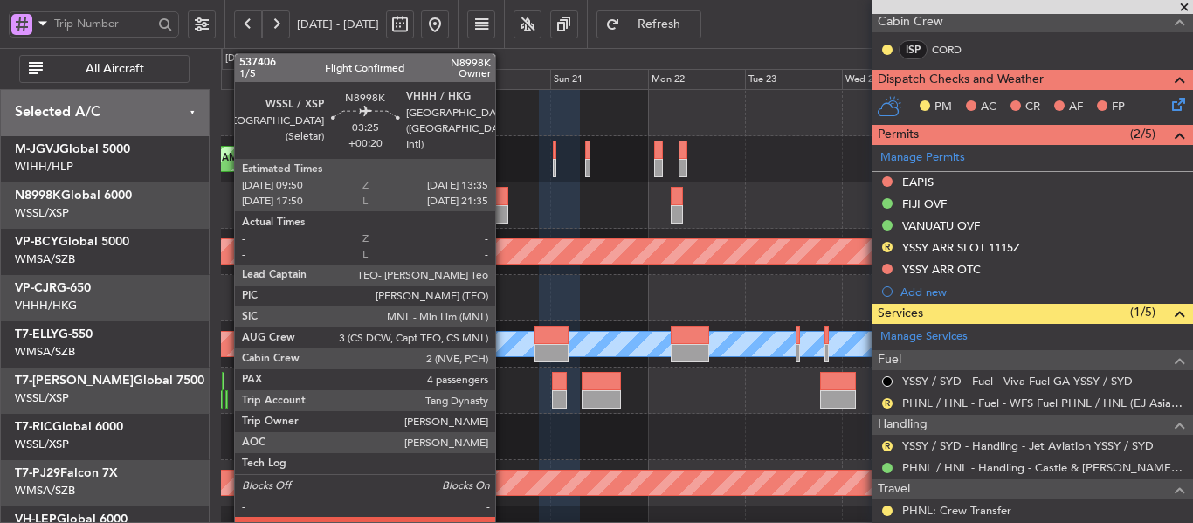
click at [503, 210] on div at bounding box center [501, 214] width 16 height 18
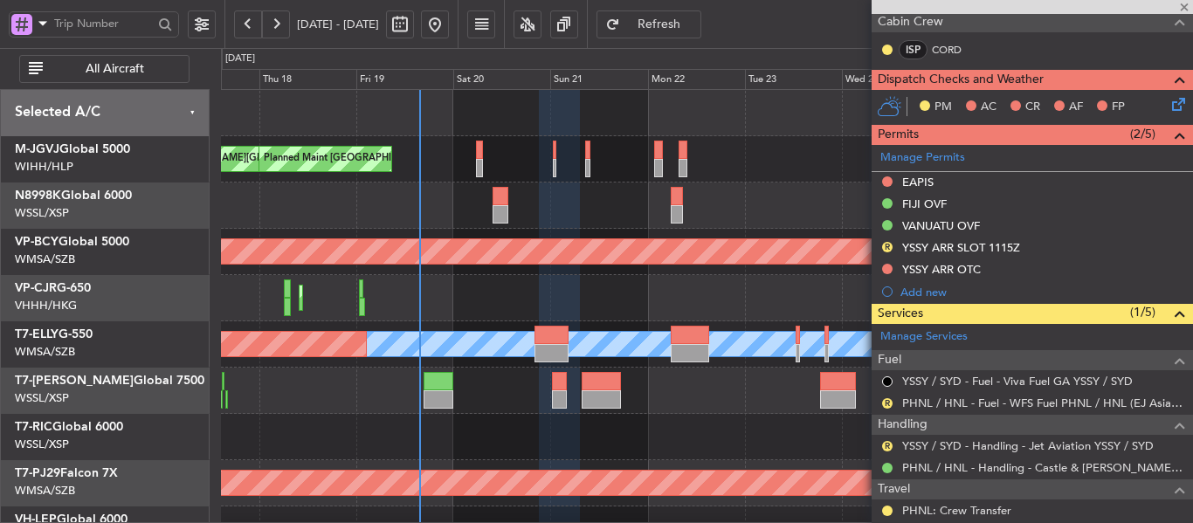
type input "+00:20"
type input "4"
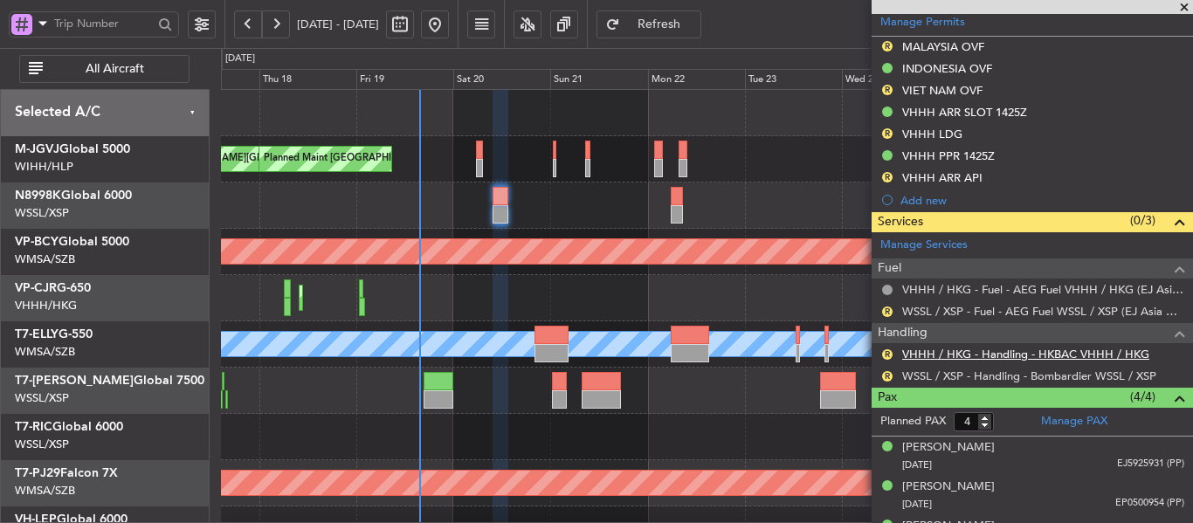
scroll to position [633, 0]
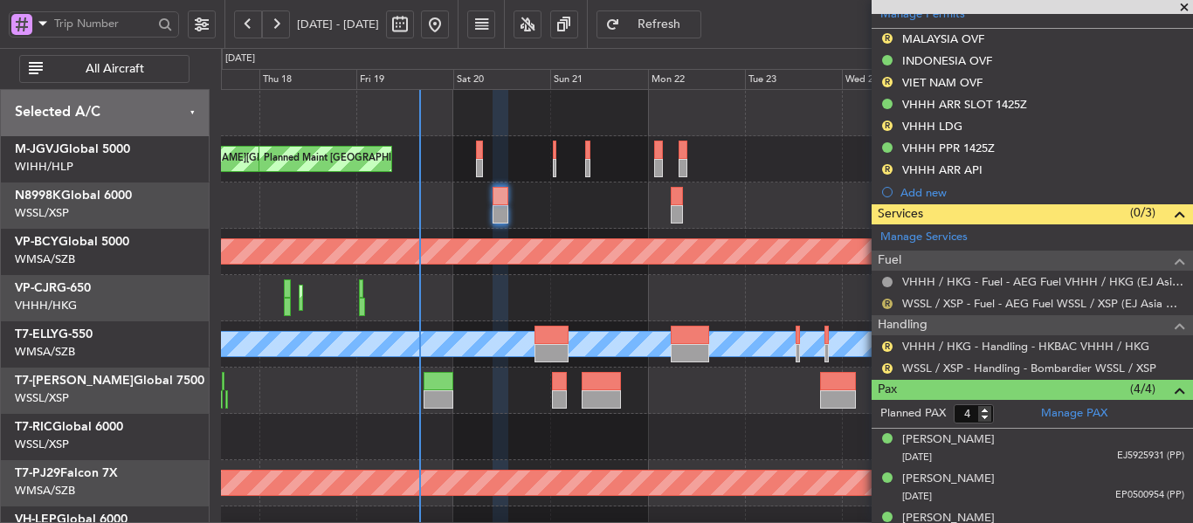
click at [889, 300] on button "R" at bounding box center [887, 304] width 10 height 10
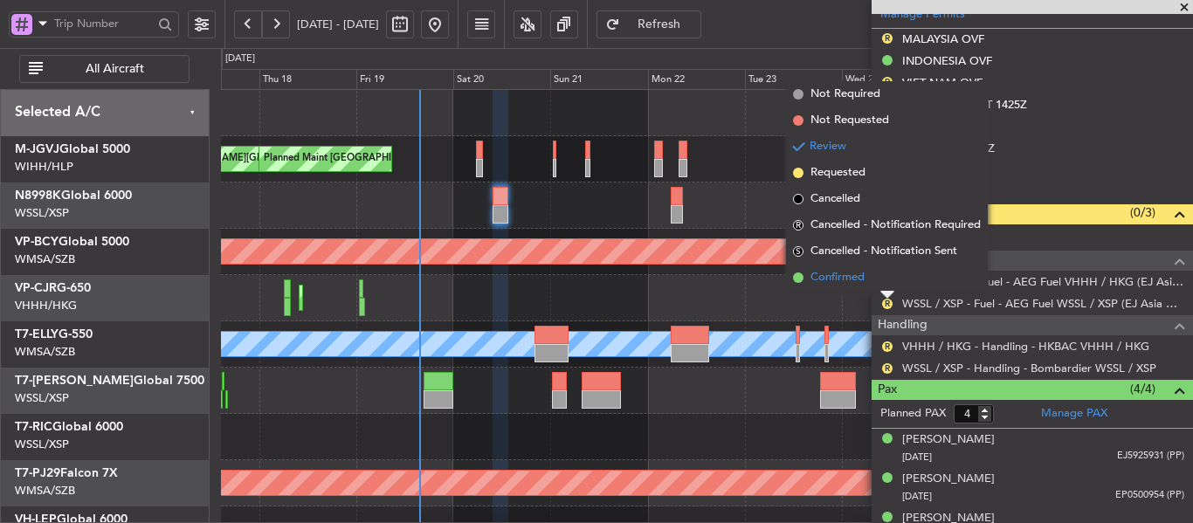
click at [801, 280] on span at bounding box center [798, 277] width 10 height 10
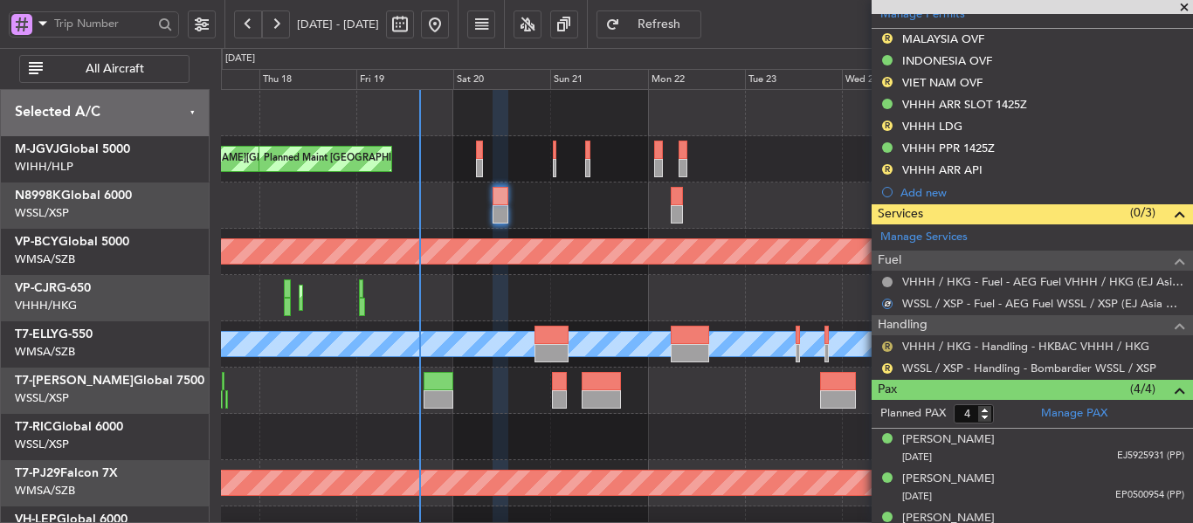
click at [891, 344] on button "R" at bounding box center [887, 346] width 10 height 10
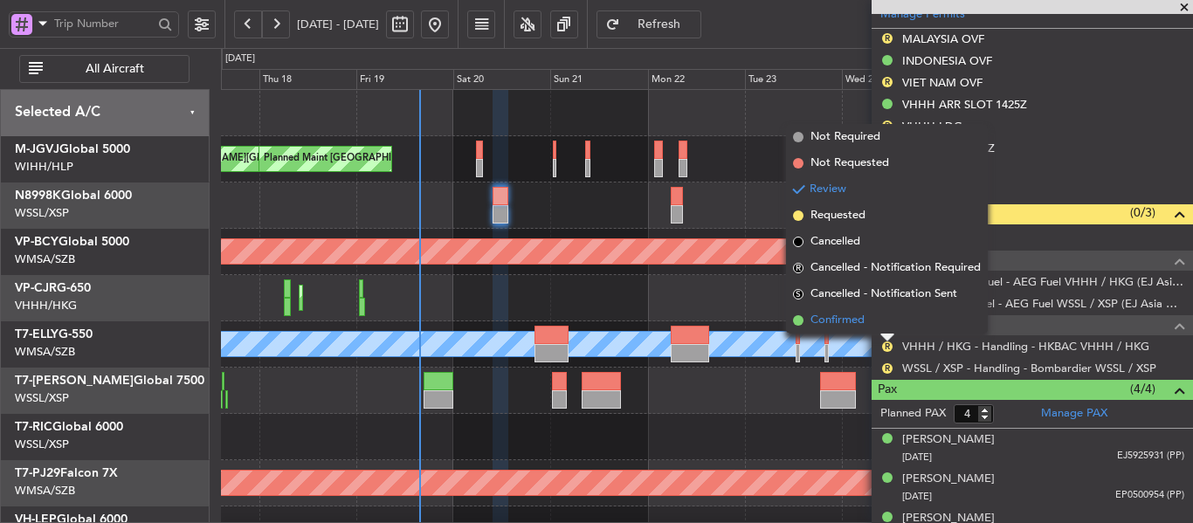
click at [802, 317] on span at bounding box center [798, 320] width 10 height 10
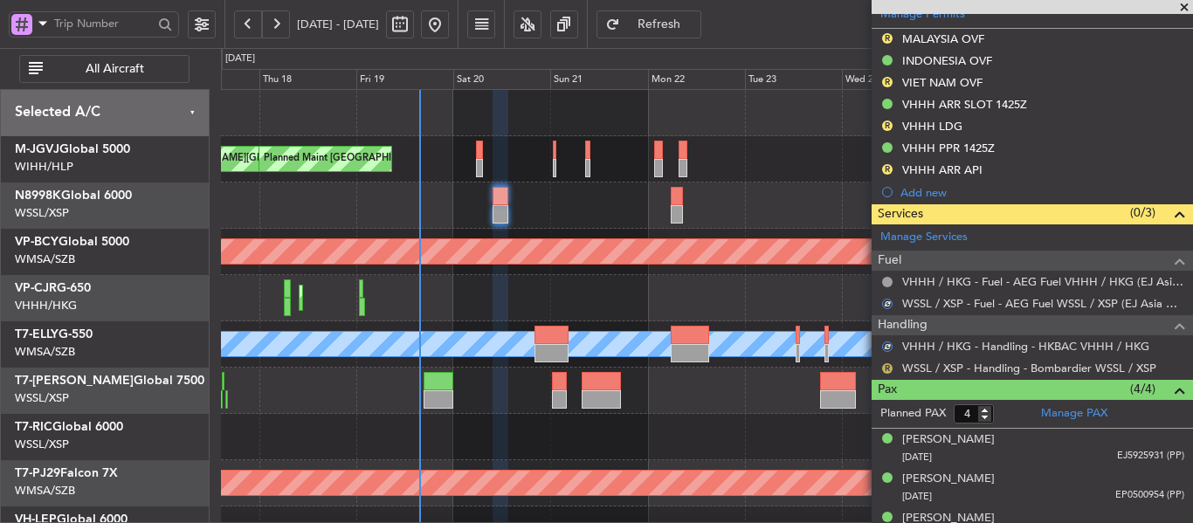
click at [883, 366] on button "R" at bounding box center [887, 368] width 10 height 10
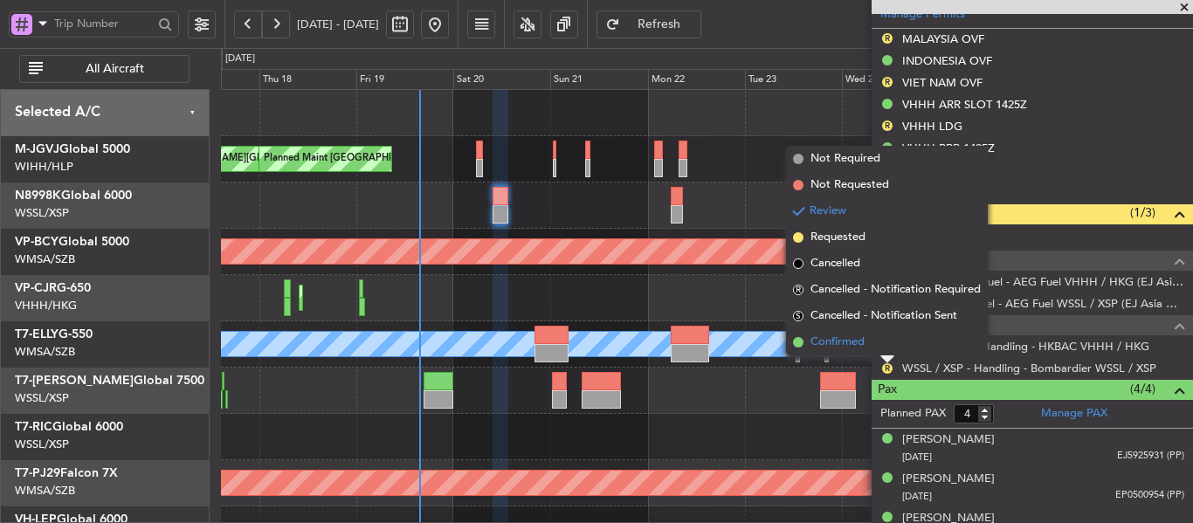
click at [796, 341] on span at bounding box center [798, 342] width 10 height 10
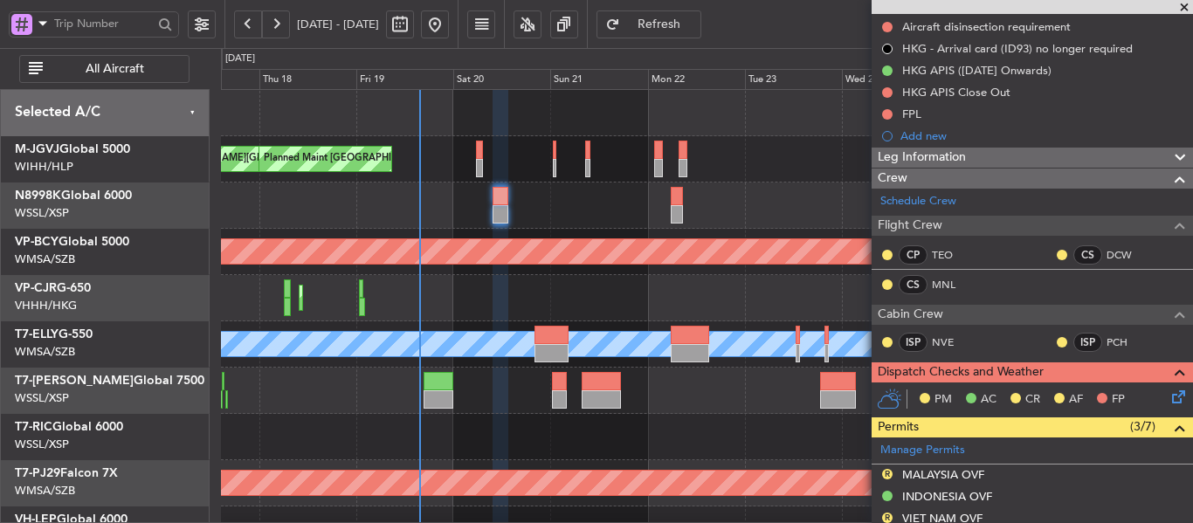
scroll to position [196, 0]
click at [695, 25] on span "Refresh" at bounding box center [660, 24] width 72 height 12
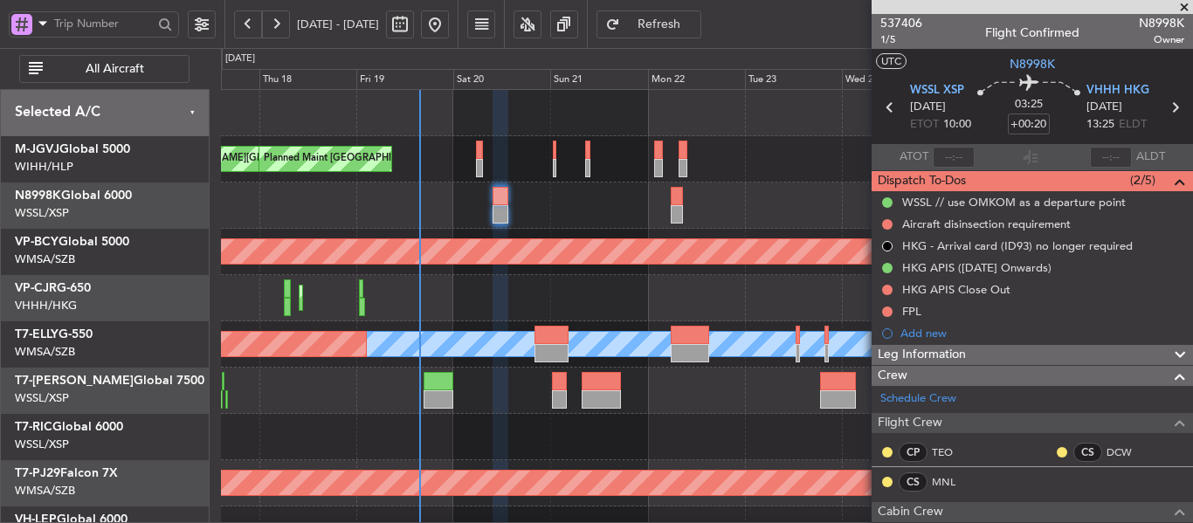
scroll to position [196, 0]
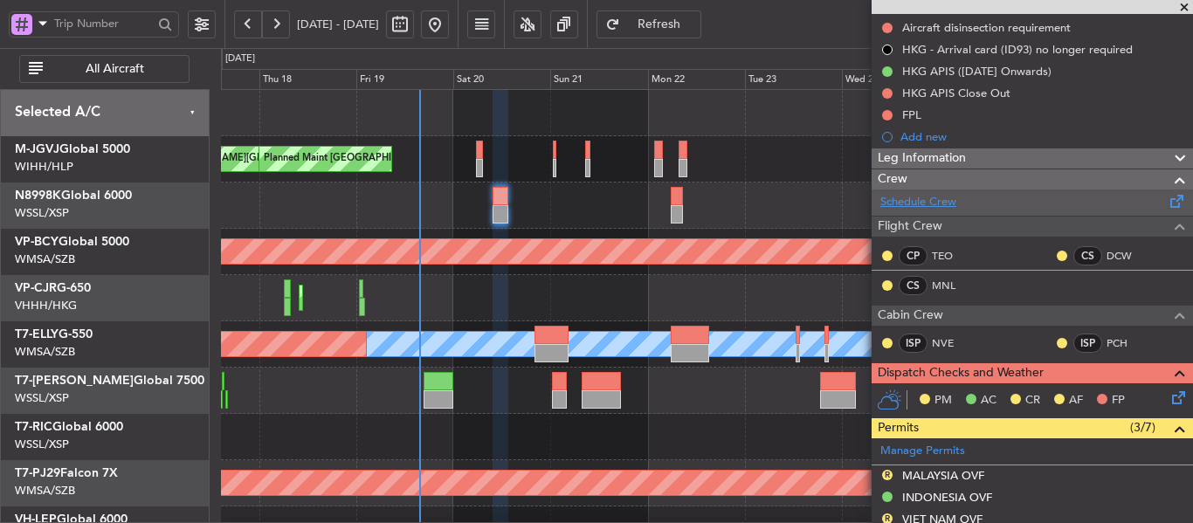
click at [941, 208] on link "Schedule Crew" at bounding box center [918, 202] width 76 height 17
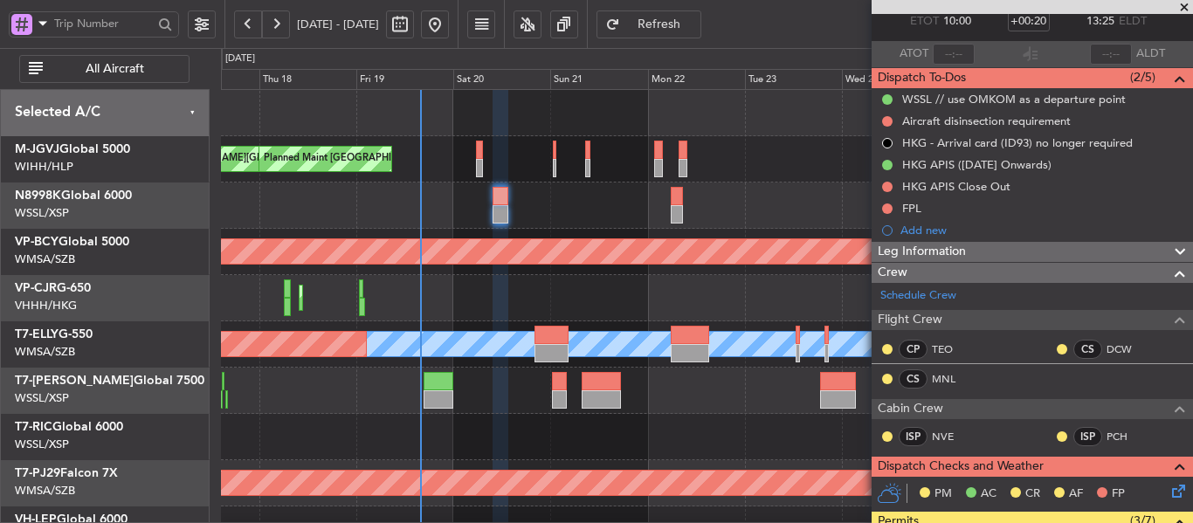
scroll to position [0, 0]
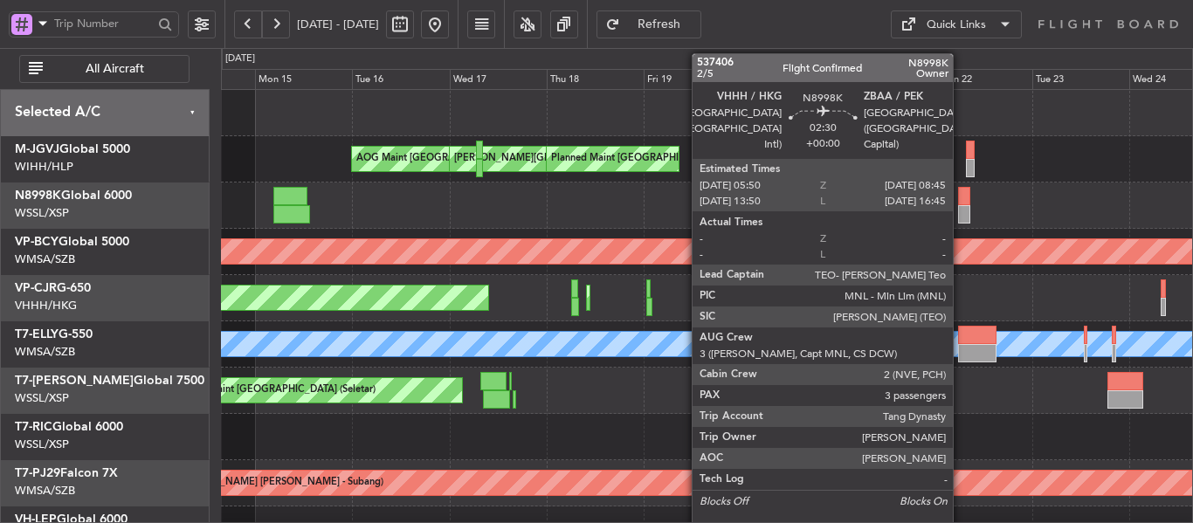
click at [961, 206] on div at bounding box center [964, 214] width 12 height 18
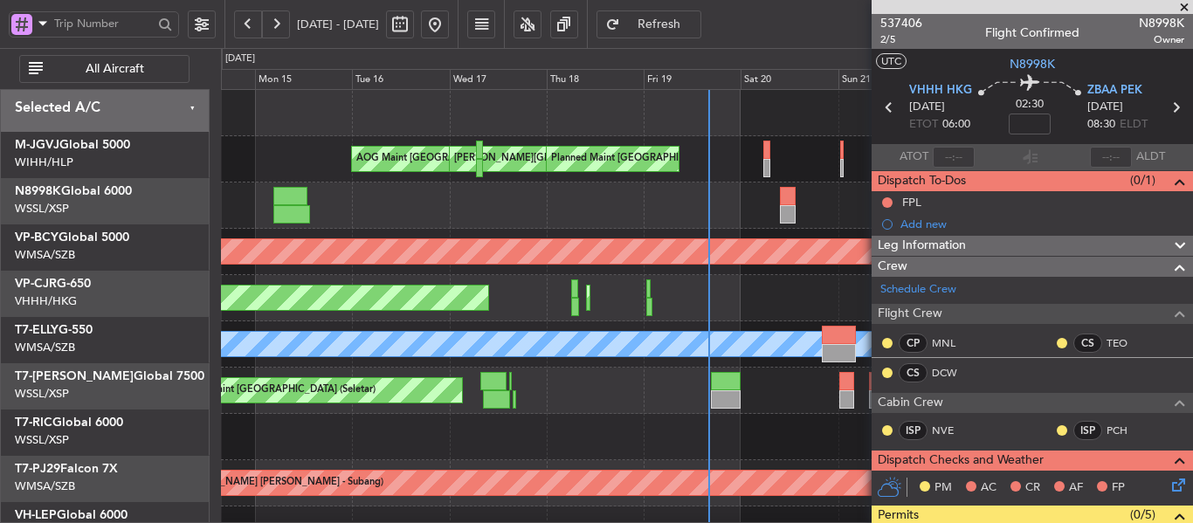
click at [529, 297] on div "Planned Maint [GEOGRAPHIC_DATA] ([GEOGRAPHIC_DATA] Intl) Planned Maint [GEOGRAP…" at bounding box center [706, 298] width 971 height 46
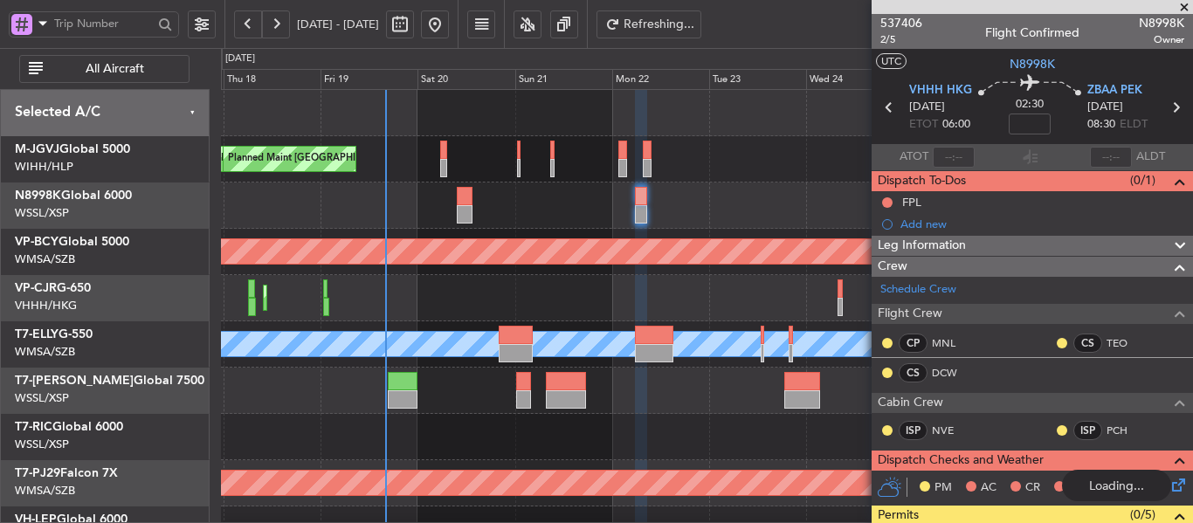
click at [472, 294] on div "Planned Maint [GEOGRAPHIC_DATA] ([GEOGRAPHIC_DATA] Intl) Planned Maint [GEOGRAP…" at bounding box center [706, 298] width 971 height 46
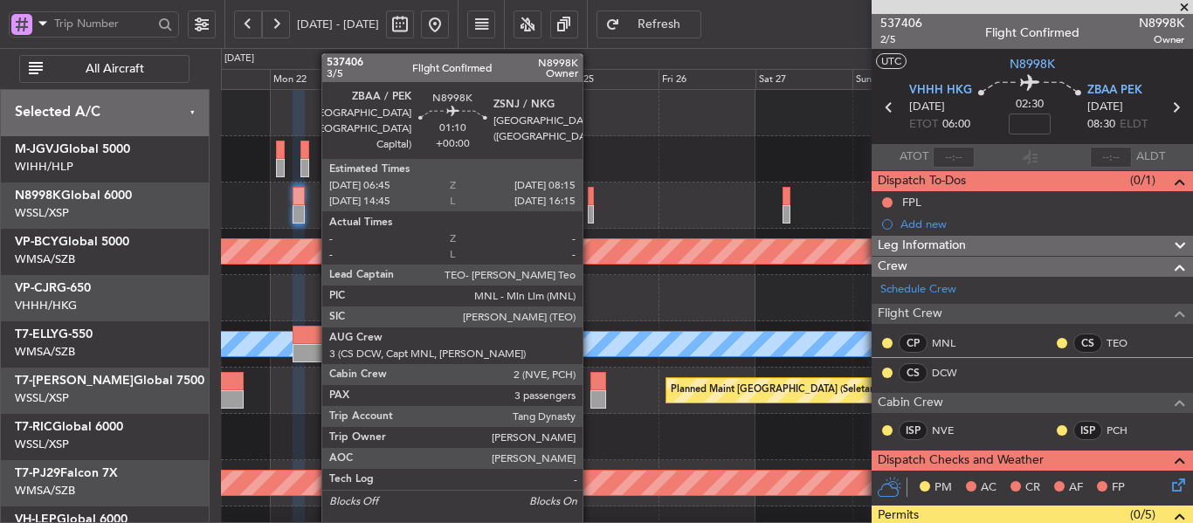
click at [590, 211] on div at bounding box center [591, 214] width 6 height 18
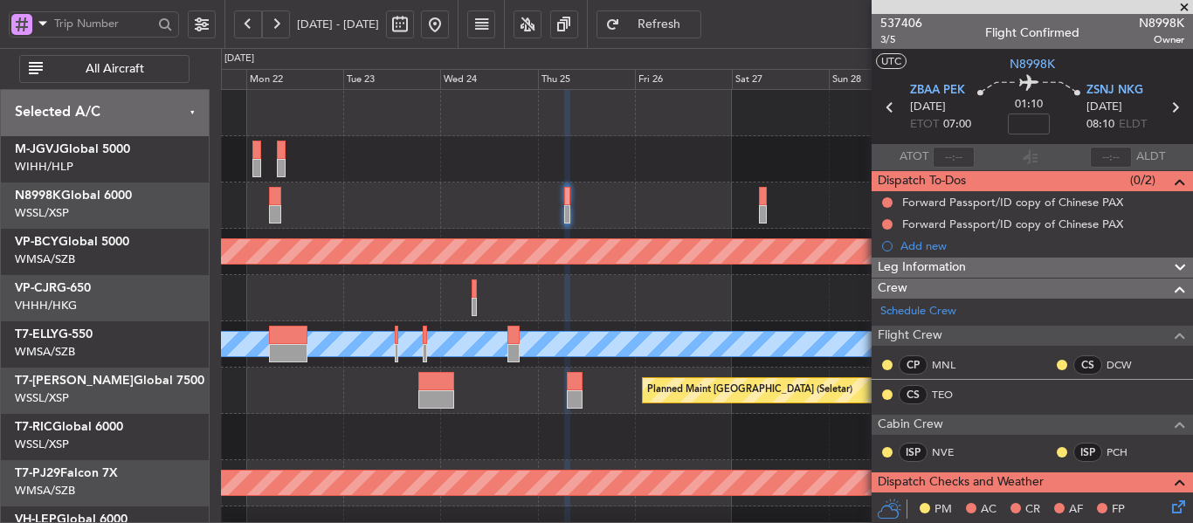
click at [558, 203] on div at bounding box center [706, 206] width 971 height 46
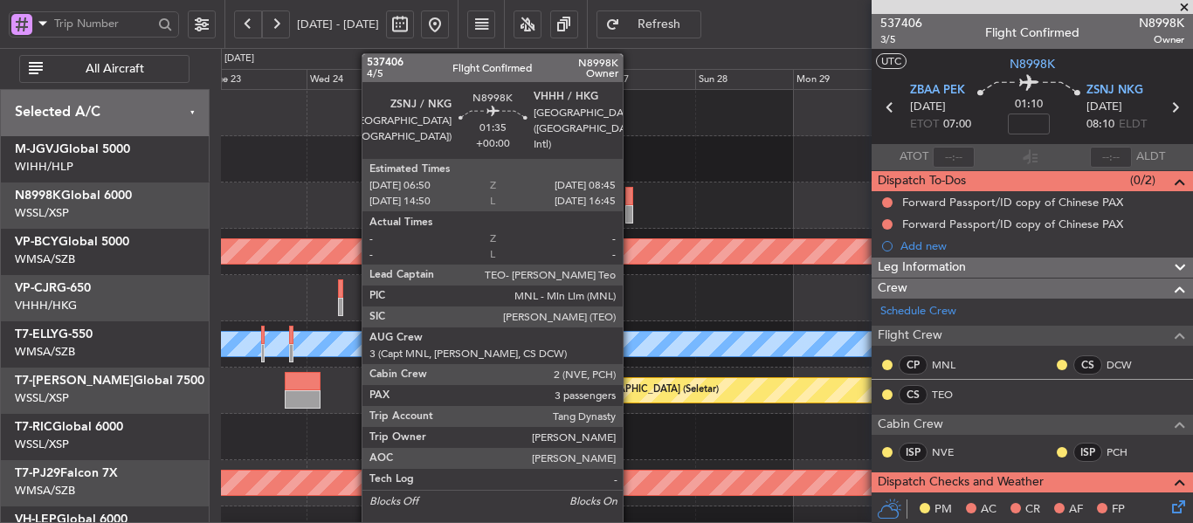
click at [631, 207] on div at bounding box center [629, 214] width 8 height 18
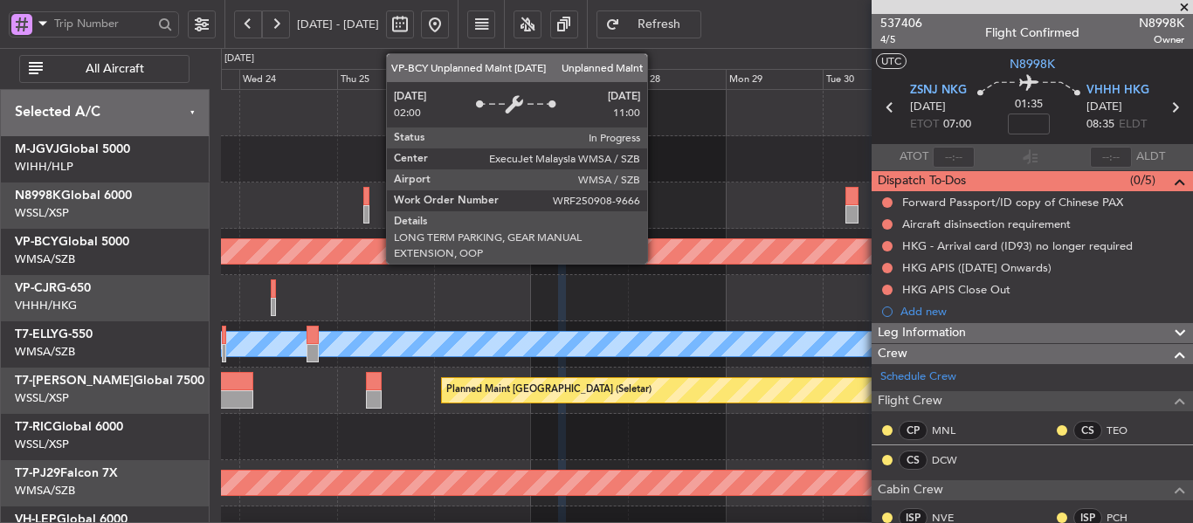
click at [446, 256] on div "Unplanned Maint [GEOGRAPHIC_DATA] (Sultan [PERSON_NAME] [PERSON_NAME] - Subang)" at bounding box center [544, 251] width 2589 height 26
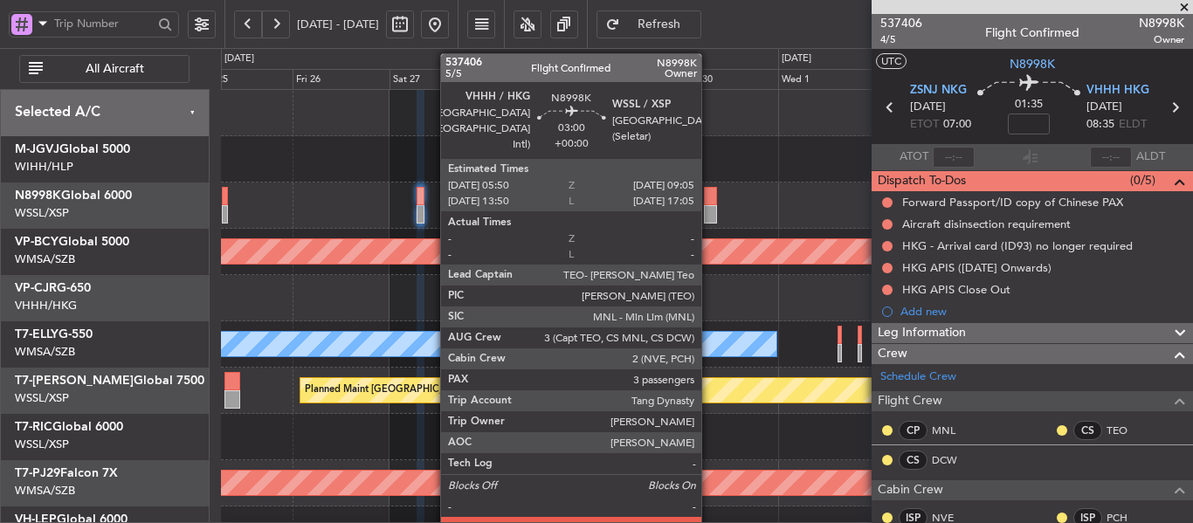
click at [709, 208] on div at bounding box center [711, 214] width 14 height 18
